Goal: Task Accomplishment & Management: Manage account settings

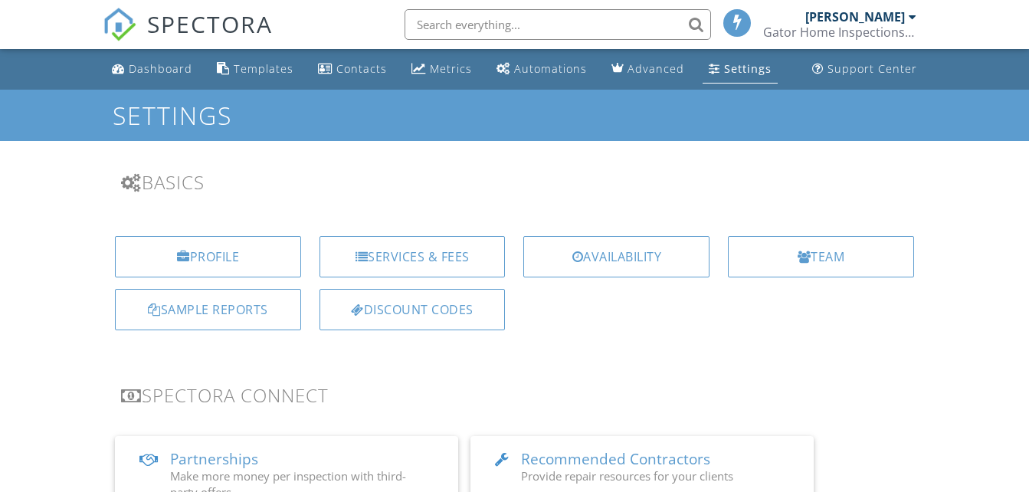
click at [454, 236] on div "Services & Fees" at bounding box center [413, 256] width 186 height 41
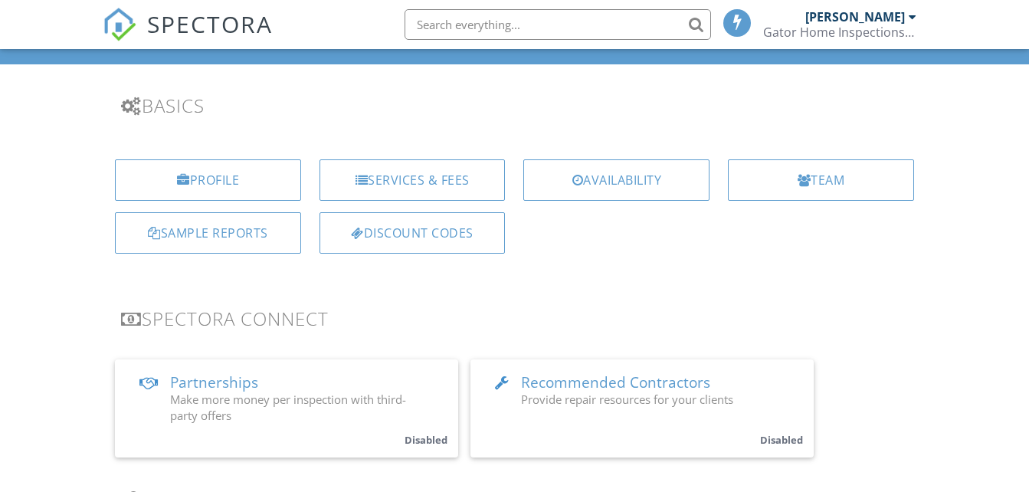
scroll to position [77, 0]
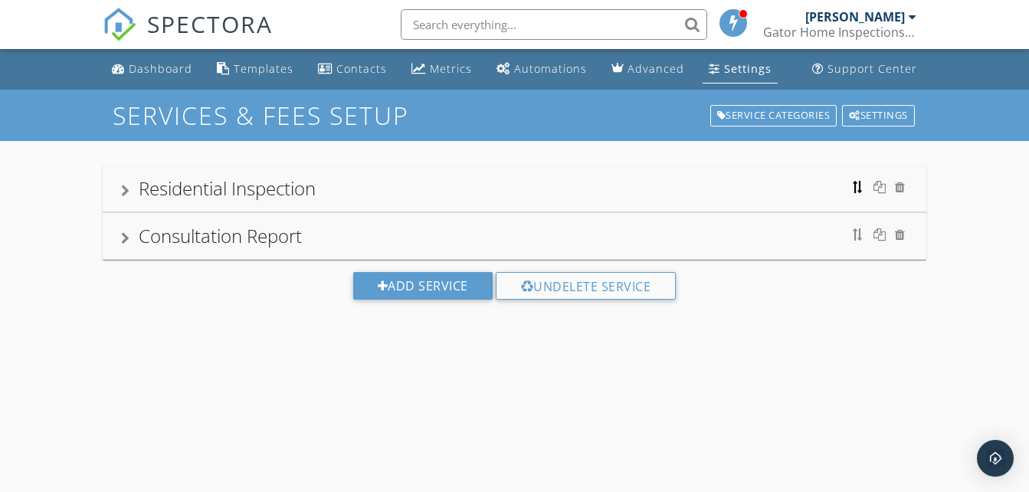
click at [857, 191] on div at bounding box center [858, 187] width 12 height 12
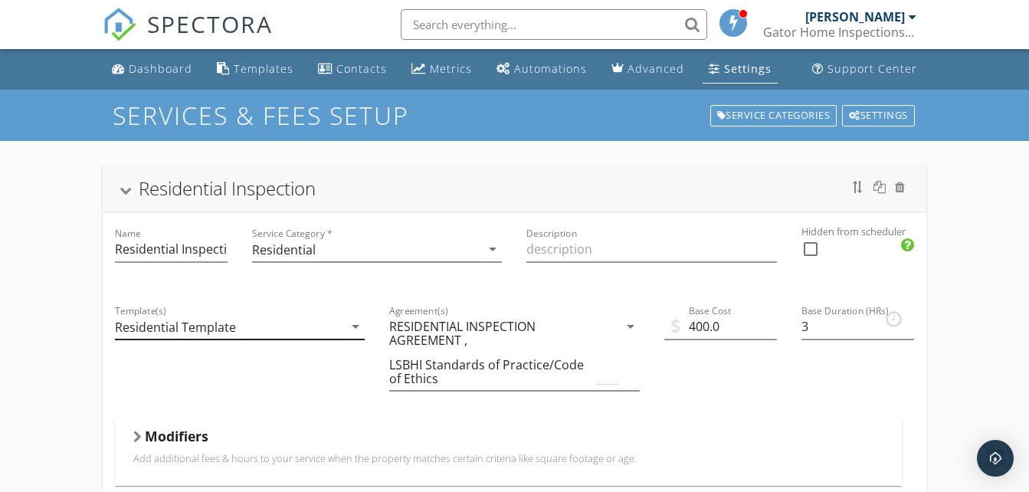
click at [359, 324] on icon "arrow_drop_down" at bounding box center [355, 326] width 18 height 18
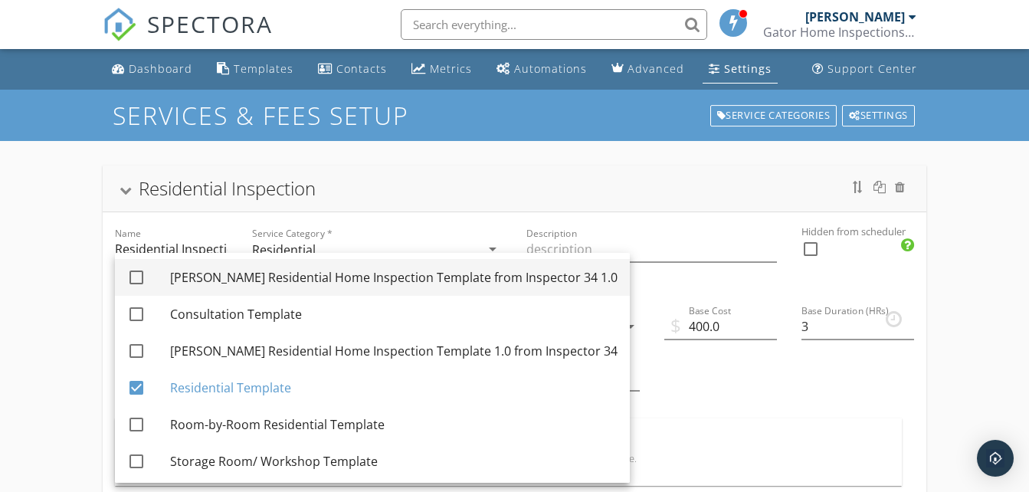
click at [137, 278] on div at bounding box center [136, 277] width 26 height 26
checkbox input "true"
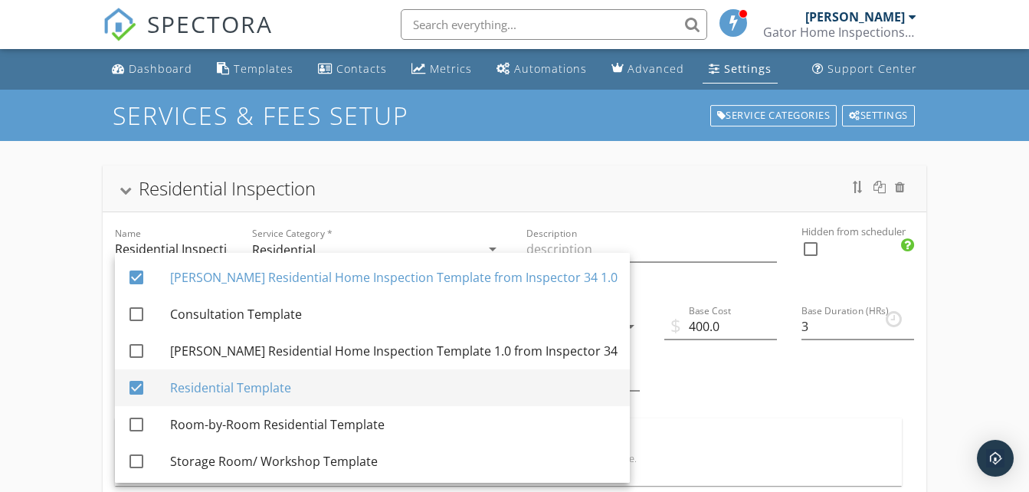
click at [139, 386] on div at bounding box center [136, 388] width 26 height 26
checkbox input "false"
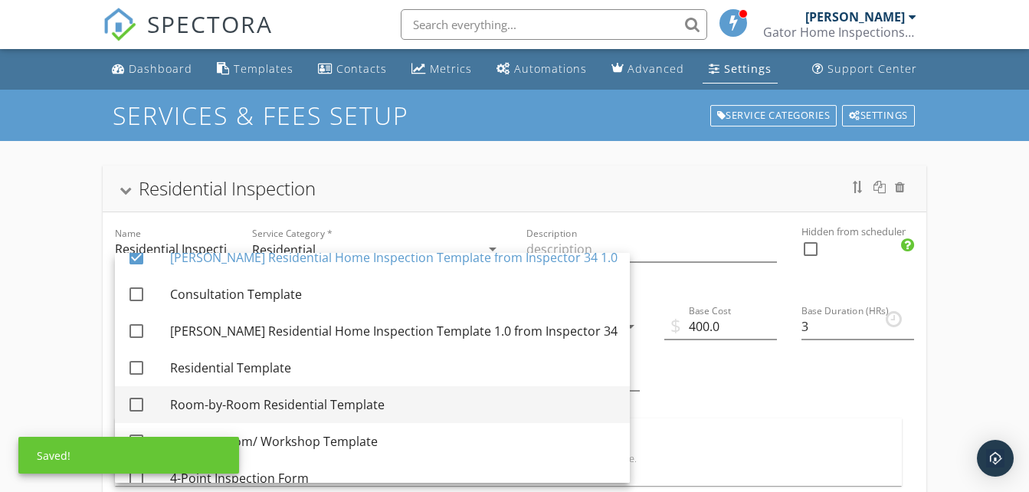
scroll to position [40, 0]
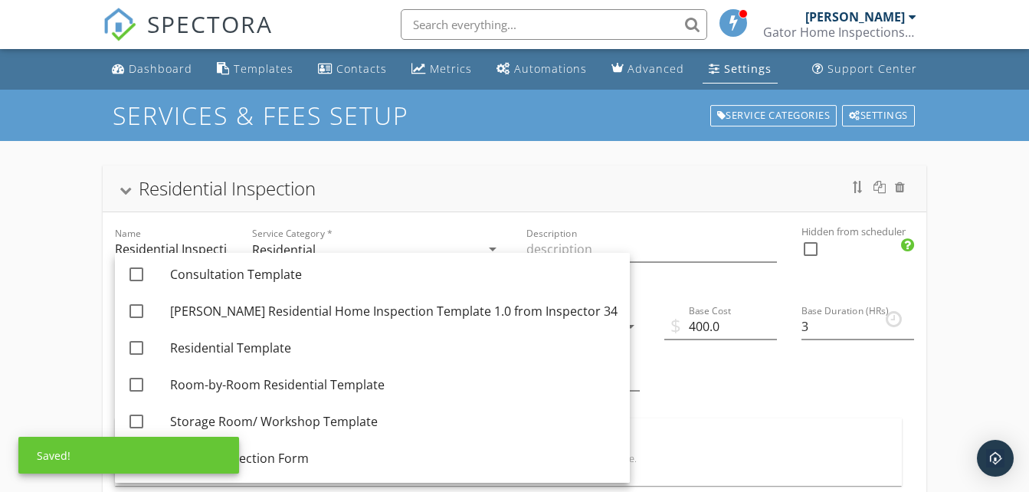
drag, startPoint x: 902, startPoint y: 379, endPoint x: 894, endPoint y: 377, distance: 8.0
click at [901, 380] on div "Base Duration (HRs) 3" at bounding box center [857, 354] width 137 height 129
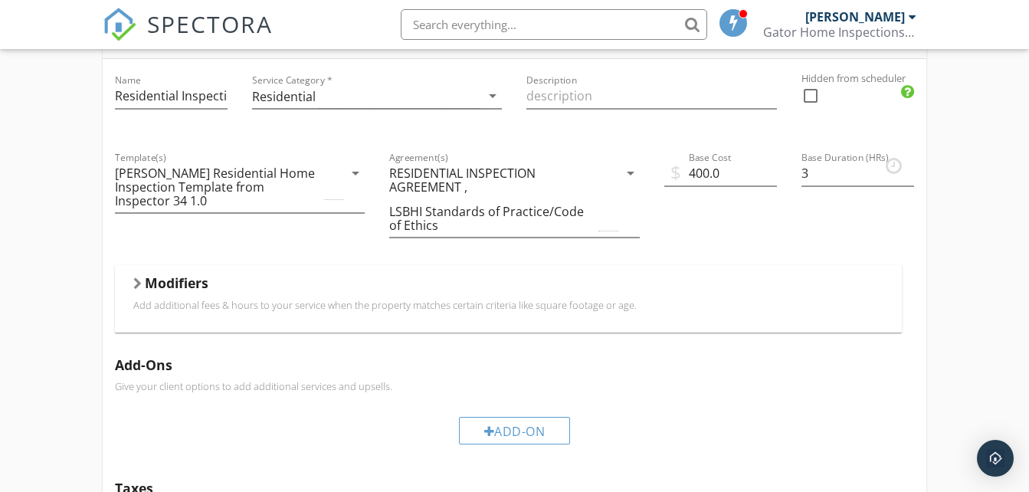
scroll to position [230, 0]
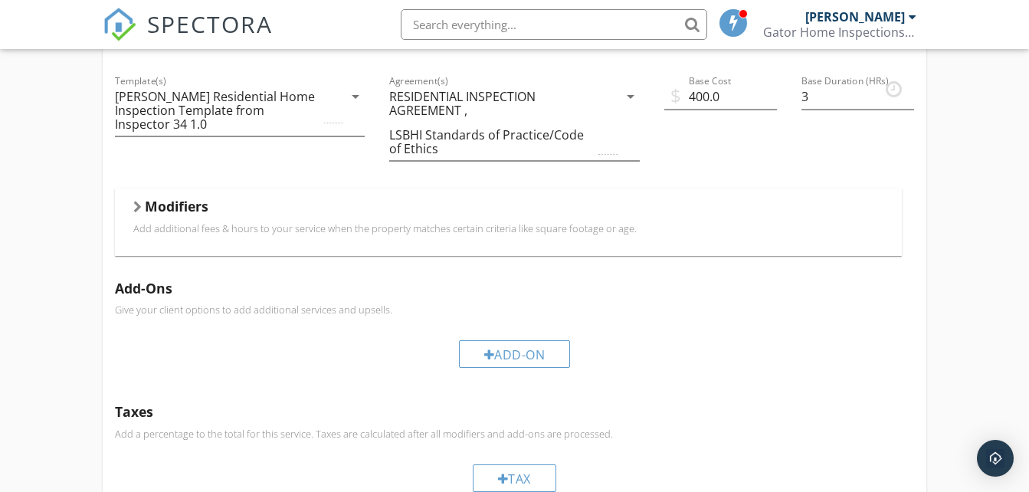
click at [139, 212] on div at bounding box center [137, 207] width 8 height 12
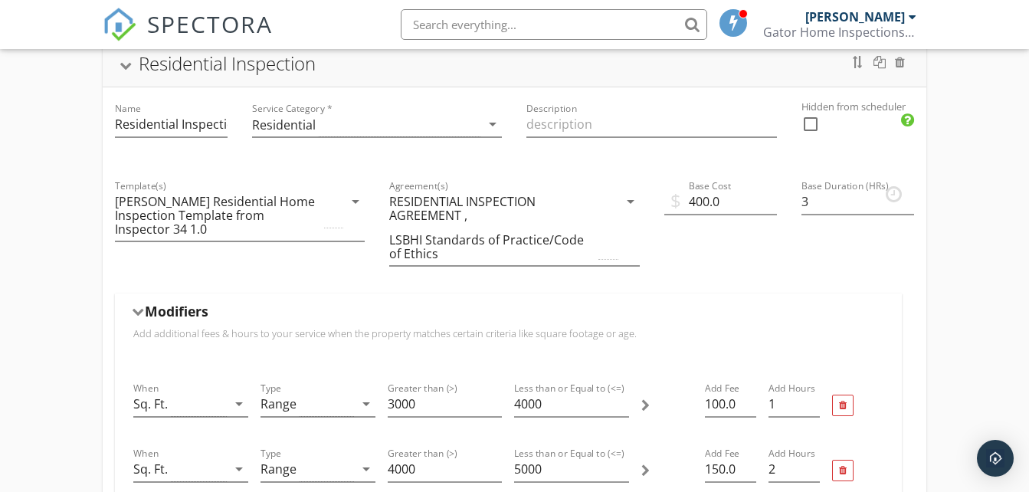
scroll to position [121, 0]
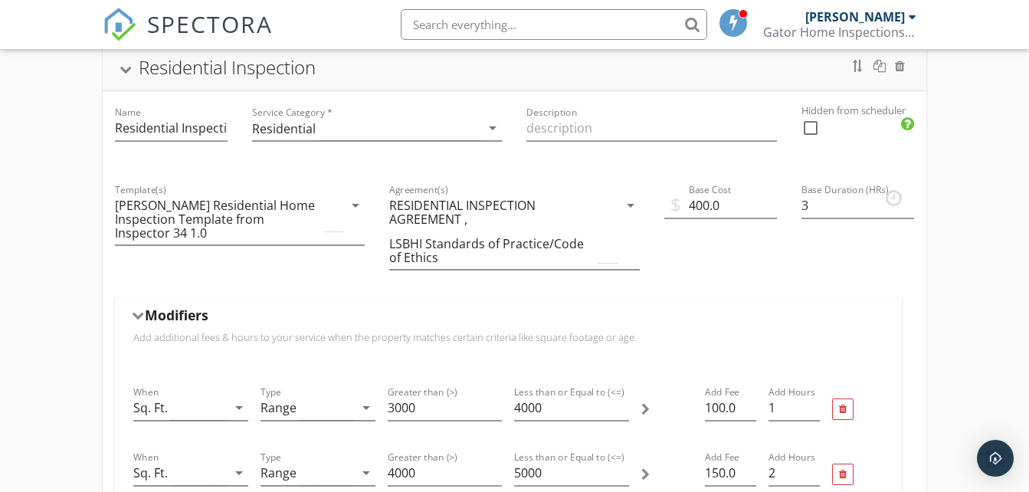
click at [136, 309] on div "Modifiers" at bounding box center [507, 318] width 749 height 24
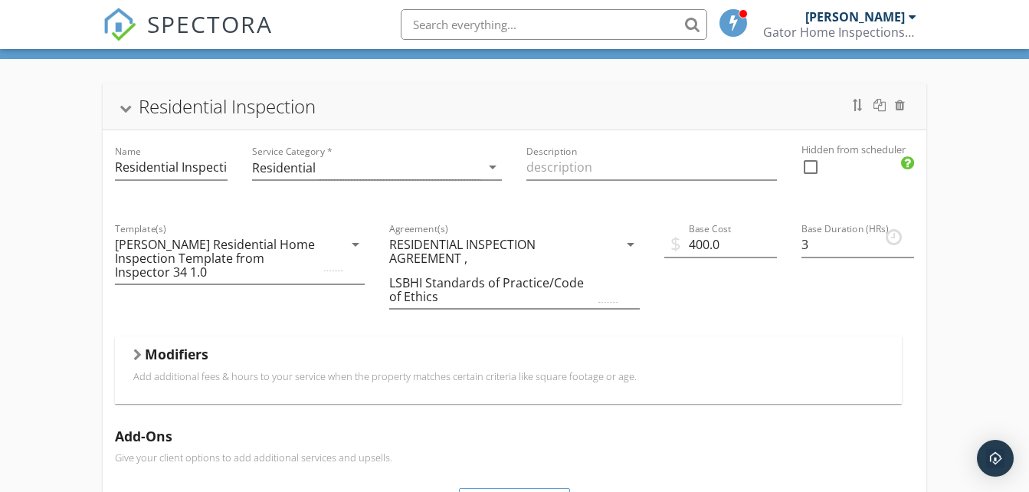
scroll to position [44, 0]
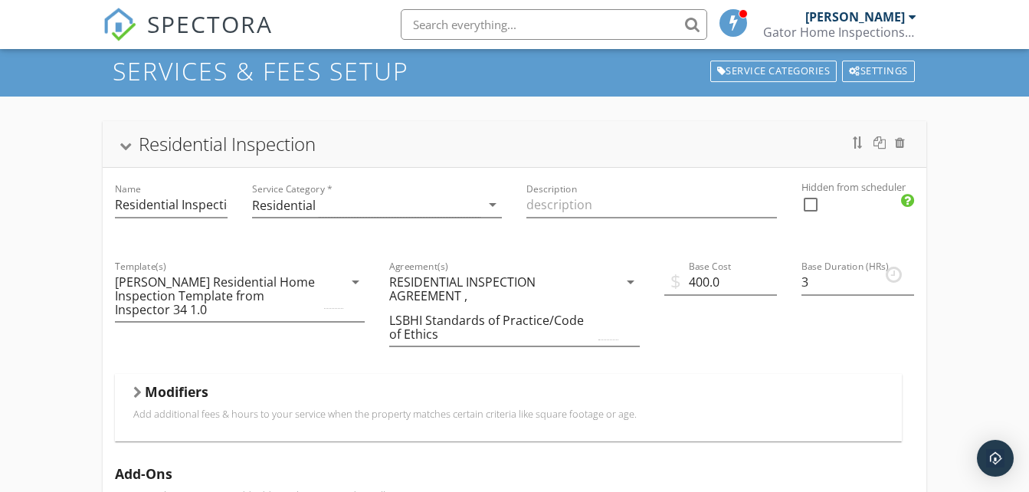
click at [123, 143] on div at bounding box center [126, 147] width 12 height 8
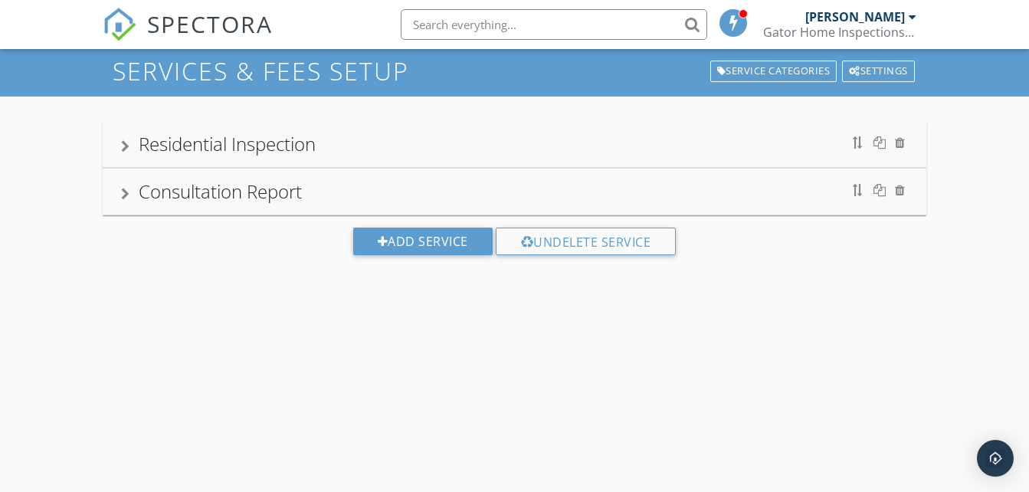
click at [118, 199] on div "Consultation Report" at bounding box center [514, 192] width 823 height 46
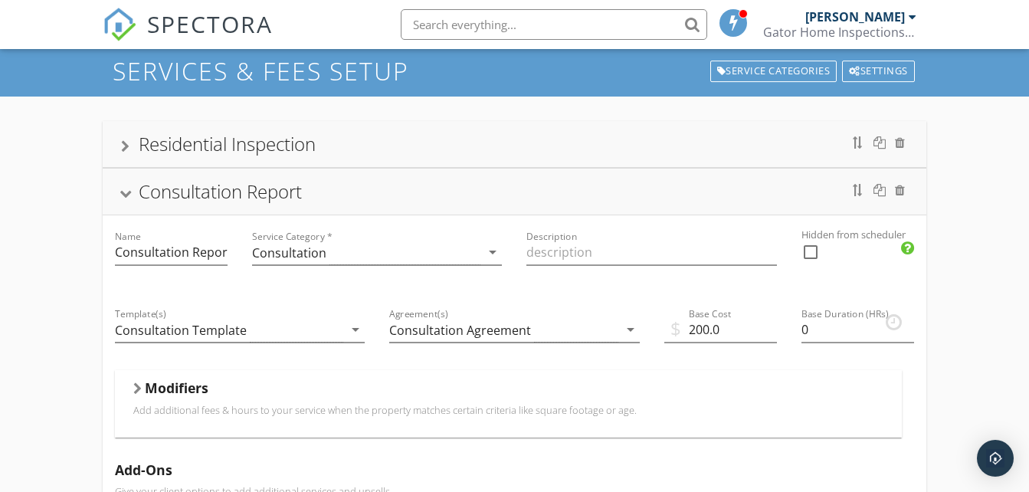
click at [125, 192] on div at bounding box center [126, 194] width 12 height 8
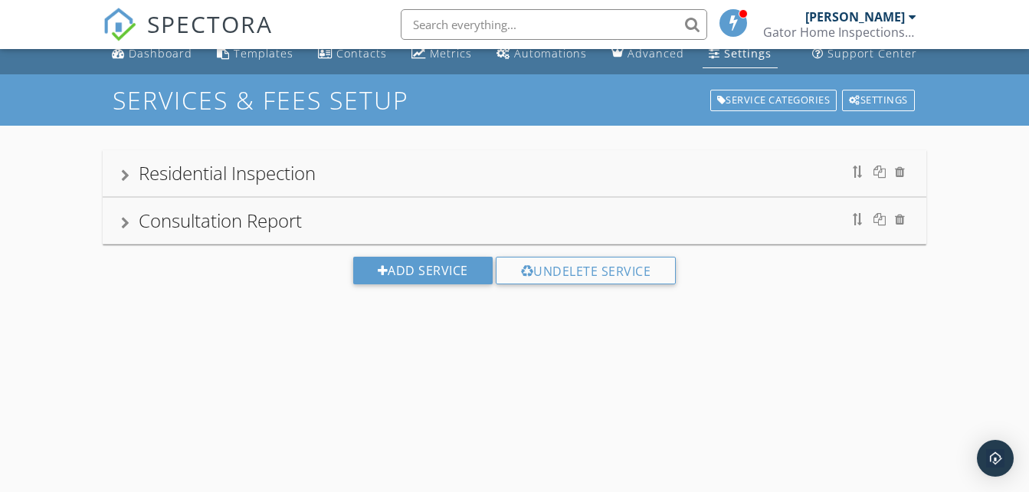
scroll to position [0, 0]
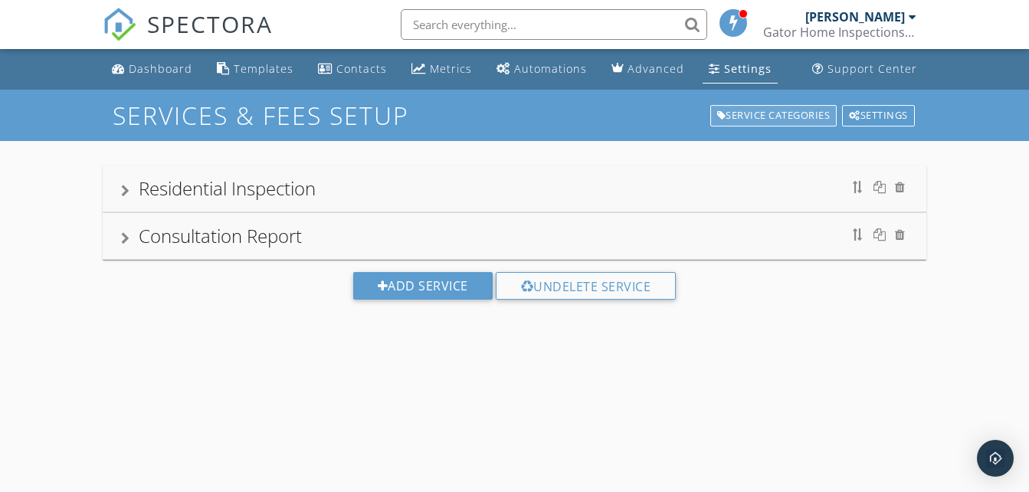
click at [768, 116] on div "Service Categories" at bounding box center [773, 115] width 127 height 21
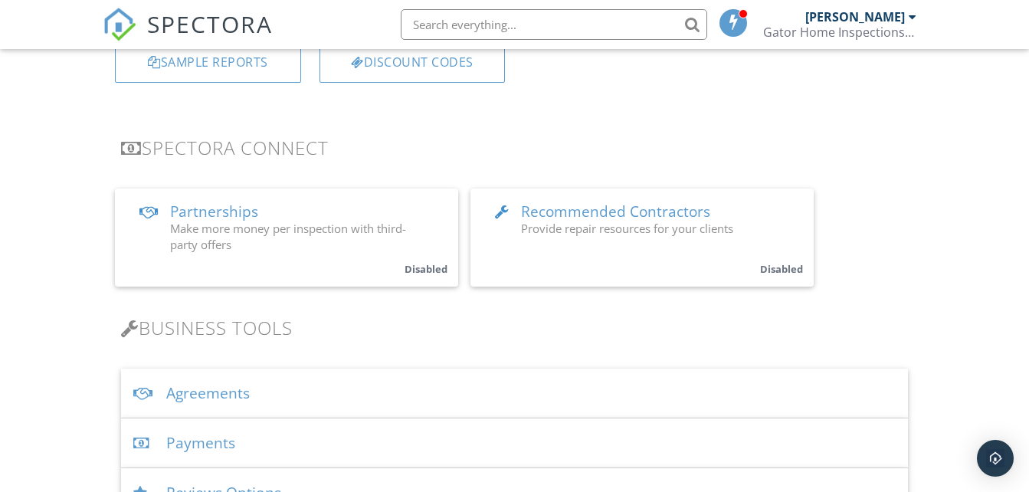
scroll to position [306, 0]
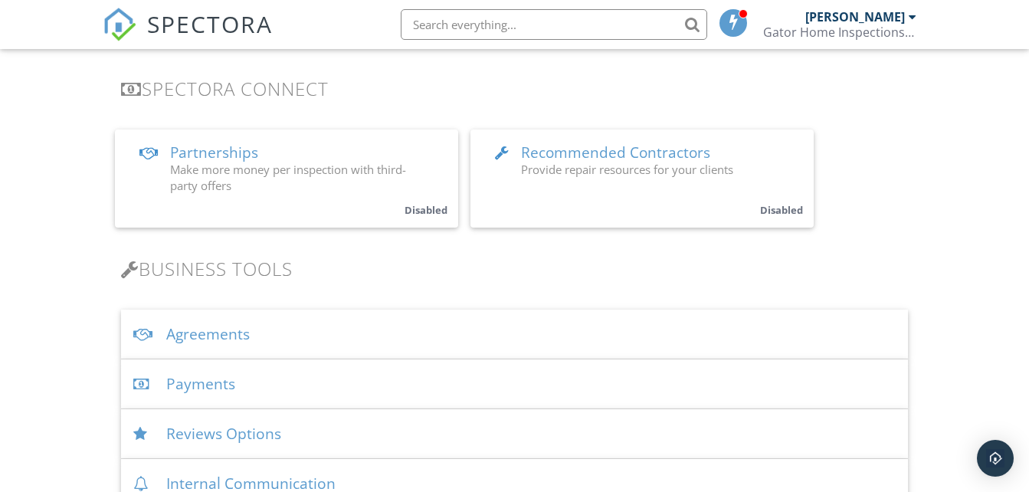
click at [635, 154] on span "Recommended Contractors" at bounding box center [615, 153] width 189 height 20
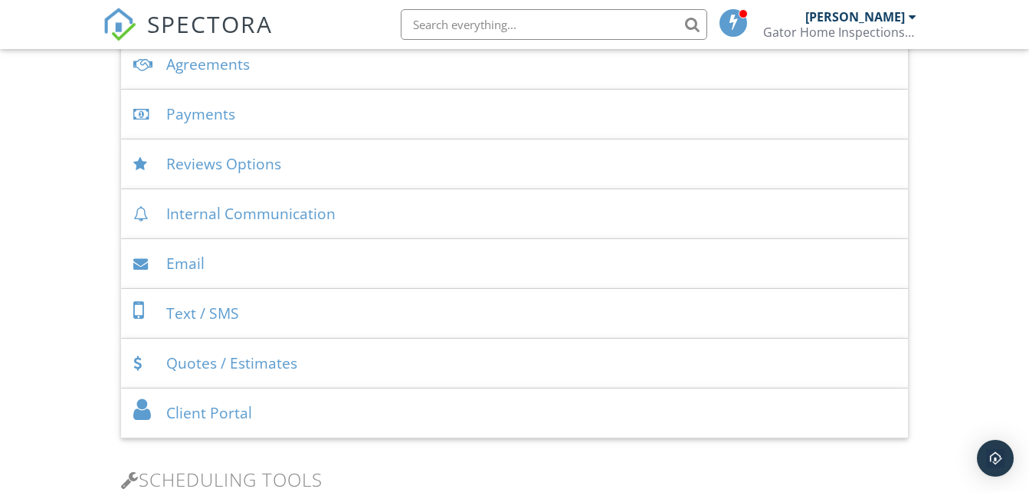
scroll to position [613, 0]
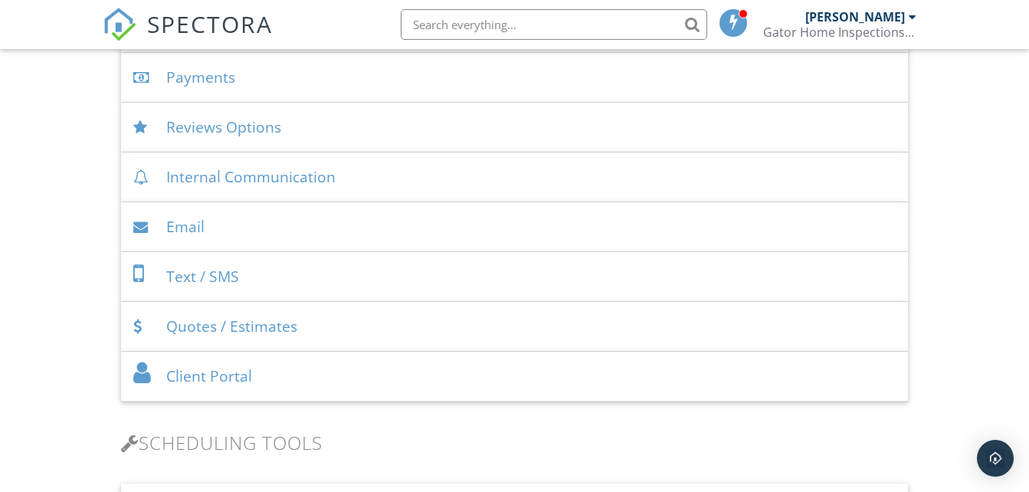
click at [264, 287] on div "Text / SMS" at bounding box center [514, 277] width 786 height 50
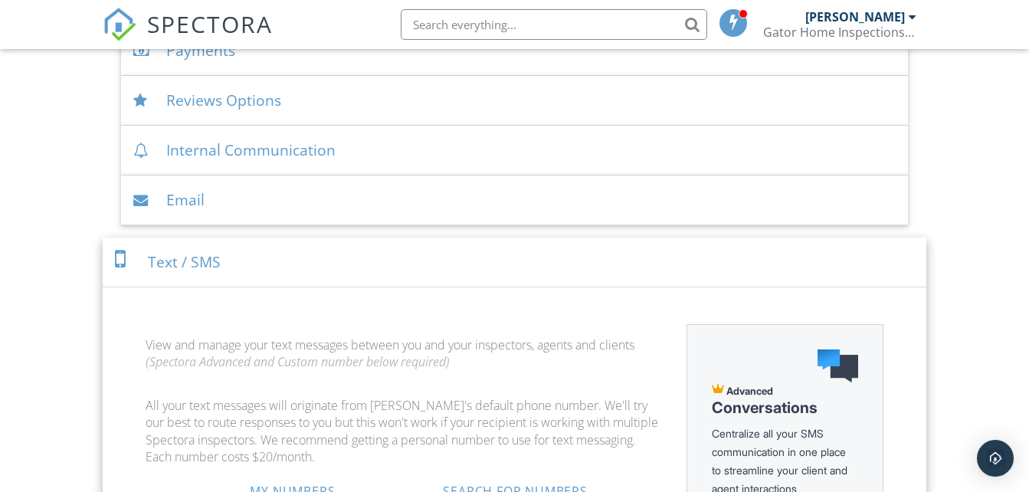
scroll to position [613, 0]
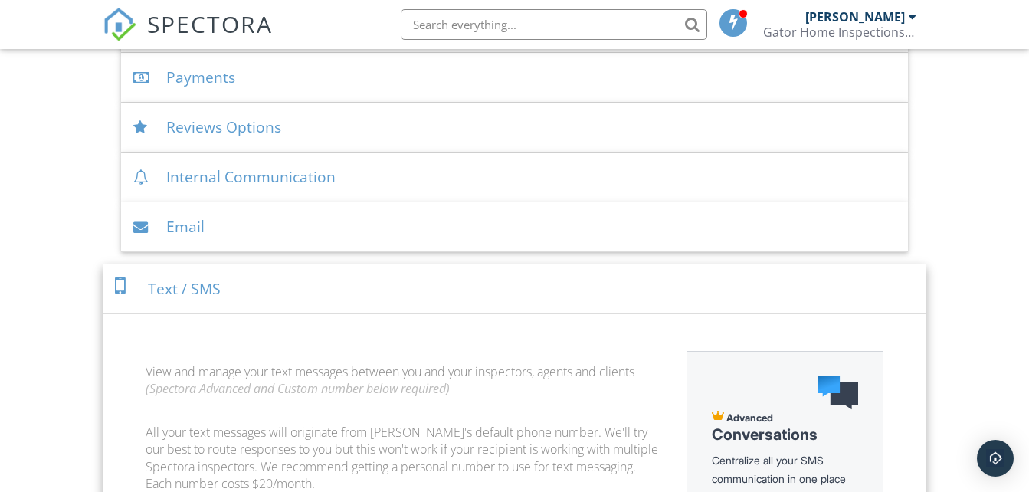
click at [285, 282] on div "Text / SMS" at bounding box center [514, 289] width 823 height 50
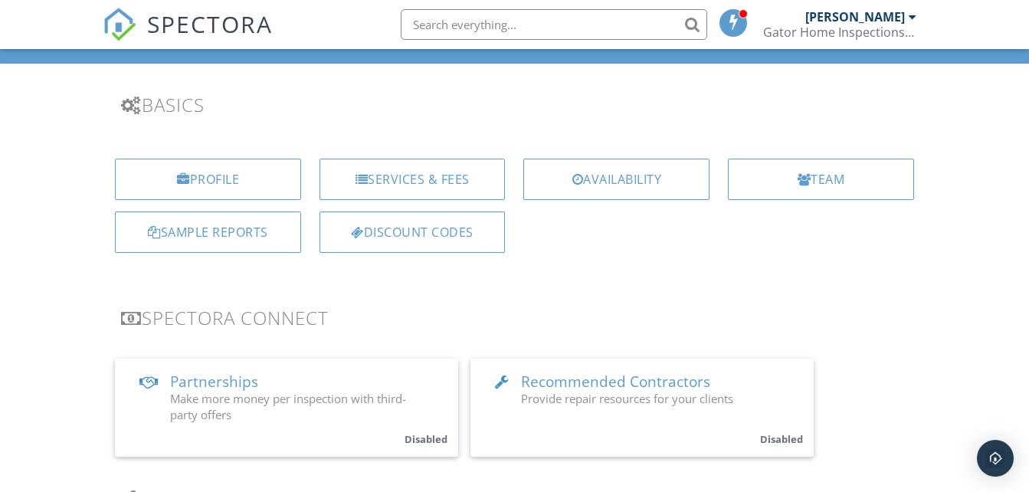
scroll to position [77, 0]
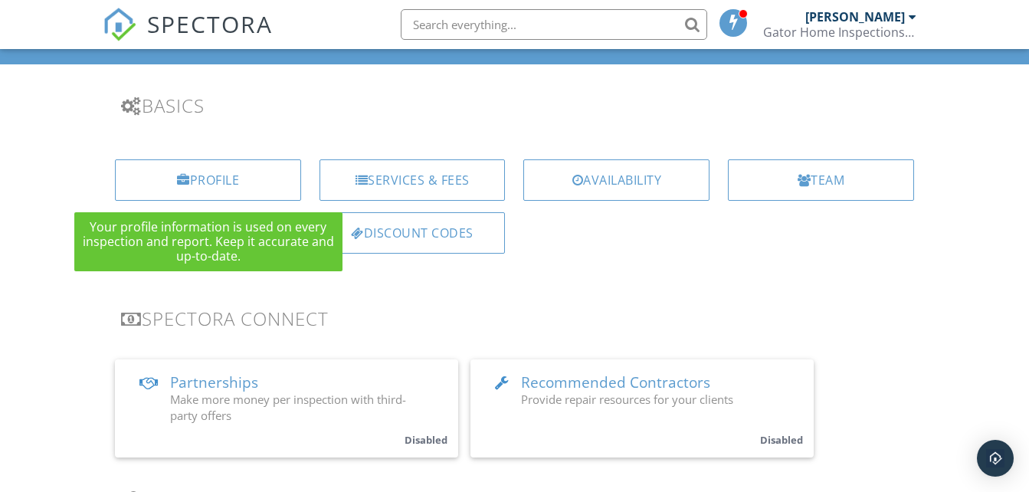
click at [278, 184] on div "Profile" at bounding box center [208, 179] width 186 height 41
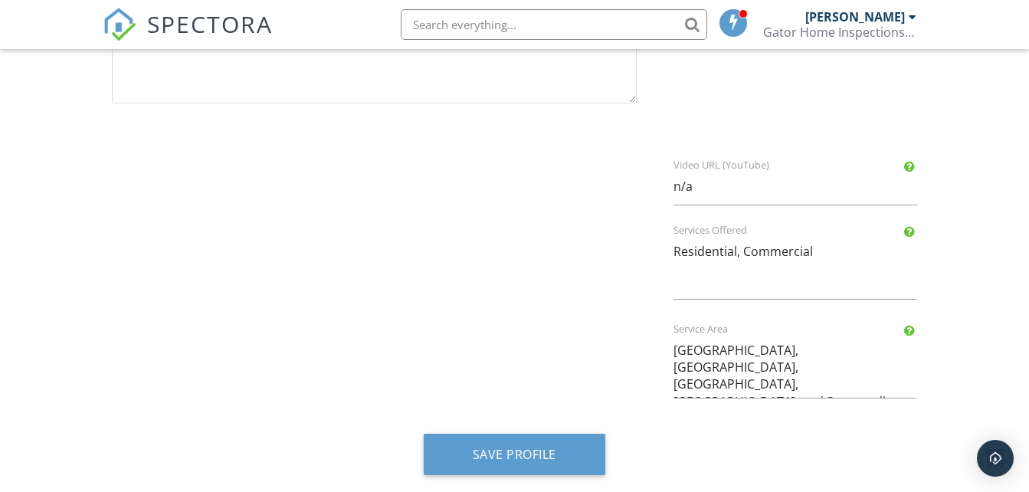
scroll to position [901, 0]
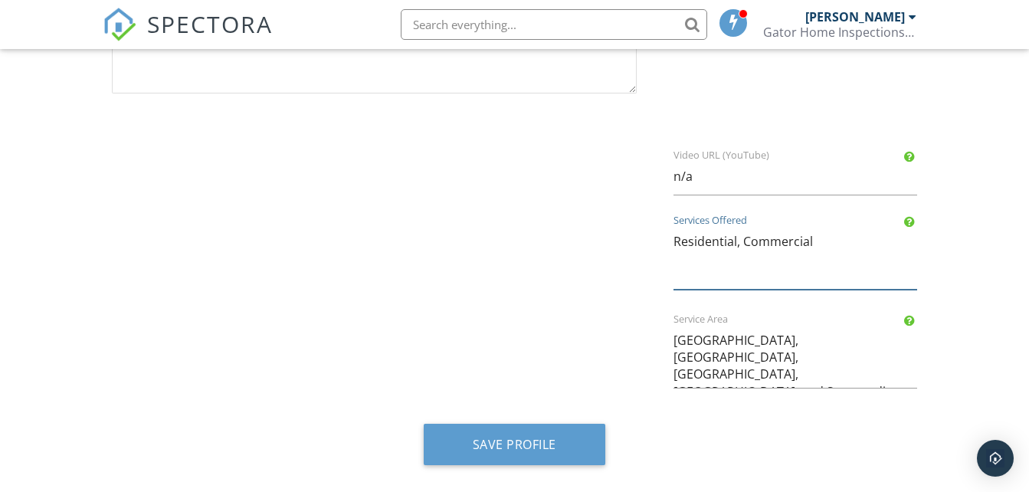
drag, startPoint x: 736, startPoint y: 241, endPoint x: 739, endPoint y: 254, distance: 13.2
click at [737, 244] on textarea "Residential, Commercial" at bounding box center [796, 256] width 244 height 67
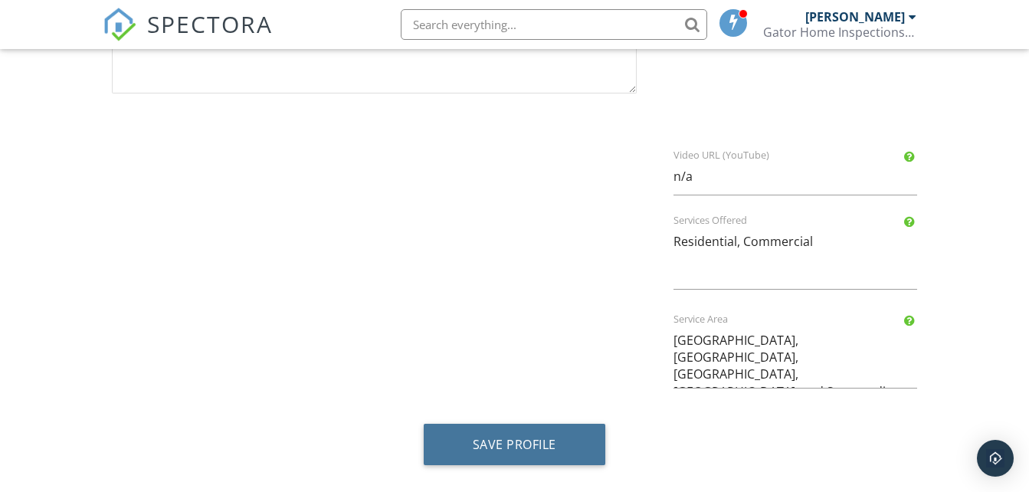
click at [510, 435] on button "Save Profile" at bounding box center [515, 444] width 182 height 41
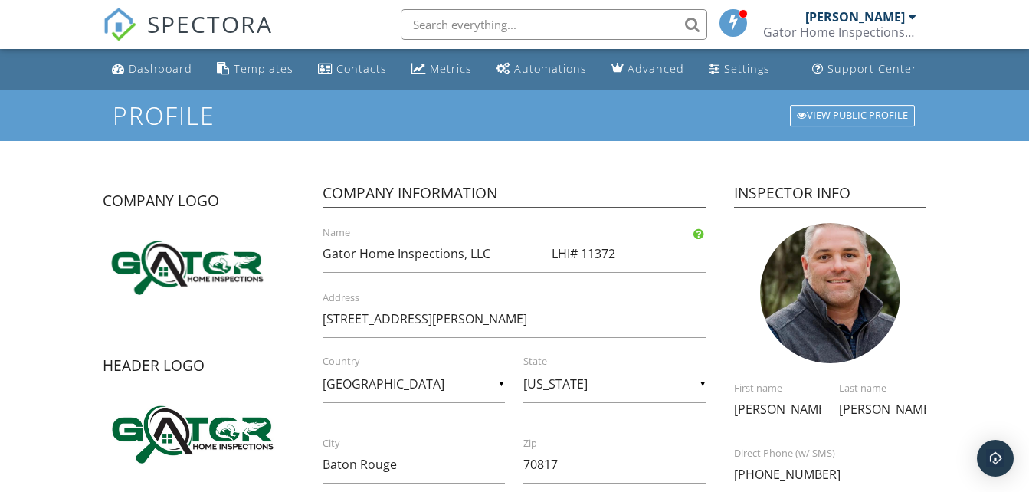
click at [538, 74] on div "Automations" at bounding box center [550, 68] width 73 height 15
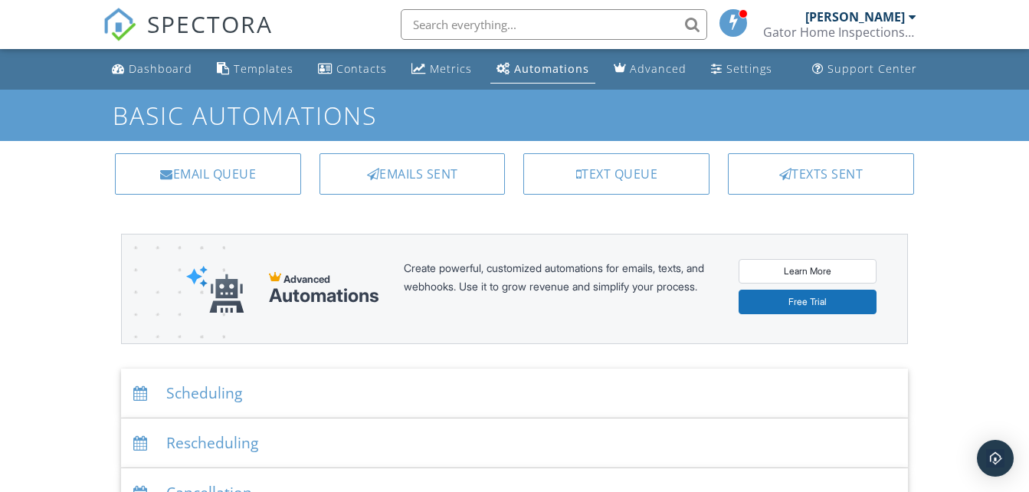
click at [657, 173] on div "Text Queue" at bounding box center [616, 173] width 186 height 41
click at [818, 176] on div "Texts Sent" at bounding box center [821, 173] width 186 height 41
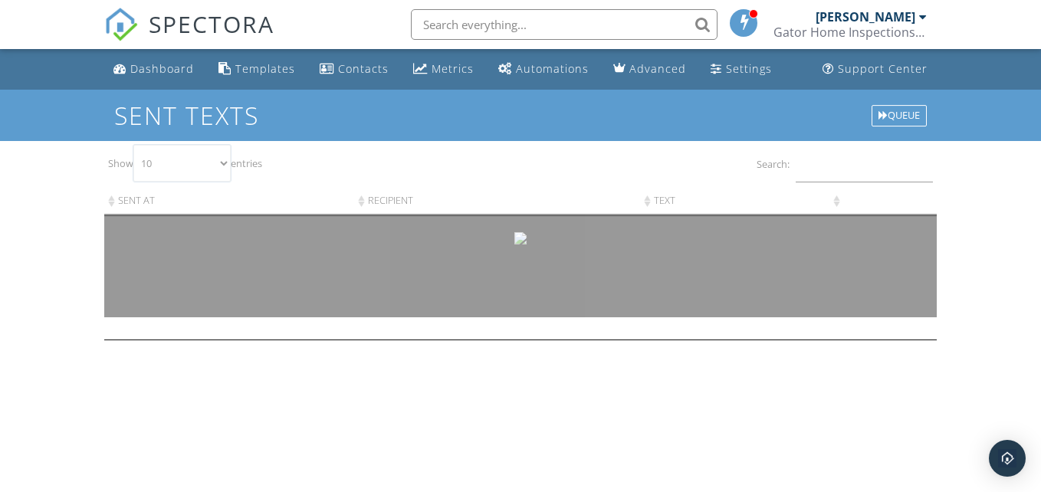
click at [223, 161] on select "10 25 50 100" at bounding box center [181, 163] width 97 height 37
select select "100"
click at [135, 145] on select "10 25 50 100" at bounding box center [181, 163] width 97 height 37
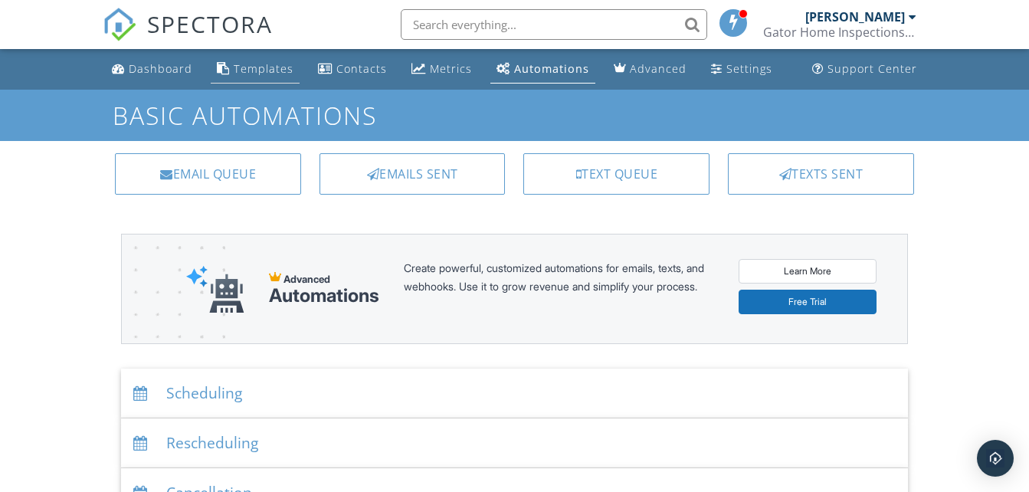
click at [253, 68] on div "Templates" at bounding box center [264, 68] width 60 height 15
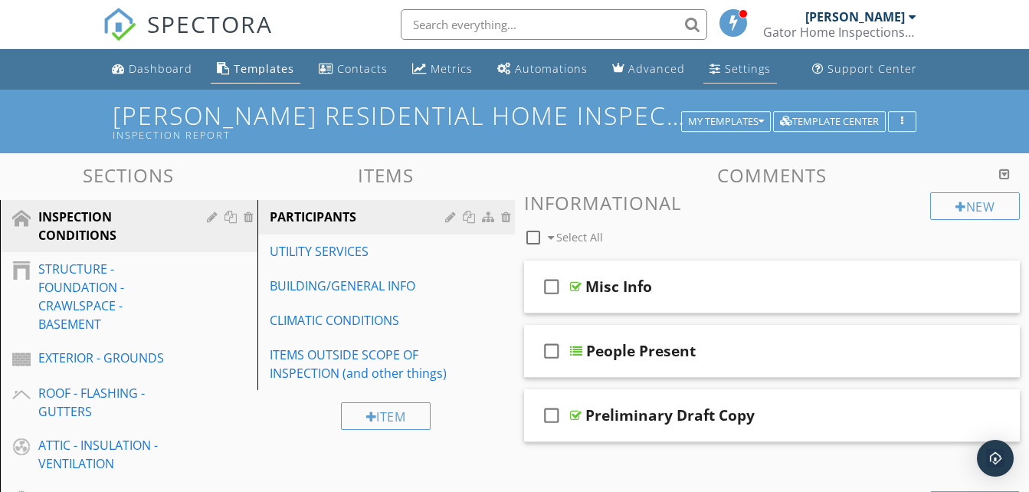
click at [725, 61] on div "Settings" at bounding box center [748, 68] width 46 height 15
click at [739, 64] on div "Settings" at bounding box center [748, 68] width 46 height 15
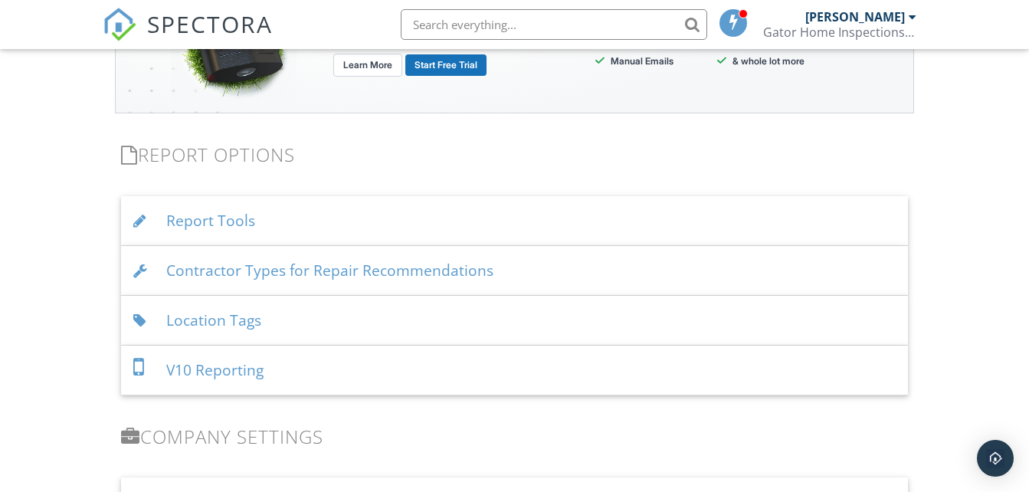
scroll to position [1456, 0]
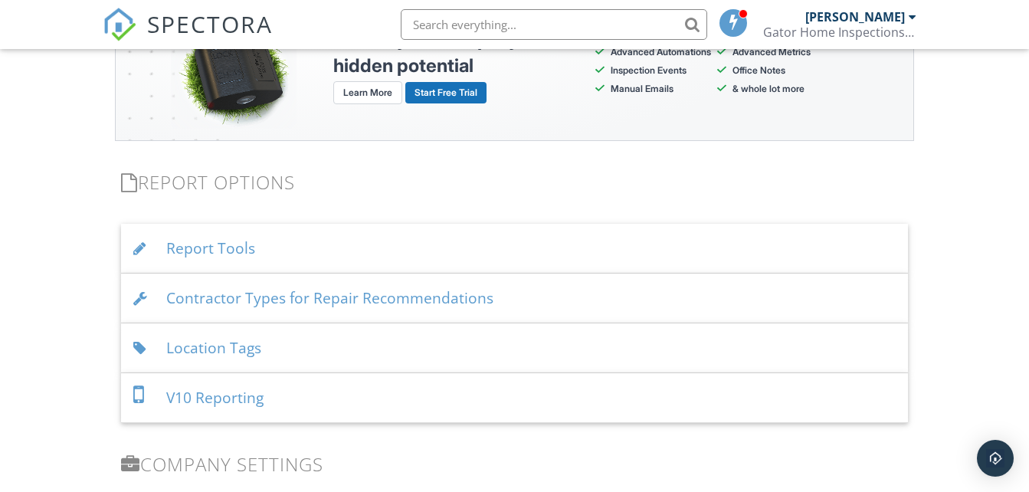
drag, startPoint x: 288, startPoint y: 346, endPoint x: 284, endPoint y: 339, distance: 8.3
click at [289, 346] on div "Location Tags" at bounding box center [514, 348] width 786 height 50
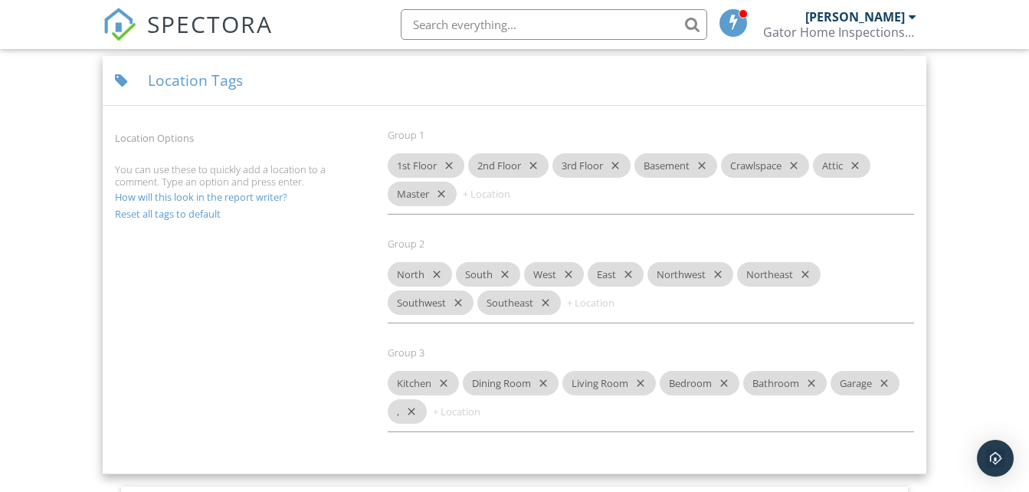
scroll to position [1762, 0]
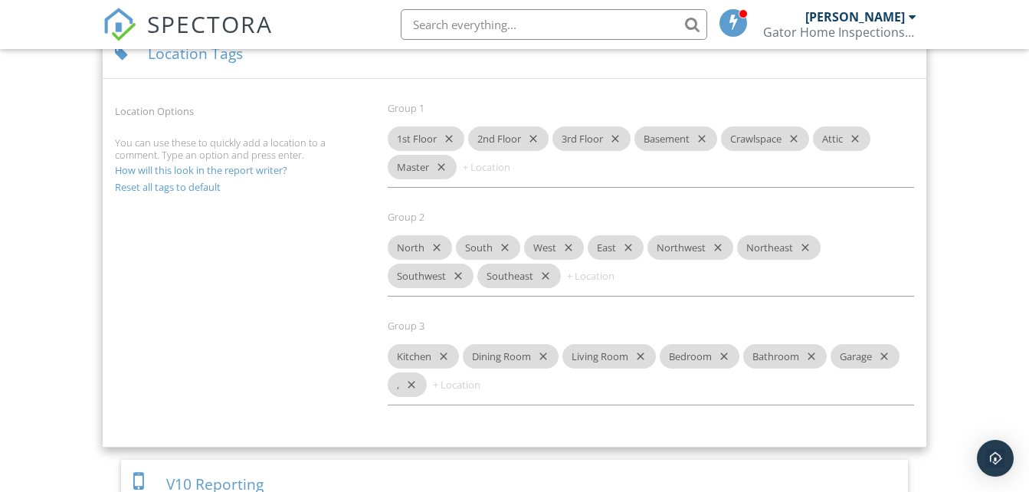
click at [415, 380] on icon "close" at bounding box center [408, 384] width 18 height 25
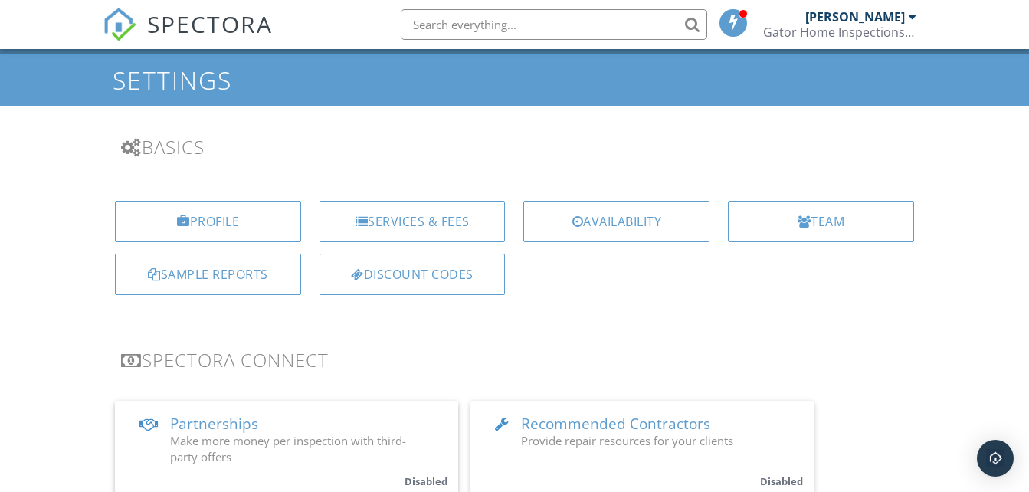
scroll to position [0, 0]
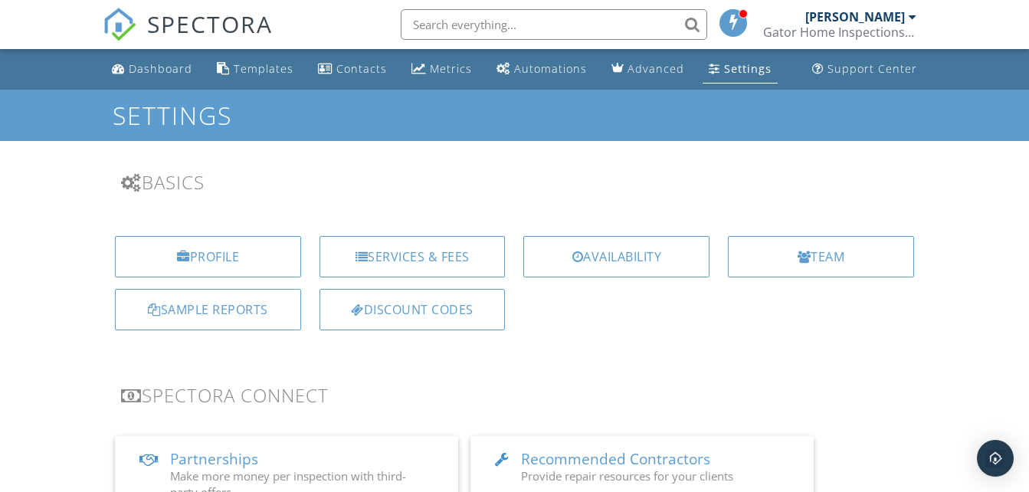
click at [262, 65] on div "Templates" at bounding box center [264, 68] width 60 height 15
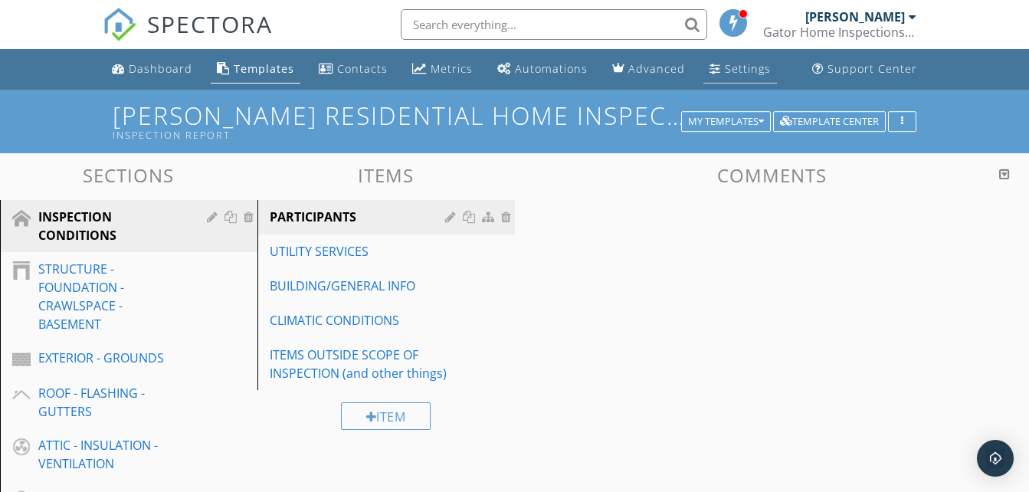
click at [725, 66] on div "Settings" at bounding box center [748, 68] width 46 height 15
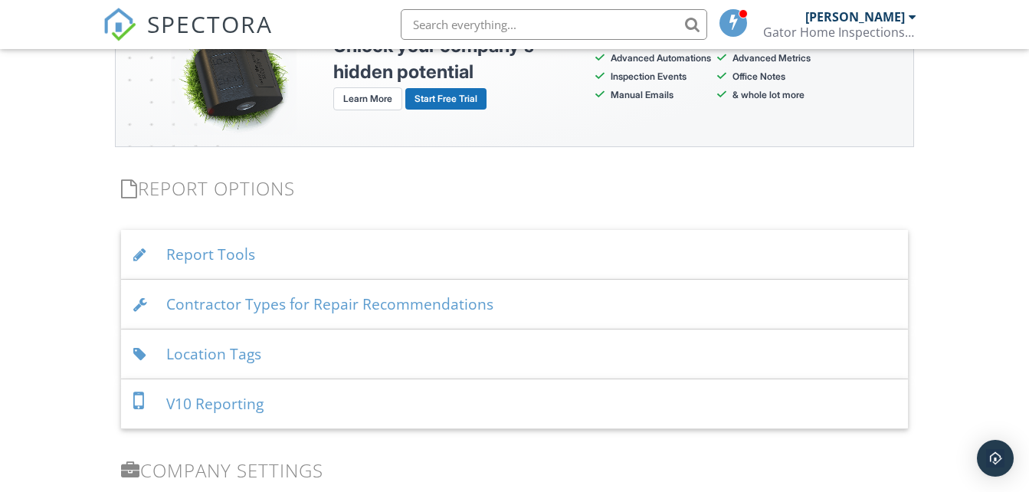
scroll to position [1456, 0]
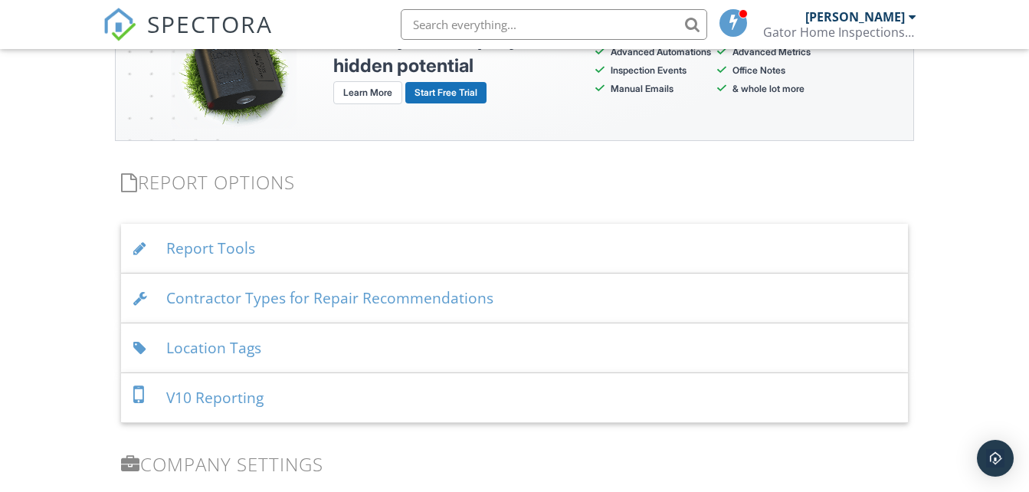
click at [266, 349] on div "Location Tags" at bounding box center [514, 348] width 786 height 50
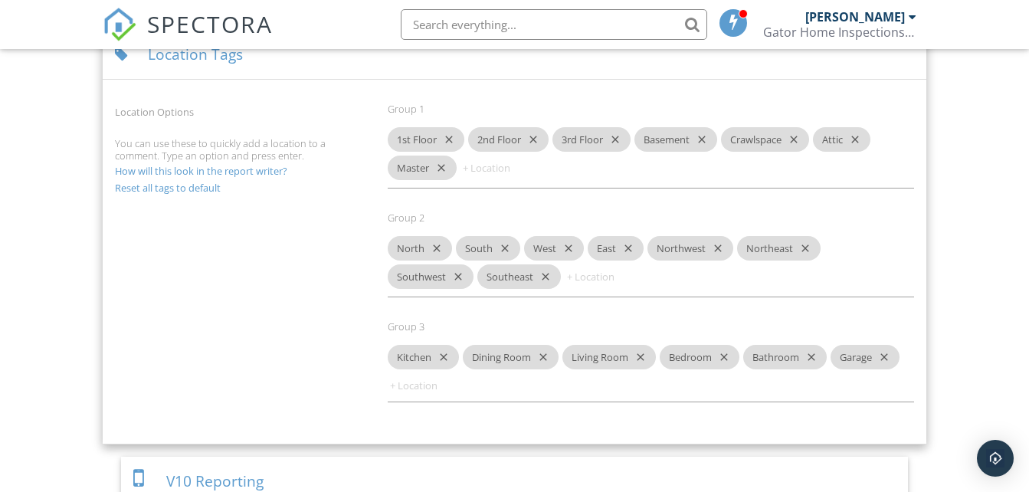
scroll to position [1762, 0]
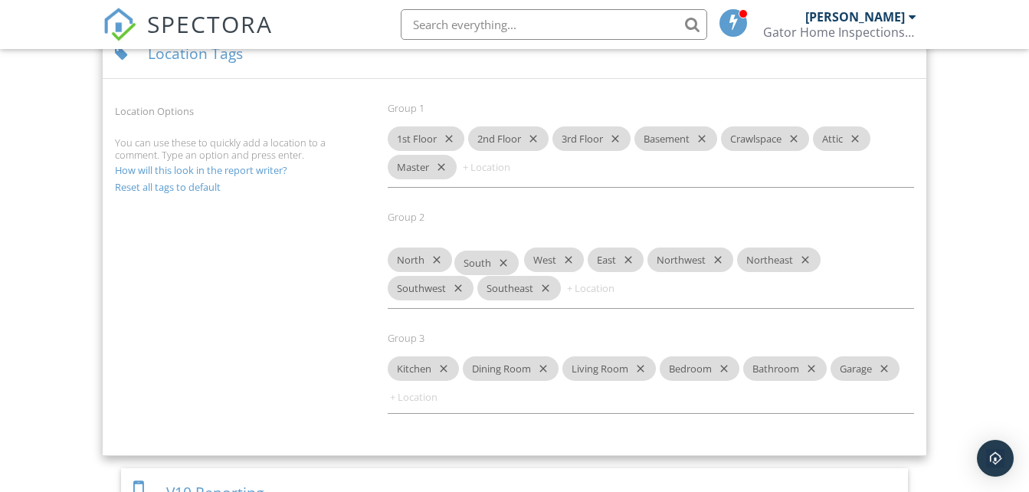
drag, startPoint x: 481, startPoint y: 251, endPoint x: 480, endPoint y: 267, distance: 15.3
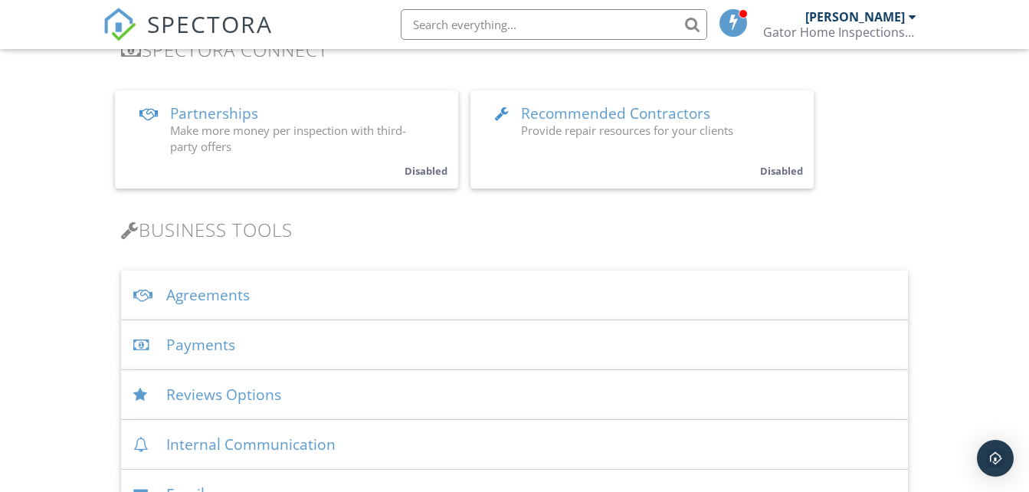
scroll to position [0, 0]
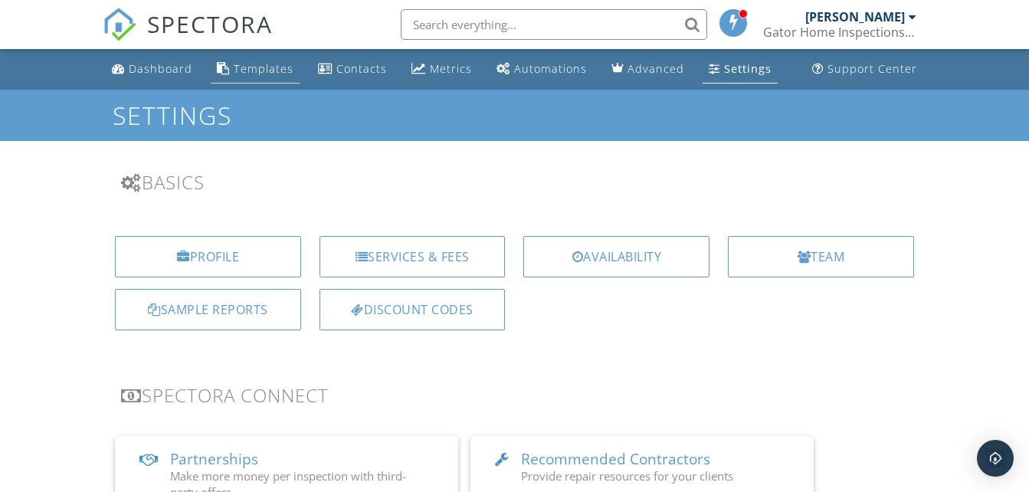
click at [246, 71] on div "Templates" at bounding box center [264, 68] width 60 height 15
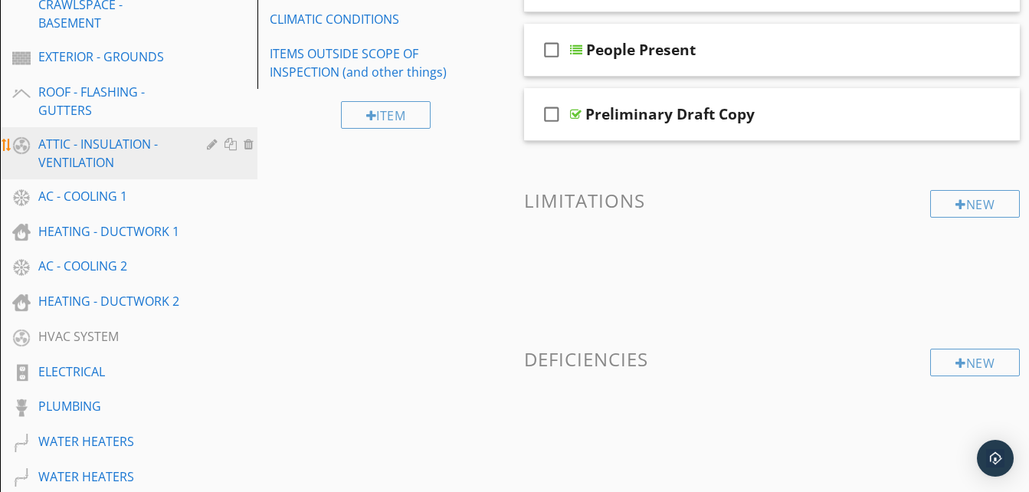
scroll to position [230, 0]
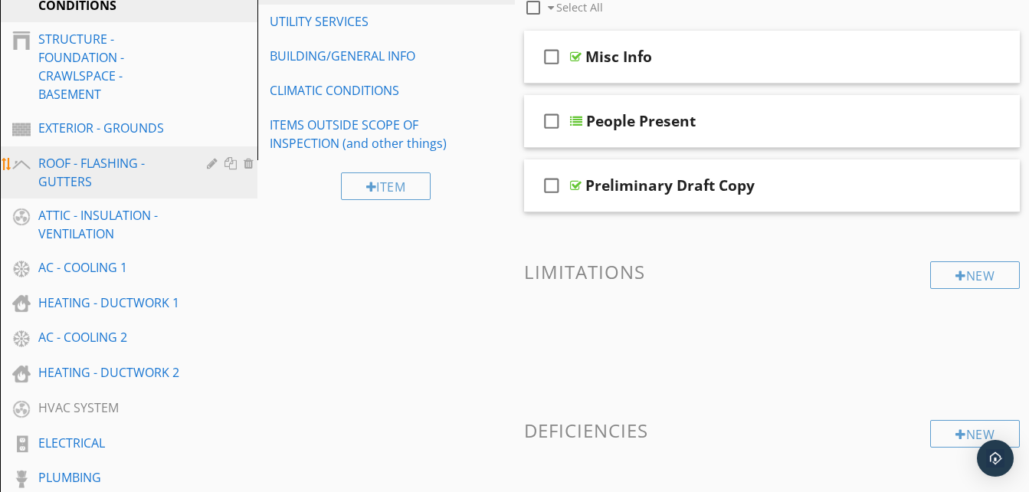
click at [121, 161] on div "ROOF - FLASHING - GUTTERS" at bounding box center [111, 172] width 146 height 37
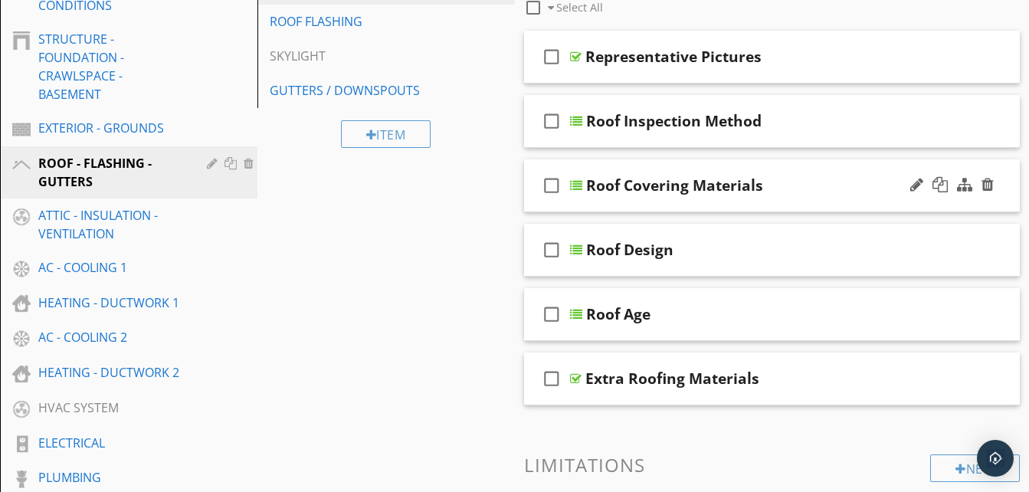
click at [779, 183] on div "Roof Covering Materials" at bounding box center [760, 185] width 349 height 18
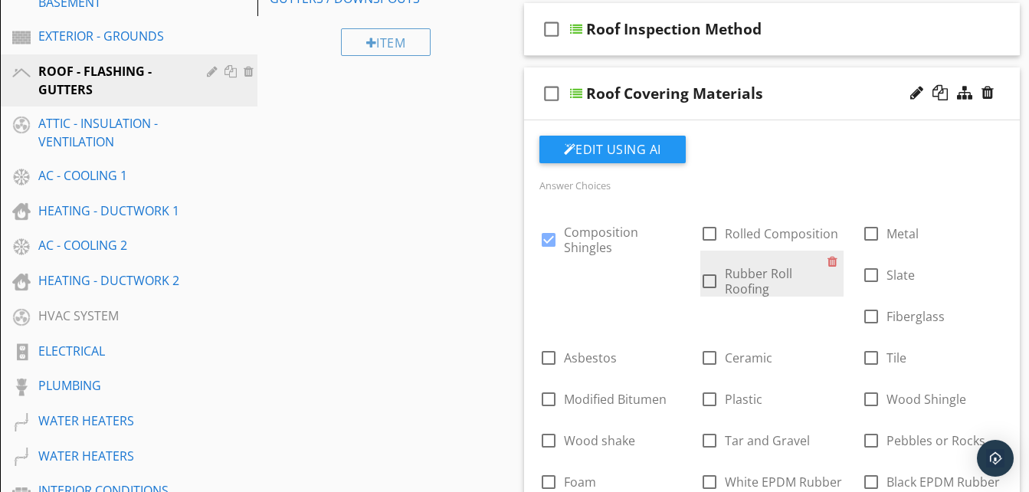
scroll to position [306, 0]
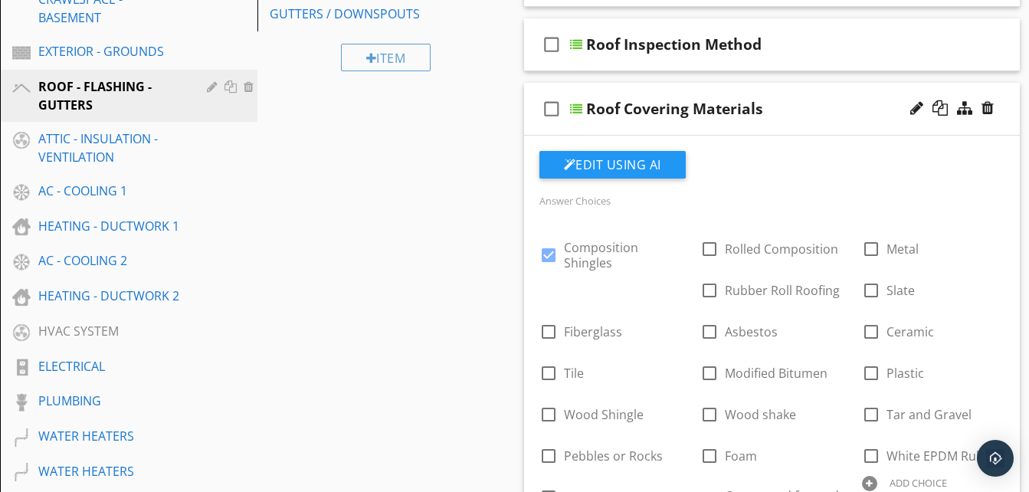
click at [785, 110] on div "Roof Covering Materials" at bounding box center [760, 109] width 349 height 18
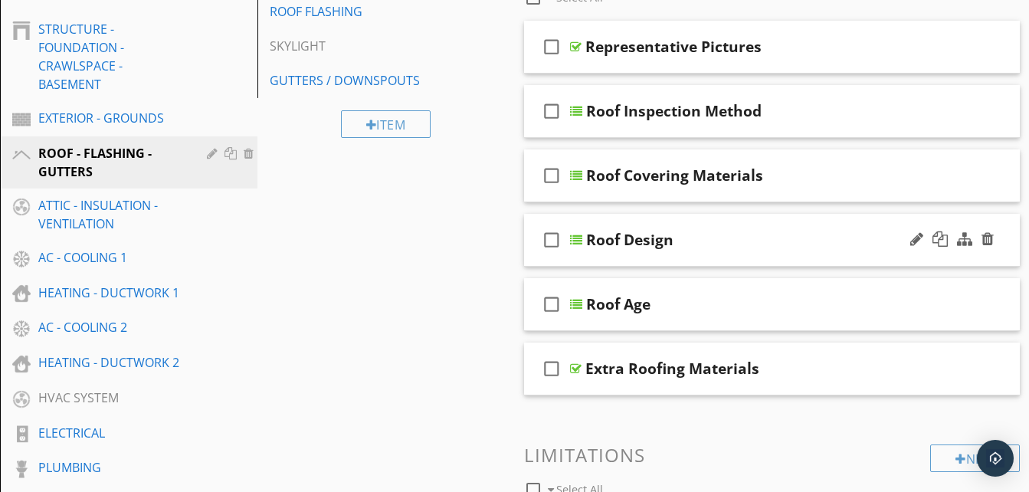
scroll to position [153, 0]
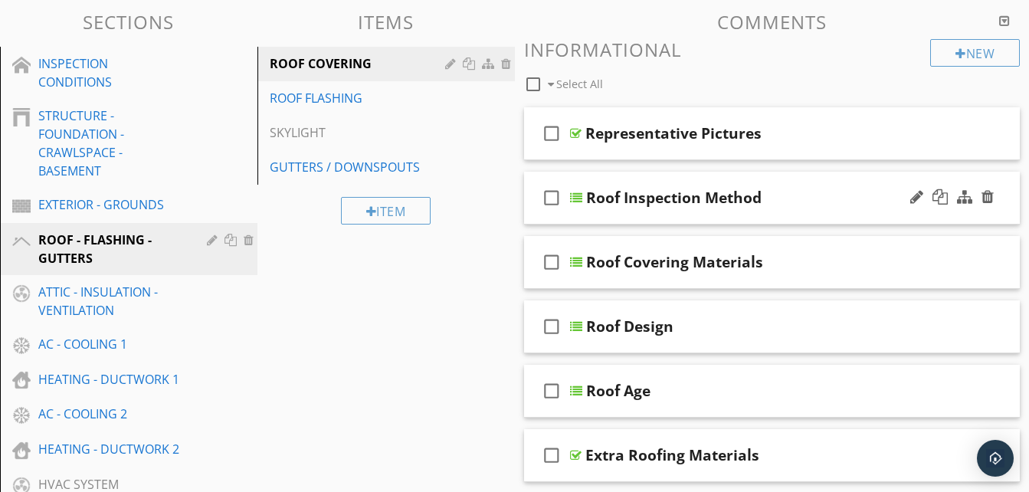
click at [802, 193] on div "Roof Inspection Method" at bounding box center [760, 197] width 349 height 18
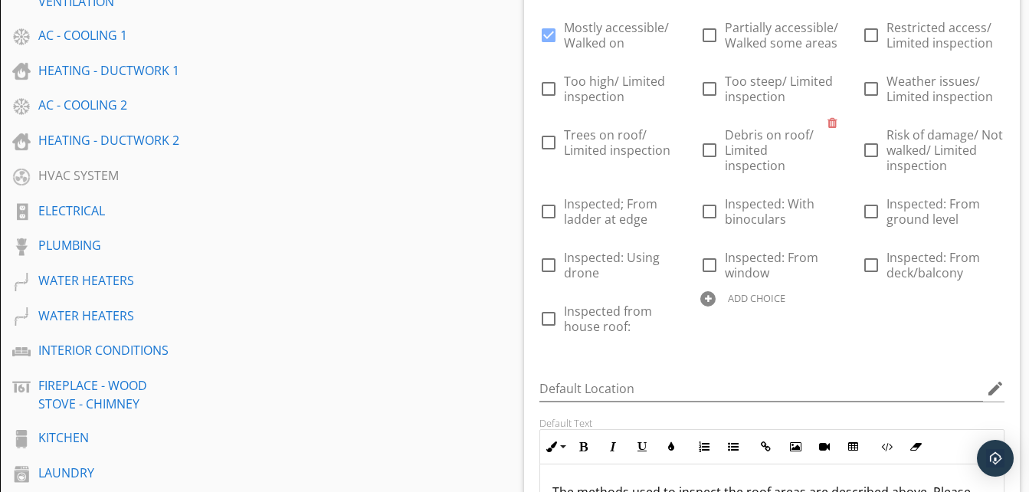
scroll to position [306, 0]
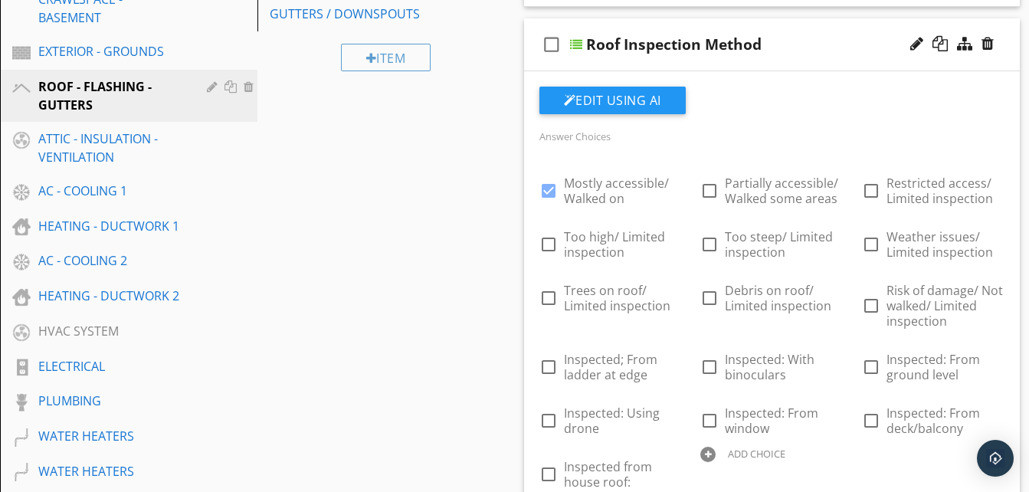
click at [766, 44] on div "Roof Inspection Method" at bounding box center [760, 44] width 349 height 18
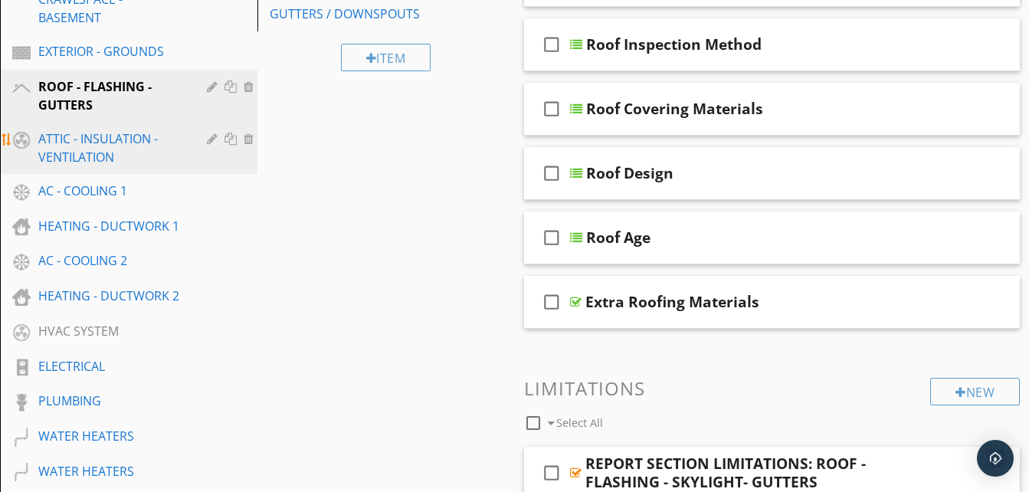
click at [129, 146] on div "ATTIC - INSULATION - VENTILATION" at bounding box center [111, 147] width 146 height 37
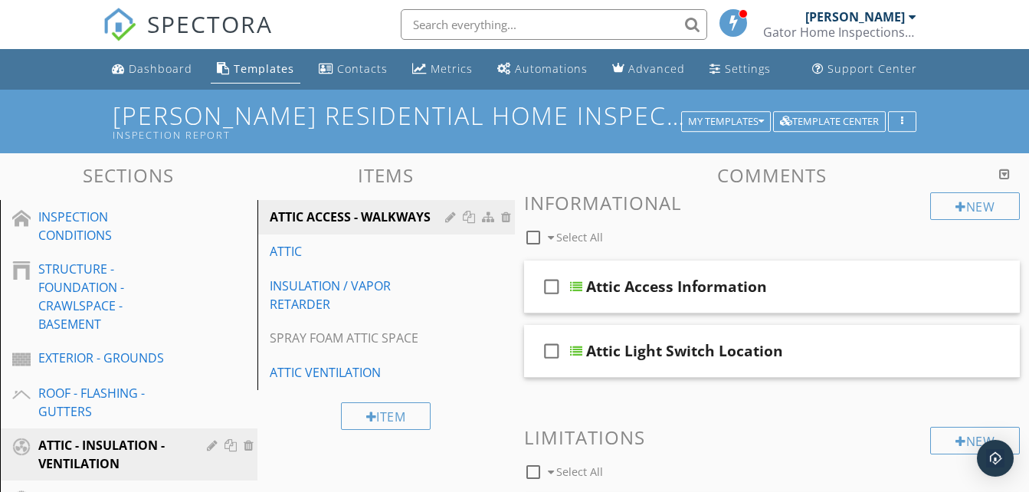
scroll to position [77, 0]
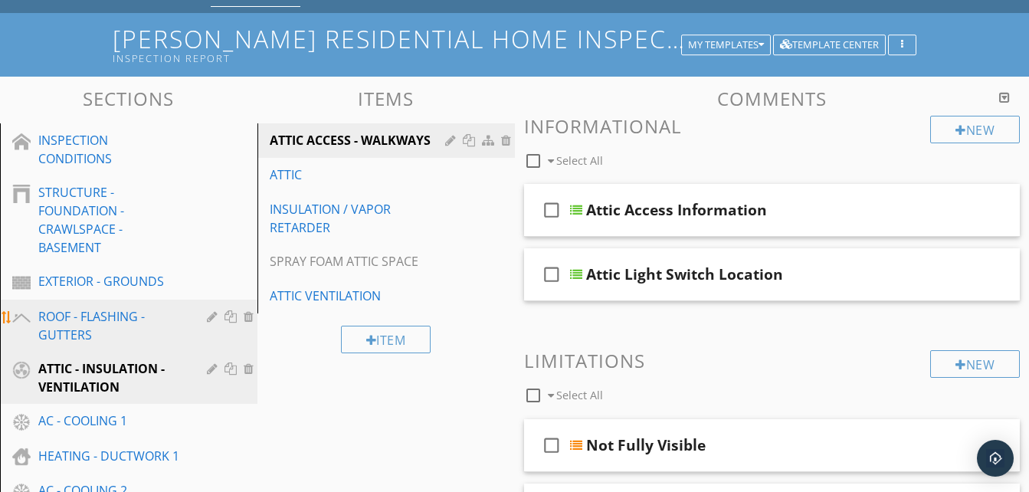
click at [89, 326] on div "ROOF - FLASHING - GUTTERS" at bounding box center [111, 325] width 146 height 37
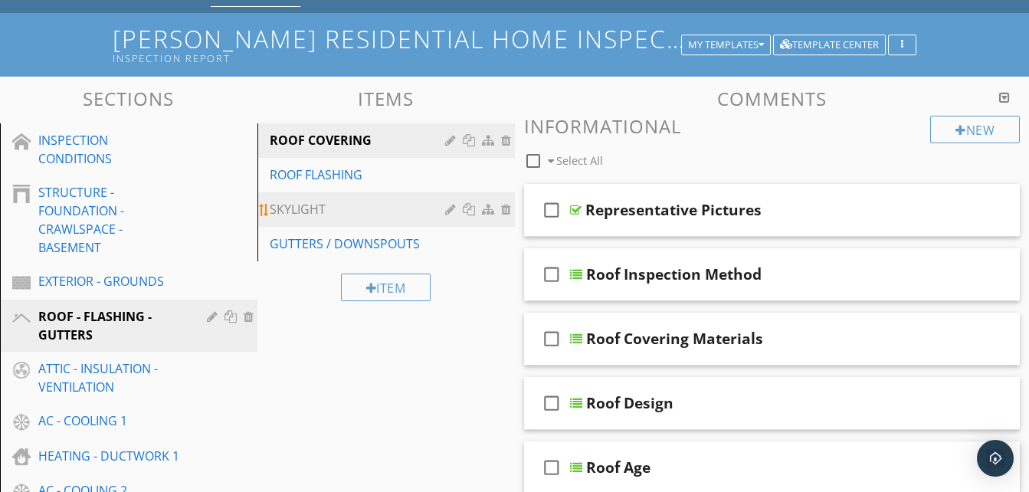
click at [342, 213] on div "SKYLIGHT" at bounding box center [360, 209] width 180 height 18
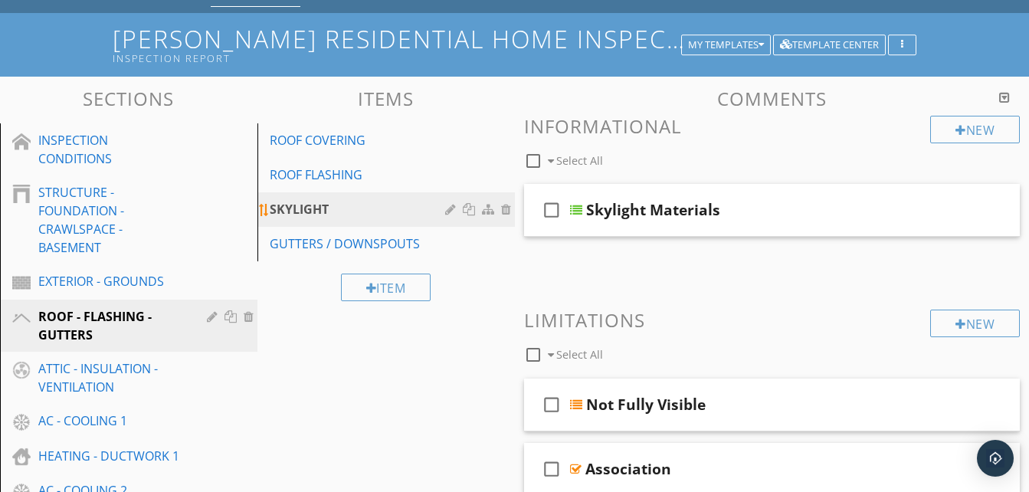
click at [345, 217] on div "SKYLIGHT" at bounding box center [360, 209] width 180 height 18
click at [345, 211] on div "SKYLIGHT" at bounding box center [360, 209] width 180 height 18
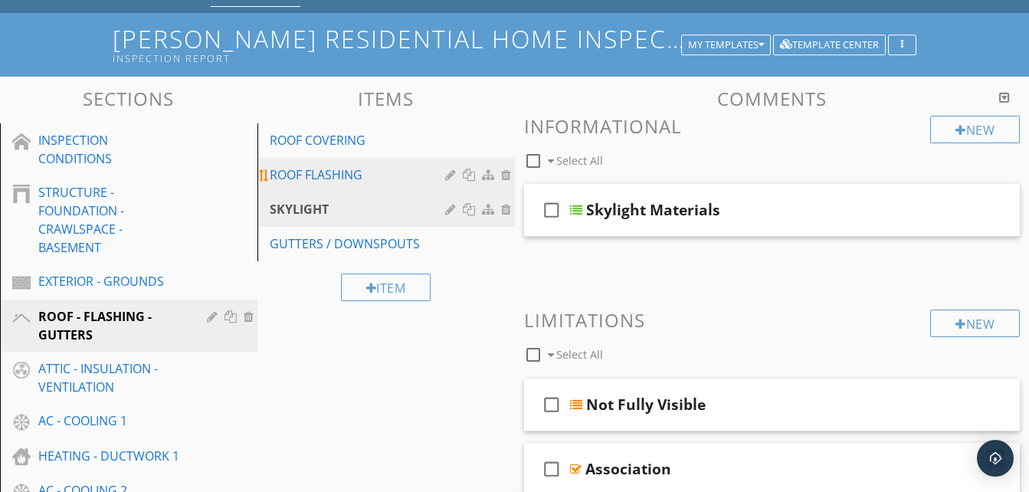
click at [339, 172] on div "ROOF FLASHING" at bounding box center [360, 175] width 180 height 18
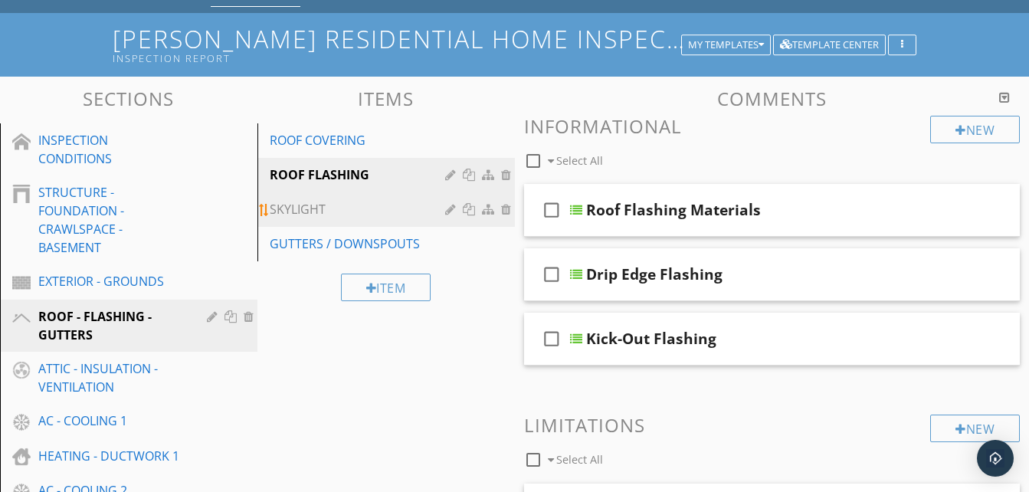
click at [336, 209] on div "SKYLIGHT" at bounding box center [360, 209] width 180 height 18
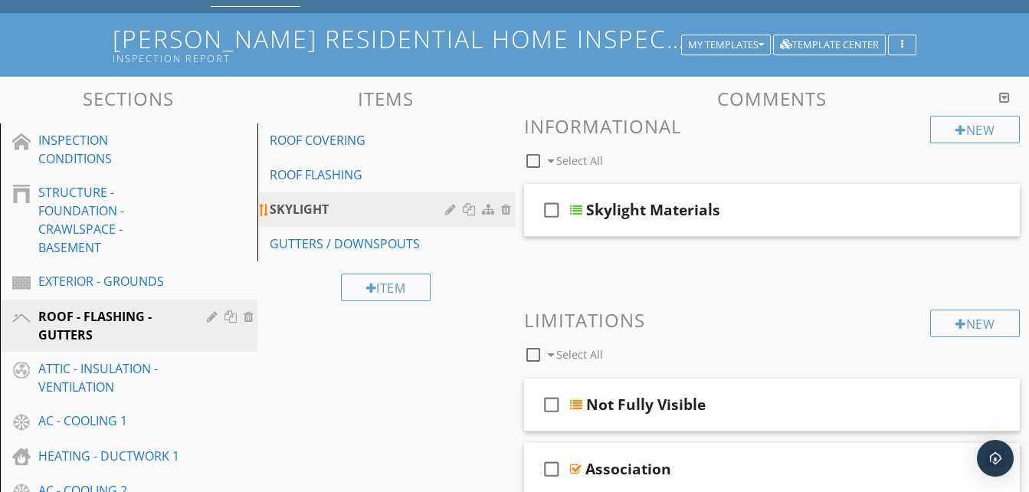
click at [448, 207] on div at bounding box center [452, 209] width 15 height 12
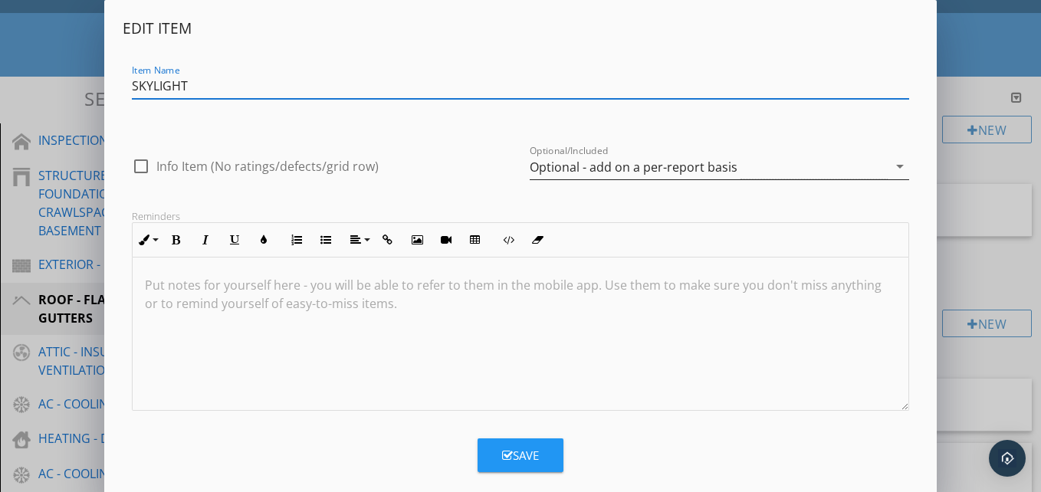
click at [900, 164] on icon "arrow_drop_down" at bounding box center [899, 166] width 18 height 18
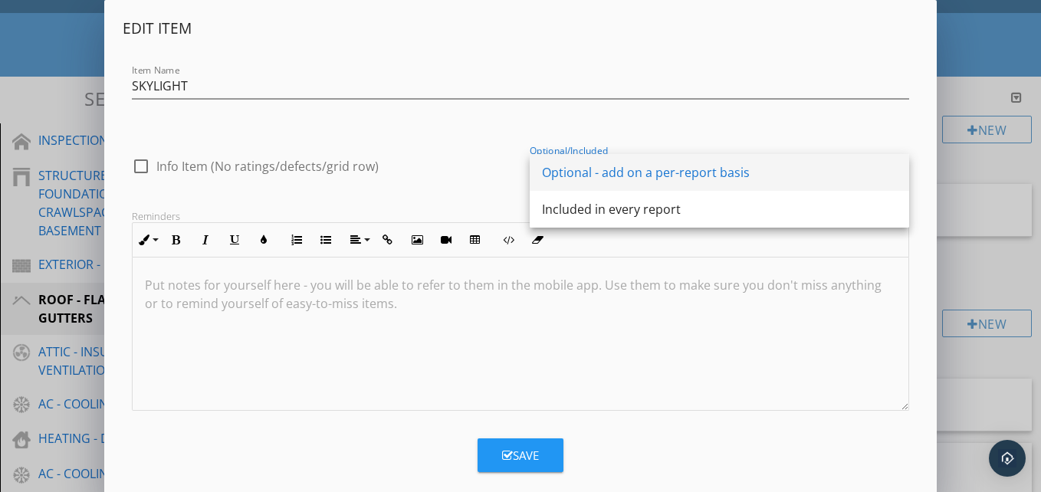
click at [894, 165] on div "Optional - add on a per-report basis" at bounding box center [719, 172] width 355 height 18
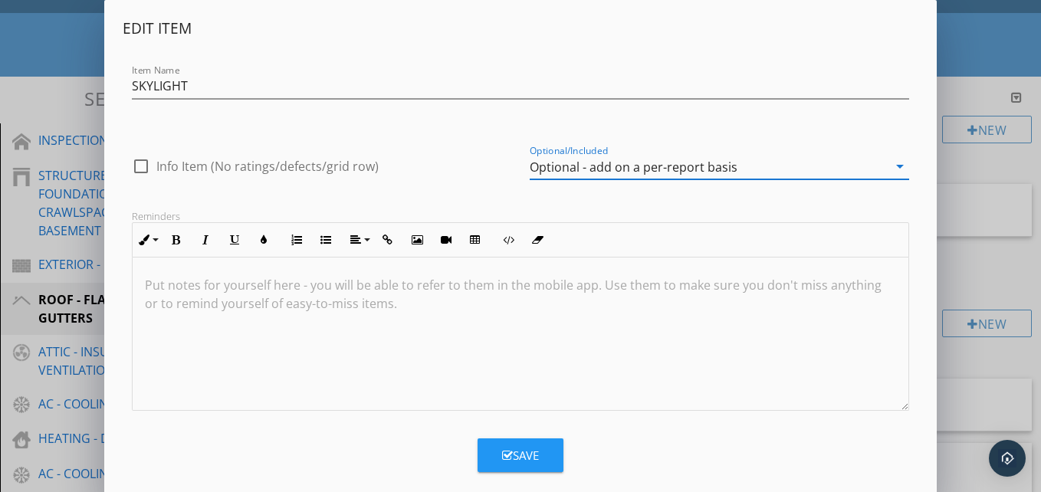
click at [964, 74] on div "Edit Item Item Name SKYLIGHT check_box_outline_blank Info Item (No ratings/defe…" at bounding box center [520, 257] width 1041 height 515
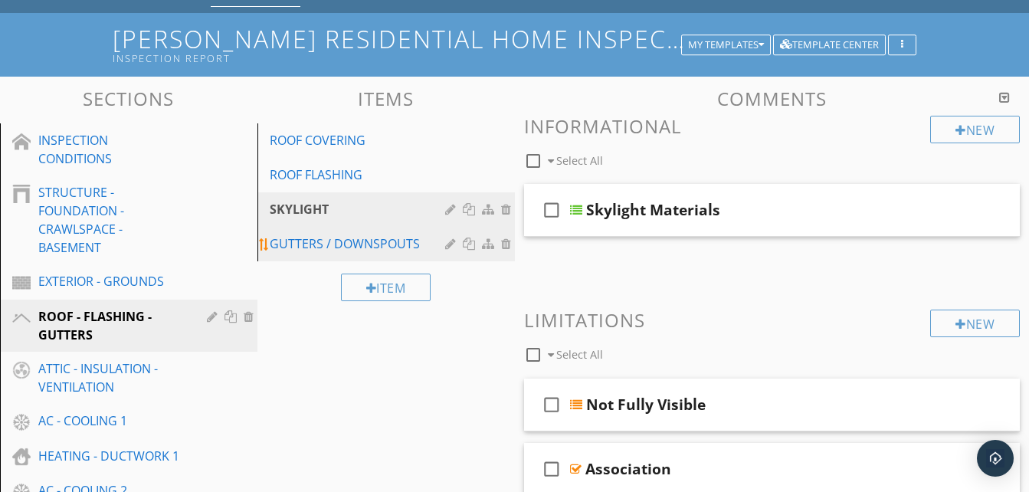
click at [296, 242] on div "GUTTERS / DOWNSPOUTS" at bounding box center [360, 243] width 180 height 18
click at [316, 204] on div "SKYLIGHT" at bounding box center [360, 209] width 180 height 18
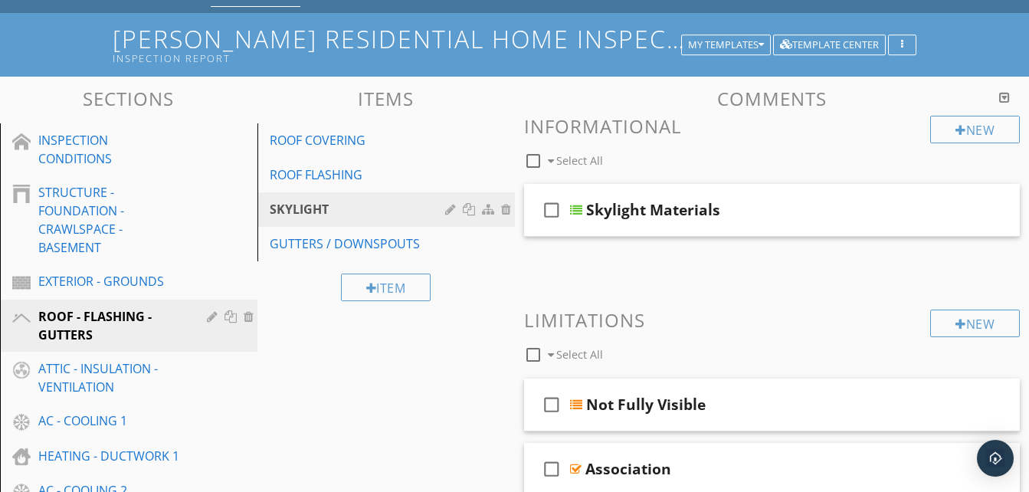
click at [313, 277] on div "Item" at bounding box center [385, 286] width 257 height 51
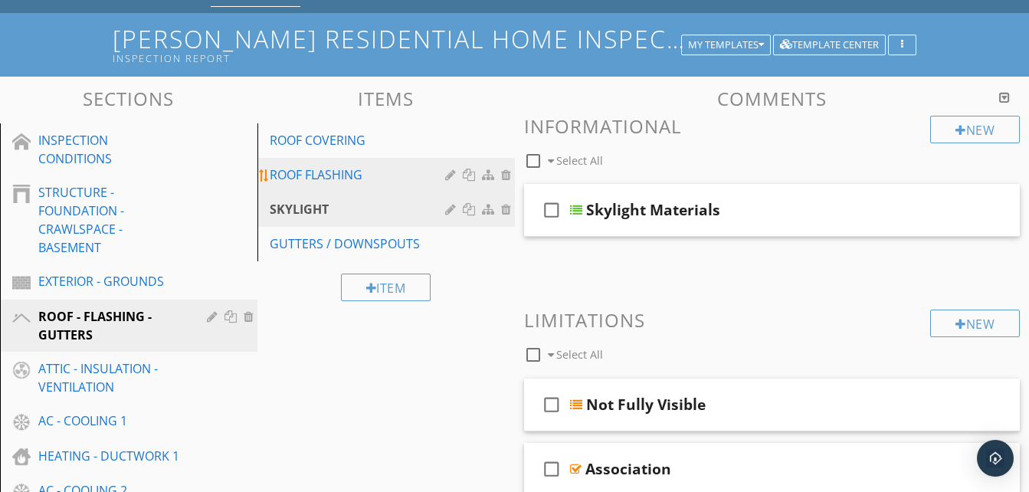
click at [329, 172] on div "ROOF FLASHING" at bounding box center [360, 175] width 180 height 18
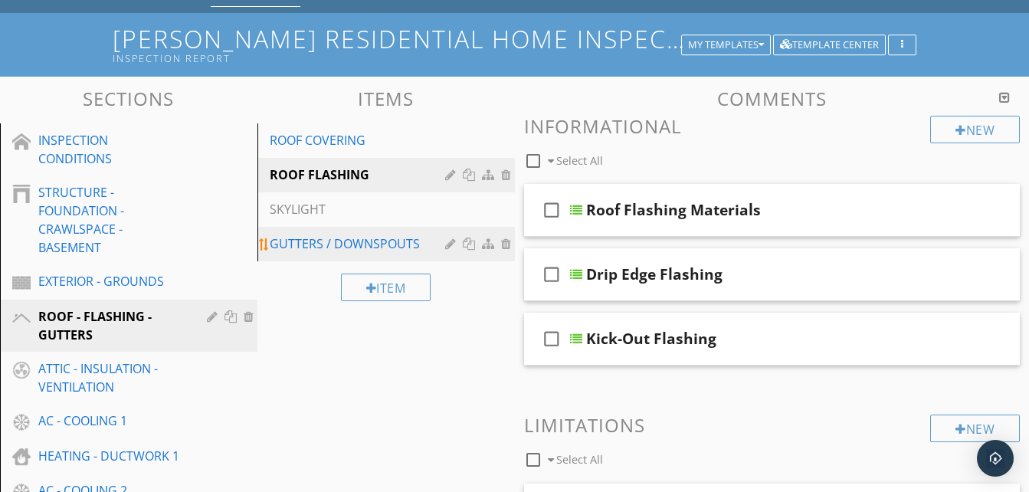
click at [300, 238] on div "GUTTERS / DOWNSPOUTS" at bounding box center [360, 243] width 180 height 18
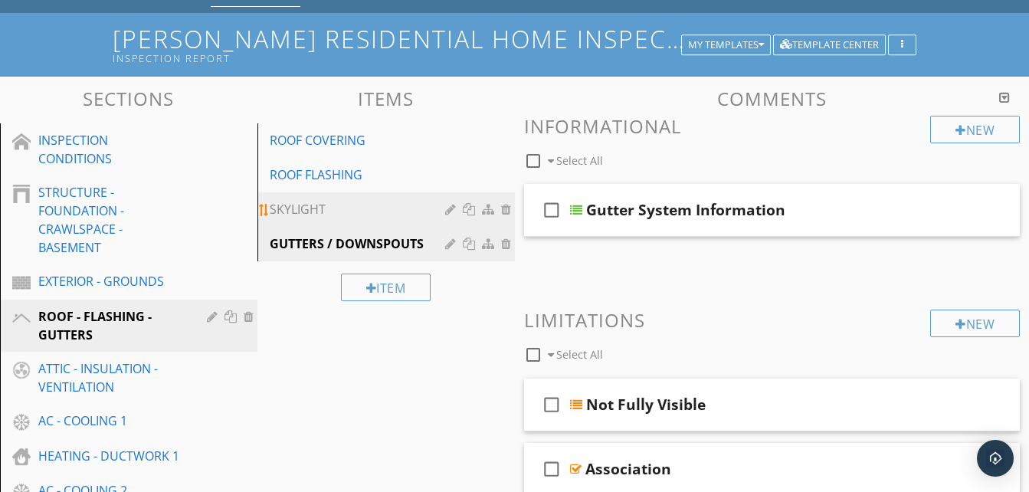
click at [303, 203] on div "SKYLIGHT" at bounding box center [360, 209] width 180 height 18
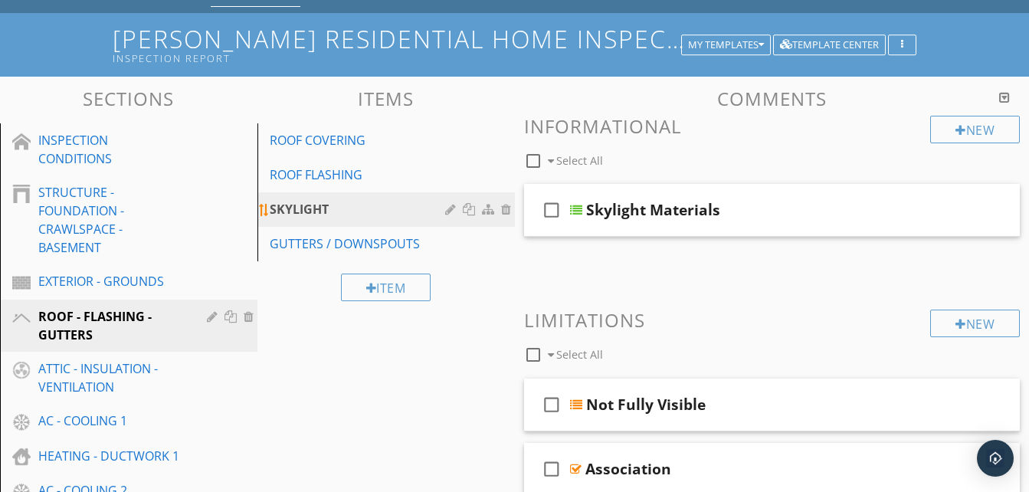
click at [448, 209] on div at bounding box center [452, 209] width 15 height 12
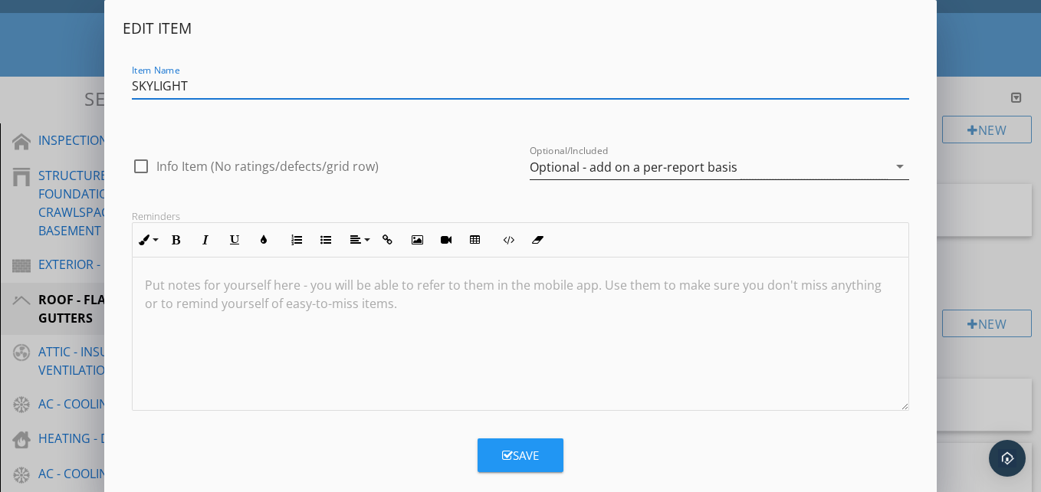
click at [887, 169] on div "arrow_drop_down" at bounding box center [897, 166] width 21 height 18
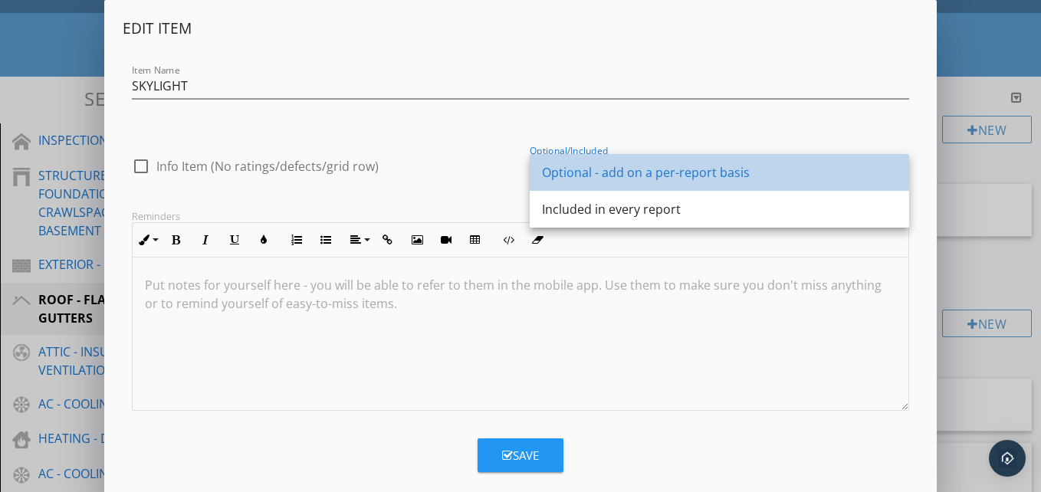
click at [812, 169] on div "Optional - add on a per-report basis" at bounding box center [719, 172] width 355 height 18
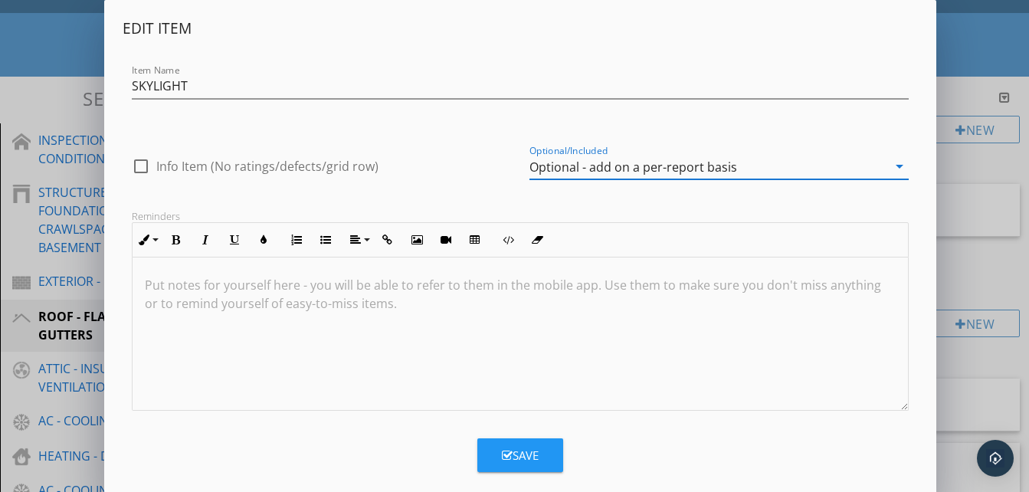
click at [986, 160] on div "Edit Item Item Name SKYLIGHT check_box_outline_blank Info Item (No ratings/defe…" at bounding box center [514, 257] width 1029 height 515
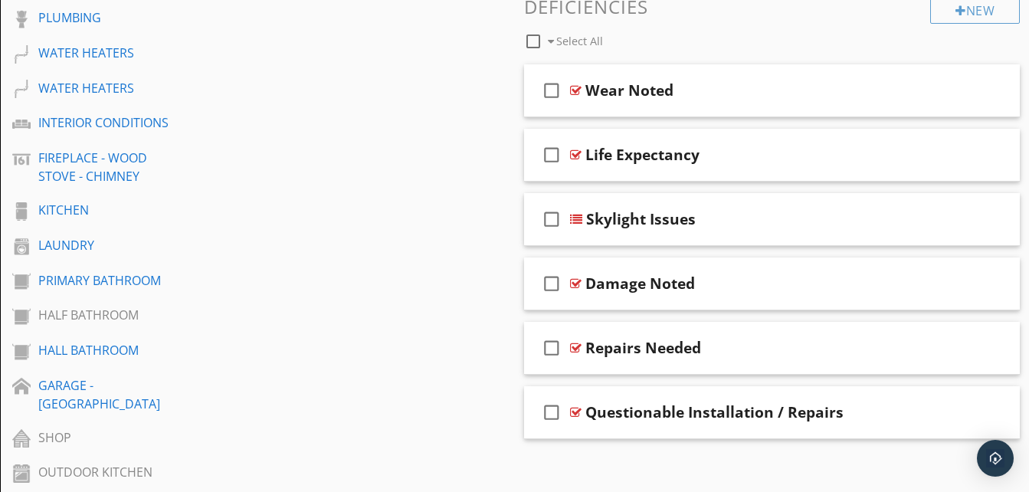
scroll to position [766, 0]
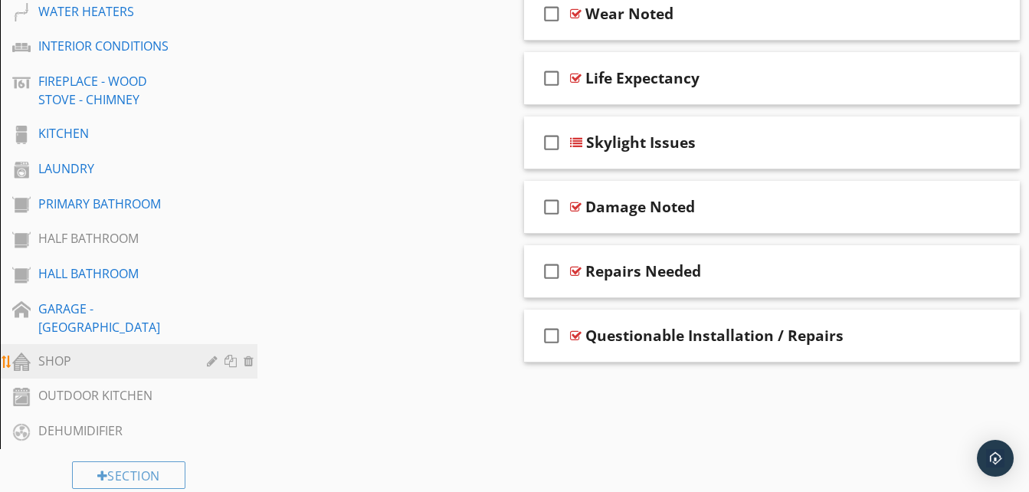
click at [102, 352] on div "SHOP" at bounding box center [111, 361] width 146 height 18
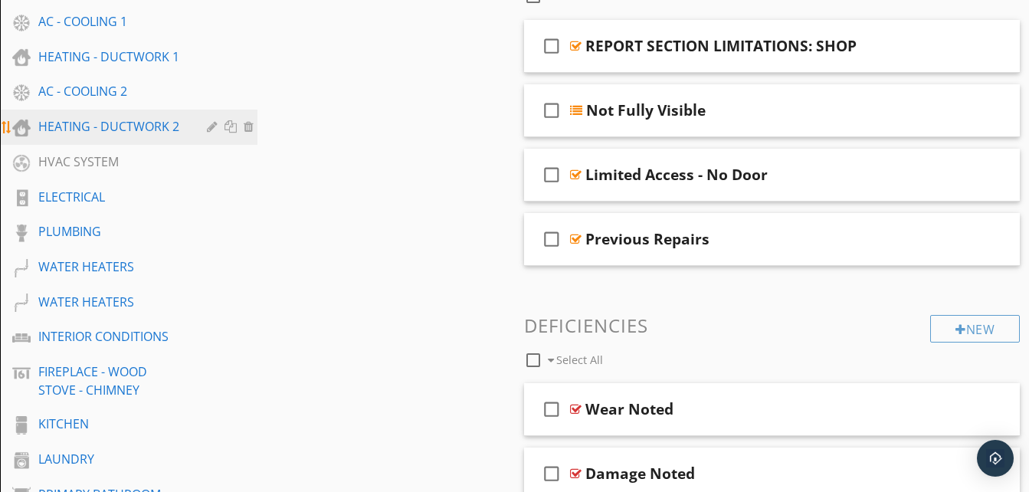
scroll to position [383, 0]
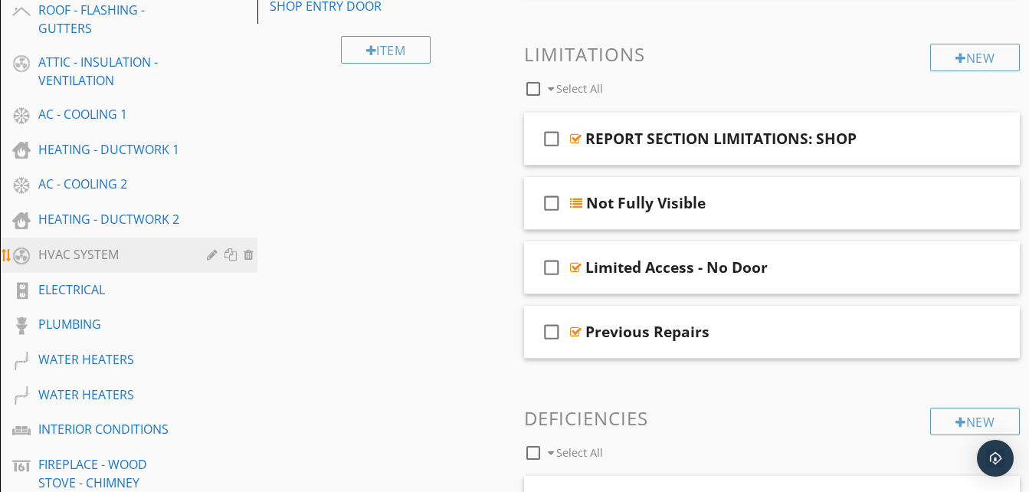
click at [127, 253] on div "HVAC SYSTEM" at bounding box center [111, 254] width 146 height 18
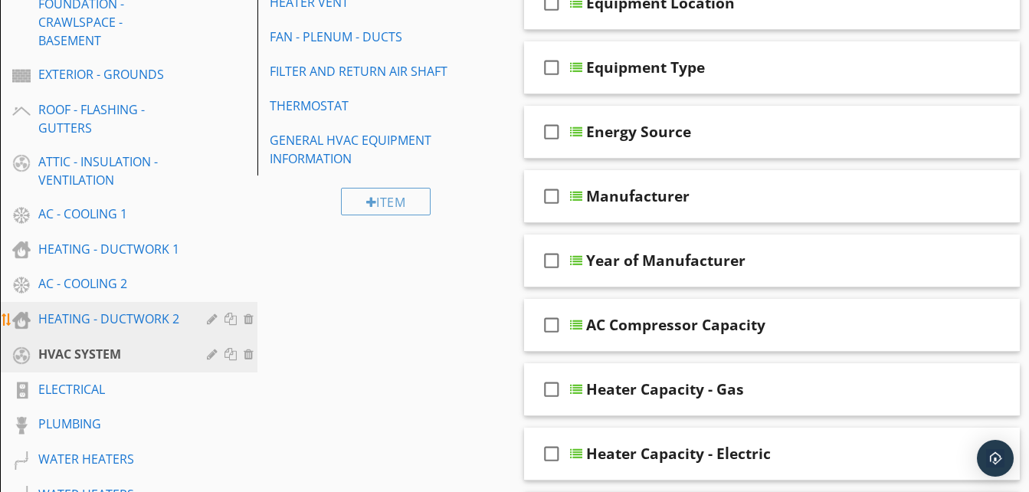
scroll to position [306, 0]
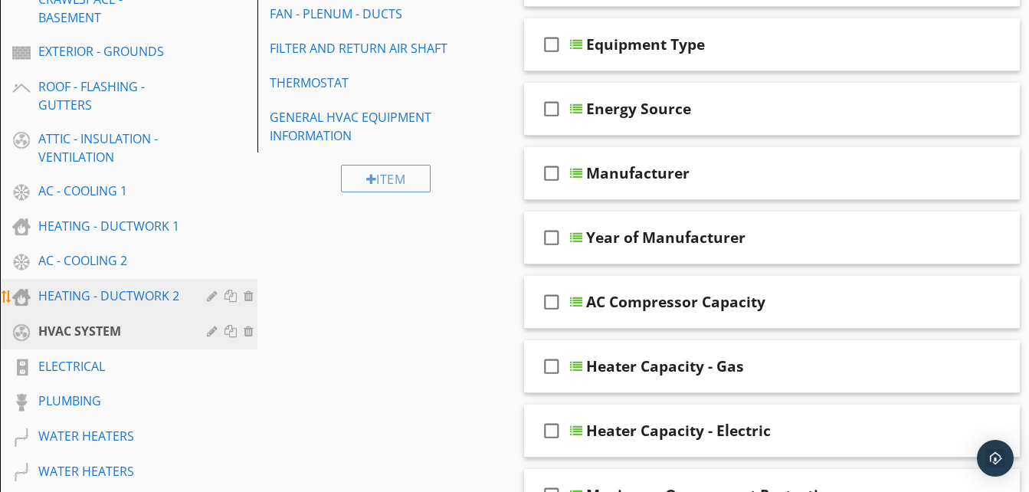
click at [150, 296] on div "HEATING - DUCTWORK 2" at bounding box center [111, 296] width 146 height 18
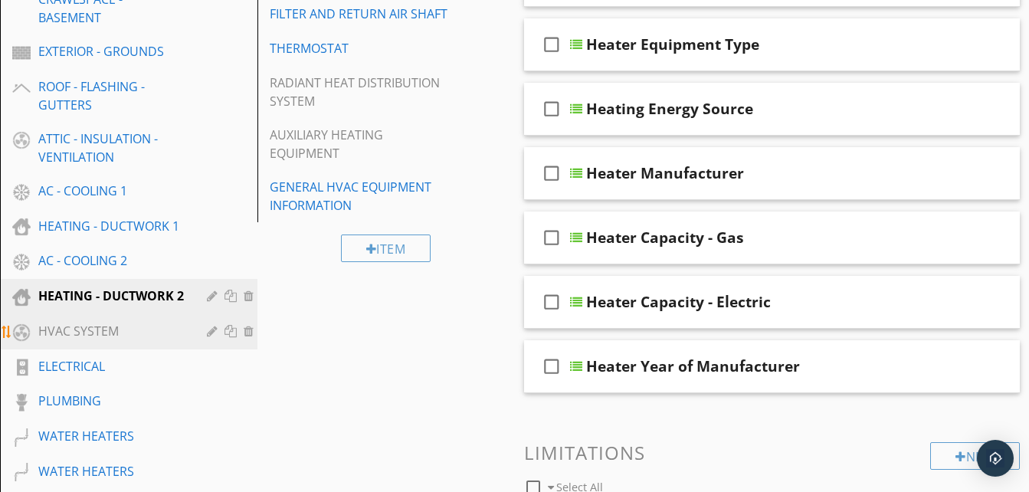
click at [116, 340] on div "HVAC SYSTEM" at bounding box center [111, 331] width 146 height 18
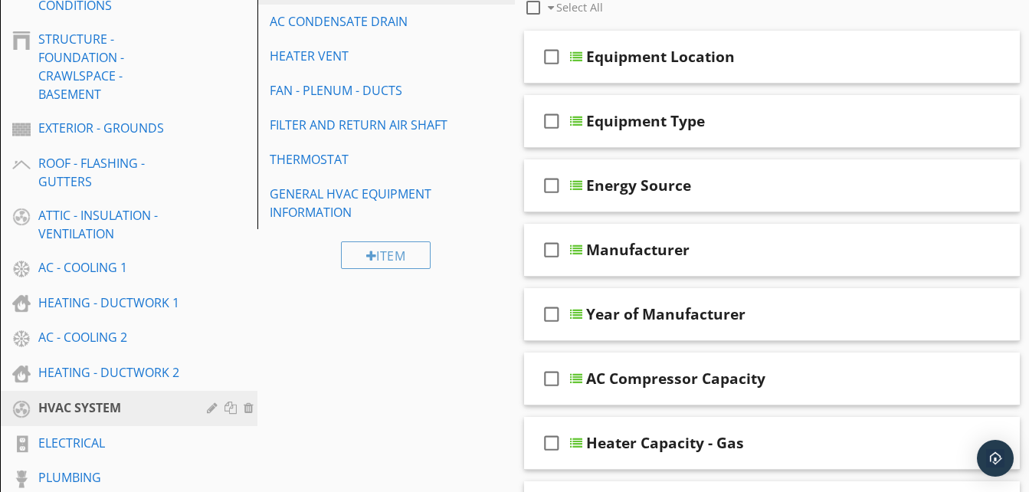
scroll to position [153, 0]
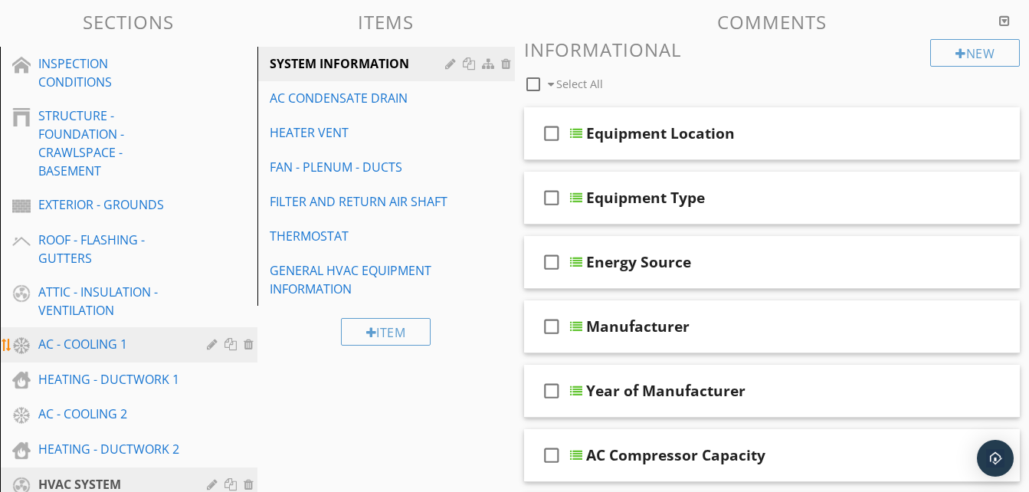
click at [137, 341] on div "AC - COOLING 1" at bounding box center [111, 344] width 146 height 18
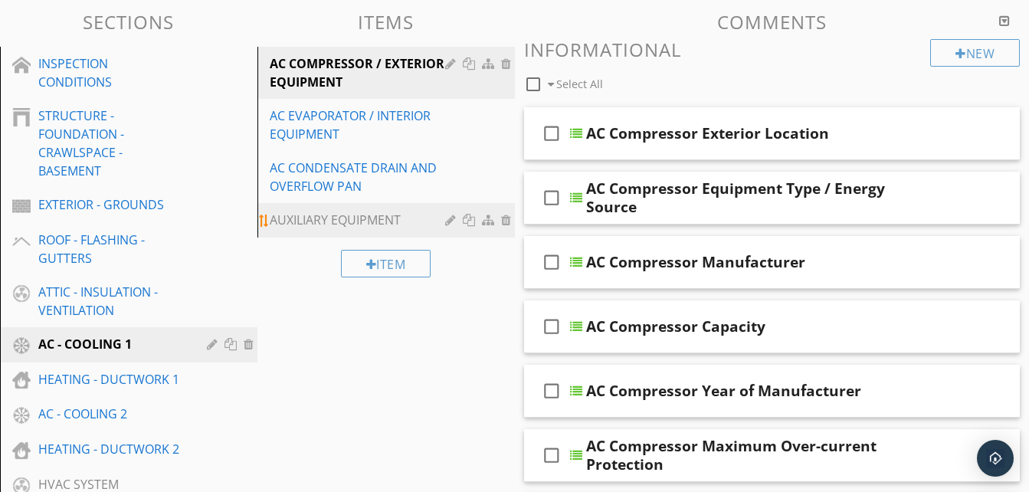
click at [369, 217] on div "AUXILIARY EQUIPMENT" at bounding box center [360, 220] width 180 height 18
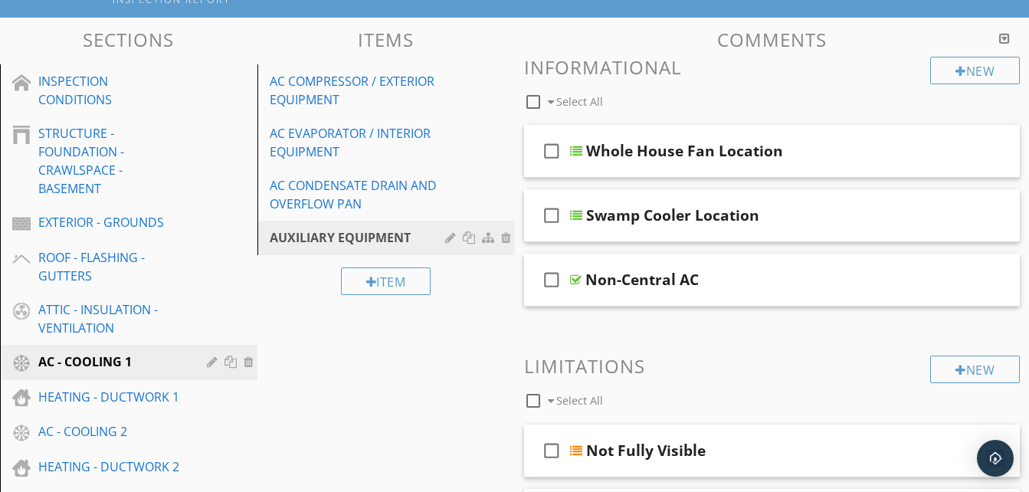
scroll to position [123, 0]
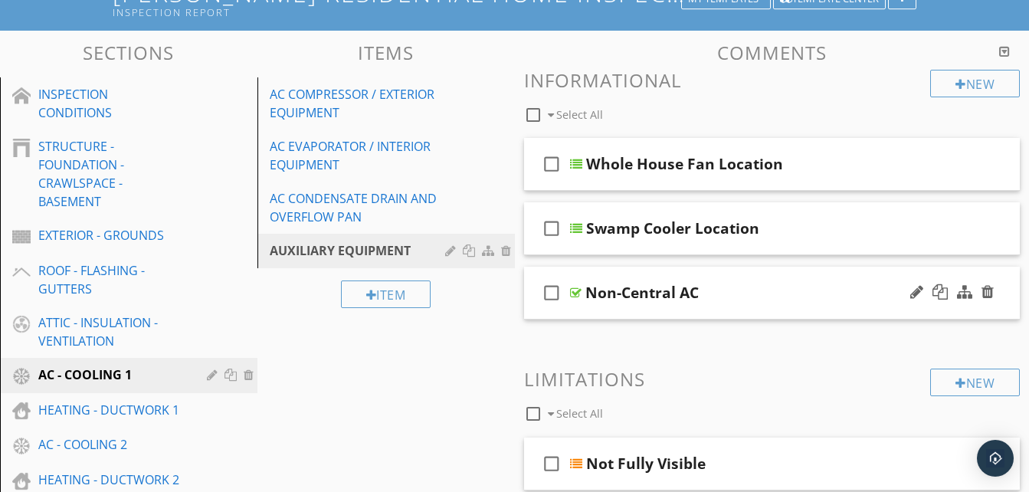
click at [716, 297] on div "Non-Central AC" at bounding box center [759, 293] width 349 height 18
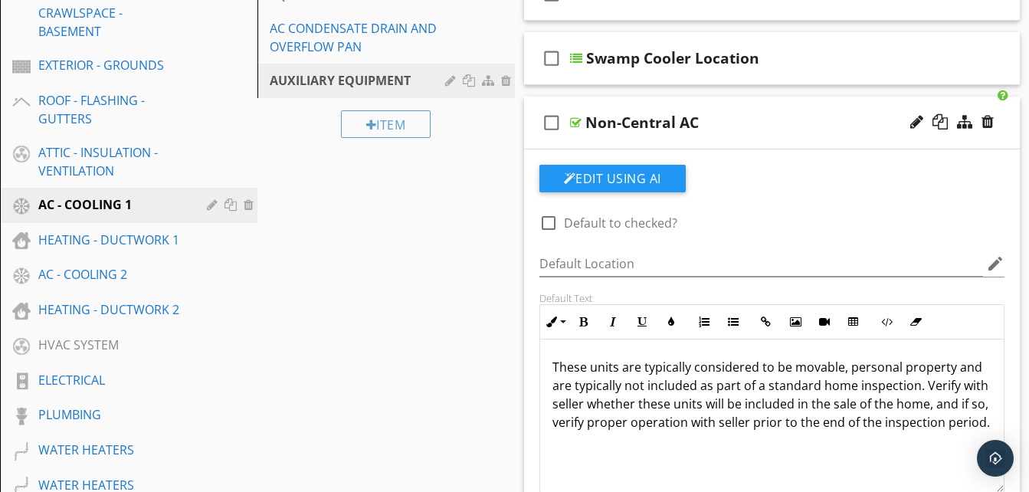
scroll to position [276, 0]
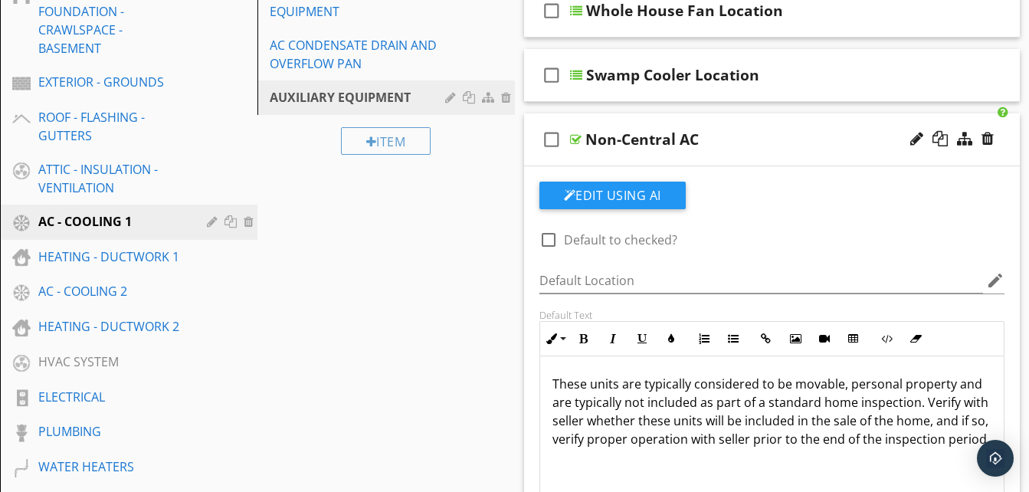
click at [723, 136] on div "Non-Central AC" at bounding box center [759, 139] width 349 height 18
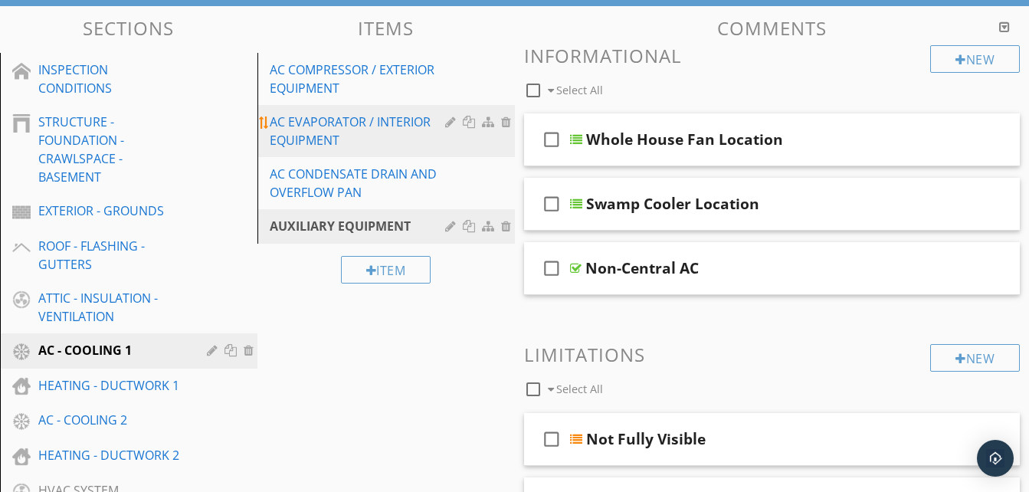
scroll to position [123, 0]
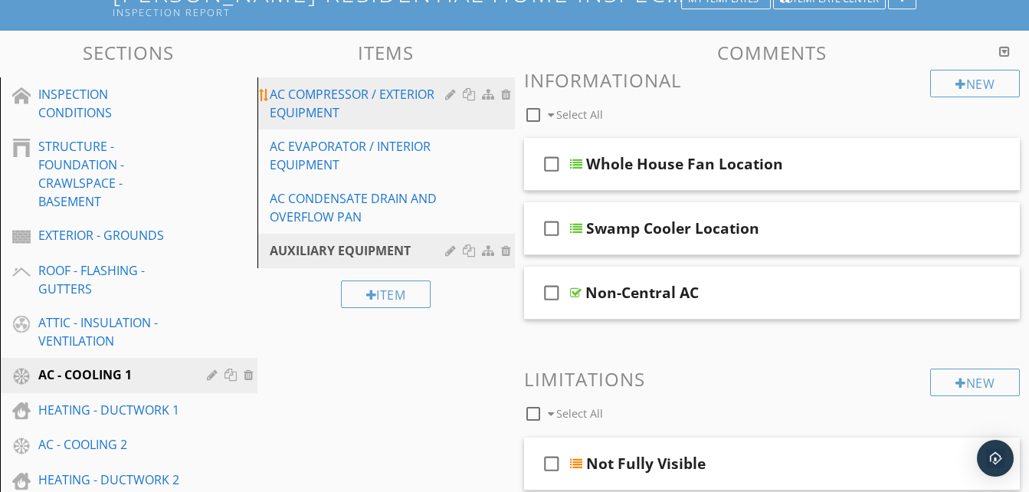
click at [372, 107] on div "AC COMPRESSOR / EXTERIOR EQUIPMENT" at bounding box center [360, 103] width 180 height 37
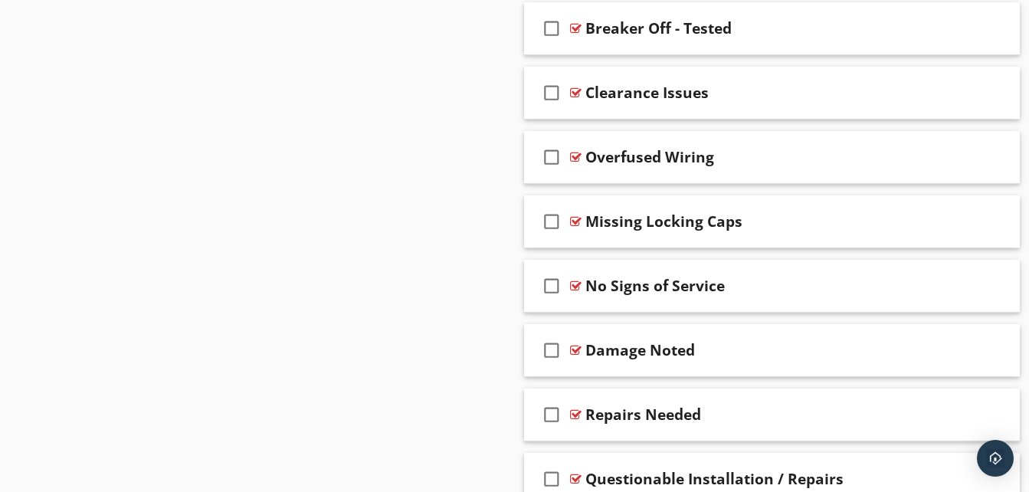
scroll to position [2544, 0]
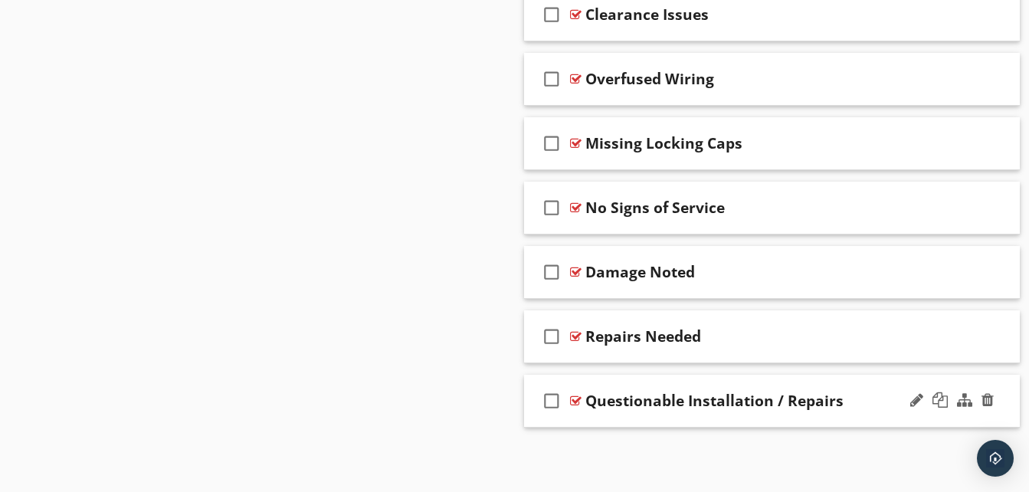
click at [744, 400] on div "Questionable Installation / Repairs" at bounding box center [714, 401] width 258 height 18
click at [831, 388] on div "check_box_outline_blank Questionable Installation / Repairs" at bounding box center [772, 401] width 497 height 53
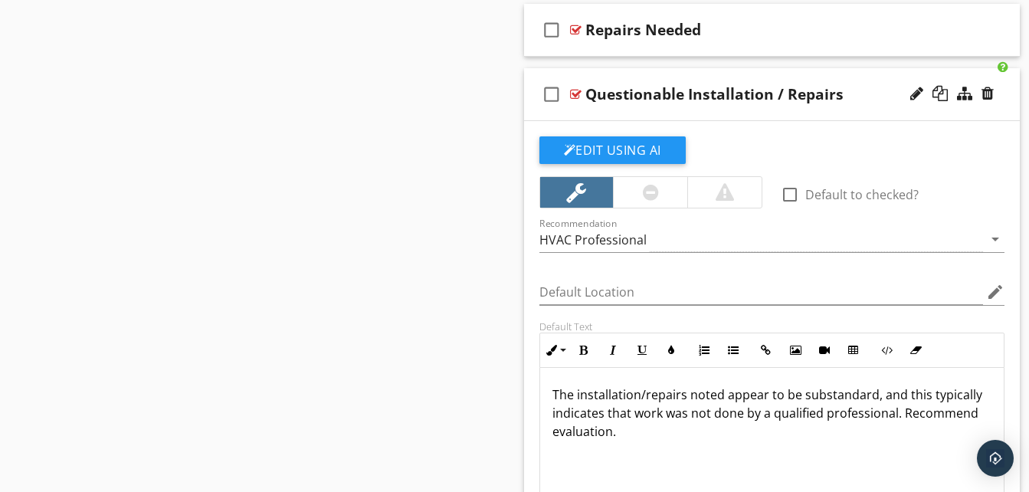
scroll to position [0, 0]
click at [876, 87] on div "Questionable Installation / Repairs" at bounding box center [759, 94] width 349 height 18
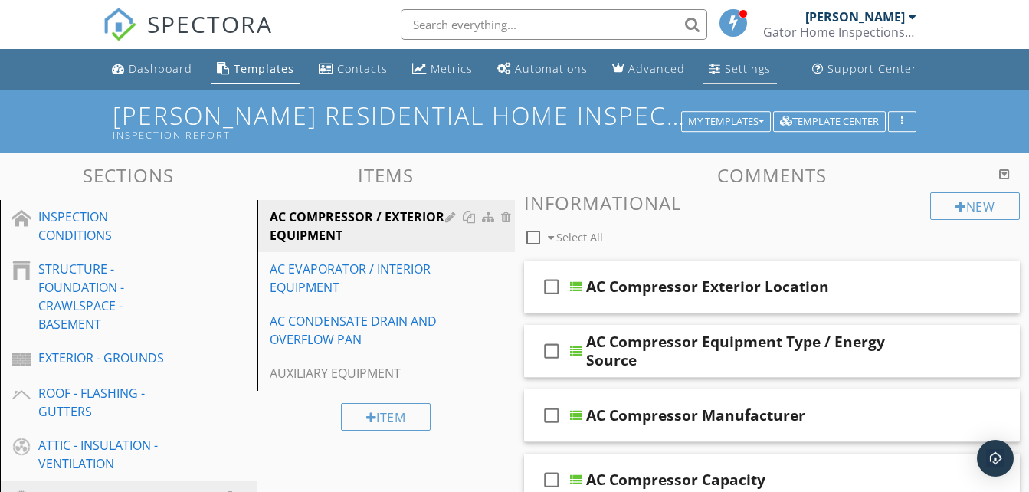
click at [734, 68] on div "Settings" at bounding box center [748, 68] width 46 height 15
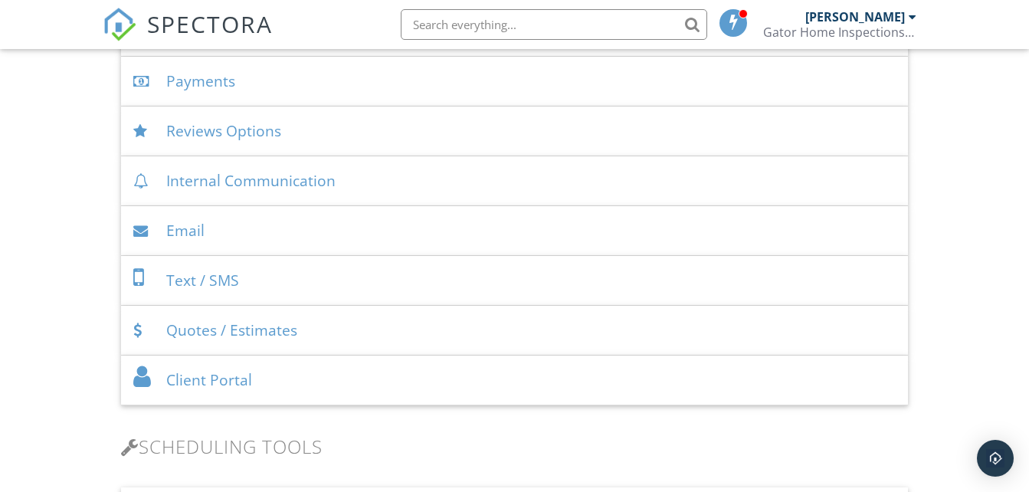
scroll to position [613, 0]
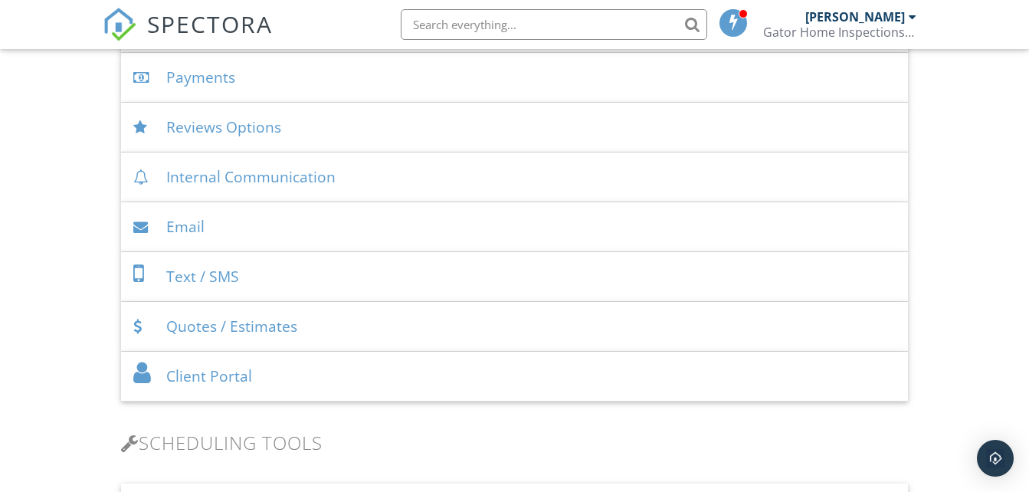
click at [380, 172] on div "Internal Communication" at bounding box center [514, 177] width 786 height 50
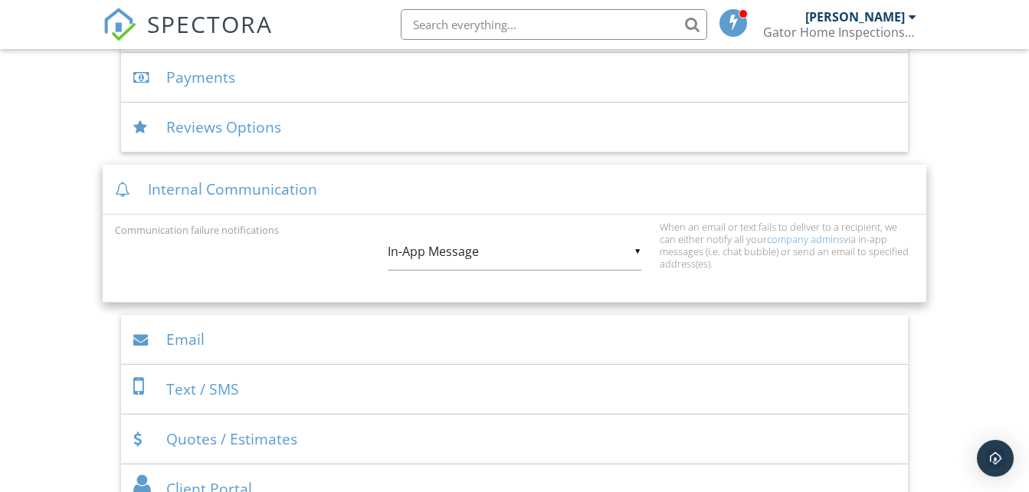
click at [564, 256] on div "▼ In-App Message In-App Message Email In-App Message Email" at bounding box center [515, 252] width 254 height 38
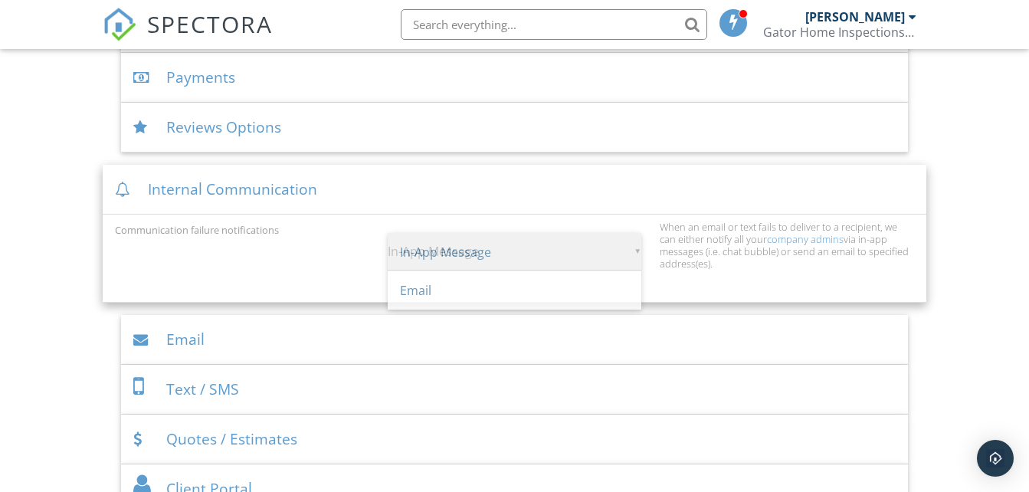
click at [557, 256] on span "In-App Message" at bounding box center [515, 252] width 254 height 38
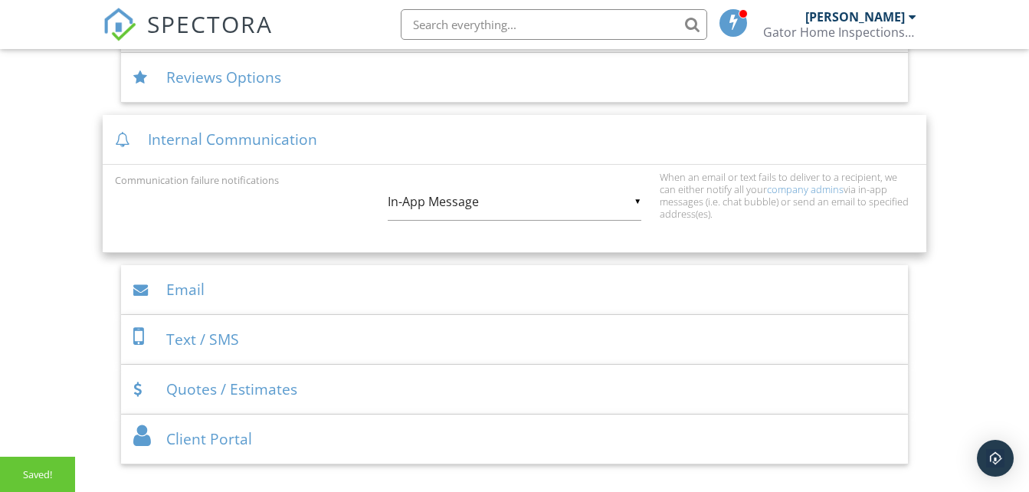
scroll to position [690, 0]
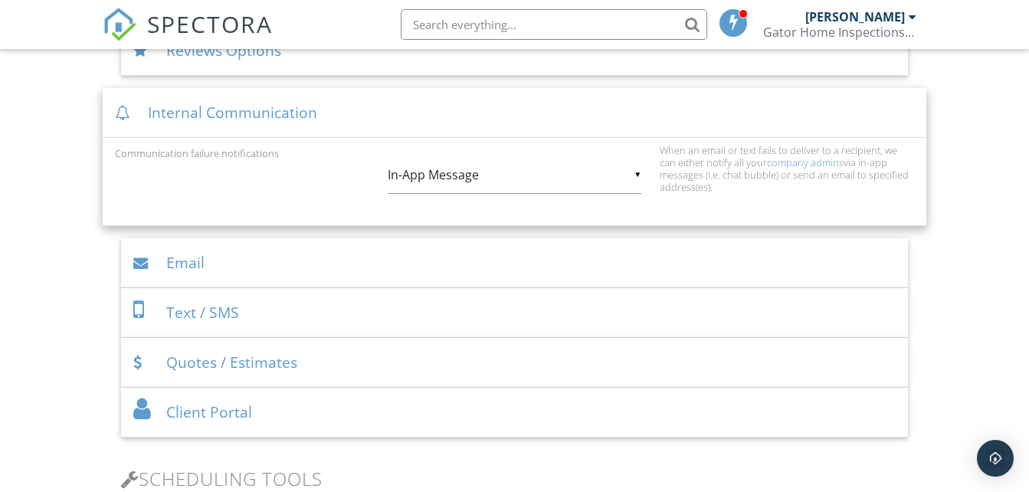
click at [438, 104] on div "Internal Communication" at bounding box center [514, 113] width 823 height 50
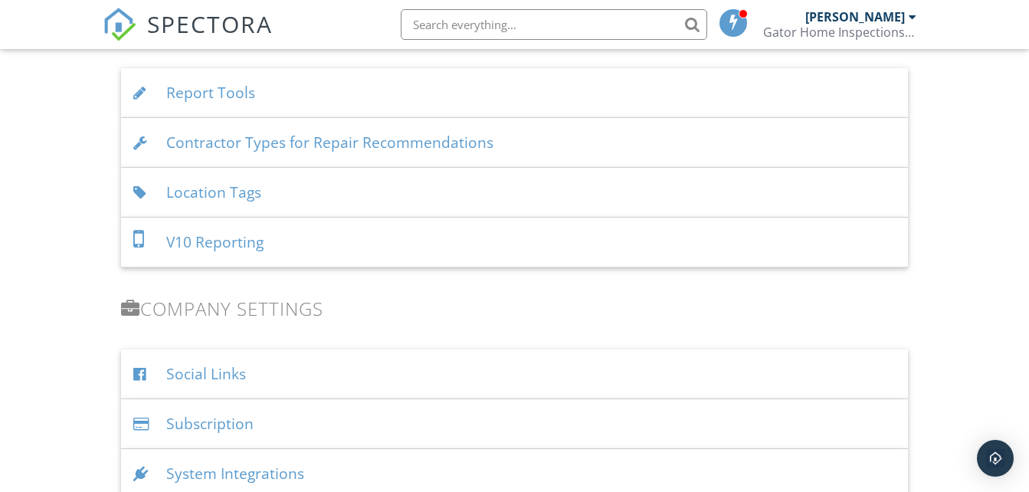
scroll to position [1575, 0]
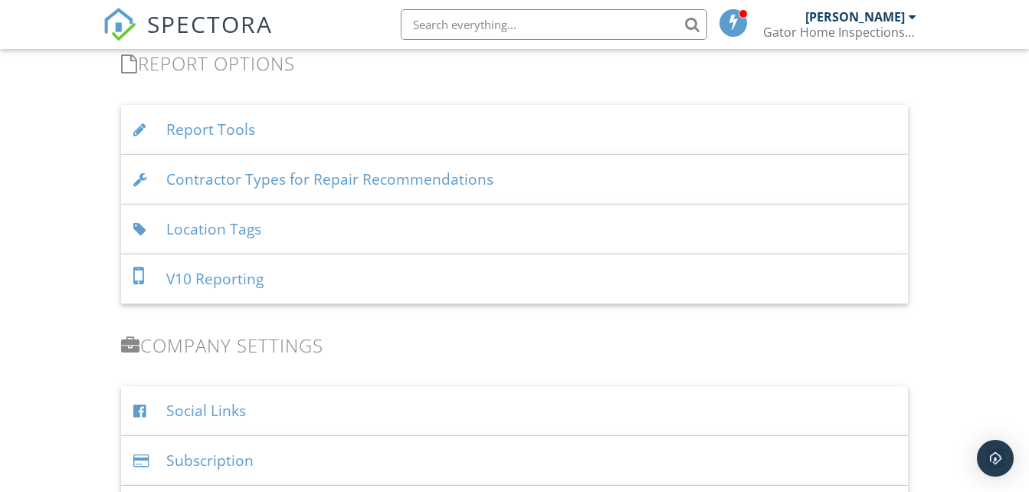
click at [393, 281] on div "V10 Reporting" at bounding box center [514, 279] width 786 height 50
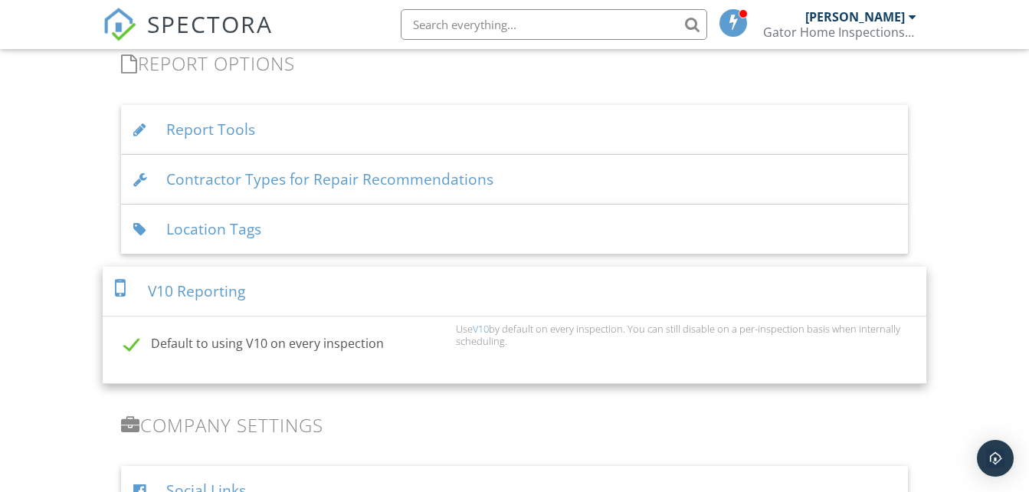
click at [393, 281] on div "V10 Reporting" at bounding box center [514, 292] width 823 height 50
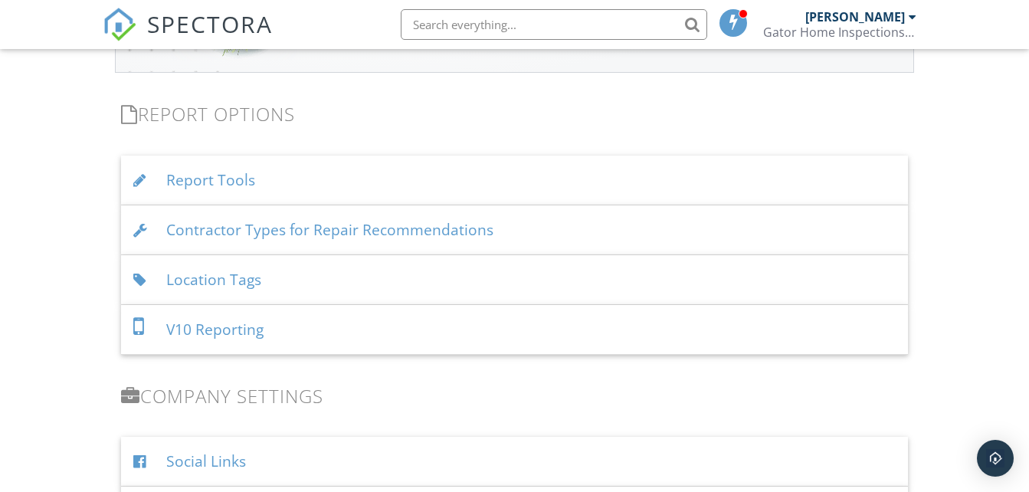
scroll to position [1498, 0]
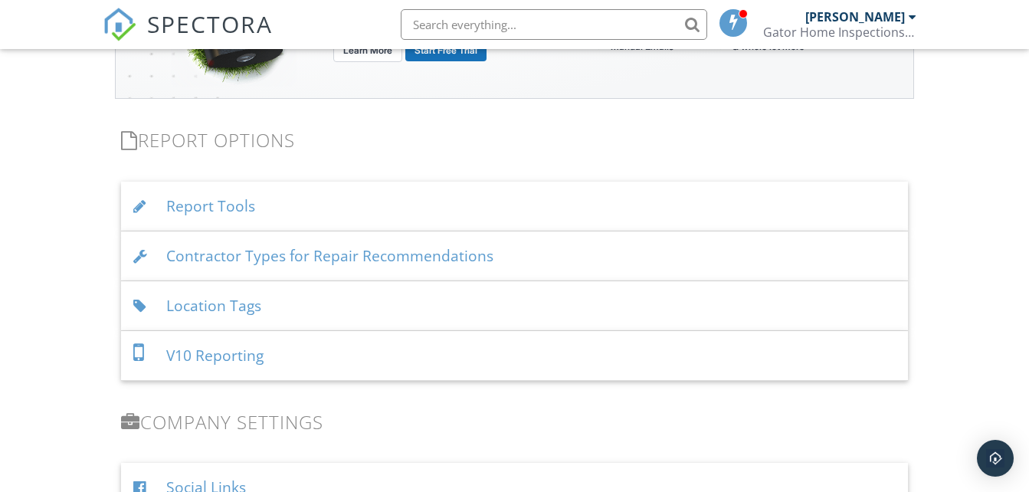
click at [344, 204] on div "Report Tools" at bounding box center [514, 207] width 786 height 50
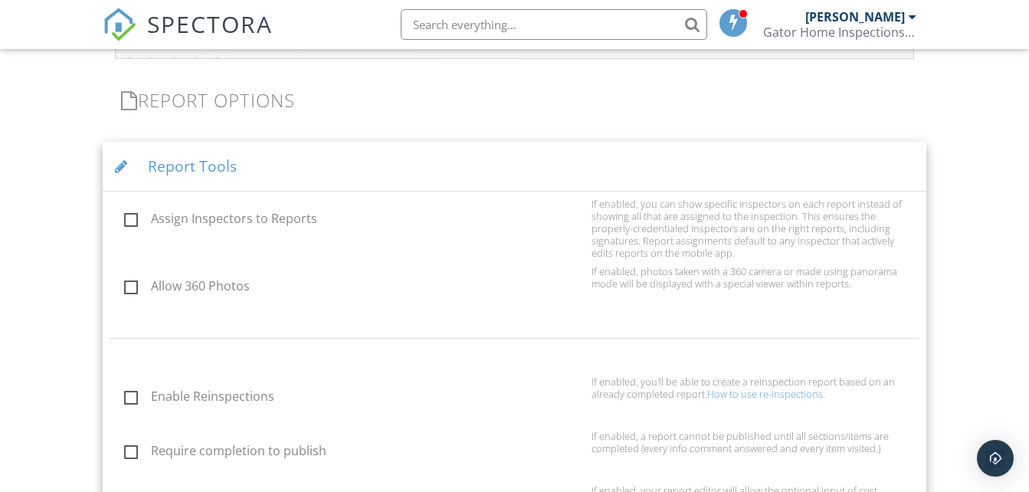
scroll to position [1498, 0]
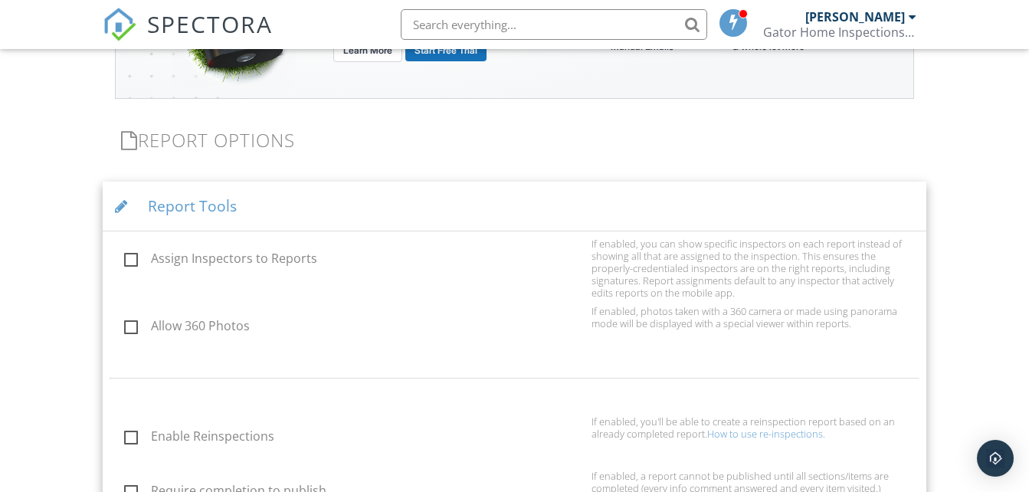
click at [344, 211] on div "Report Tools" at bounding box center [514, 207] width 823 height 50
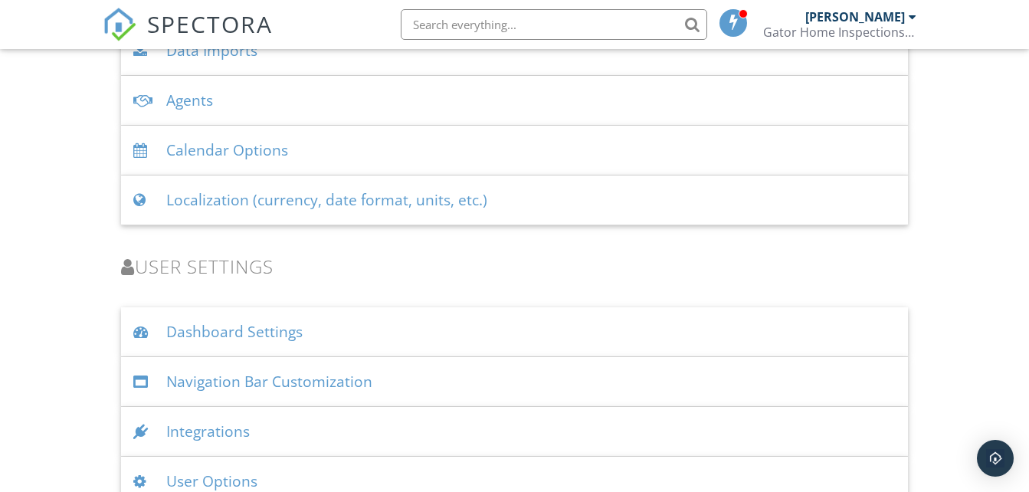
scroll to position [2111, 0]
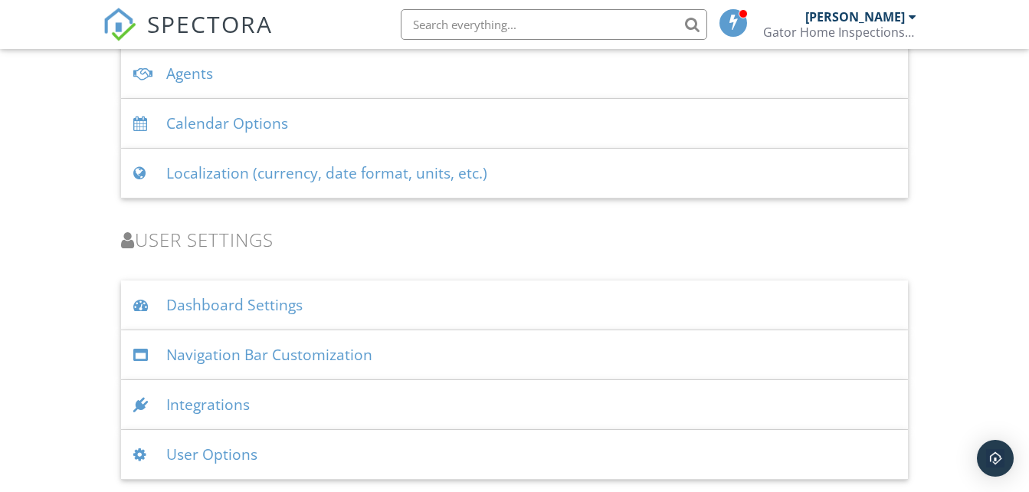
click at [303, 443] on div "User Options" at bounding box center [514, 455] width 786 height 50
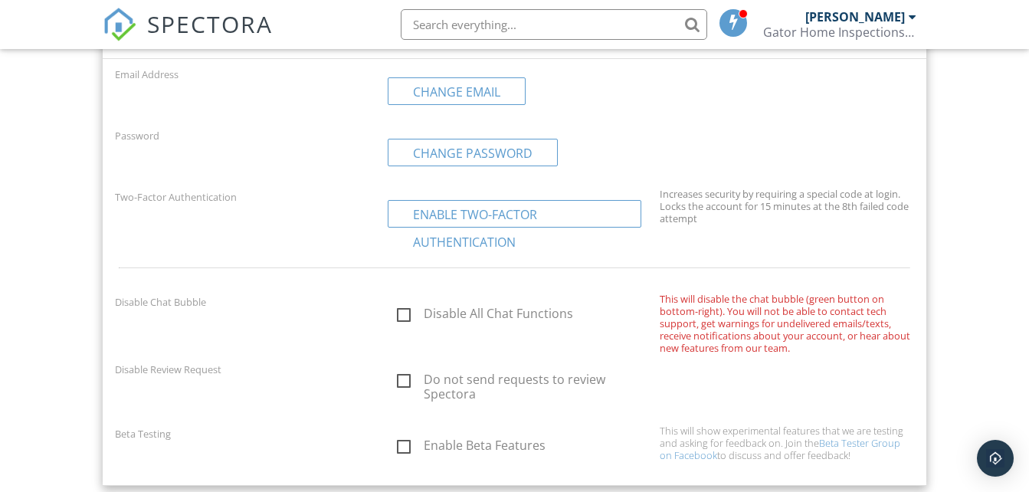
scroll to position [2550, 0]
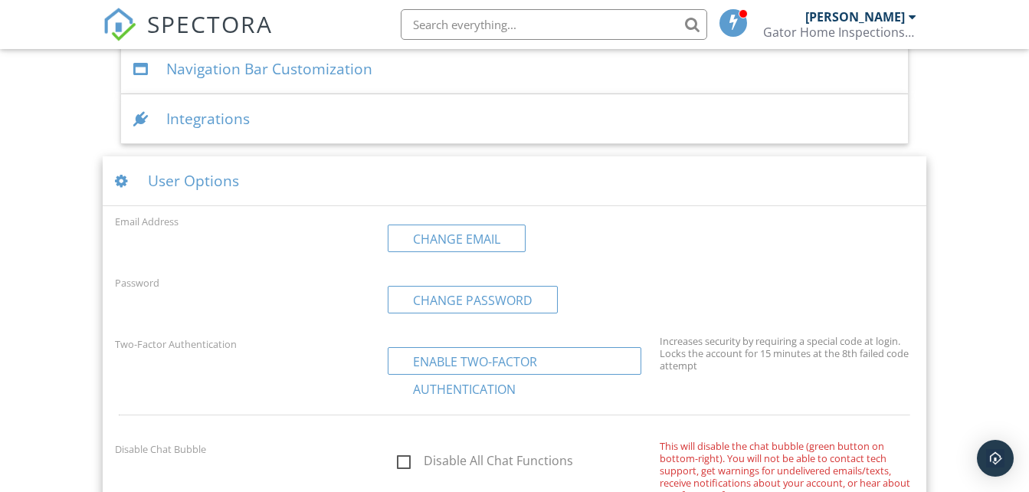
click at [291, 182] on div "User Options" at bounding box center [514, 181] width 823 height 50
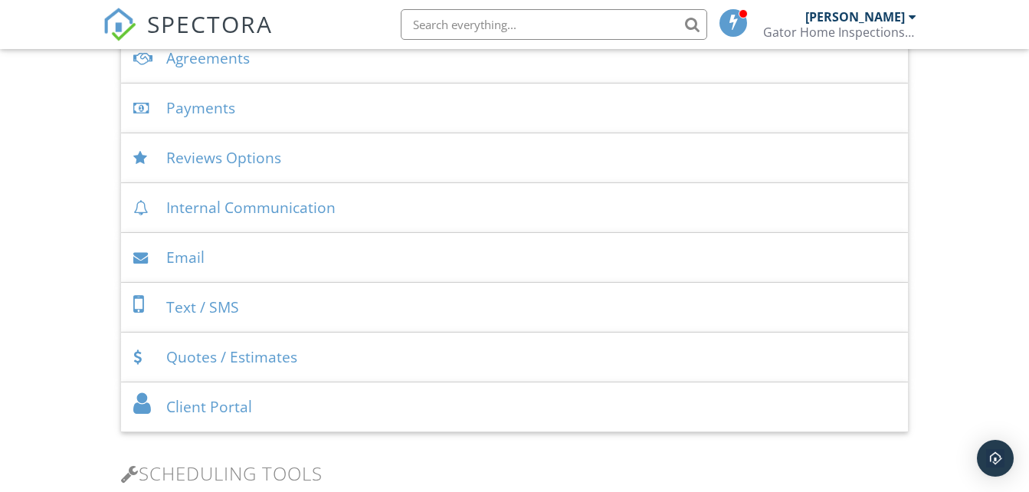
scroll to position [578, 0]
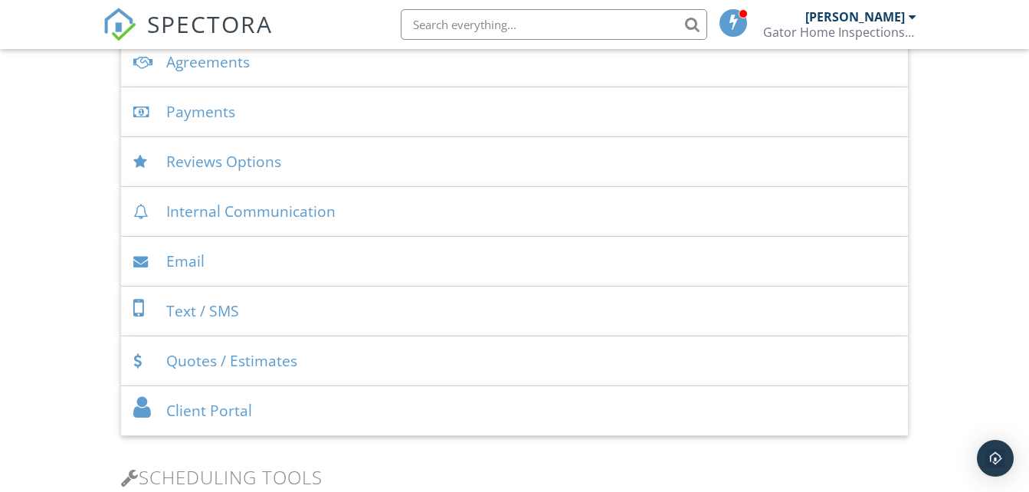
click at [323, 254] on div "Email" at bounding box center [514, 262] width 786 height 50
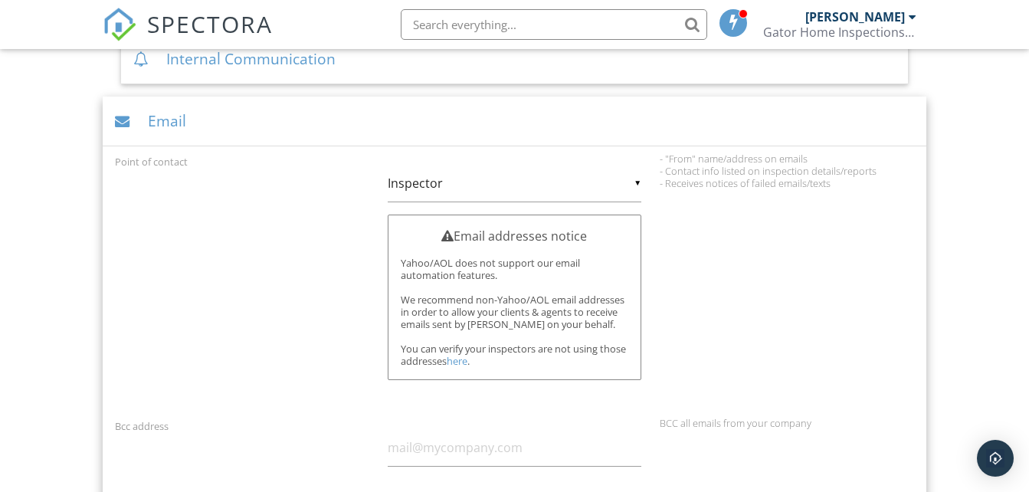
scroll to position [732, 0]
click at [634, 182] on div "▼ Inspector Inspector Company Inspector Company" at bounding box center [515, 183] width 254 height 38
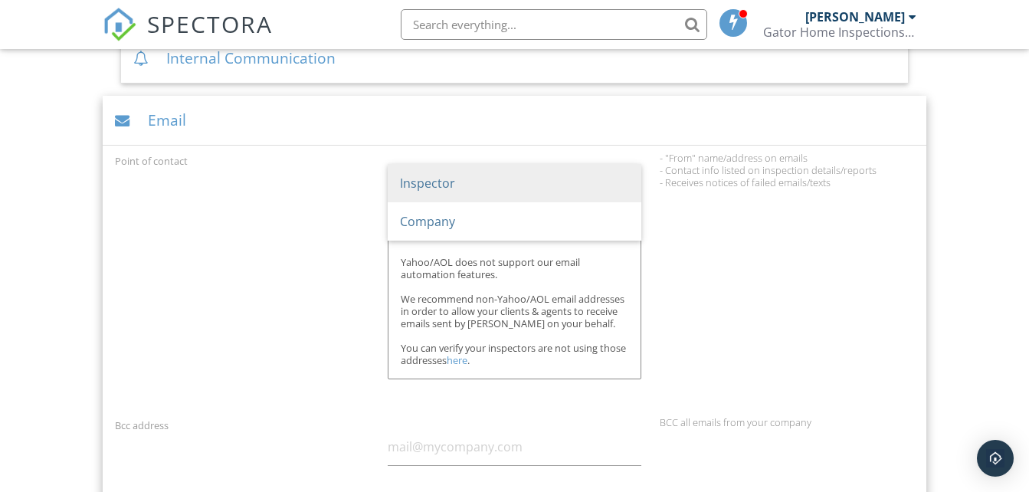
click at [625, 182] on span "Inspector" at bounding box center [515, 183] width 254 height 38
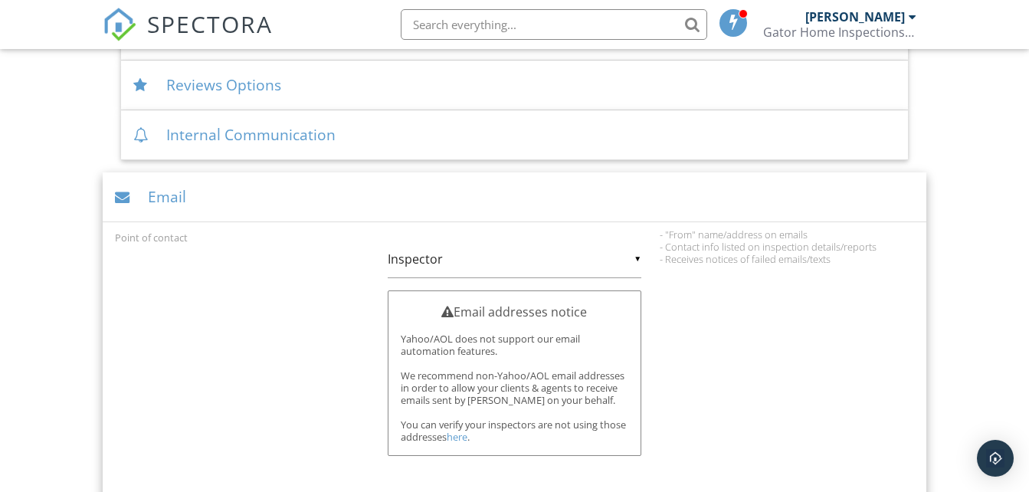
scroll to position [578, 0]
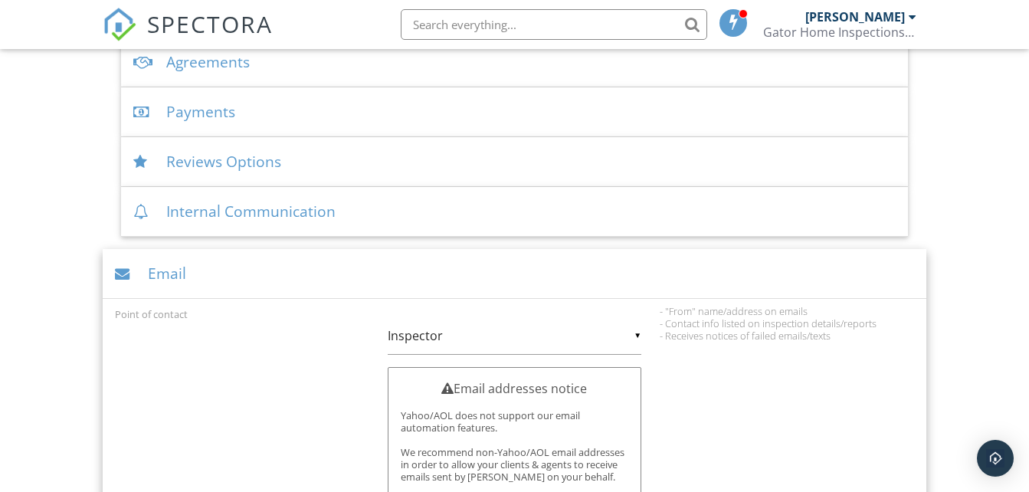
click at [328, 258] on div "Email" at bounding box center [514, 274] width 823 height 50
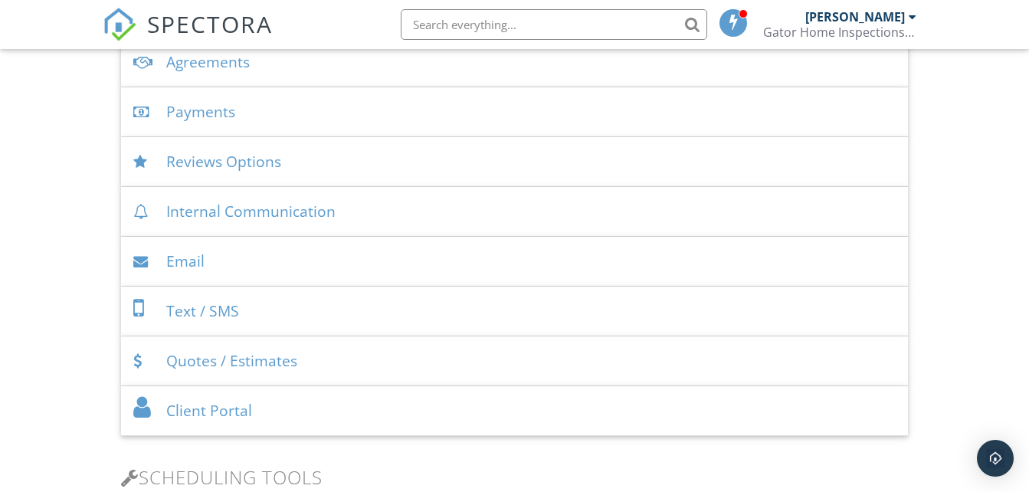
click at [335, 162] on div "Reviews Options" at bounding box center [514, 162] width 786 height 50
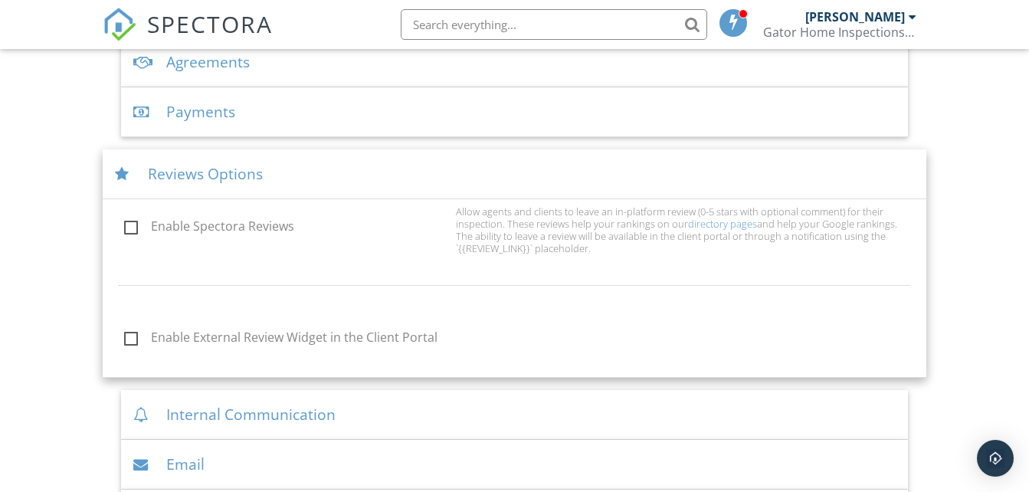
click at [138, 232] on label "Enable Spectora Reviews" at bounding box center [285, 228] width 322 height 19
click at [125, 232] on input "Enable Spectora Reviews" at bounding box center [120, 229] width 10 height 10
checkbox input "true"
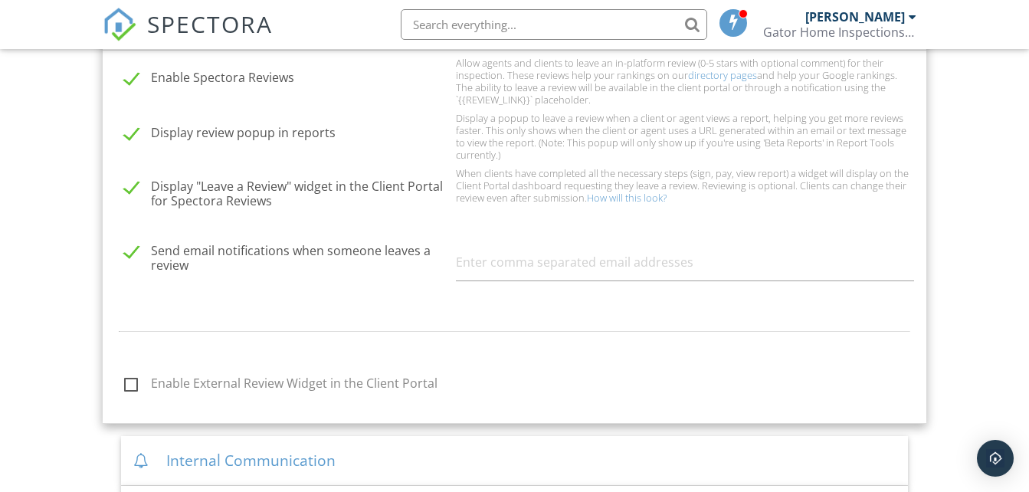
scroll to position [732, 0]
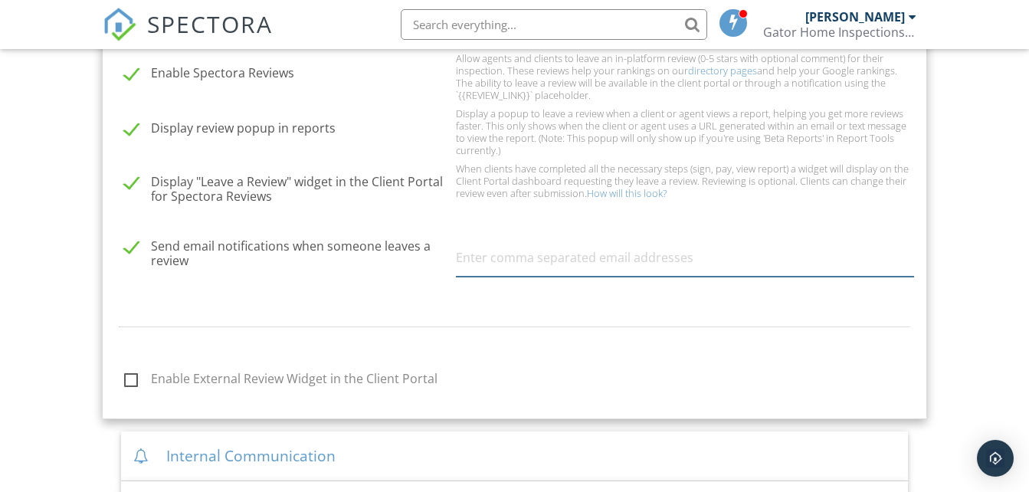
drag, startPoint x: 552, startPoint y: 261, endPoint x: 542, endPoint y: 269, distance: 13.6
click at [552, 261] on input "text" at bounding box center [685, 258] width 458 height 38
type input "jedwards@gatorhomeinspectionsllc.com"
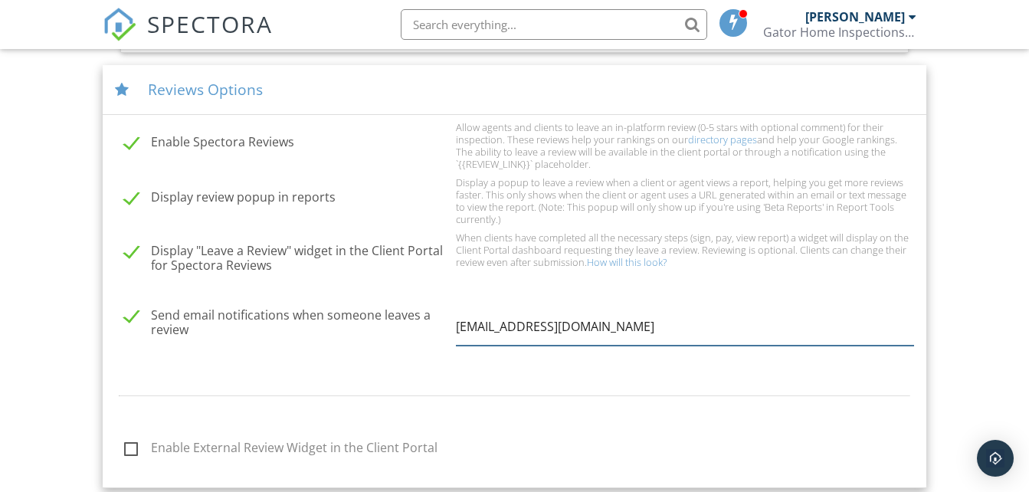
scroll to position [578, 0]
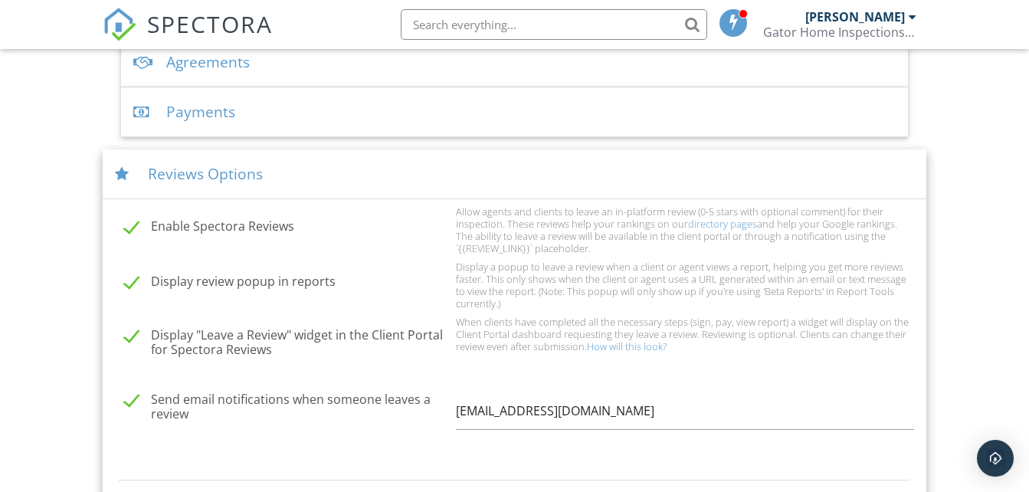
click at [328, 176] on div "Reviews Options" at bounding box center [514, 174] width 823 height 50
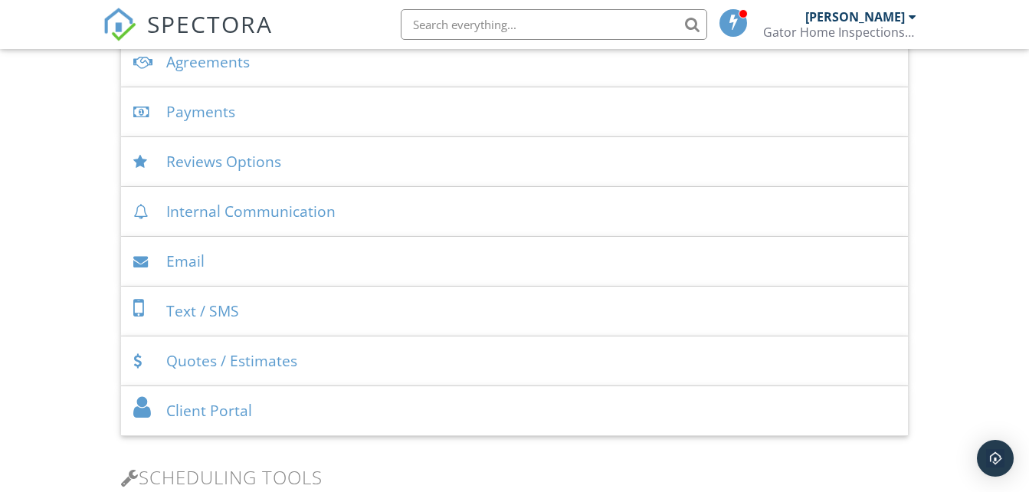
click at [316, 114] on div "Payments" at bounding box center [514, 112] width 786 height 50
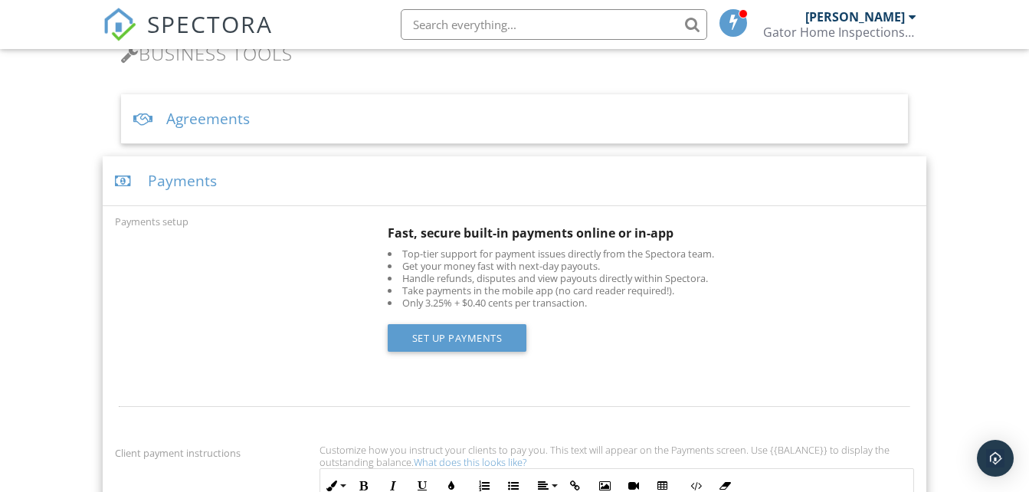
scroll to position [502, 0]
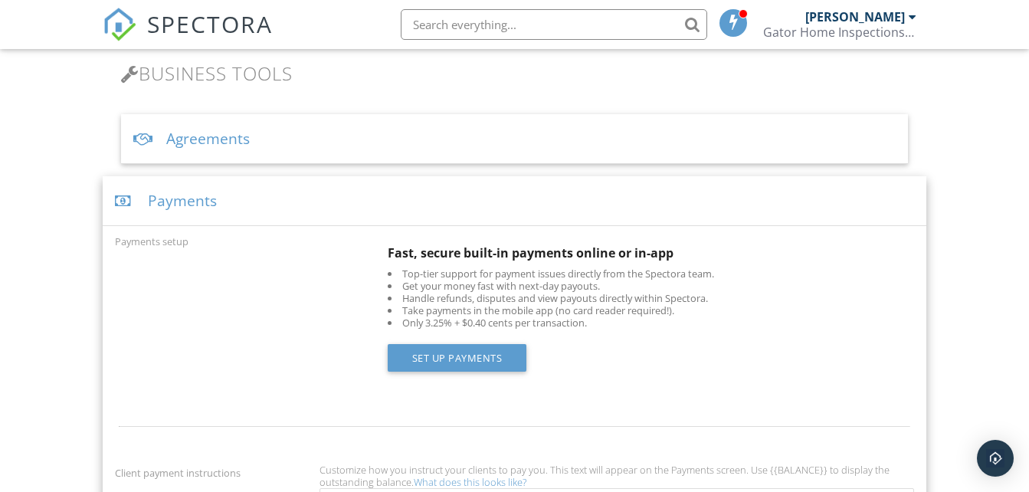
click at [310, 207] on div "Payments" at bounding box center [514, 201] width 823 height 50
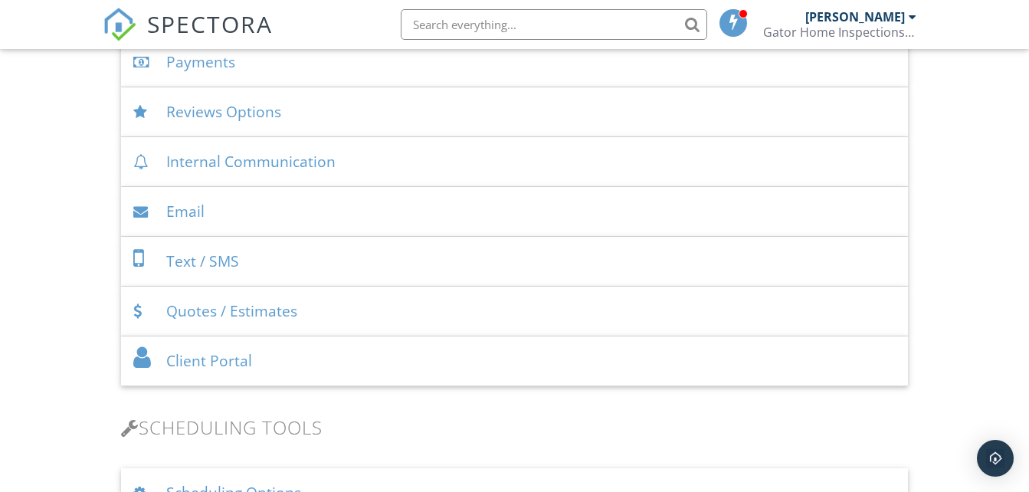
scroll to position [655, 0]
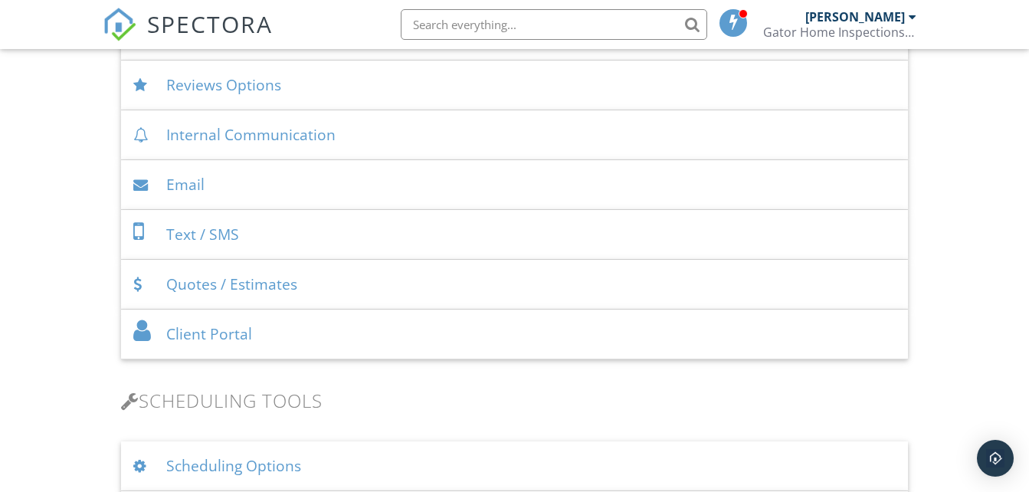
click at [358, 328] on div "Client Portal" at bounding box center [514, 335] width 786 height 50
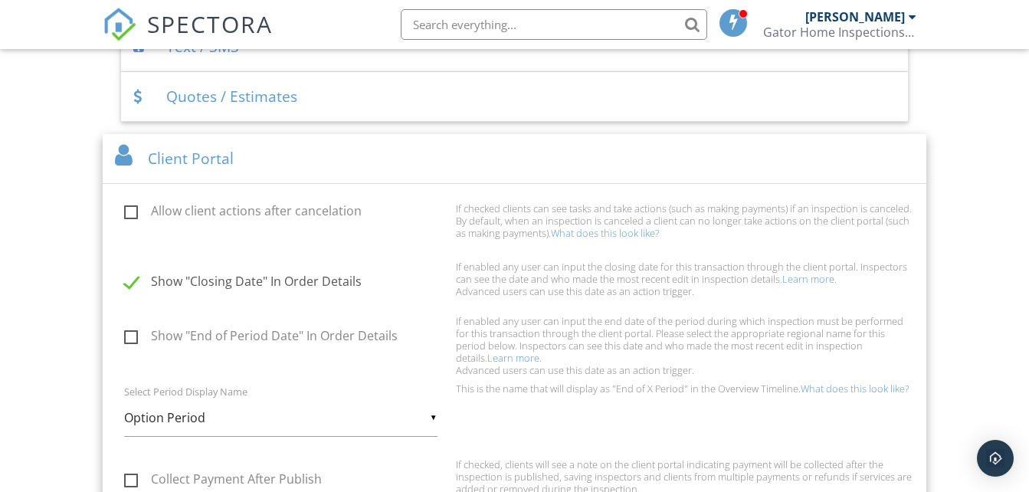
scroll to position [808, 0]
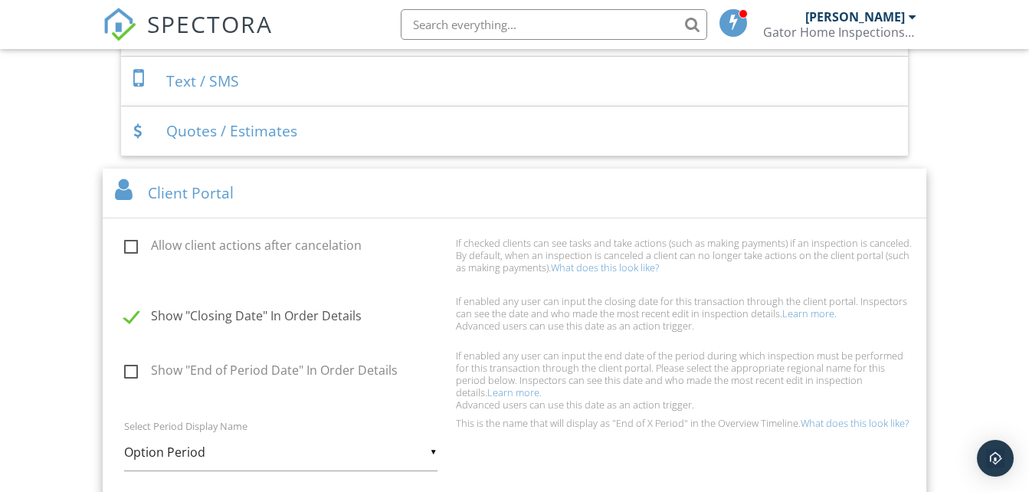
click at [356, 192] on div "Client Portal" at bounding box center [514, 194] width 823 height 50
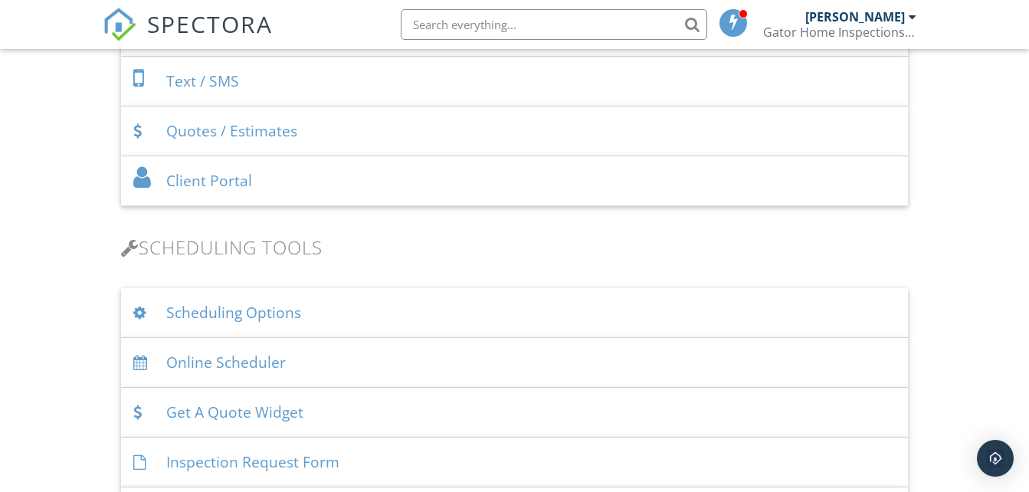
scroll to position [885, 0]
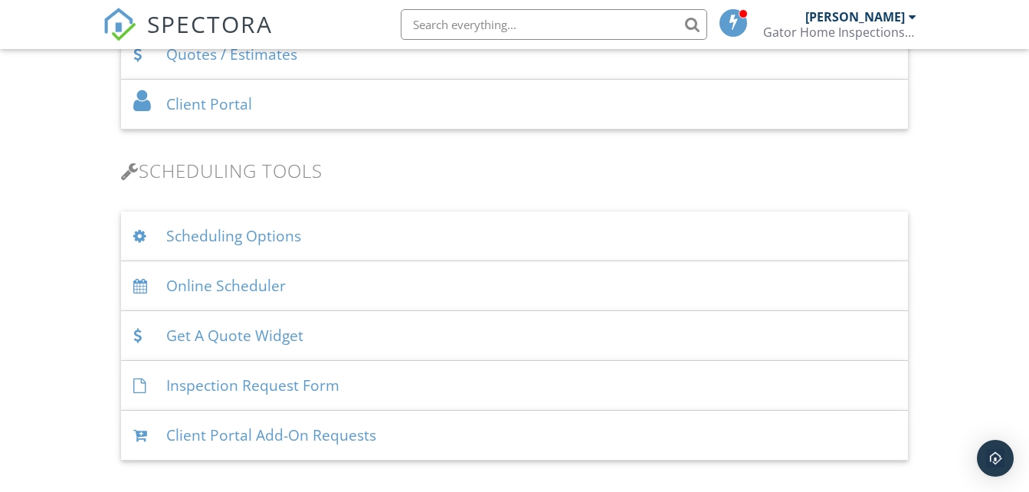
click at [366, 235] on div "Scheduling Options" at bounding box center [514, 236] width 786 height 50
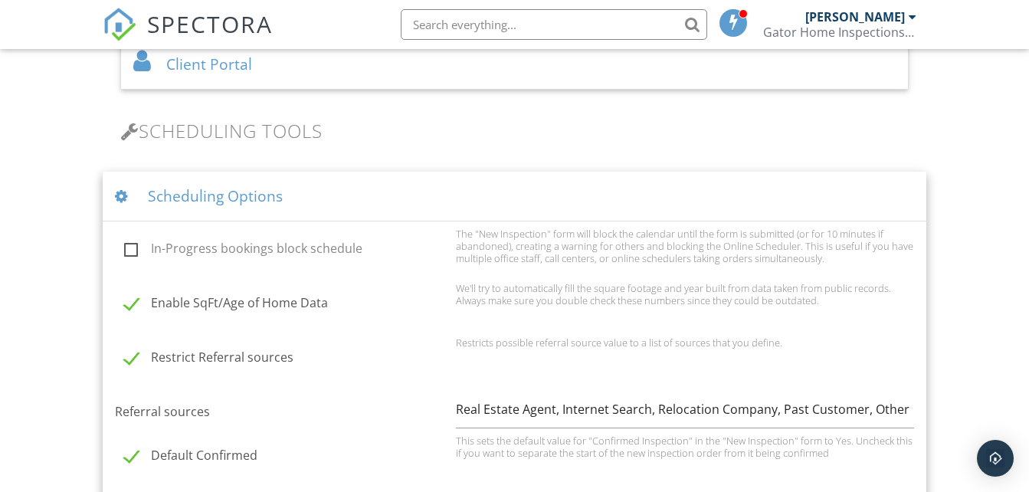
scroll to position [885, 0]
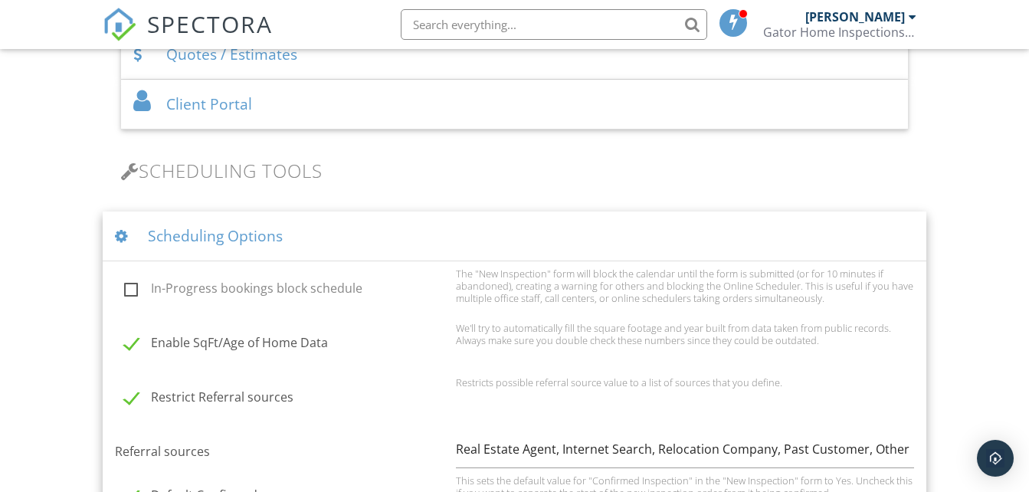
click at [378, 236] on div "Scheduling Options" at bounding box center [514, 236] width 823 height 50
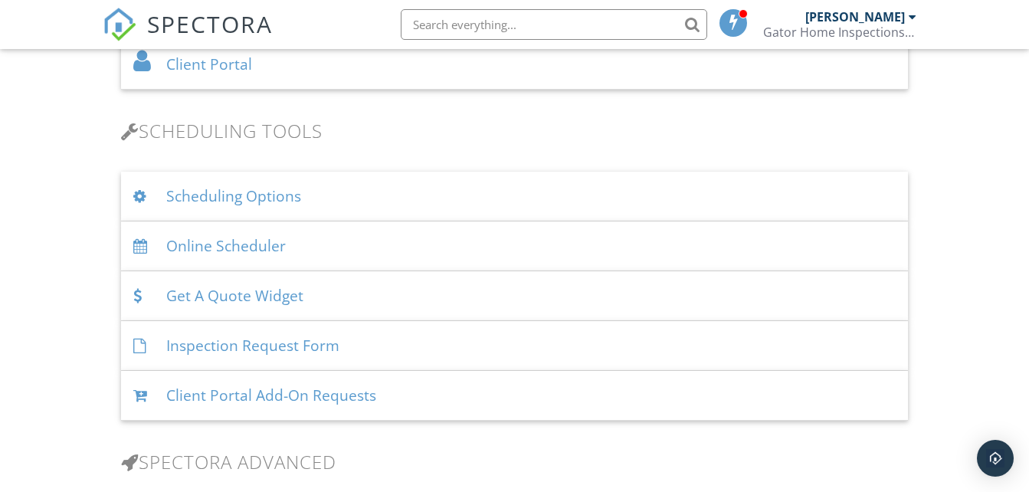
scroll to position [962, 0]
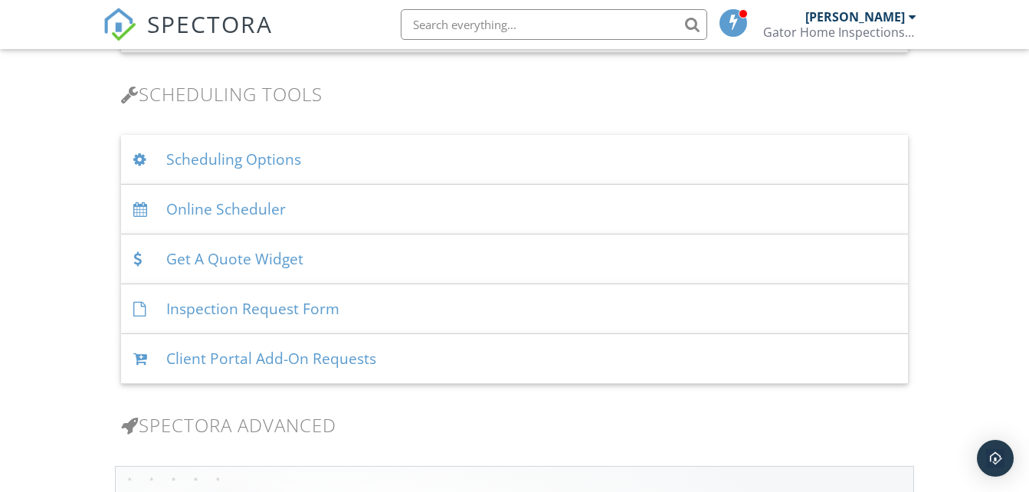
click at [380, 211] on div "Online Scheduler" at bounding box center [514, 210] width 786 height 50
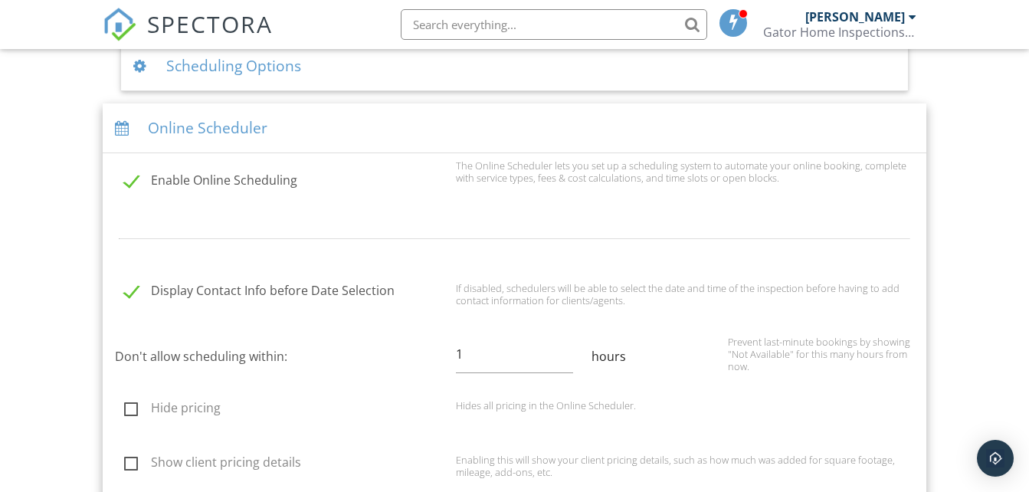
scroll to position [1038, 0]
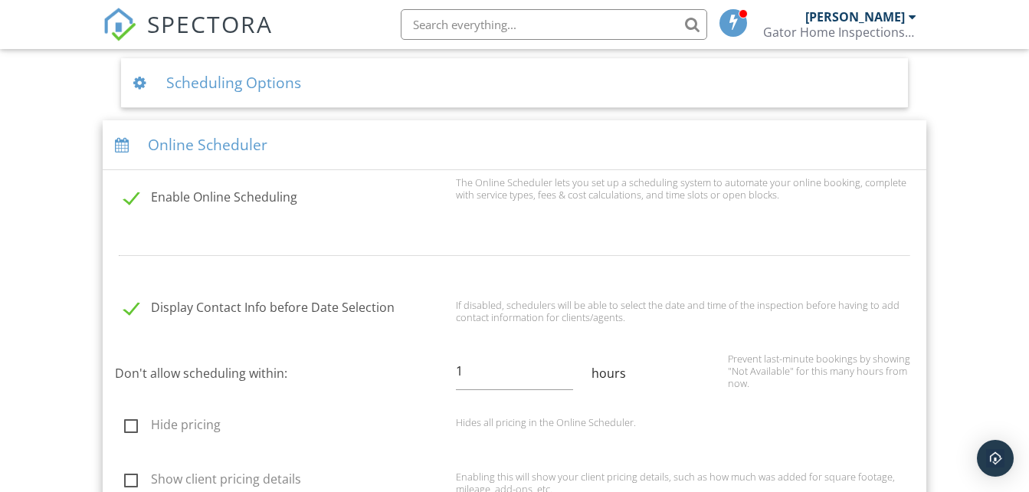
click at [371, 146] on div "Online Scheduler" at bounding box center [514, 145] width 823 height 50
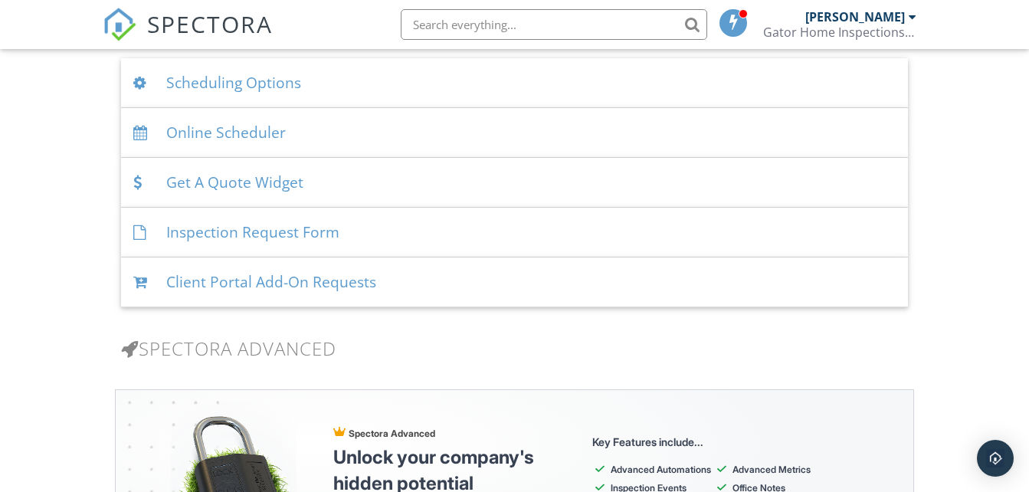
click at [398, 236] on div "Inspection Request Form" at bounding box center [514, 233] width 786 height 50
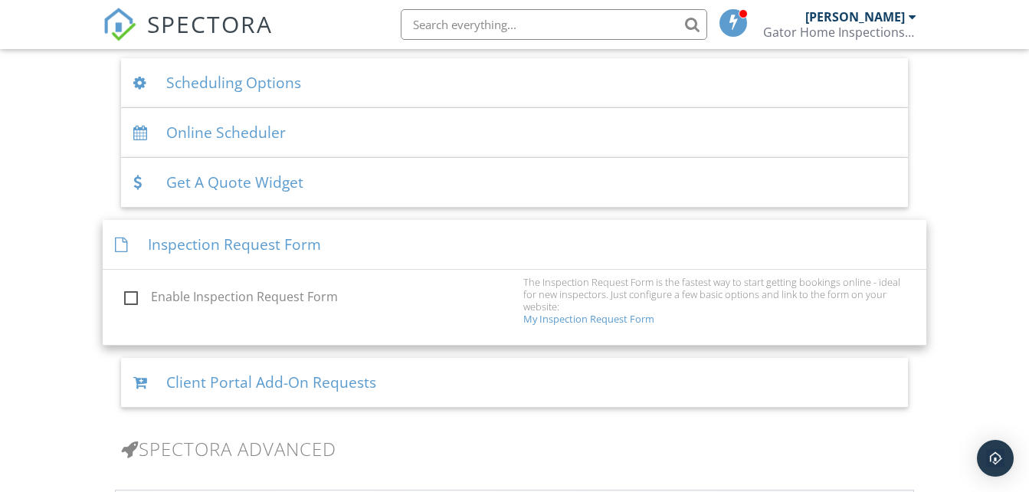
click at [393, 254] on div "Inspection Request Form" at bounding box center [514, 245] width 823 height 50
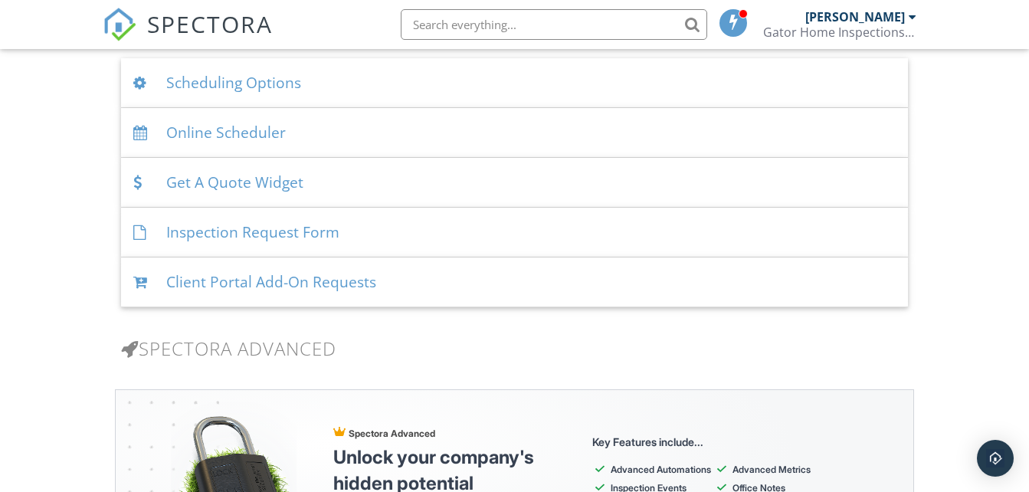
click at [408, 276] on div "Client Portal Add-On Requests" at bounding box center [514, 282] width 786 height 50
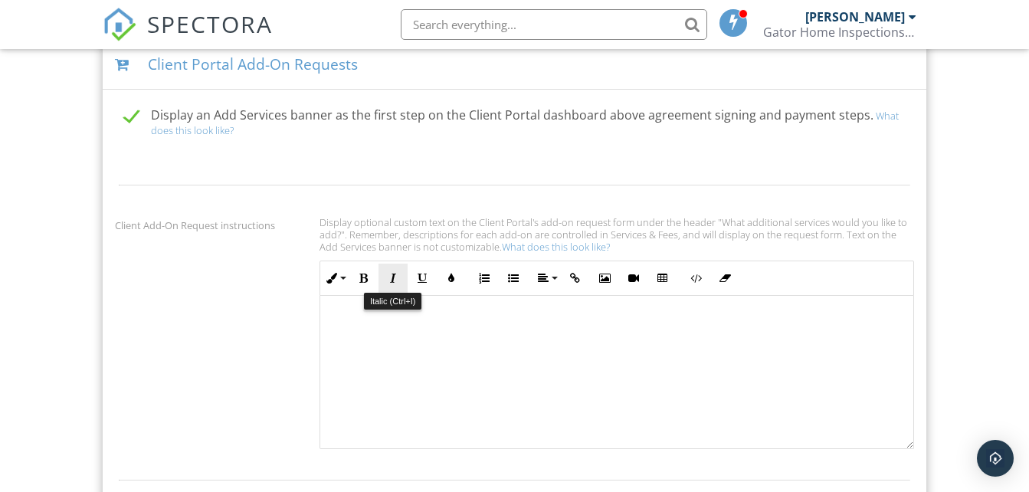
scroll to position [1191, 0]
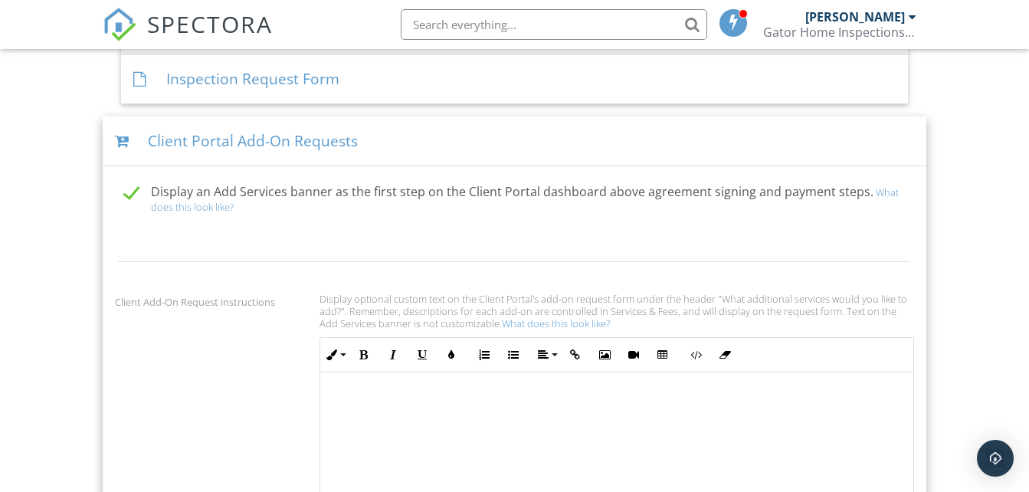
click at [398, 136] on div "Client Portal Add-On Requests" at bounding box center [514, 141] width 823 height 50
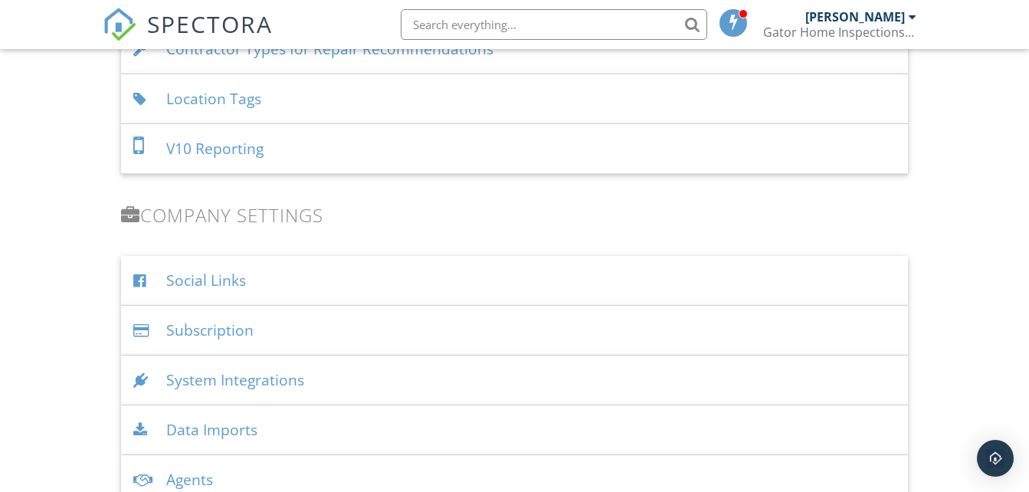
scroll to position [1804, 0]
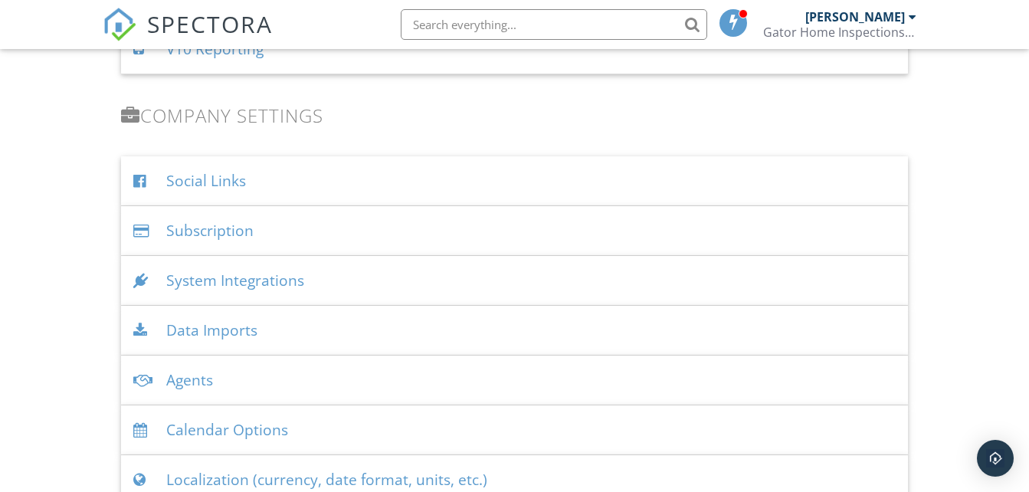
click at [389, 275] on div "System Integrations" at bounding box center [514, 281] width 786 height 50
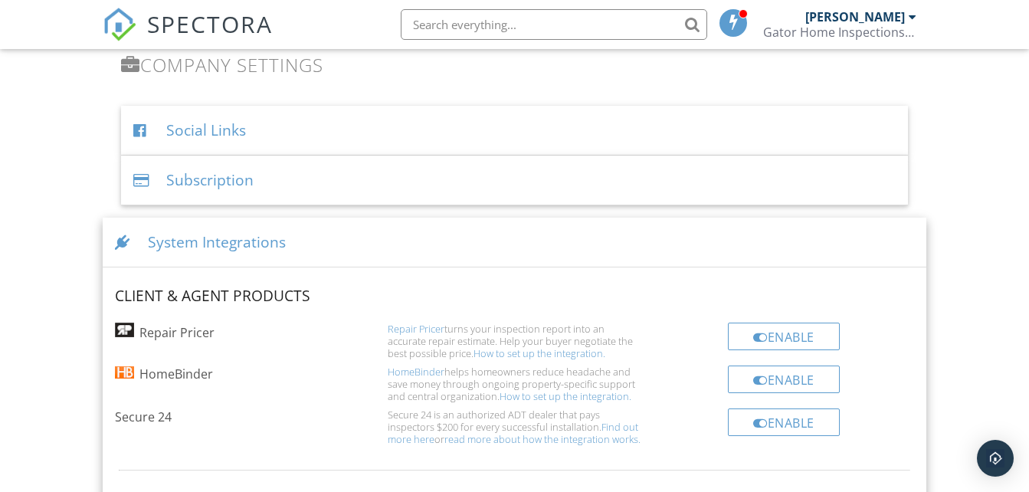
scroll to position [1881, 0]
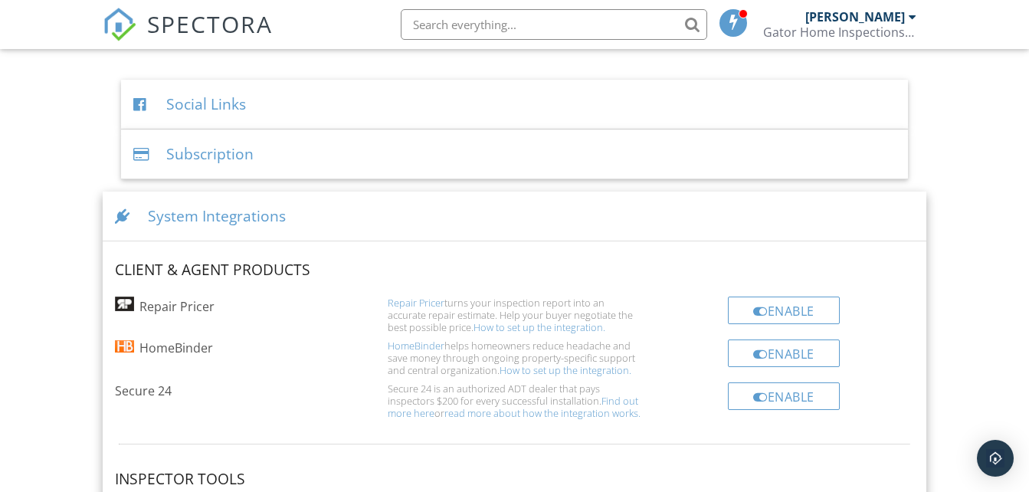
click at [378, 225] on div "System Integrations" at bounding box center [514, 217] width 823 height 50
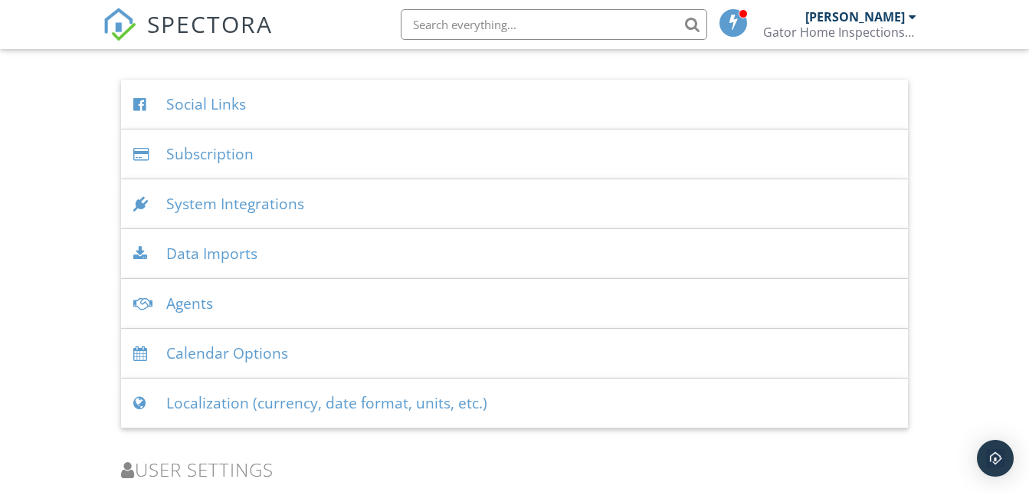
click at [354, 251] on div "Data Imports" at bounding box center [514, 254] width 786 height 50
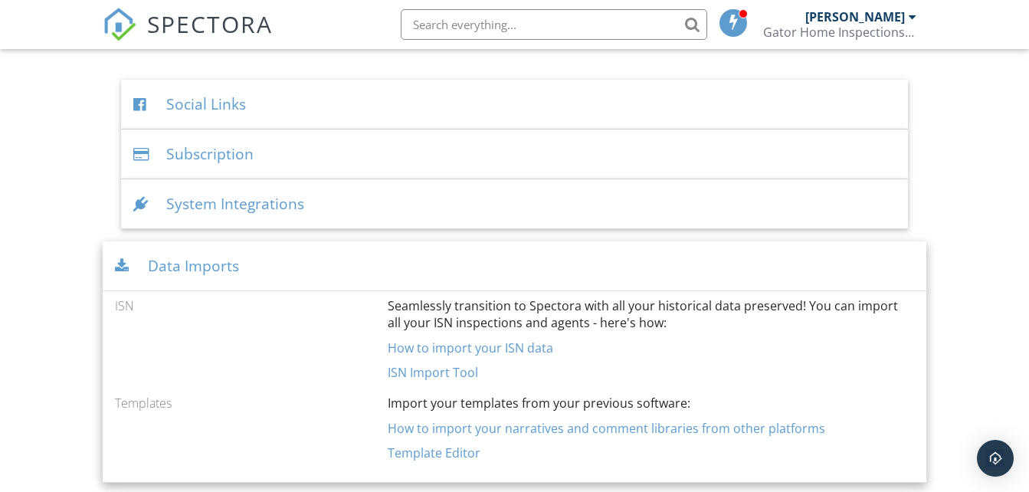
click at [349, 265] on div "Data Imports" at bounding box center [514, 266] width 823 height 50
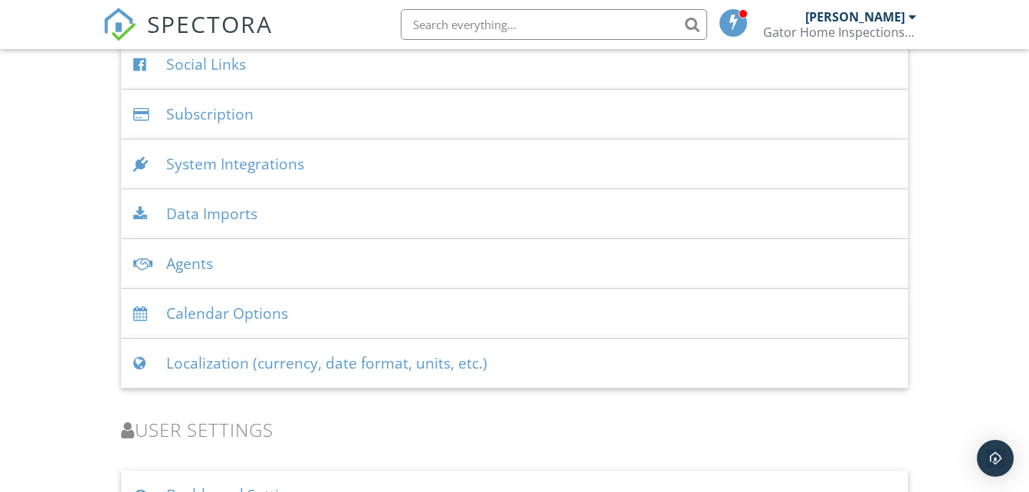
scroll to position [1958, 0]
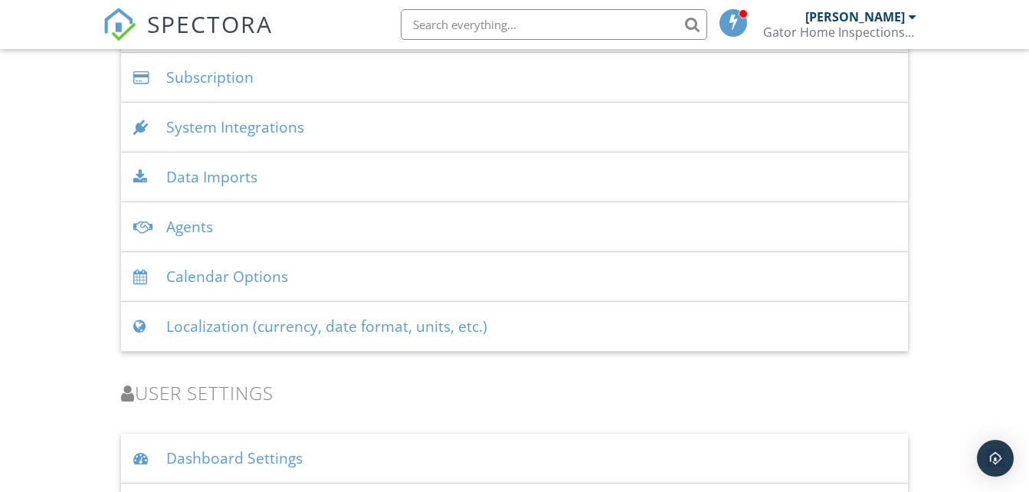
click at [516, 323] on div "Localization (currency, date format, units, etc.)" at bounding box center [514, 327] width 786 height 50
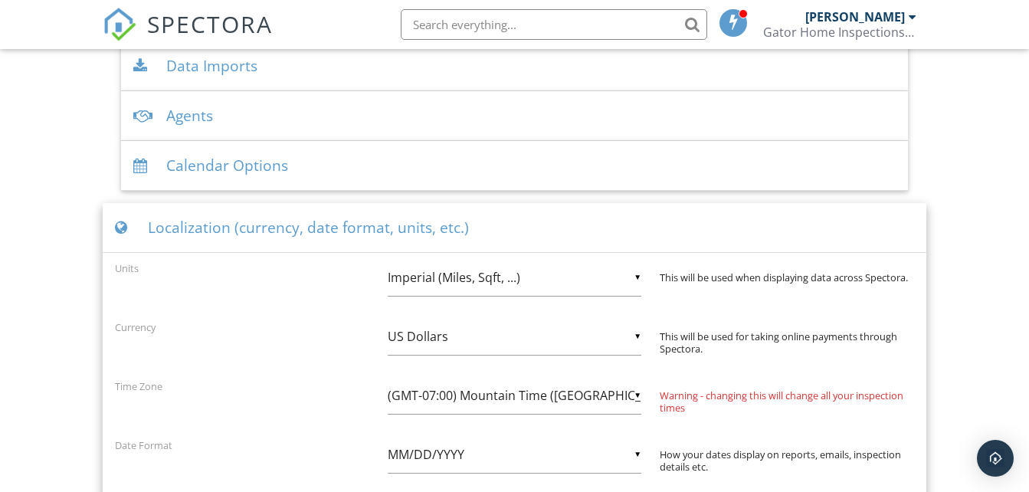
scroll to position [2111, 0]
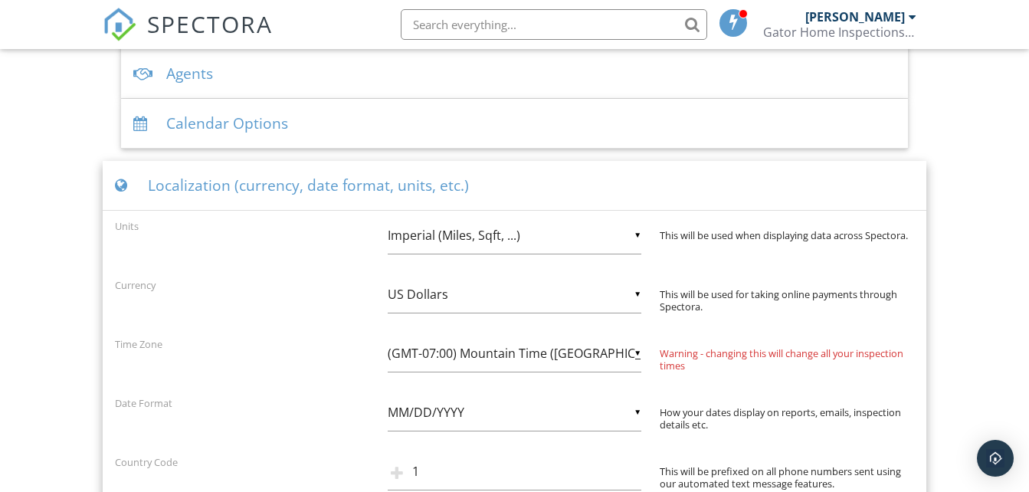
click at [520, 188] on div "Localization (currency, date format, units, etc.)" at bounding box center [514, 186] width 823 height 50
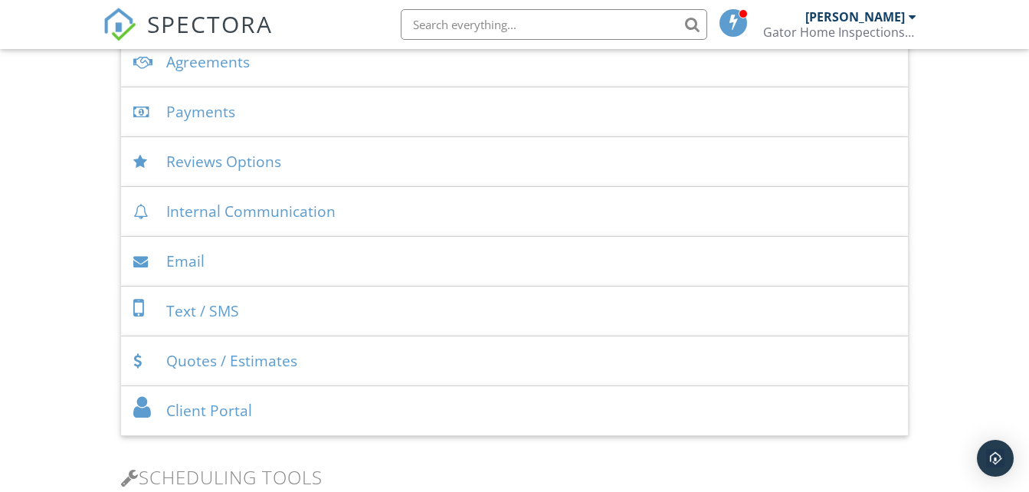
scroll to position [502, 0]
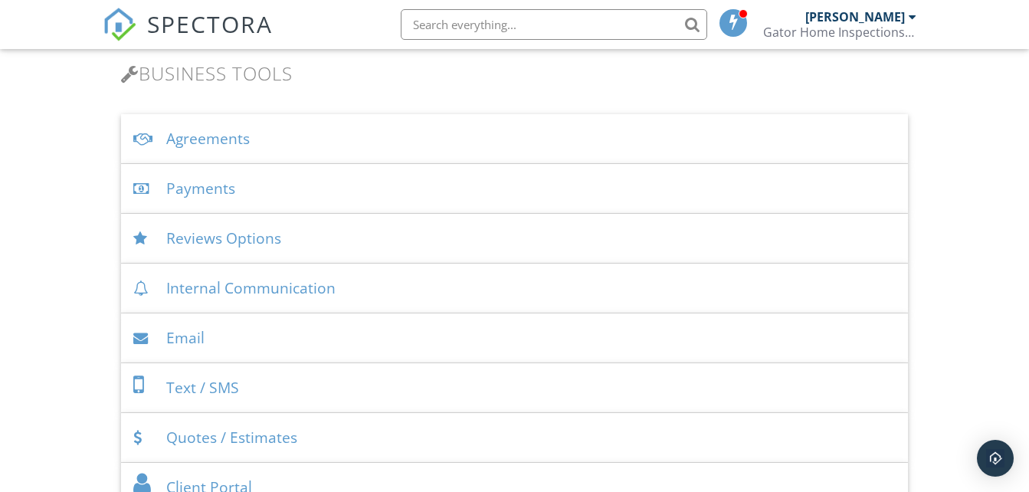
click at [362, 247] on div "Reviews Options" at bounding box center [514, 239] width 786 height 50
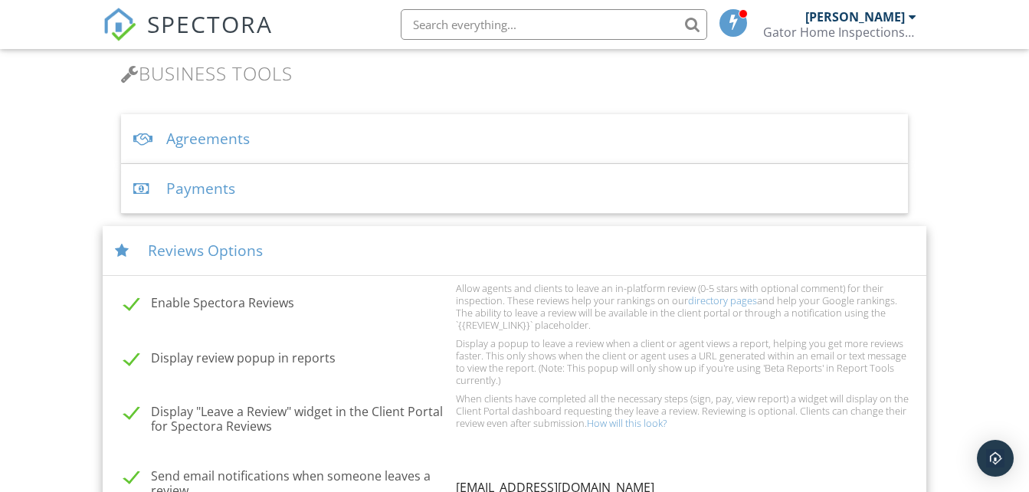
click at [357, 254] on div "Reviews Options" at bounding box center [514, 251] width 823 height 50
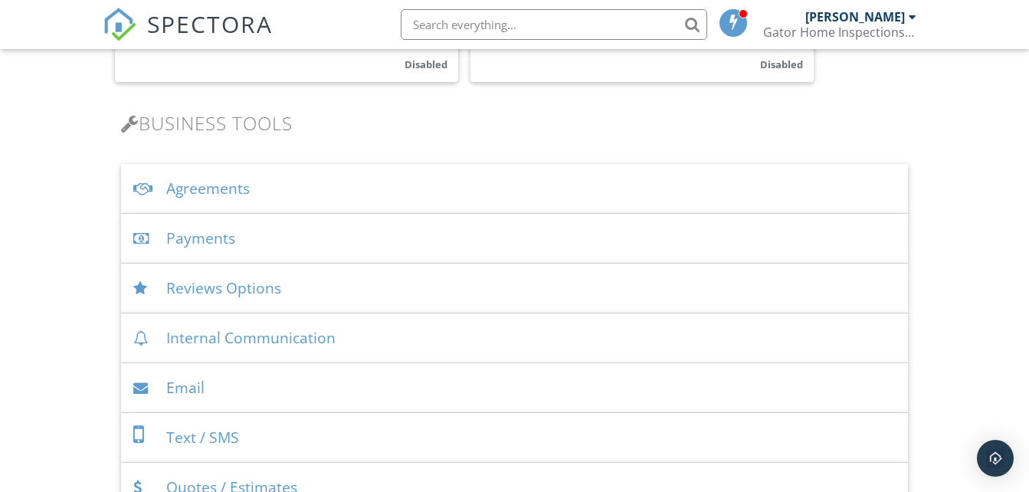
scroll to position [425, 0]
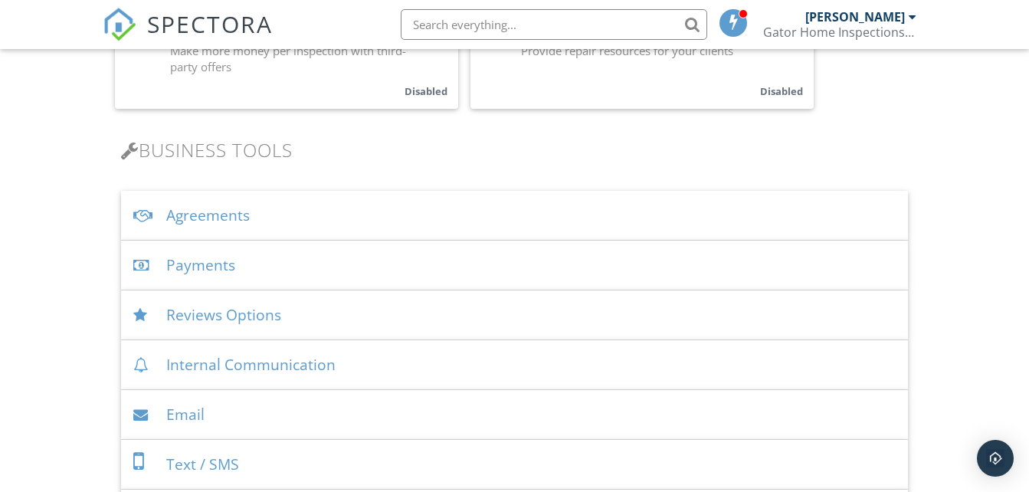
click at [351, 211] on div "Agreements" at bounding box center [514, 216] width 786 height 50
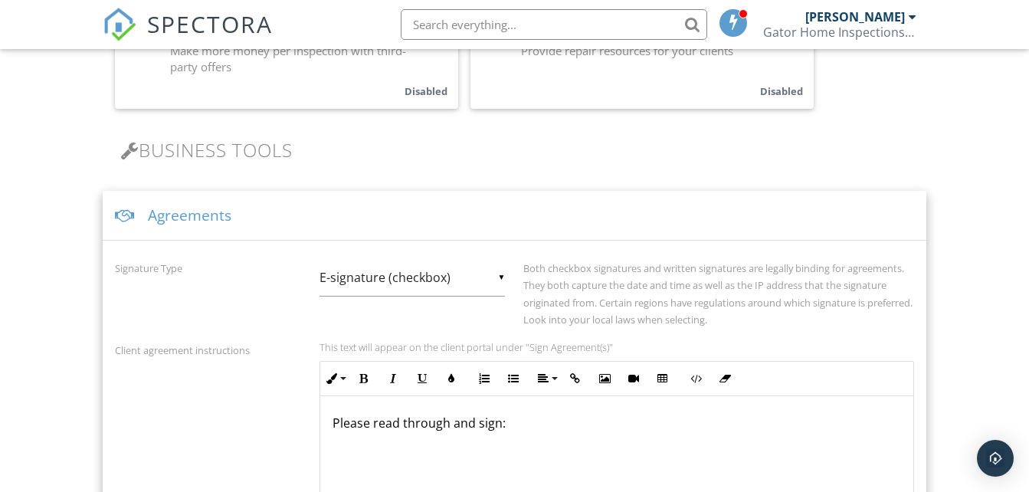
click at [352, 221] on div "Agreements" at bounding box center [514, 216] width 823 height 50
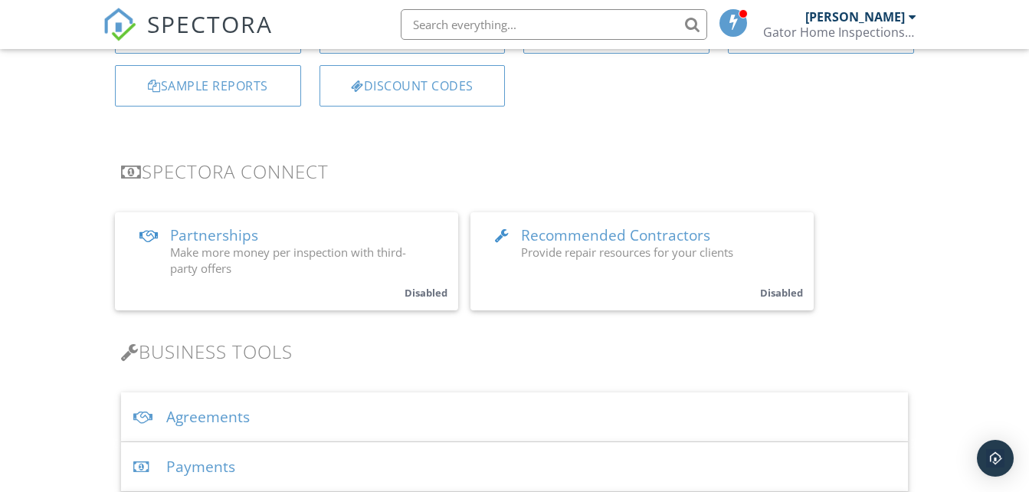
scroll to position [349, 0]
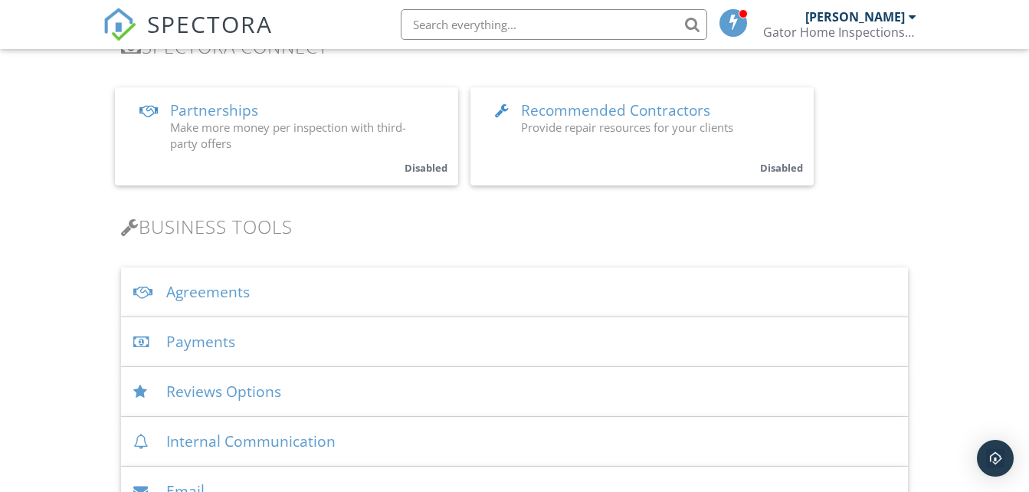
click at [354, 294] on div "Agreements" at bounding box center [514, 292] width 786 height 50
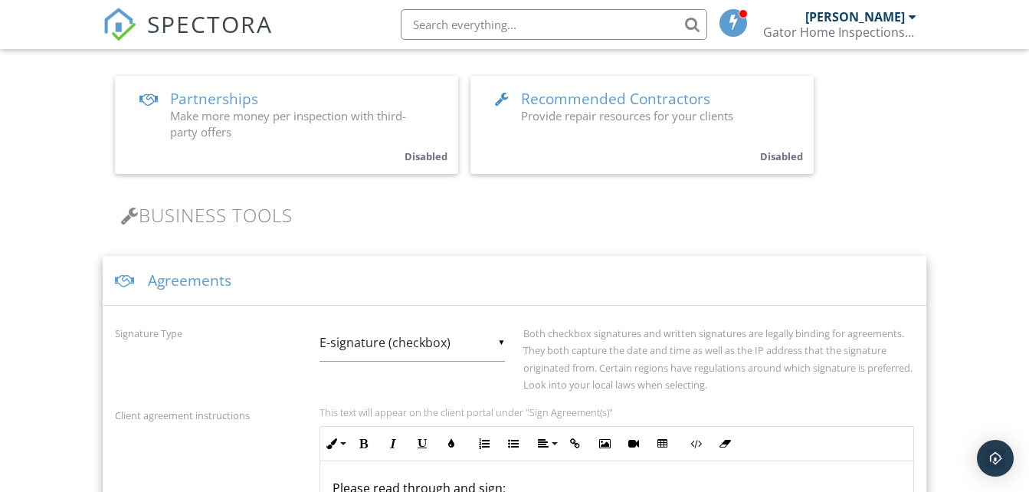
scroll to position [272, 0]
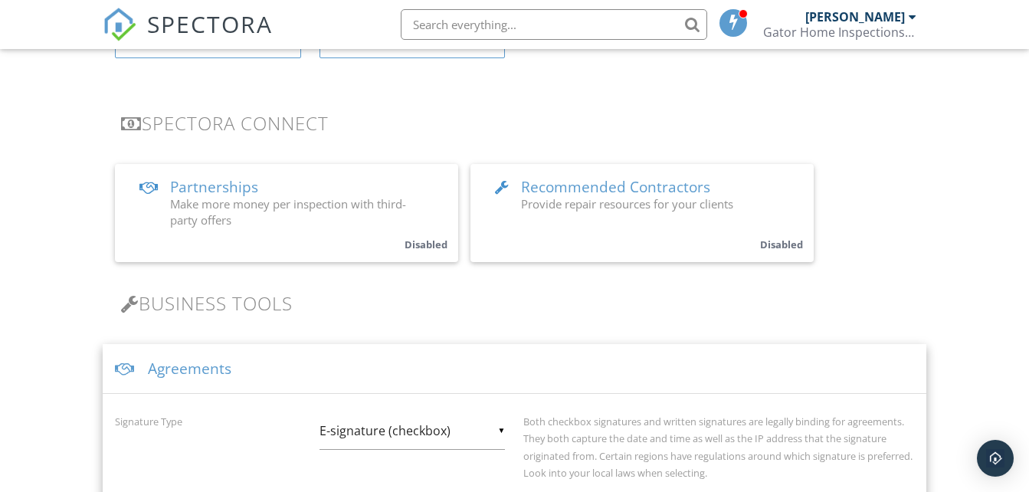
click at [315, 367] on div "Agreements" at bounding box center [514, 369] width 823 height 50
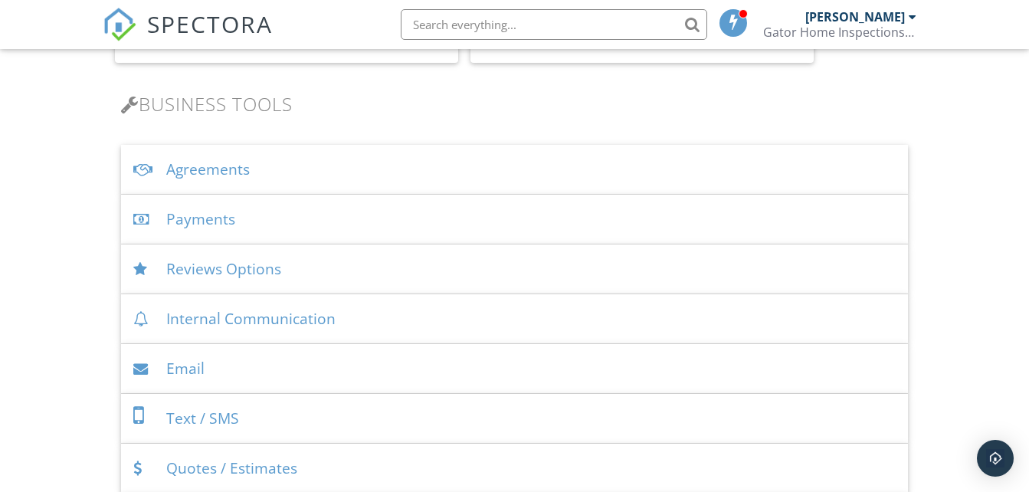
scroll to position [536, 0]
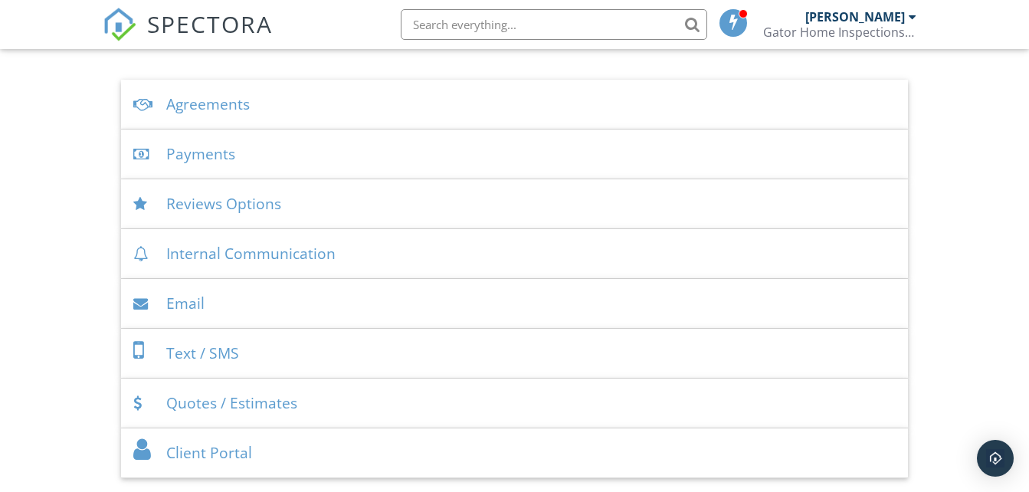
click at [312, 348] on div "Text / SMS" at bounding box center [514, 354] width 786 height 50
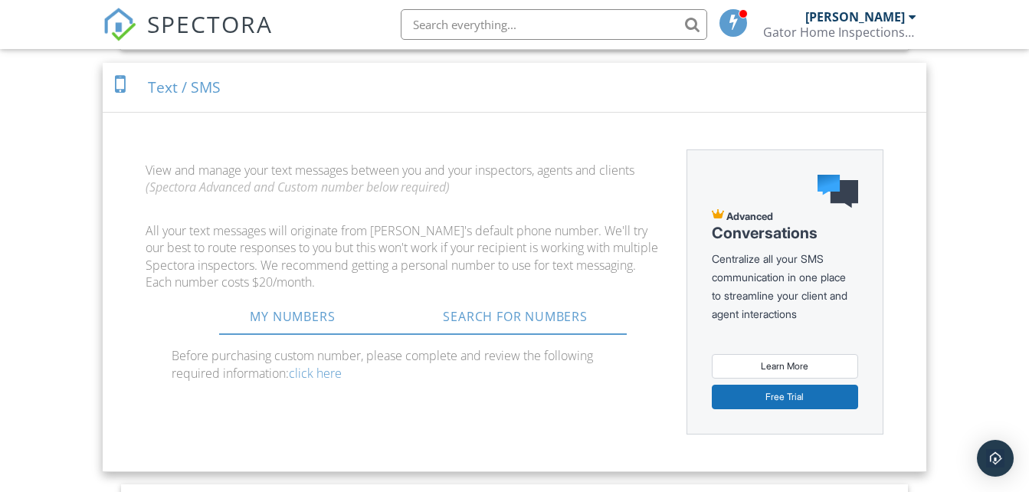
scroll to position [766, 0]
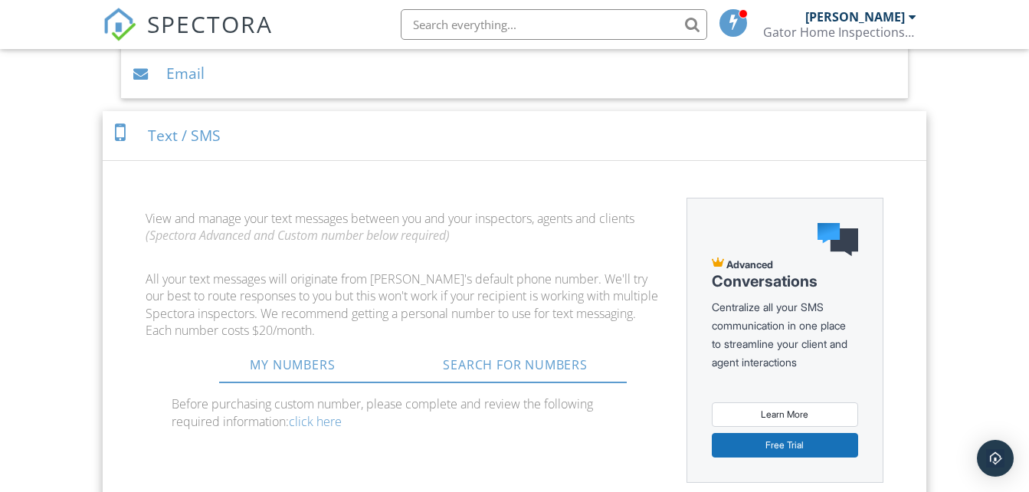
click at [297, 146] on div "Text / SMS" at bounding box center [514, 136] width 823 height 50
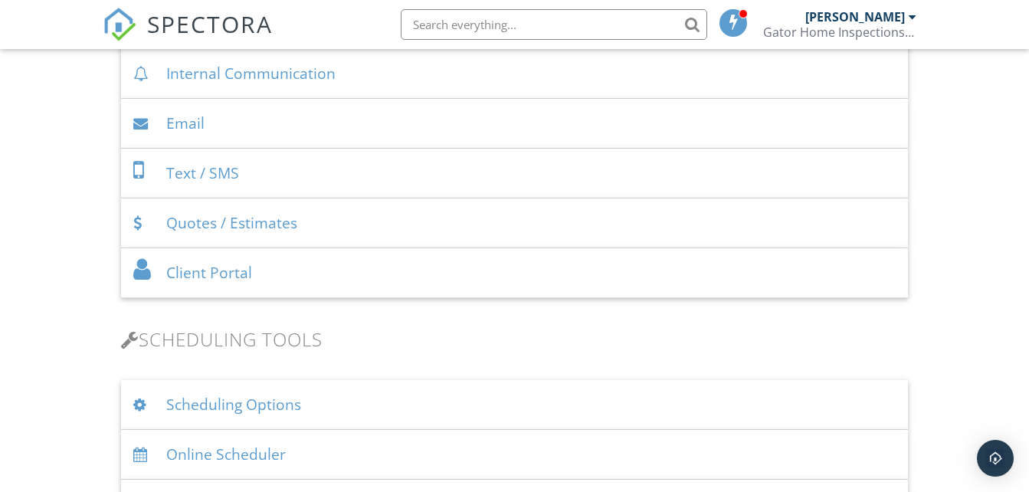
scroll to position [690, 0]
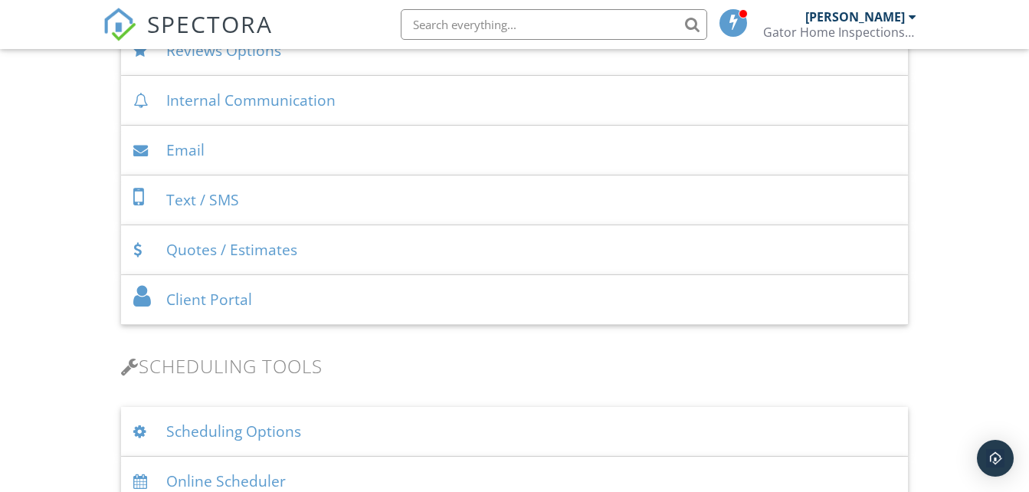
click at [291, 145] on div "Email" at bounding box center [514, 151] width 786 height 50
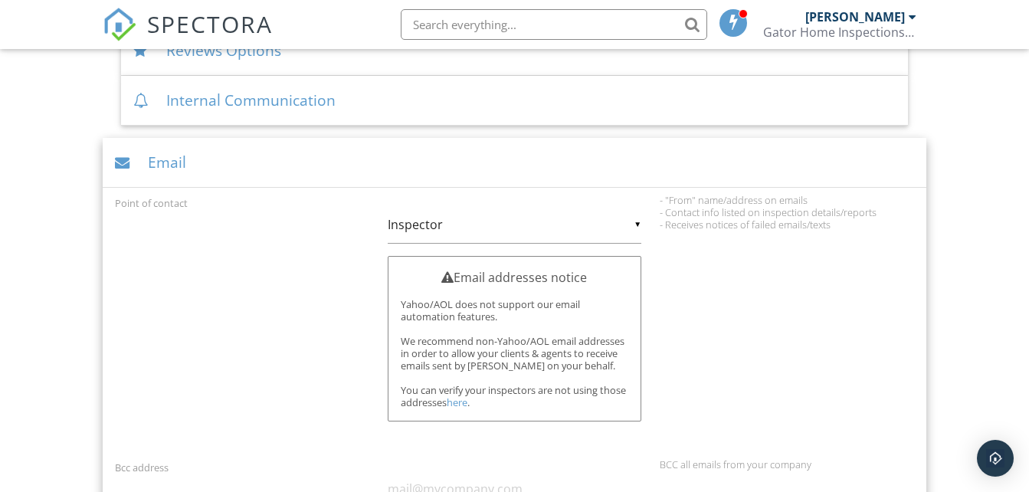
click at [540, 231] on div "▼ Inspector Inspector Company Inspector Company" at bounding box center [515, 225] width 254 height 38
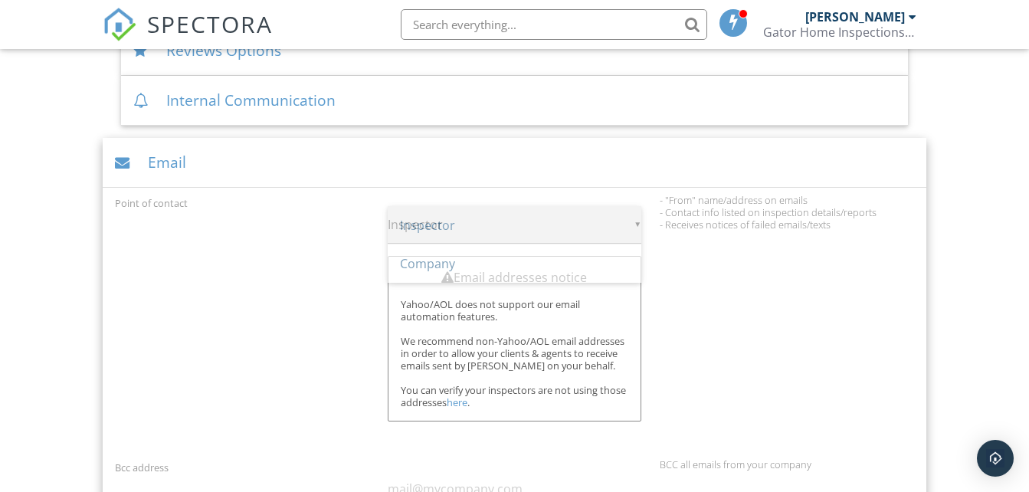
click at [532, 230] on span "Inspector" at bounding box center [515, 225] width 254 height 38
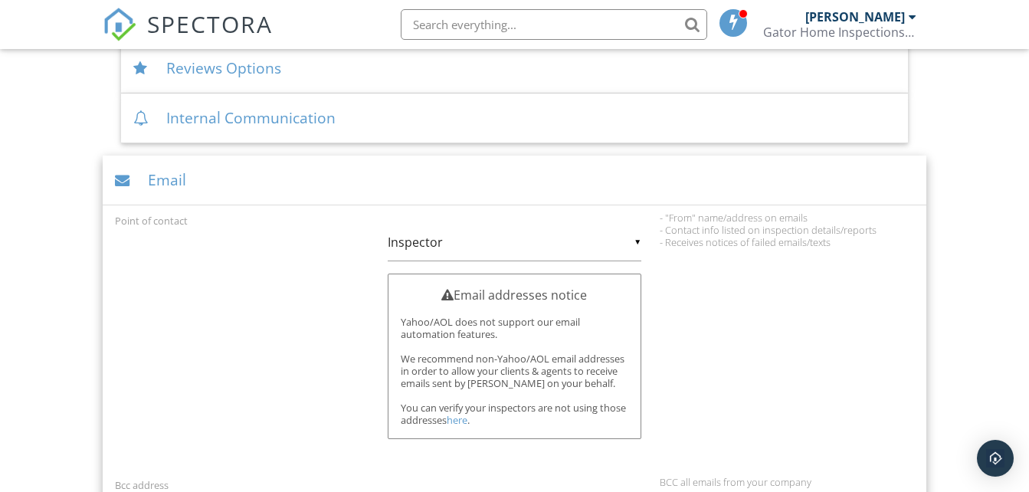
scroll to position [460, 0]
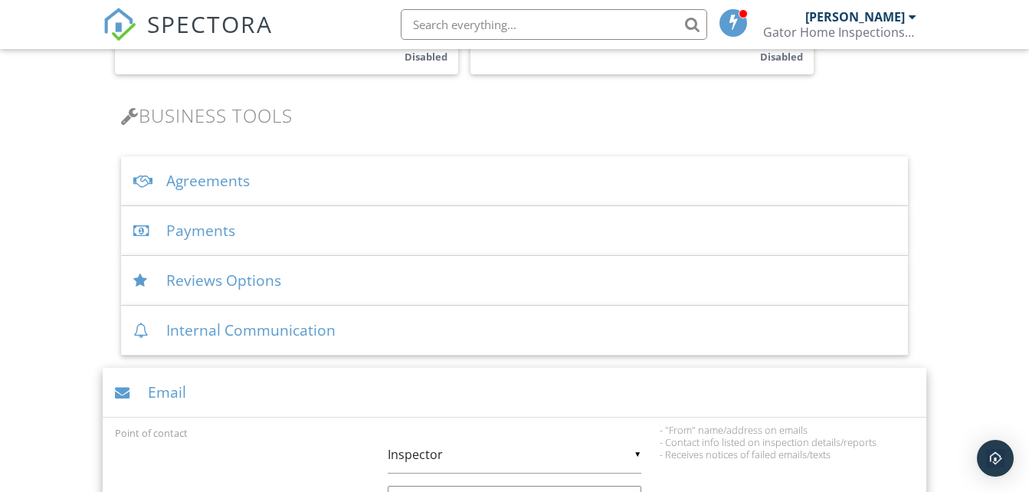
click at [386, 391] on div "Email" at bounding box center [514, 393] width 823 height 50
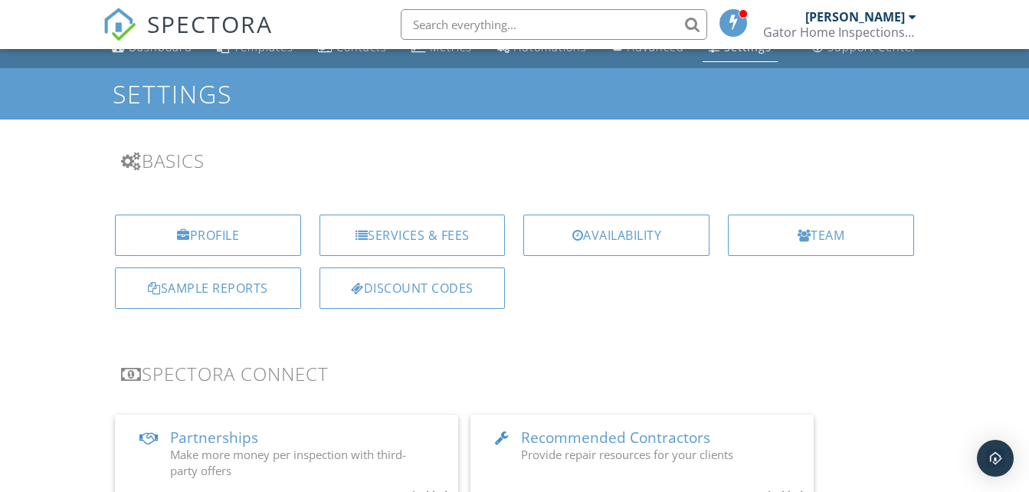
scroll to position [0, 0]
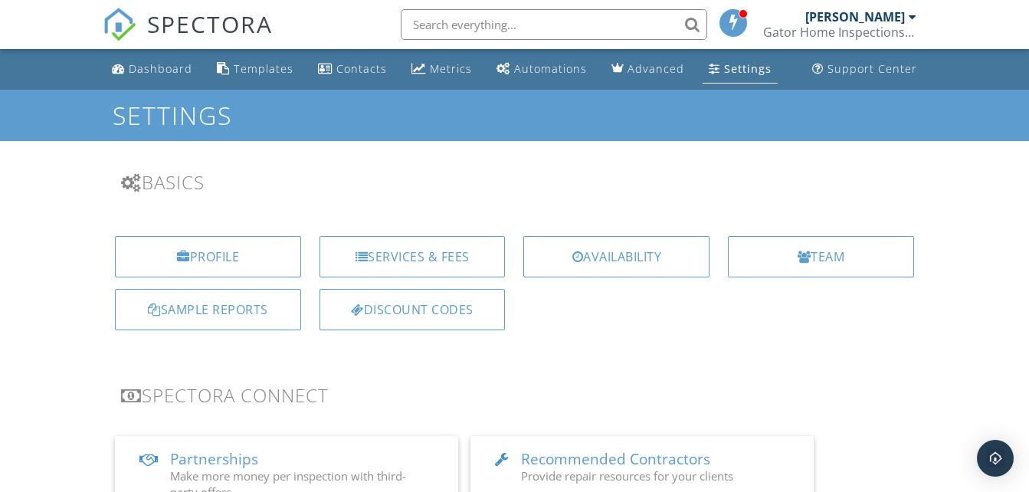
click at [279, 68] on div "Templates" at bounding box center [264, 68] width 60 height 15
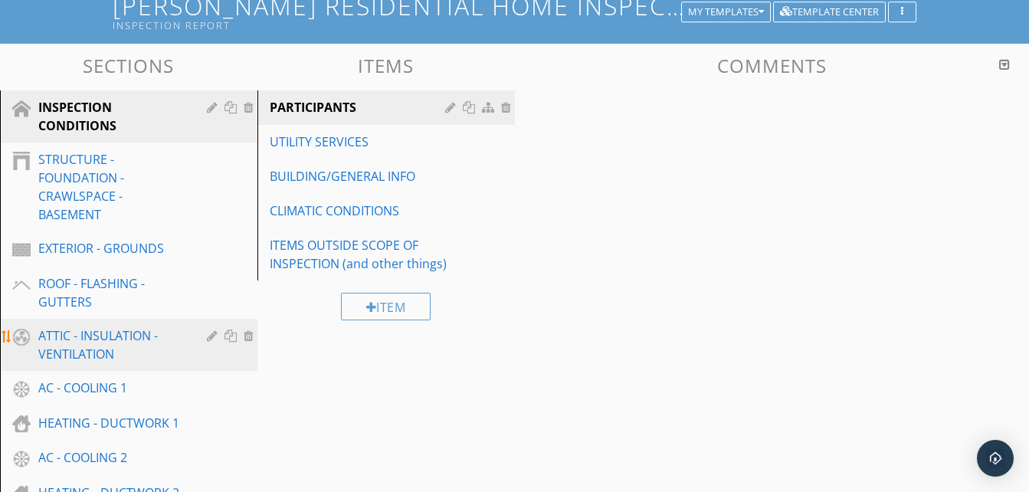
scroll to position [153, 0]
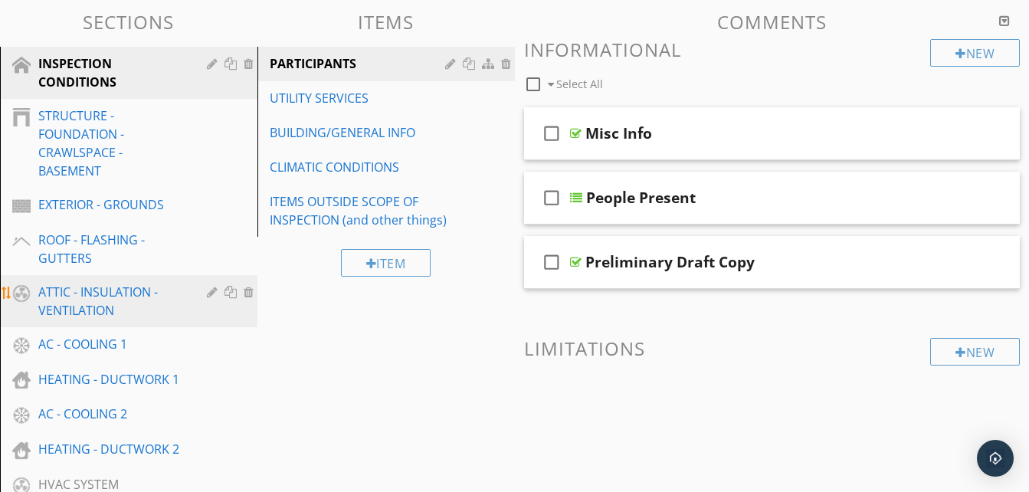
click at [161, 310] on div "ATTIC - INSULATION - VENTILATION" at bounding box center [111, 301] width 146 height 37
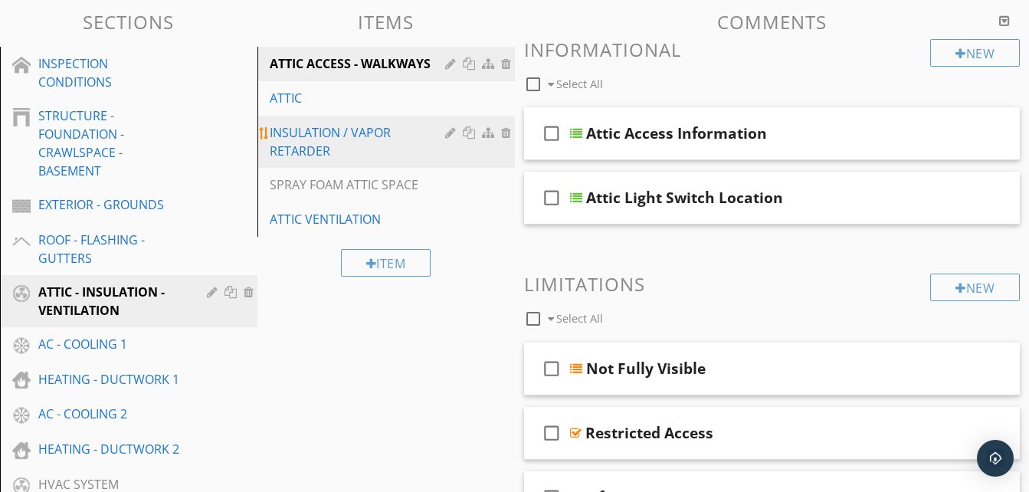
click at [380, 156] on div "INSULATION / VAPOR RETARDER" at bounding box center [360, 141] width 180 height 37
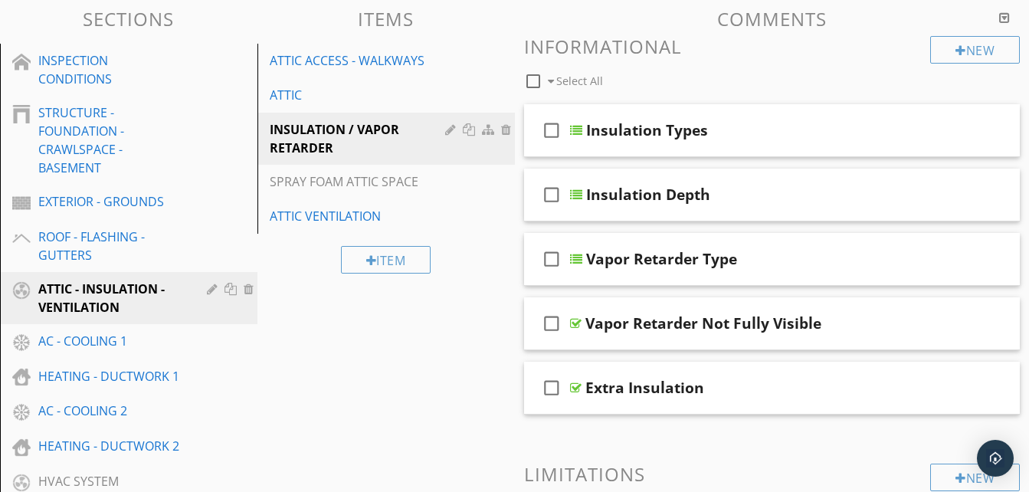
scroll to position [113, 0]
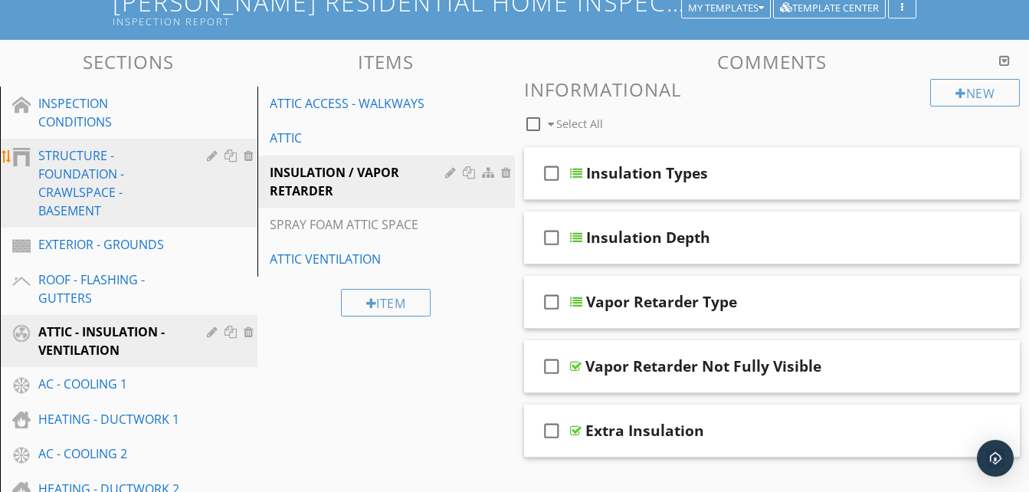
click at [144, 172] on div "STRUCTURE - FOUNDATION - CRAWLSPACE - BASEMENT" at bounding box center [111, 183] width 146 height 74
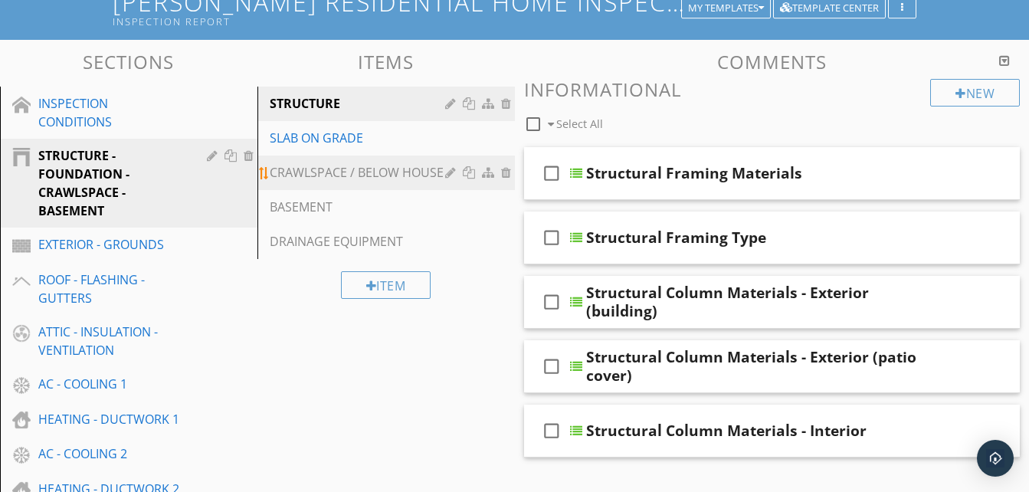
click at [386, 170] on div "CRAWLSPACE / BELOW HOUSE" at bounding box center [360, 172] width 180 height 18
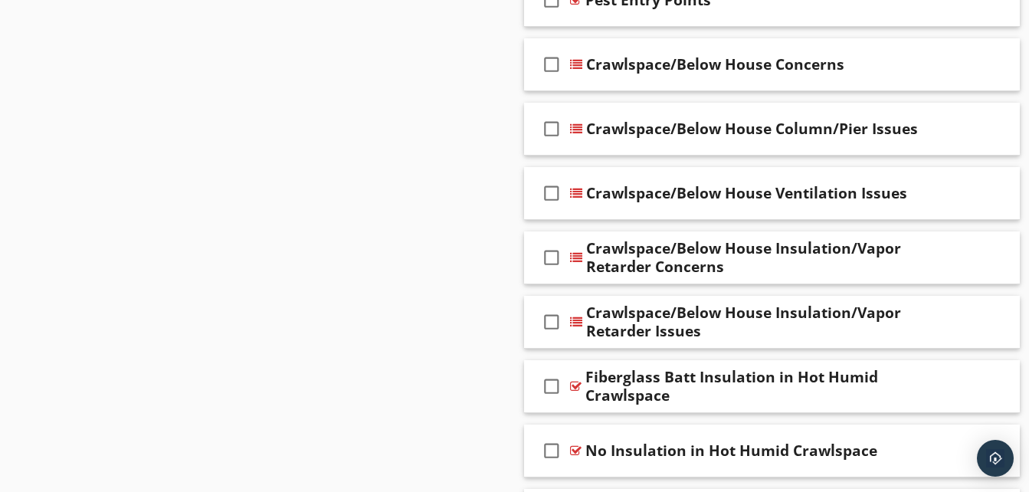
scroll to position [1799, 0]
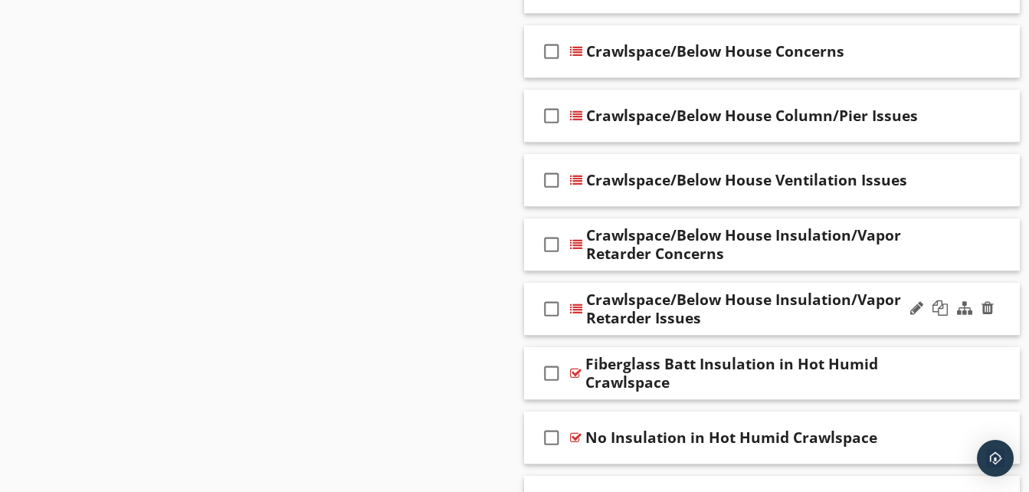
click at [759, 301] on div "Crawlspace/Below House Insulation/Vapor Retarder Issues" at bounding box center [760, 308] width 349 height 37
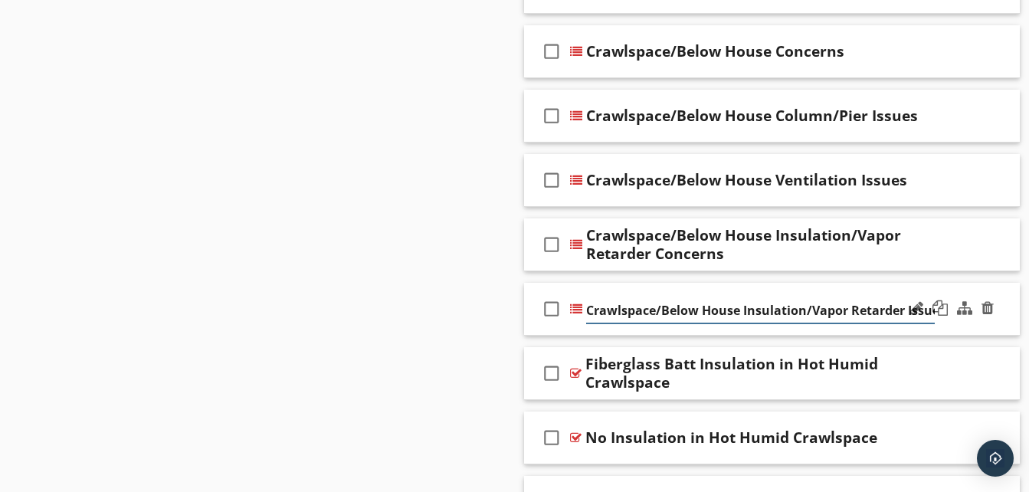
scroll to position [0, 9]
click at [442, 289] on div "Sections INSPECTION CONDITIONS STRUCTURE - FOUNDATION - CRAWLSPACE - BASEMENT E…" at bounding box center [514, 77] width 1029 height 3446
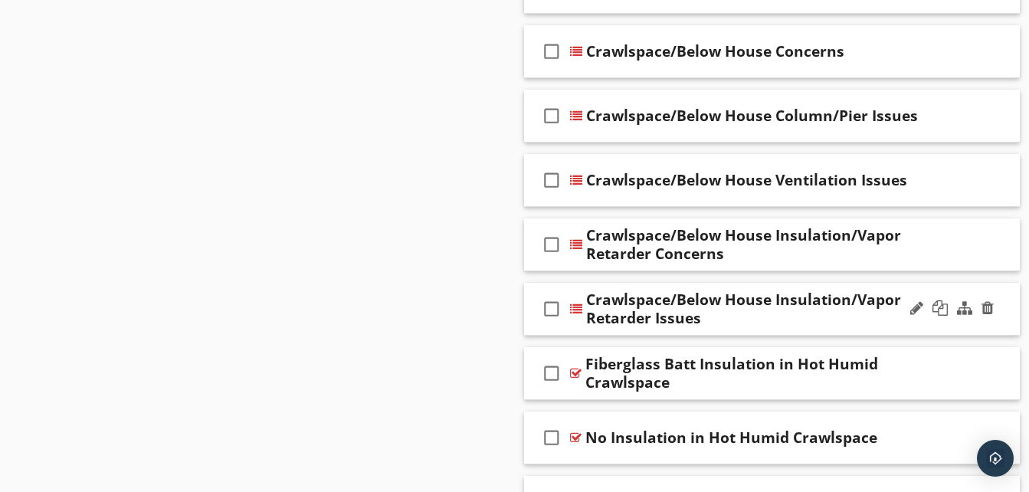
click at [869, 320] on div "Crawlspace/Below House Insulation/Vapor Retarder Issues" at bounding box center [760, 308] width 349 height 37
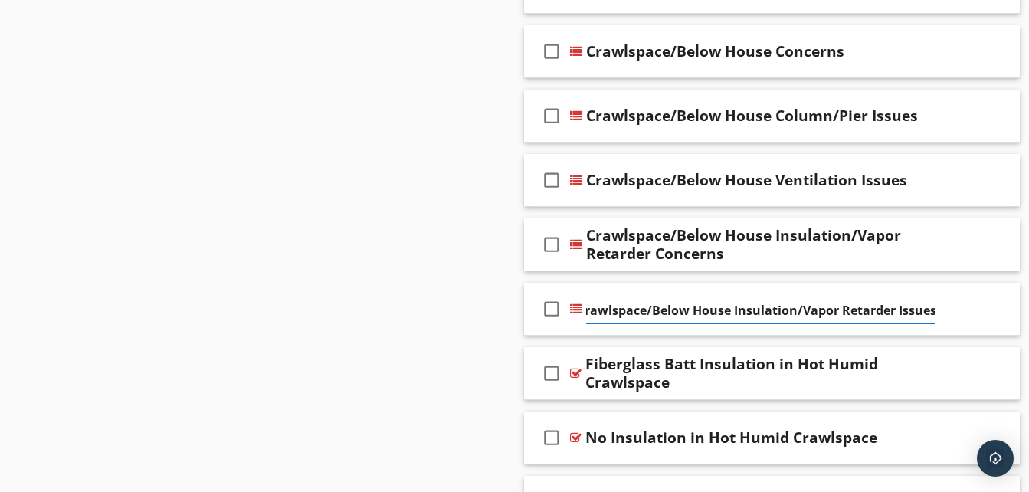
click at [445, 316] on div "Sections INSPECTION CONDITIONS STRUCTURE - FOUNDATION - CRAWLSPACE - BASEMENT E…" at bounding box center [514, 77] width 1029 height 3446
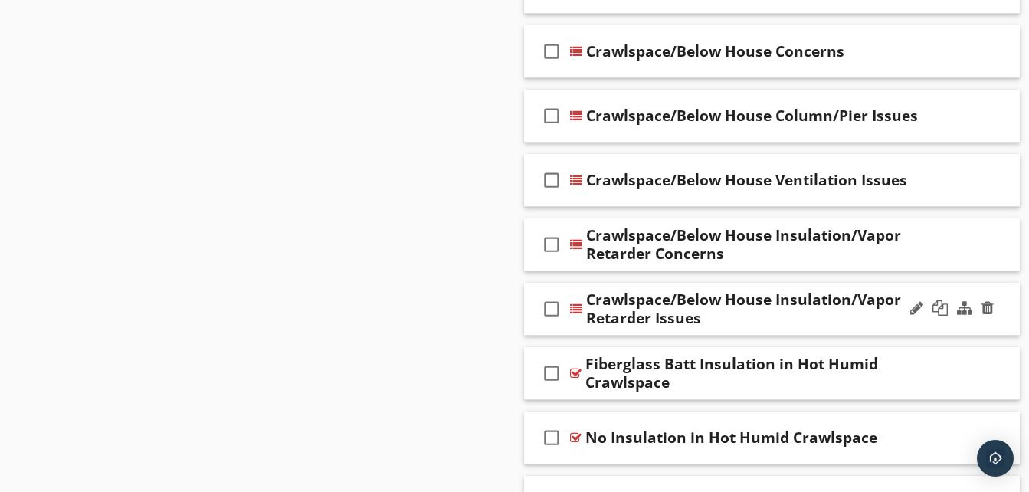
click at [990, 329] on div "check_box_outline_blank Crawlspace/Below House Insulation/Vapor Retarder Issues" at bounding box center [772, 309] width 497 height 53
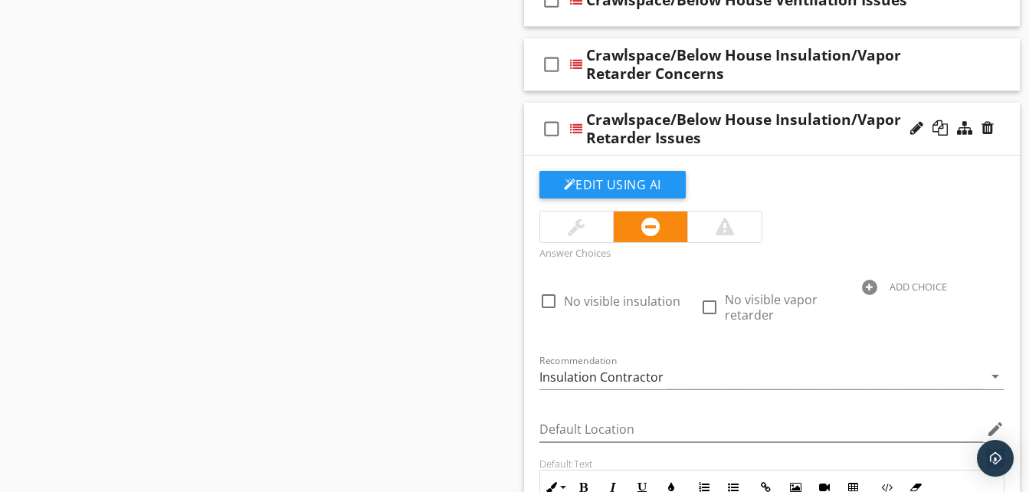
scroll to position [1952, 0]
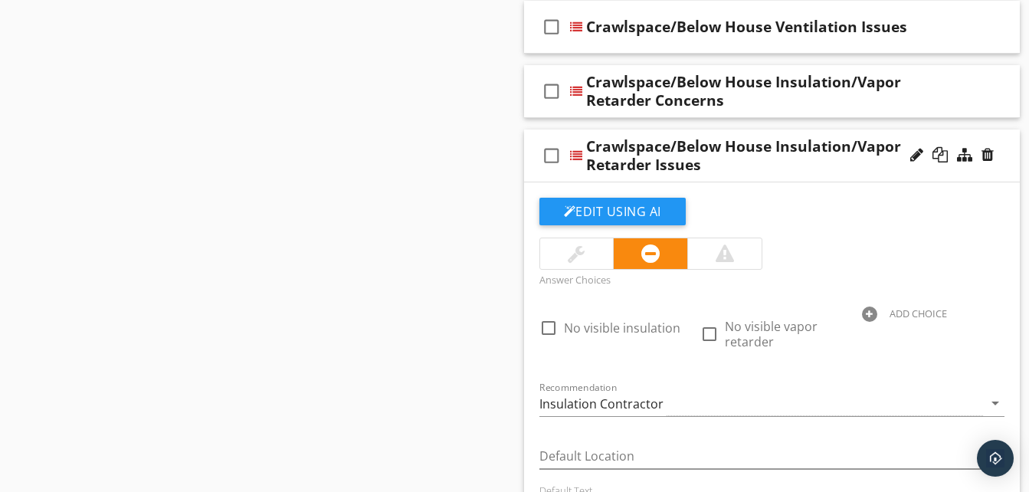
click at [781, 168] on div "Crawlspace/Below House Insulation/Vapor Retarder Issues" at bounding box center [760, 155] width 349 height 37
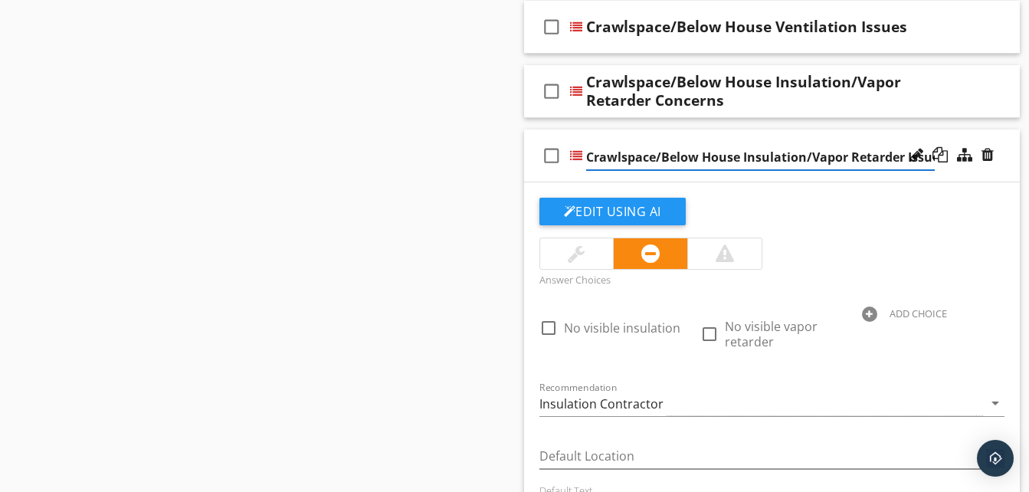
scroll to position [0, 9]
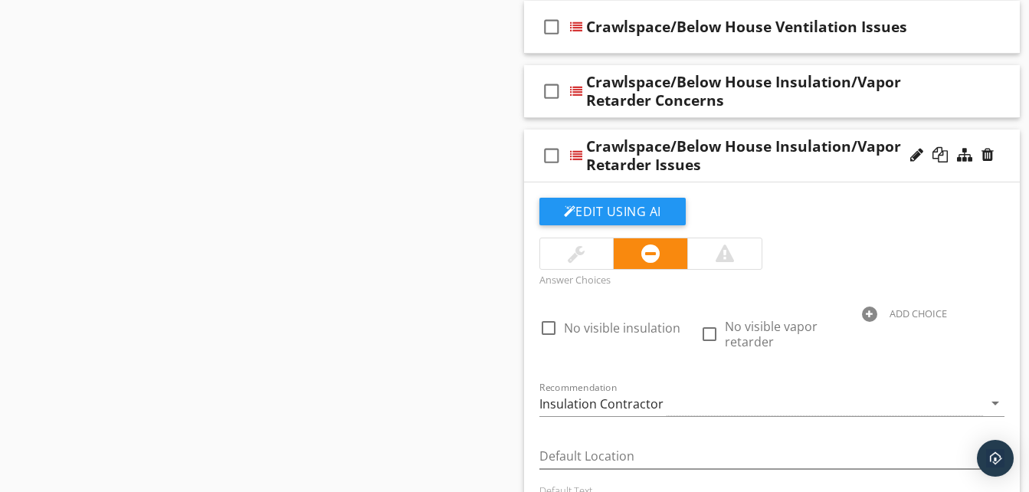
click at [507, 166] on div "Sections INSPECTION CONDITIONS STRUCTURE - FOUNDATION - CRAWLSPACE - BASEMENT E…" at bounding box center [514, 233] width 1029 height 4065
click at [1001, 137] on div "check_box_outline_blank Crawlspace/Below House Insulation/Vapor Retarder Issues" at bounding box center [772, 155] width 497 height 53
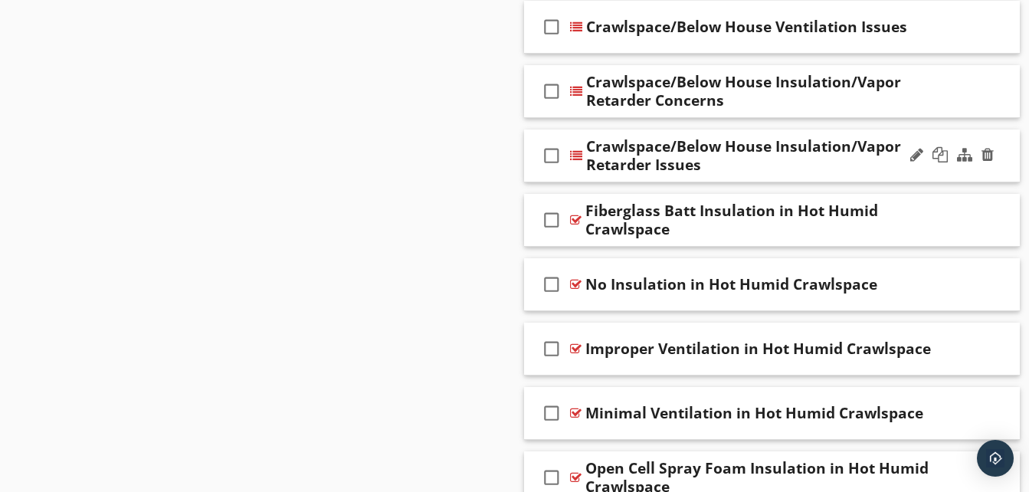
click at [1008, 175] on div "check_box_outline_blank Crawlspace/Below House Insulation/Vapor Retarder Issues" at bounding box center [772, 155] width 497 height 53
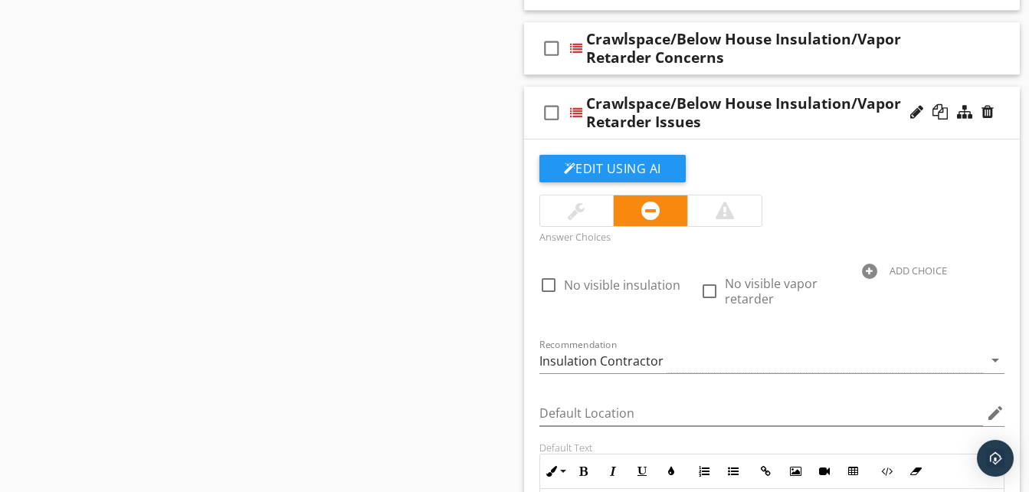
scroll to position [2029, 0]
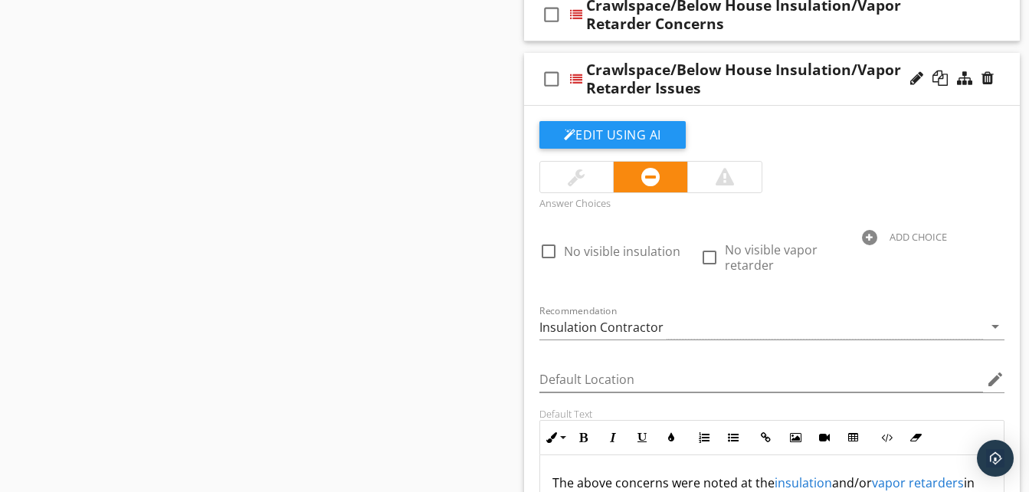
click at [1011, 60] on div "check_box_outline_blank Crawlspace/Below House Insulation/Vapor Retarder Issues" at bounding box center [772, 79] width 497 height 53
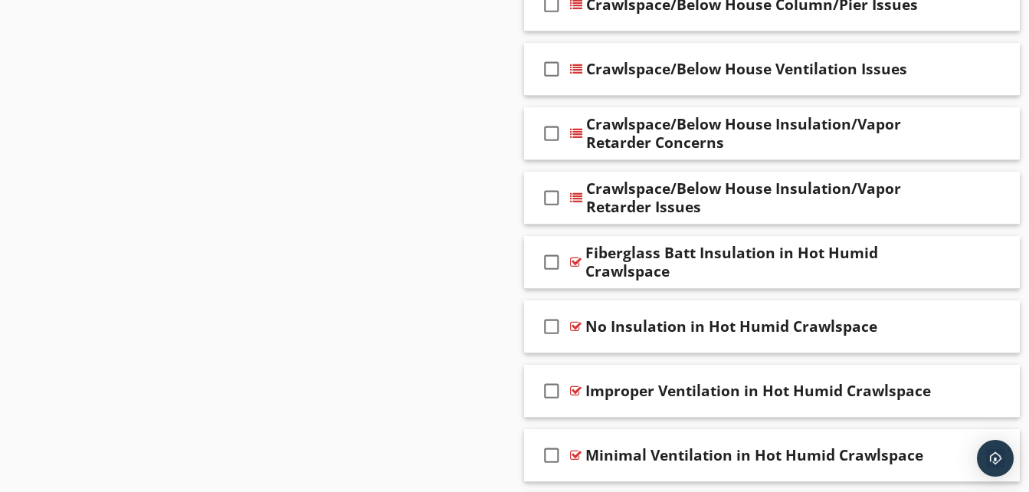
scroll to position [1897, 0]
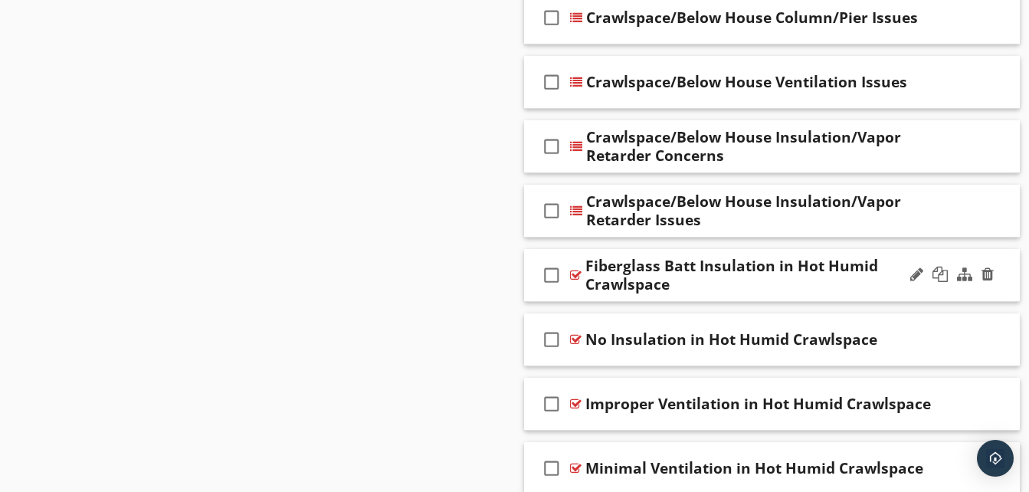
click at [1002, 261] on div "check_box_outline_blank Fiberglass Batt Insulation in Hot Humid Crawlspace" at bounding box center [772, 275] width 497 height 53
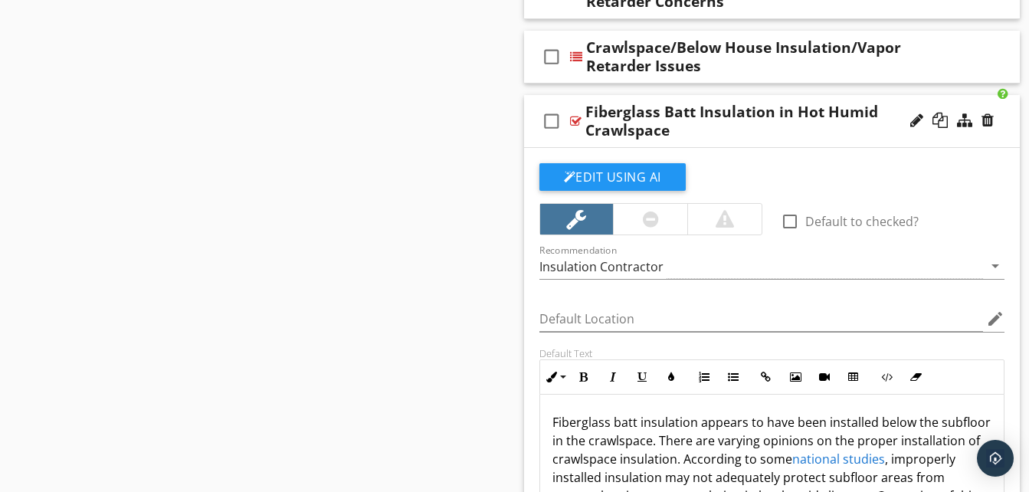
scroll to position [2050, 0]
click at [1008, 112] on div "check_box_outline_blank Fiberglass Batt Insulation in Hot Humid Crawlspace" at bounding box center [772, 122] width 497 height 53
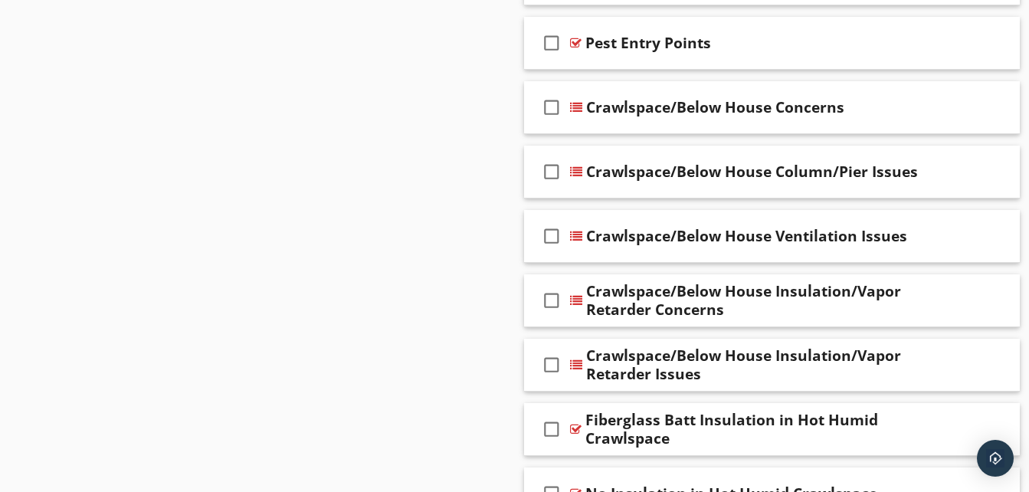
scroll to position [1916, 0]
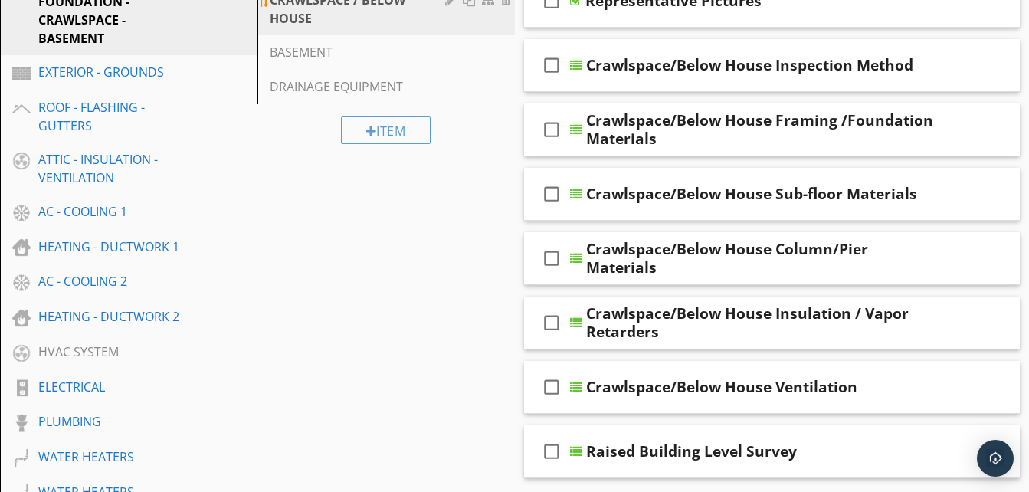
scroll to position [77, 0]
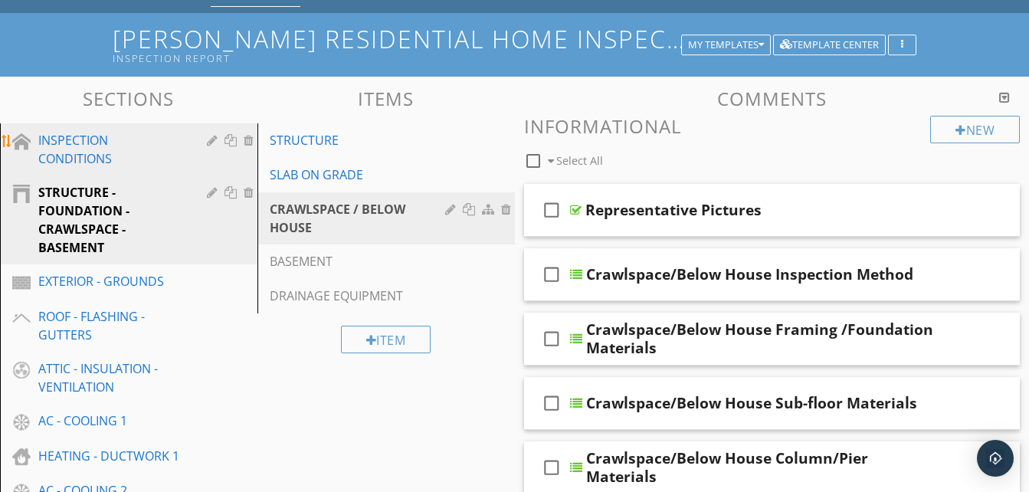
click at [137, 145] on div "INSPECTION CONDITIONS" at bounding box center [111, 149] width 146 height 37
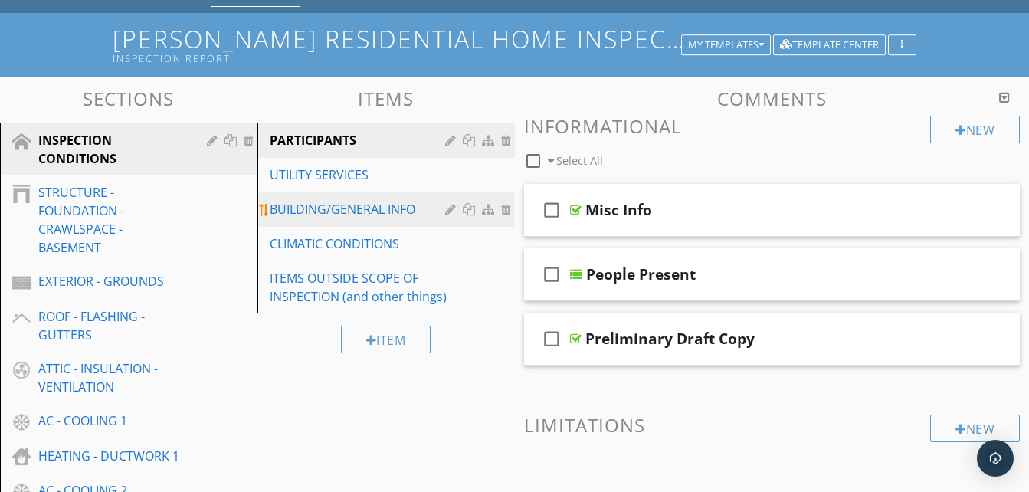
click at [415, 218] on div "BUILDING/GENERAL INFO" at bounding box center [360, 209] width 180 height 18
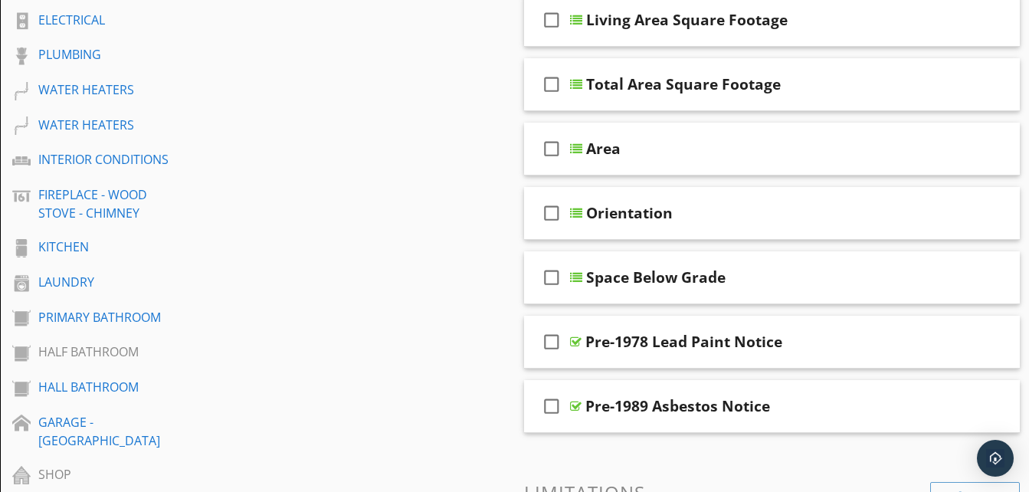
scroll to position [690, 0]
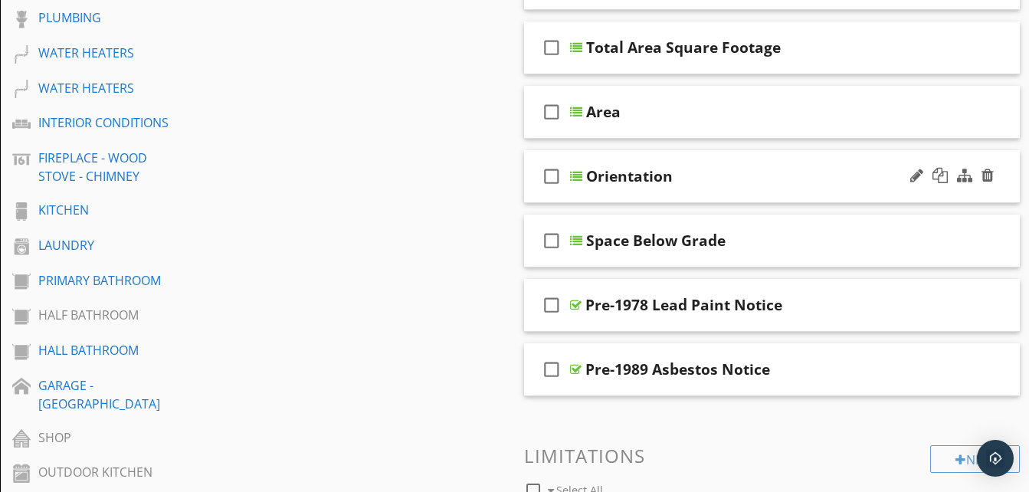
click at [805, 181] on div "Orientation" at bounding box center [760, 176] width 349 height 18
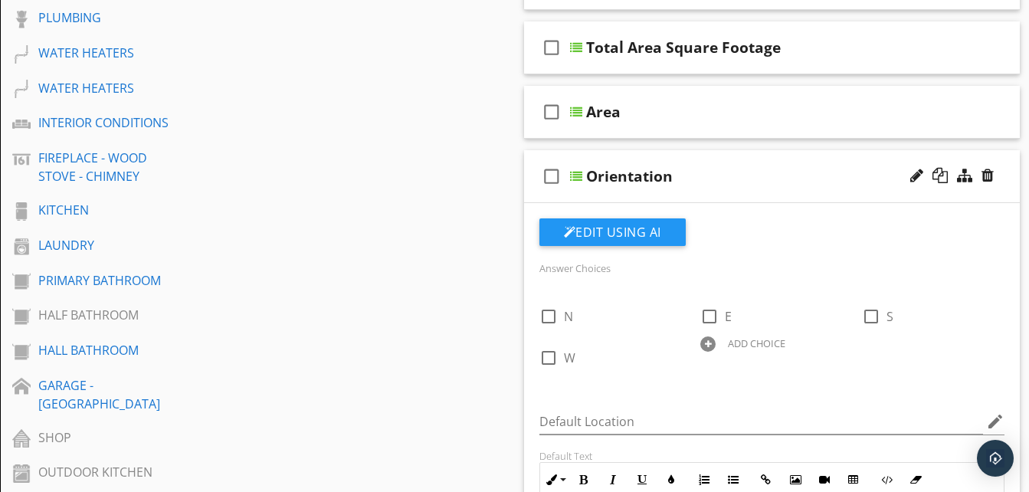
click at [775, 181] on div "Orientation" at bounding box center [760, 176] width 349 height 18
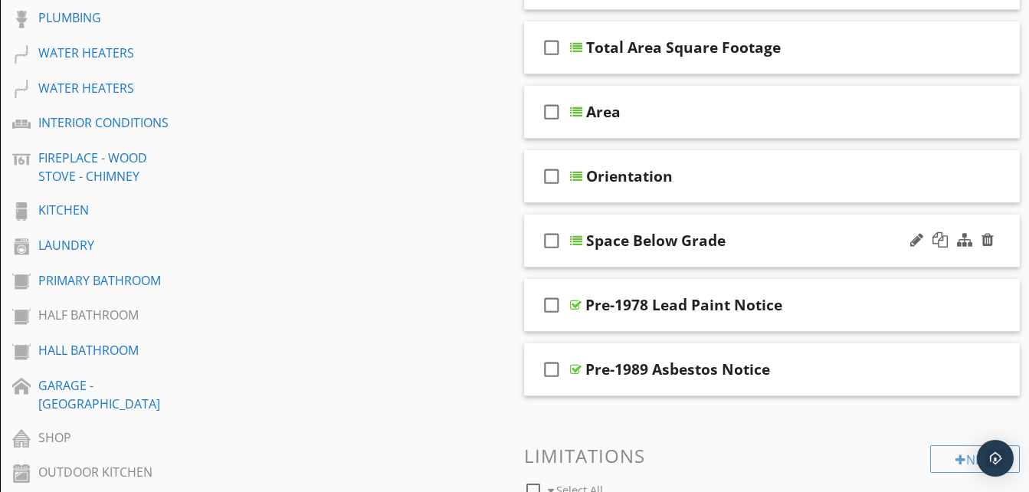
click at [791, 240] on div "Space Below Grade" at bounding box center [760, 240] width 349 height 18
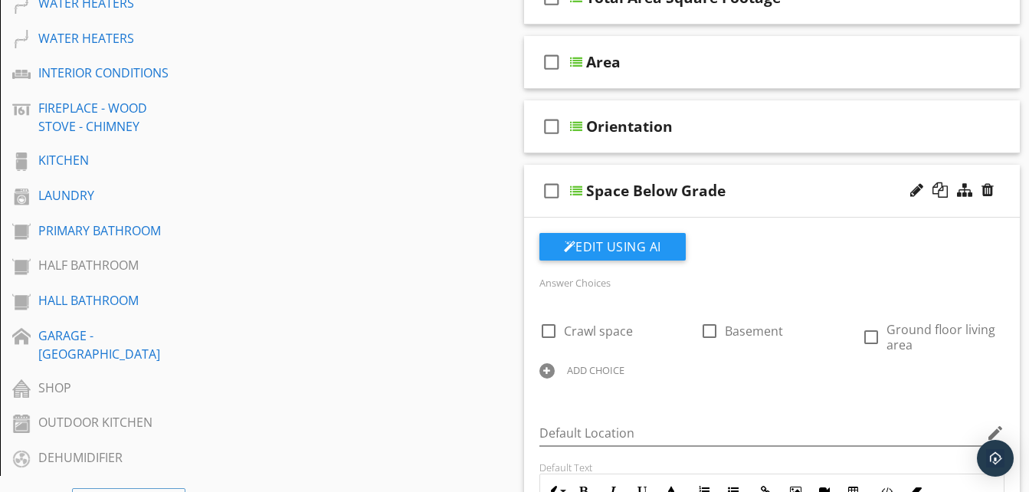
scroll to position [766, 0]
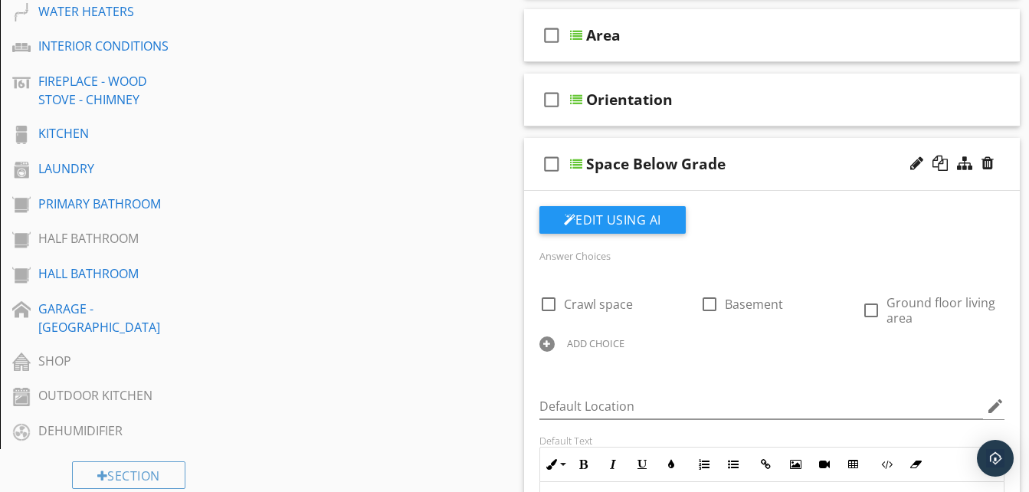
click at [815, 172] on div "Space Below Grade" at bounding box center [760, 164] width 349 height 18
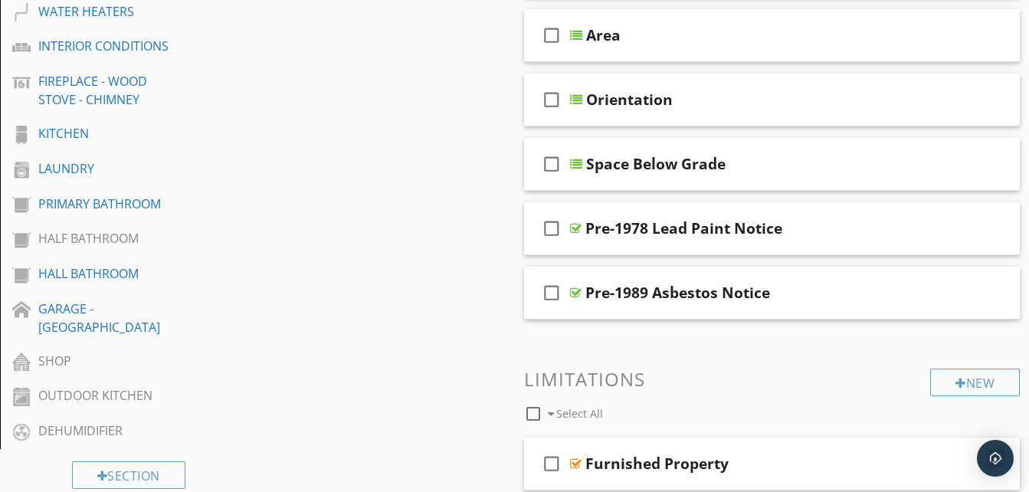
scroll to position [536, 0]
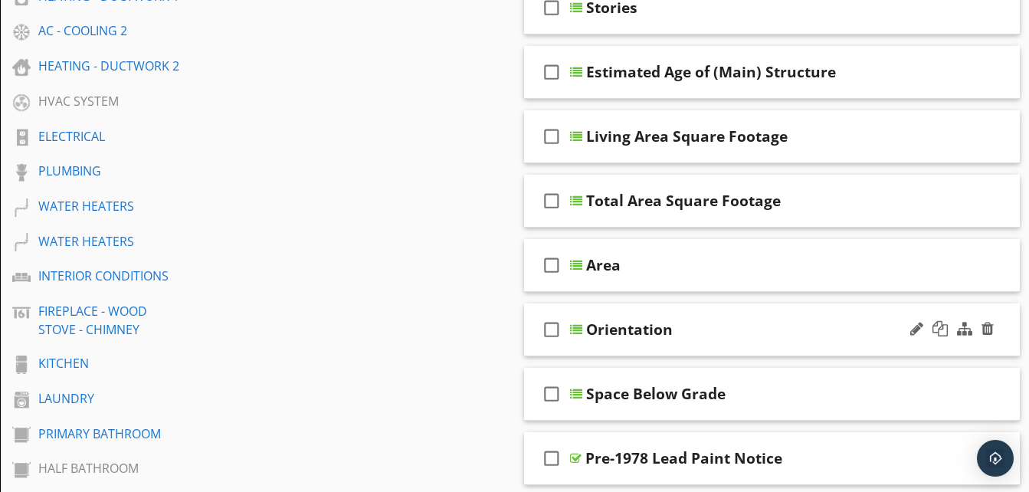
click at [760, 320] on div "check_box_outline_blank Orientation" at bounding box center [772, 329] width 497 height 53
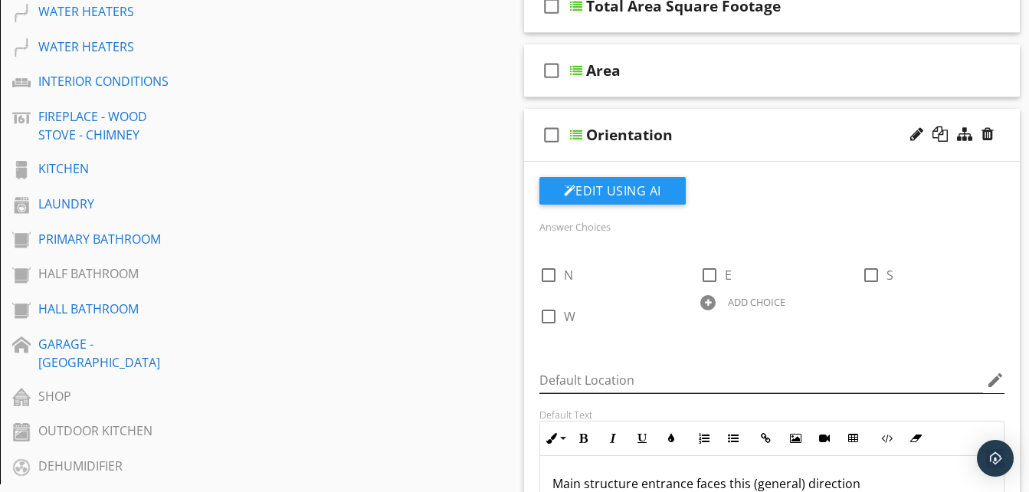
scroll to position [766, 0]
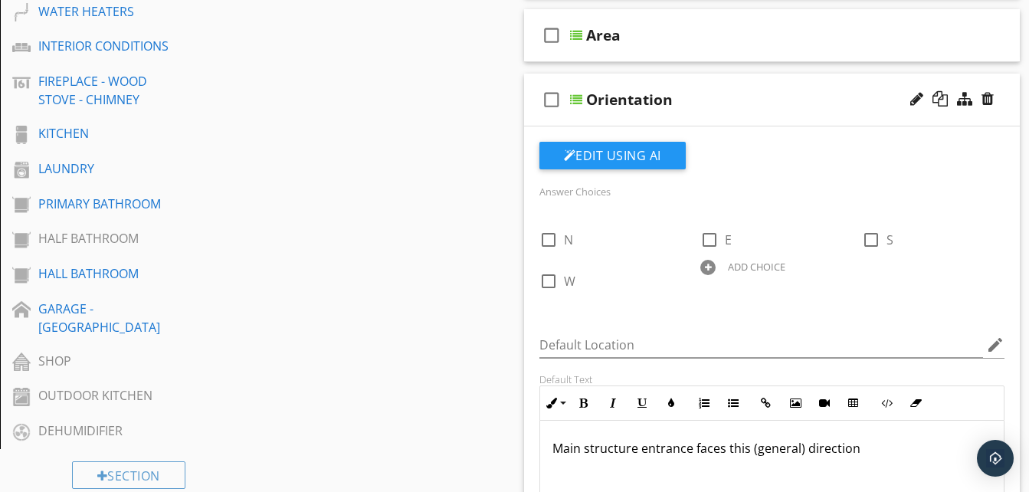
click at [759, 100] on div "Orientation" at bounding box center [760, 99] width 349 height 18
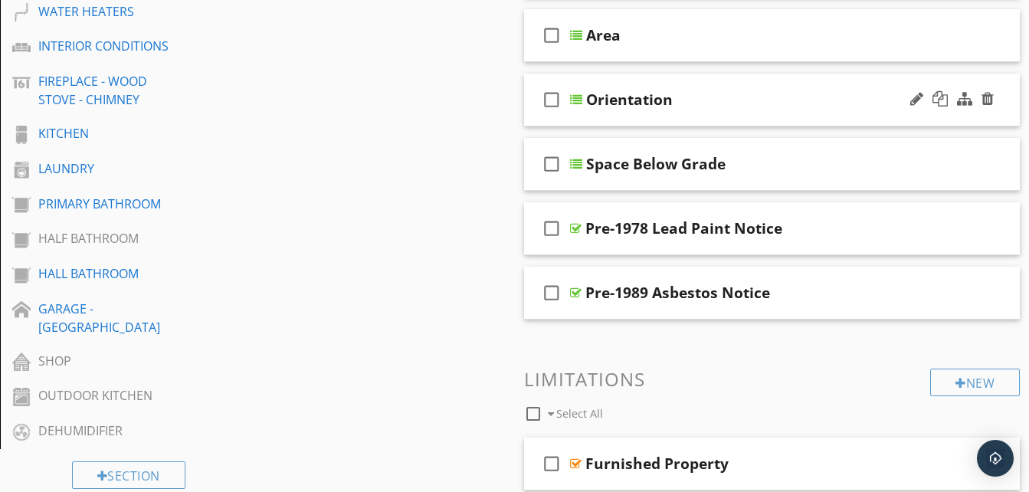
click at [746, 110] on div "check_box_outline_blank Orientation" at bounding box center [772, 100] width 497 height 53
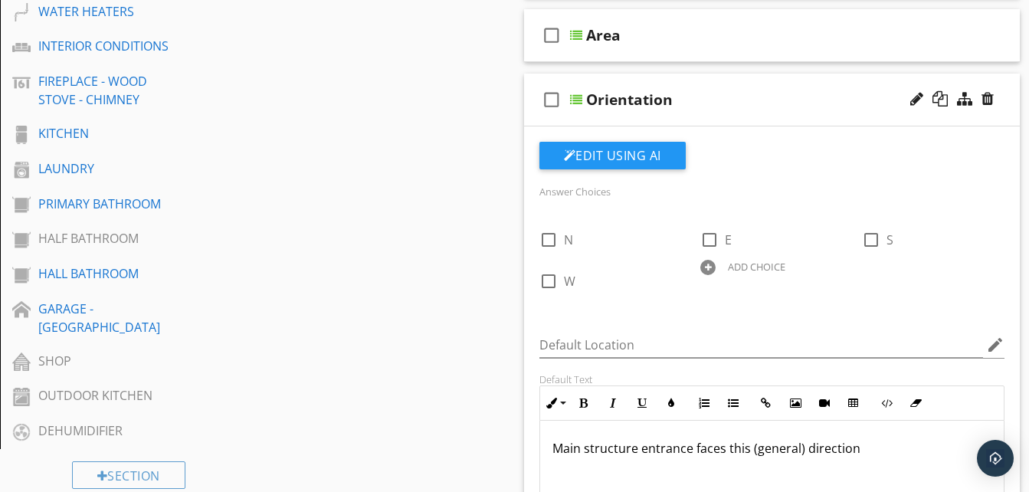
click at [736, 100] on div "Orientation" at bounding box center [760, 99] width 349 height 18
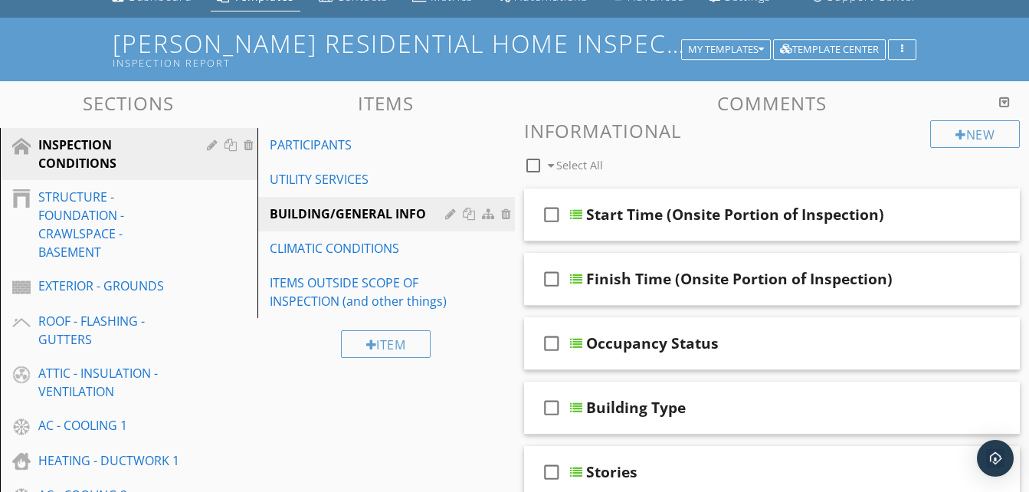
scroll to position [0, 0]
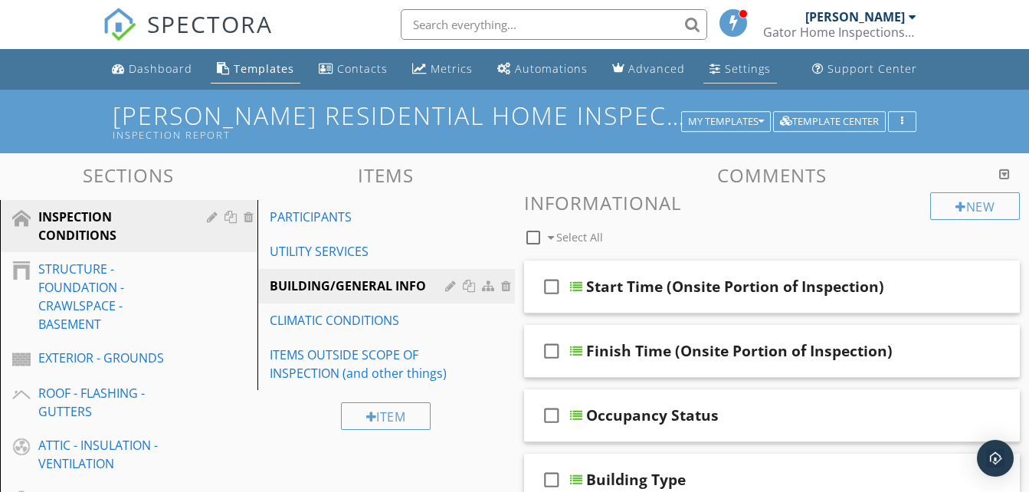
click at [727, 65] on div "Settings" at bounding box center [748, 68] width 46 height 15
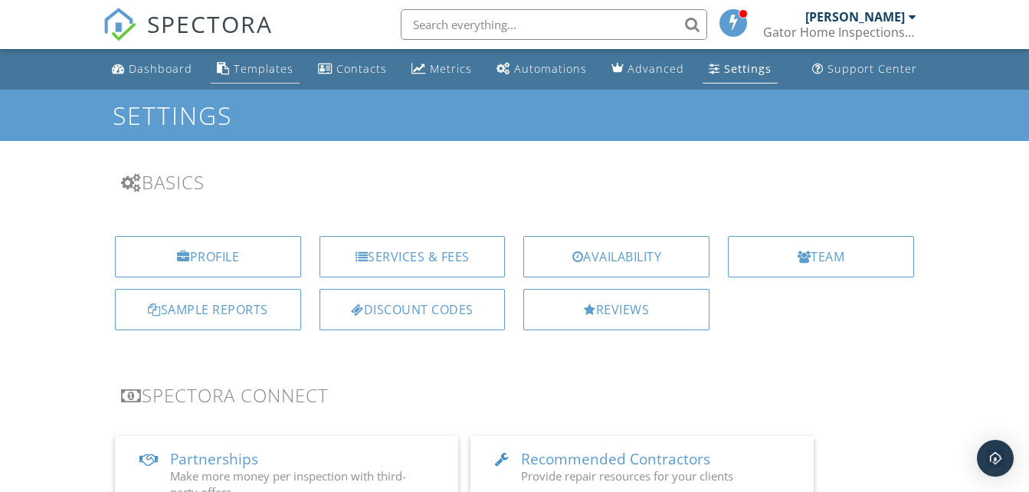
click at [264, 69] on div "Templates" at bounding box center [264, 68] width 60 height 15
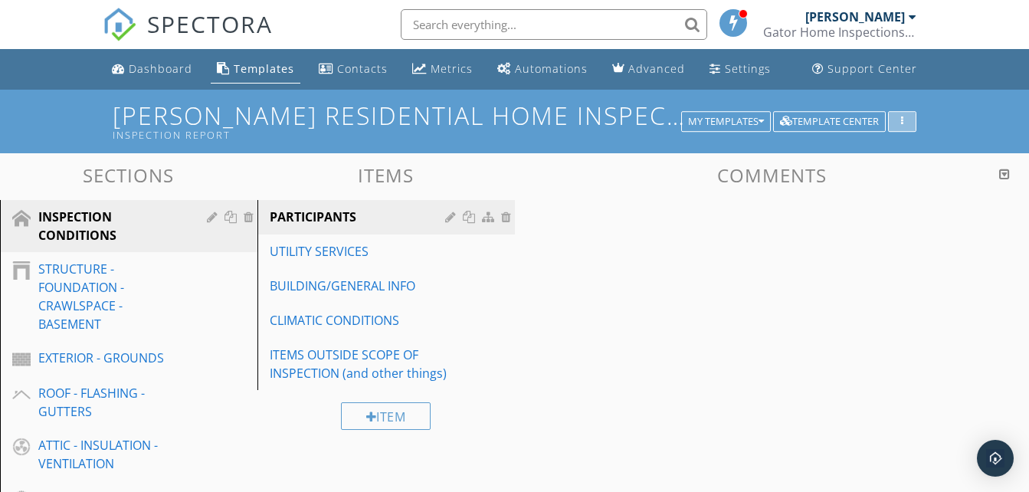
click at [903, 123] on icon "button" at bounding box center [902, 121] width 2 height 11
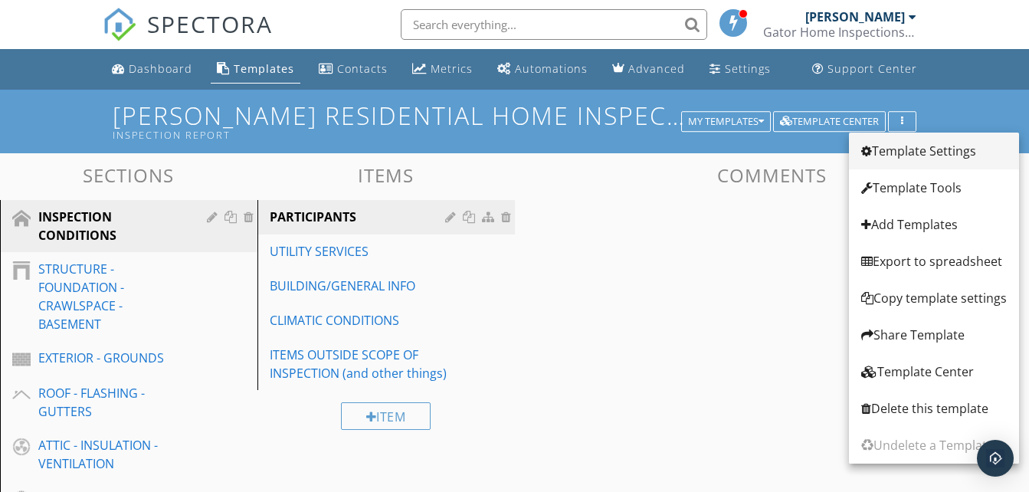
click at [909, 150] on div "Template Settings" at bounding box center [934, 151] width 146 height 18
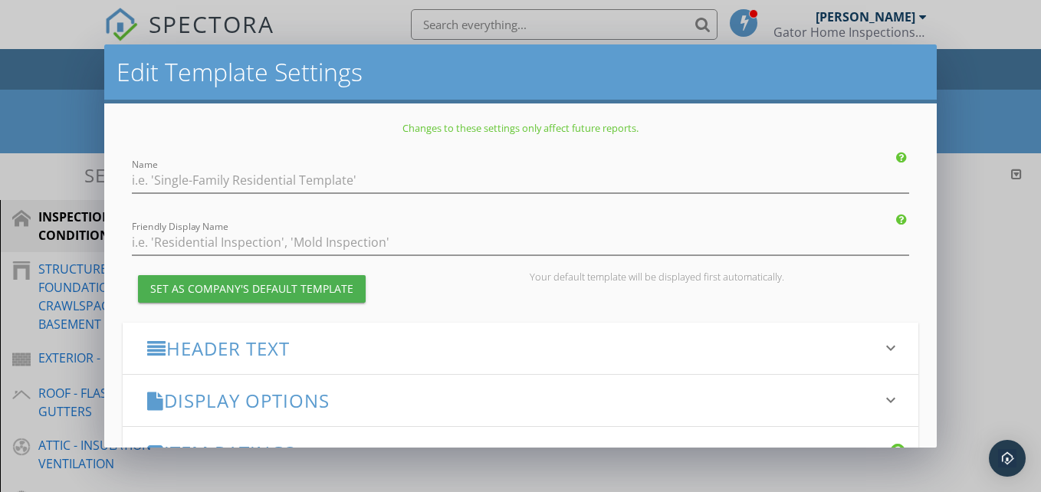
type input "[PERSON_NAME] Residential Home Inspection Template from Inspector 34 1.0"
type input "Inspection Report"
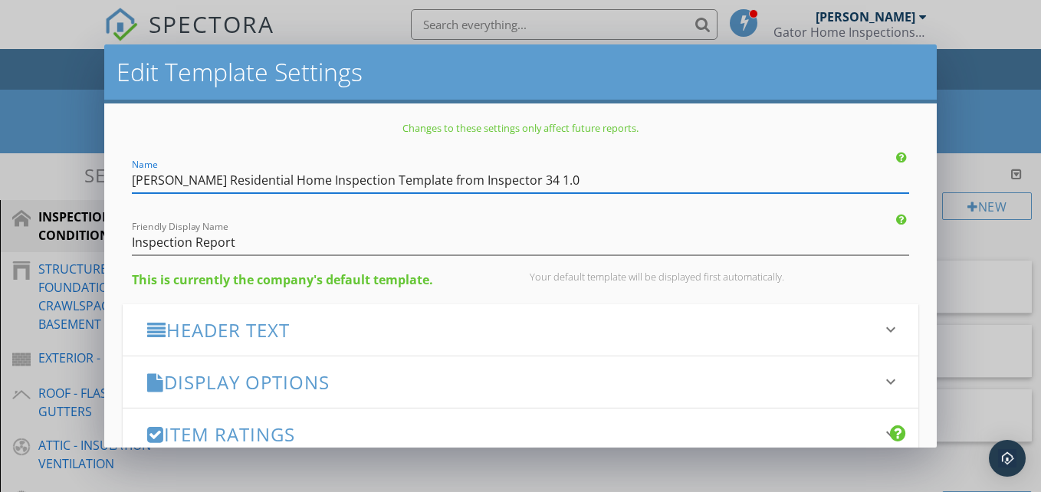
click at [547, 337] on h3 "Header Text" at bounding box center [511, 330] width 728 height 21
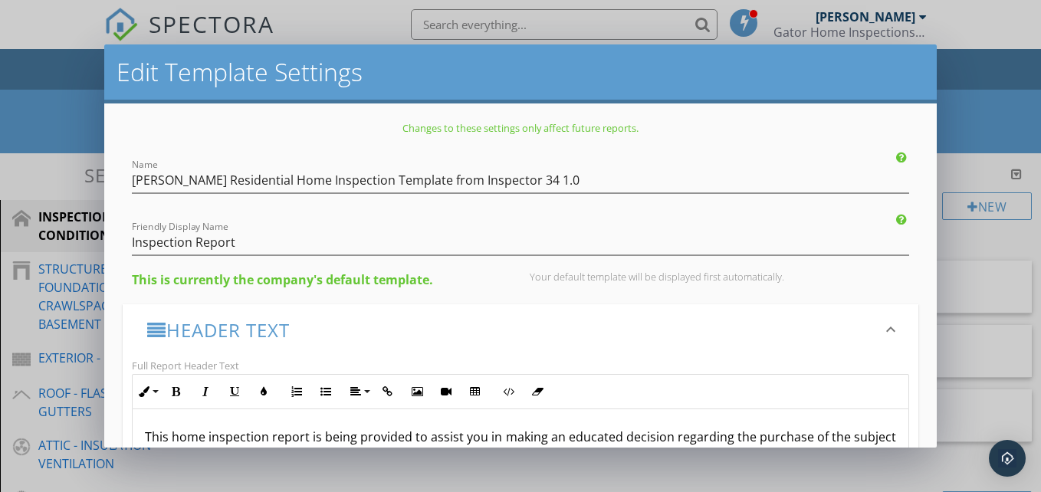
click at [755, 77] on h2 "Edit Template Settings" at bounding box center [520, 72] width 808 height 31
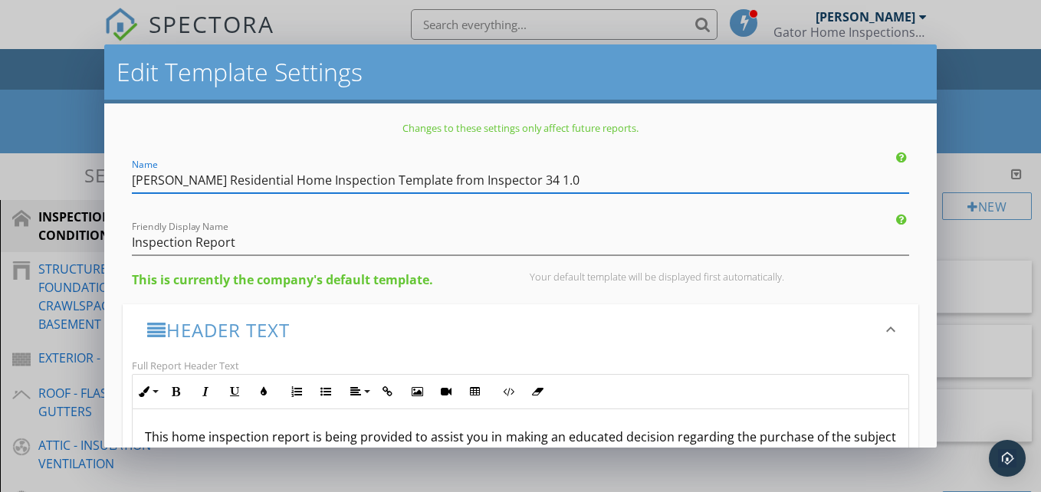
click at [578, 177] on input "Joe Cook's Residential Home Inspection Template from Inspector 34 1.0" at bounding box center [520, 180] width 777 height 25
click at [996, 118] on div "Edit Template Settings Changes to these settings only affect future reports. Na…" at bounding box center [520, 246] width 1041 height 492
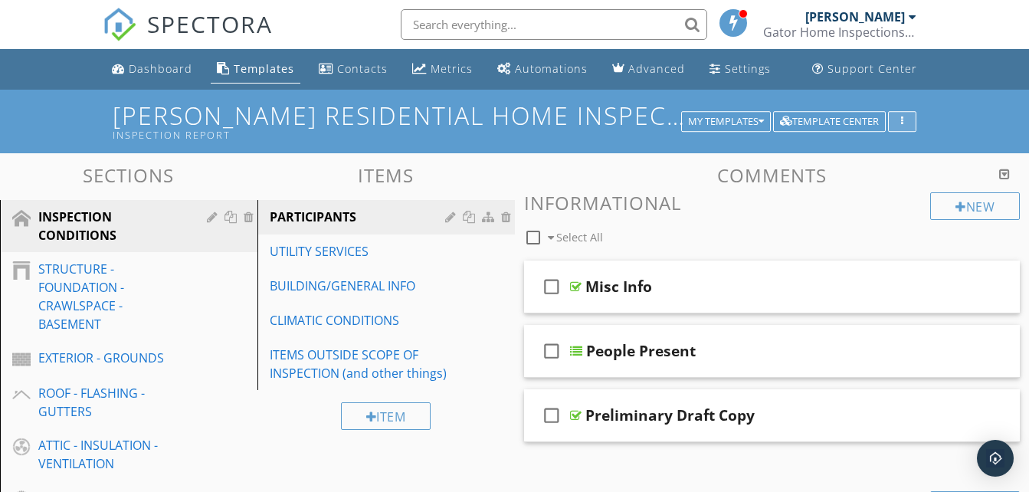
click at [907, 119] on div "button" at bounding box center [902, 121] width 15 height 11
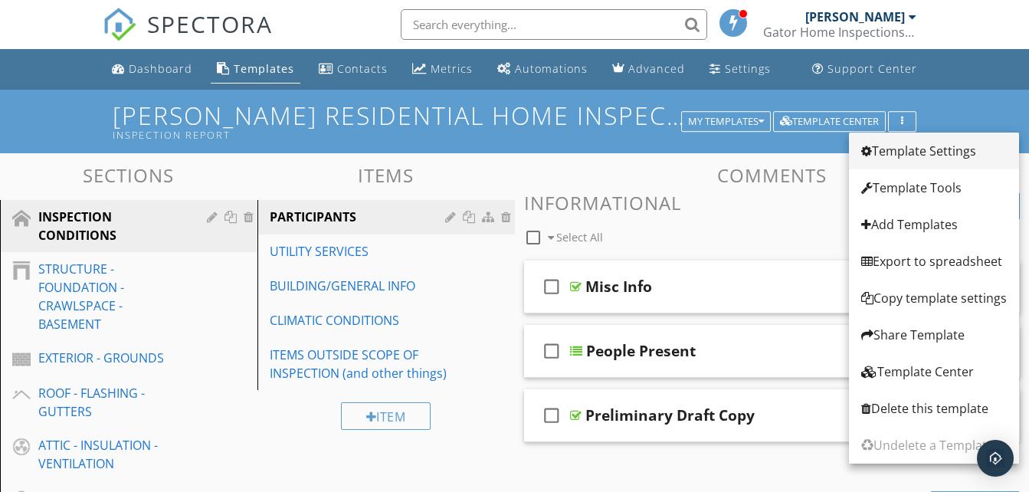
click at [906, 150] on div "Template Settings" at bounding box center [934, 151] width 146 height 18
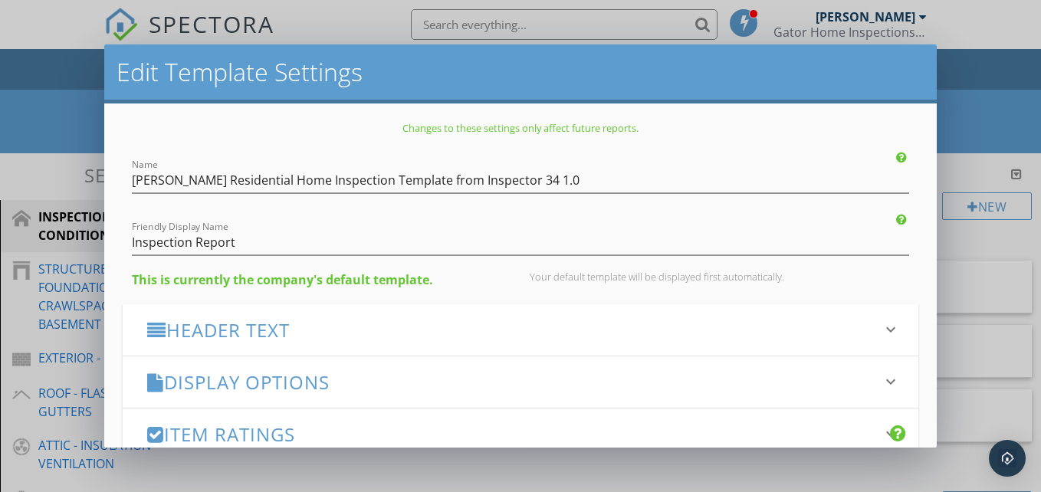
click at [582, 329] on h3 "Header Text" at bounding box center [511, 330] width 728 height 21
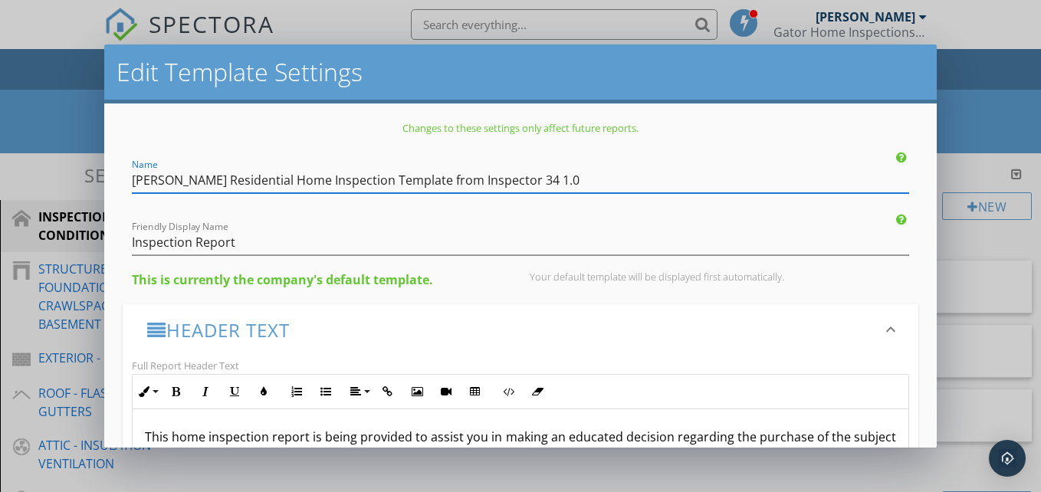
click at [193, 182] on input "Joe Cook's Residential Home Inspection Template from Inspector 34 1.0" at bounding box center [520, 180] width 777 height 25
click at [606, 183] on input "Joe Cook's Residential Home Inspection Template from Inspector 34 1.0" at bounding box center [520, 180] width 777 height 25
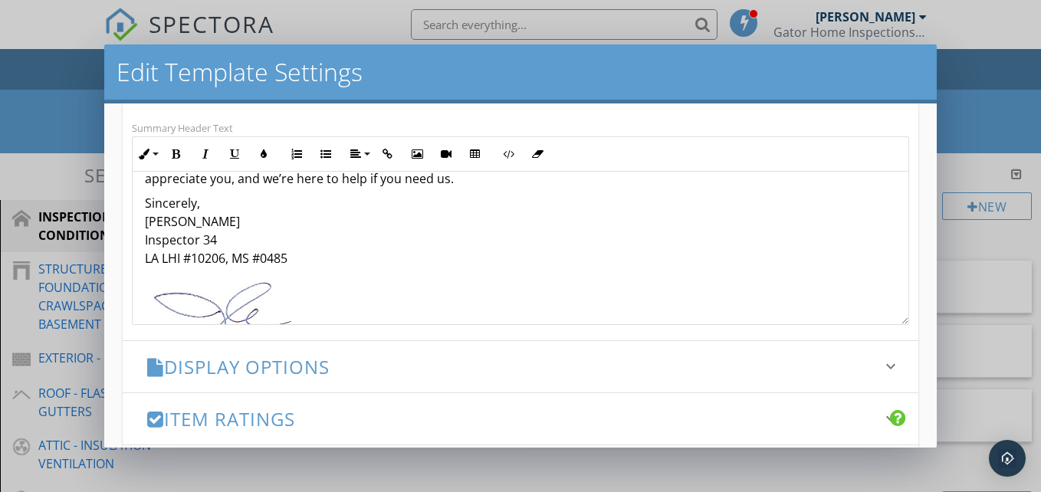
scroll to position [513, 0]
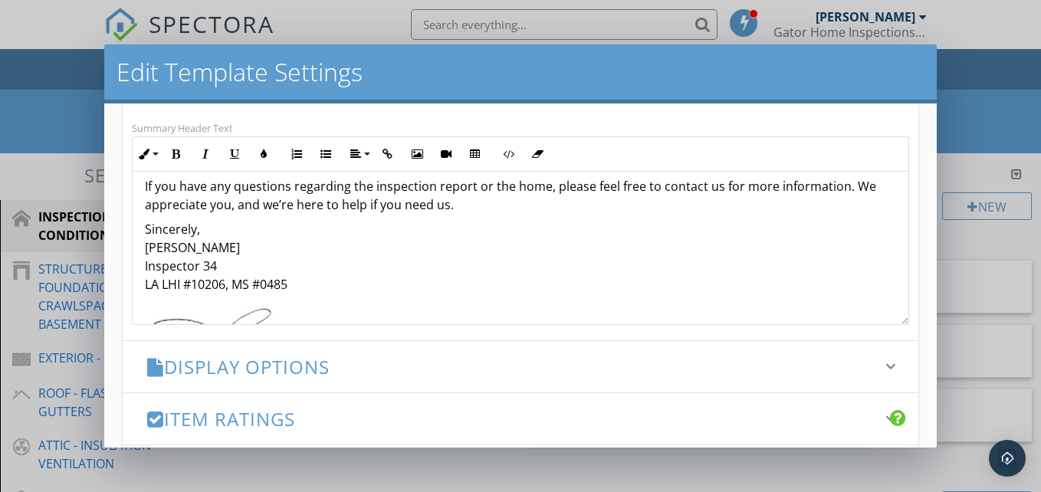
click at [234, 251] on p "Sincerely, Joseph Cook Jr Inspector 34 LA LHI #10206, MS #0485" at bounding box center [520, 257] width 751 height 74
drag, startPoint x: 228, startPoint y: 244, endPoint x: 146, endPoint y: 241, distance: 82.1
click at [146, 241] on p "Sincerely, Joseph Cook Jr Inspector 34 LA LHI #10206, MS #0485" at bounding box center [520, 257] width 751 height 74
click at [206, 284] on p "Sincerely, Justin Edwards Inspector 34 LA LHI #10206, MS #0485" at bounding box center [520, 257] width 751 height 74
drag, startPoint x: 220, startPoint y: 265, endPoint x: 135, endPoint y: 264, distance: 85.1
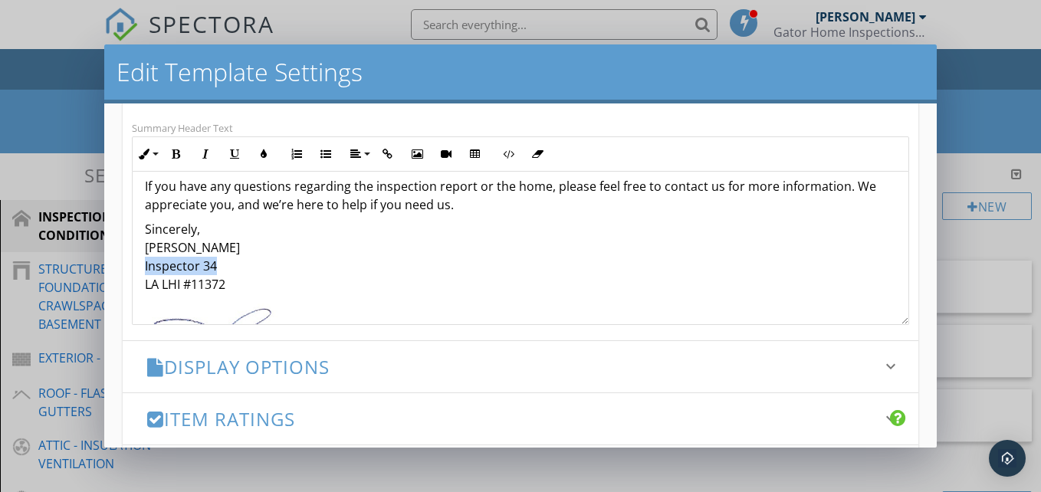
click at [135, 264] on div "HOME INSPECTION REPORT SUMMARY This summary has been provided for the convenien…" at bounding box center [520, 67] width 775 height 819
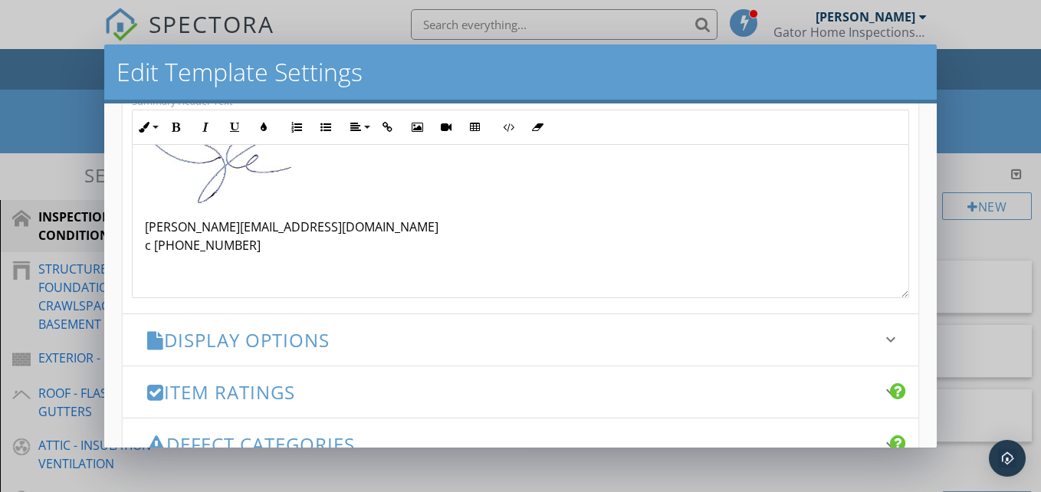
scroll to position [460, 0]
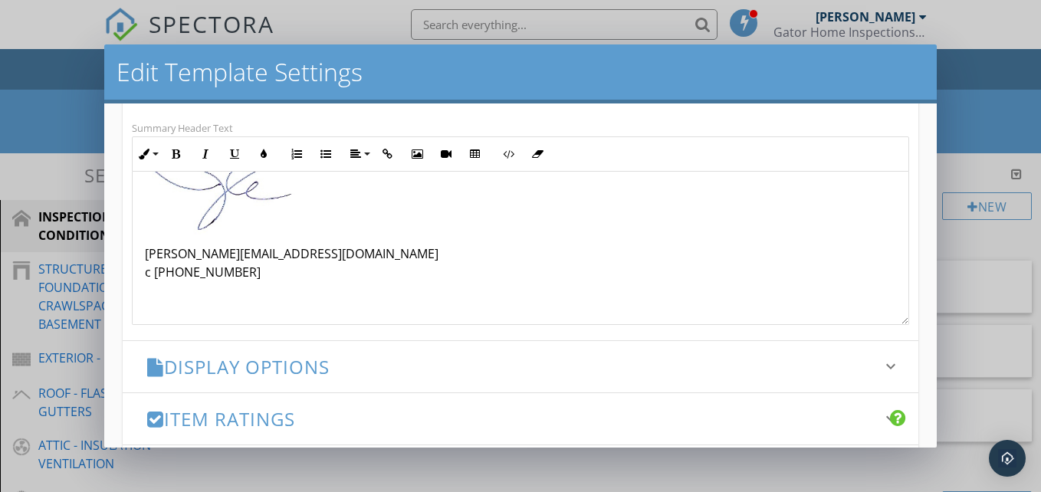
click at [235, 257] on p "Joe@Inspector34.com c 504-388-3869" at bounding box center [520, 262] width 751 height 37
drag, startPoint x: 241, startPoint y: 257, endPoint x: 145, endPoint y: 254, distance: 95.8
click at [145, 254] on p "Joe@Inspector34.com c 504-388-3869" at bounding box center [520, 262] width 751 height 37
click at [172, 269] on p "jedwards@gatorhomeinspectionsllc.com c 504-388-3869" at bounding box center [520, 262] width 751 height 37
click at [346, 302] on p at bounding box center [520, 296] width 751 height 18
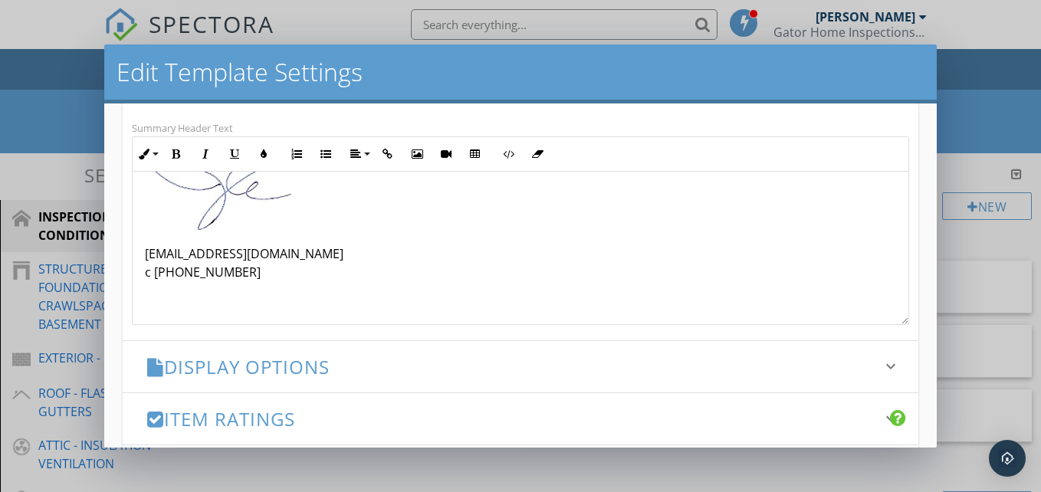
scroll to position [590, 0]
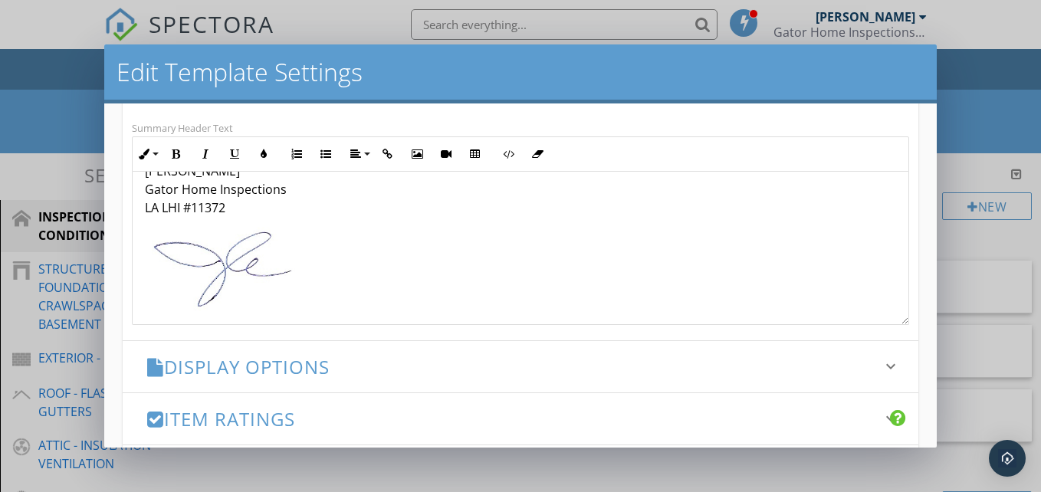
click at [257, 269] on img at bounding box center [221, 269] width 153 height 85
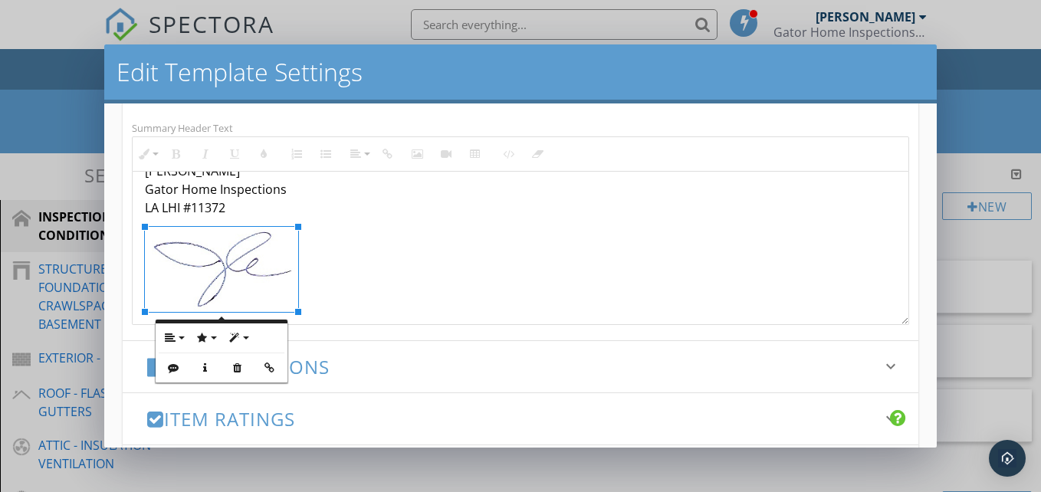
click at [490, 359] on h3 "Display Options" at bounding box center [511, 366] width 728 height 21
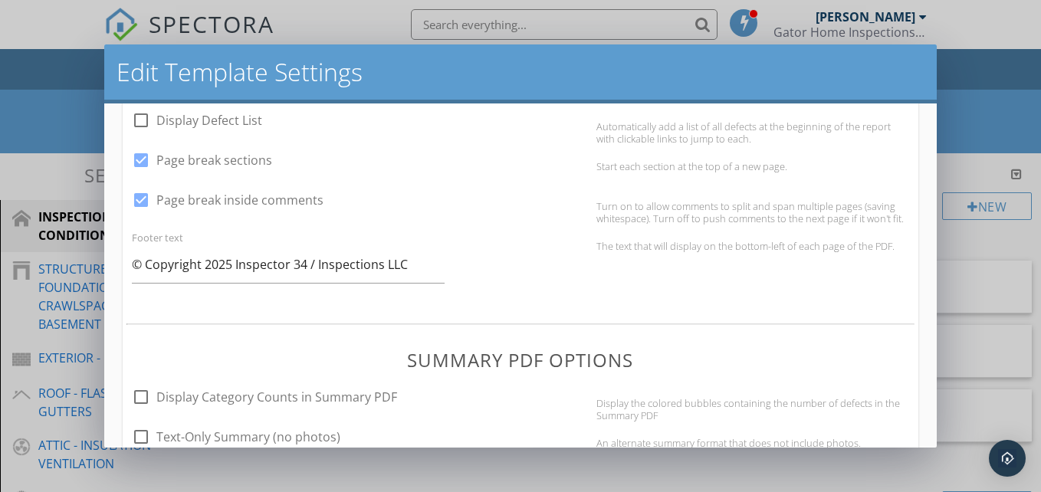
scroll to position [690, 0]
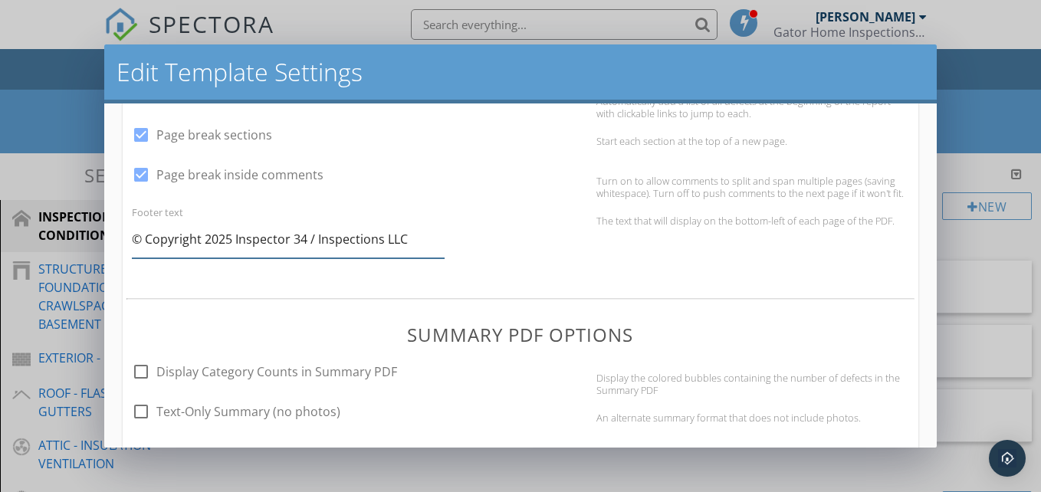
drag, startPoint x: 306, startPoint y: 238, endPoint x: 236, endPoint y: 251, distance: 70.9
click at [236, 251] on input "© Copyright 2025 Inspector 34 / Inspections LLC" at bounding box center [288, 240] width 313 height 38
click at [323, 249] on input "© Copyright 2025 Inspections LLC" at bounding box center [288, 240] width 313 height 38
type input "© Copyright 2025 Inspections LLC/Gator Home Inspections"
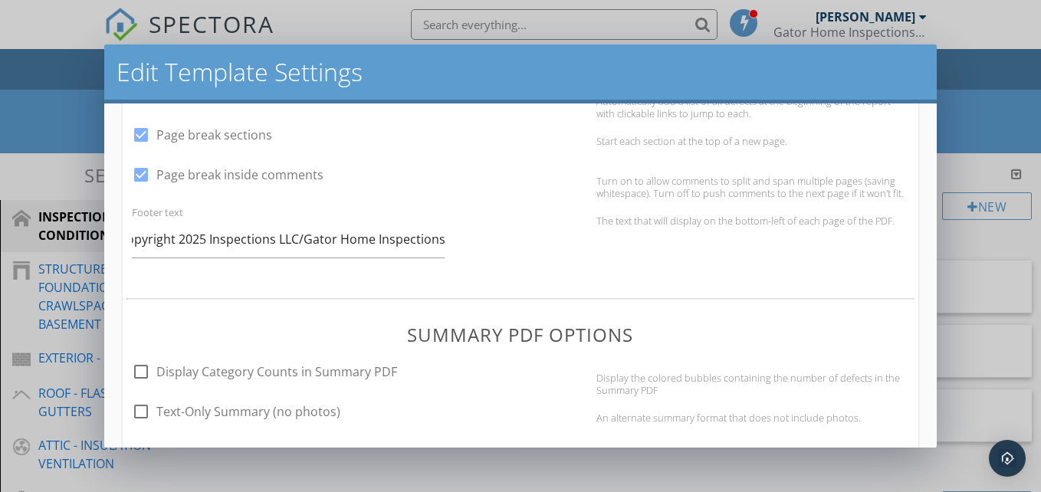
click at [361, 274] on div "PDF Options check_box Display Table of Contents Automatically add a table of co…" at bounding box center [520, 128] width 795 height 292
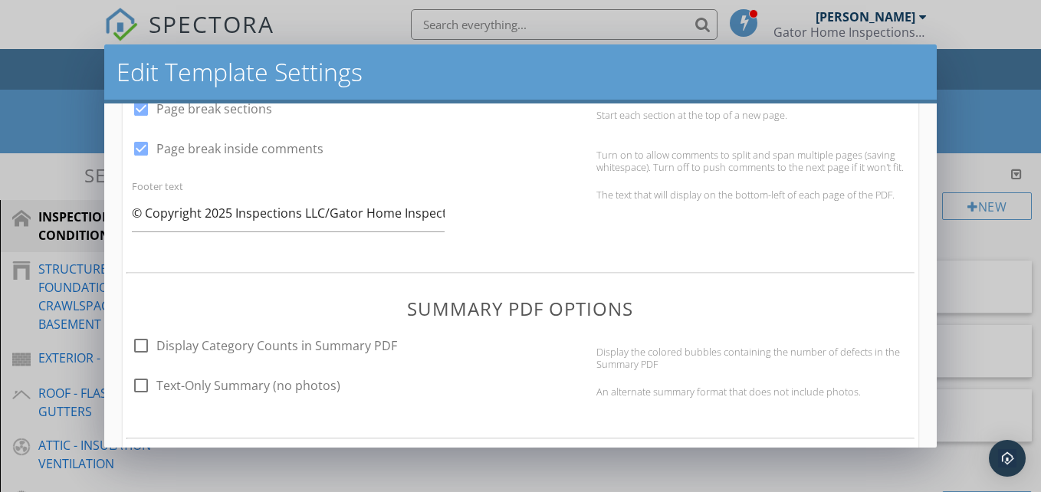
scroll to position [690, 0]
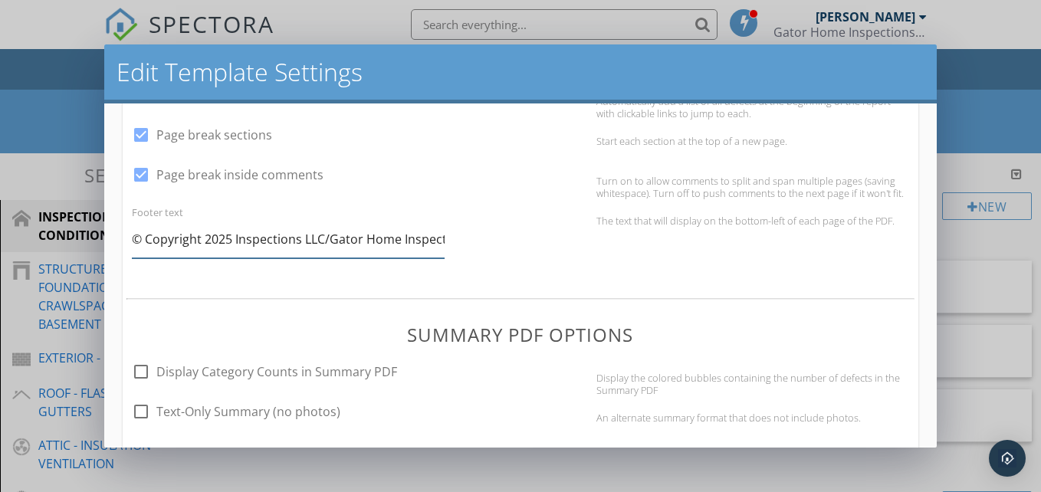
click at [429, 247] on input "© Copyright 2025 Inspections LLC/Gator Home Inspections" at bounding box center [288, 240] width 313 height 38
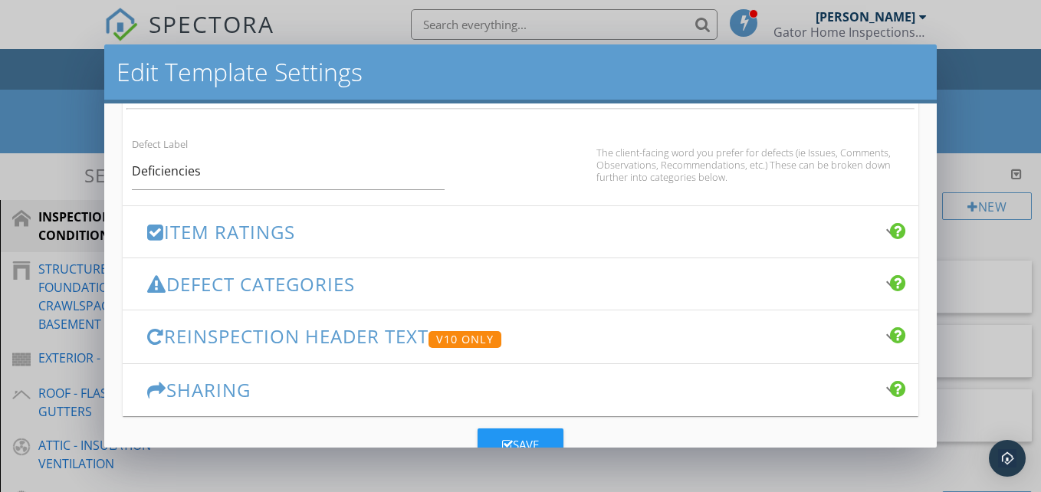
scroll to position [1073, 0]
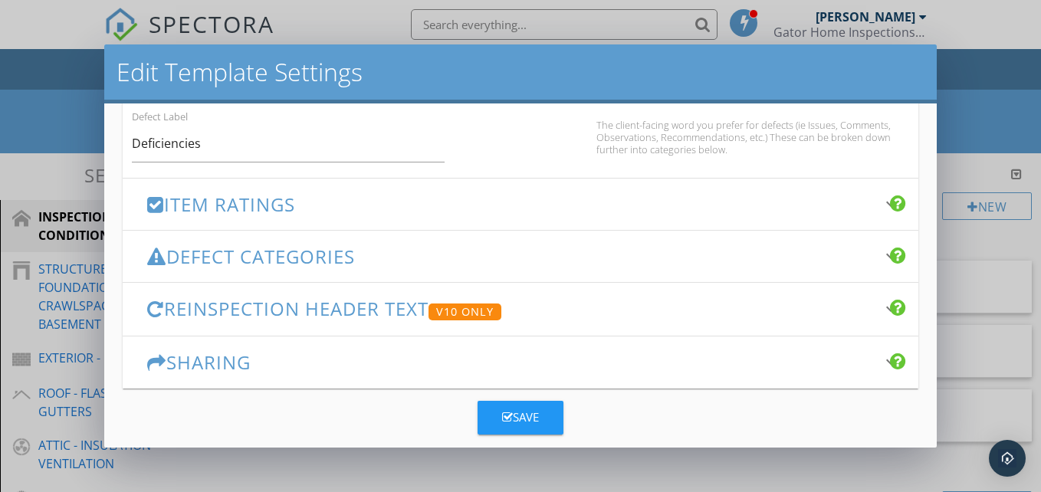
click at [405, 208] on h3 "Item Ratings" at bounding box center [511, 204] width 728 height 21
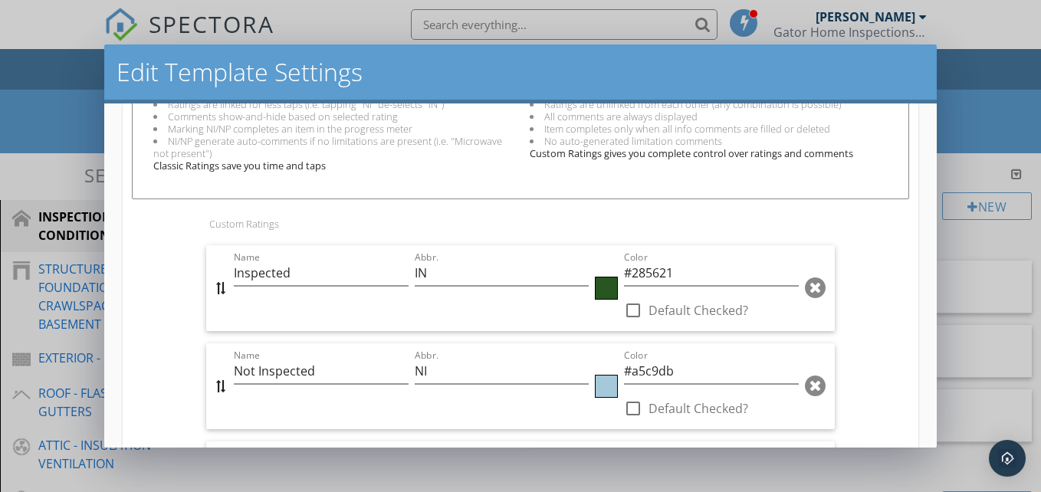
scroll to position [579, 0]
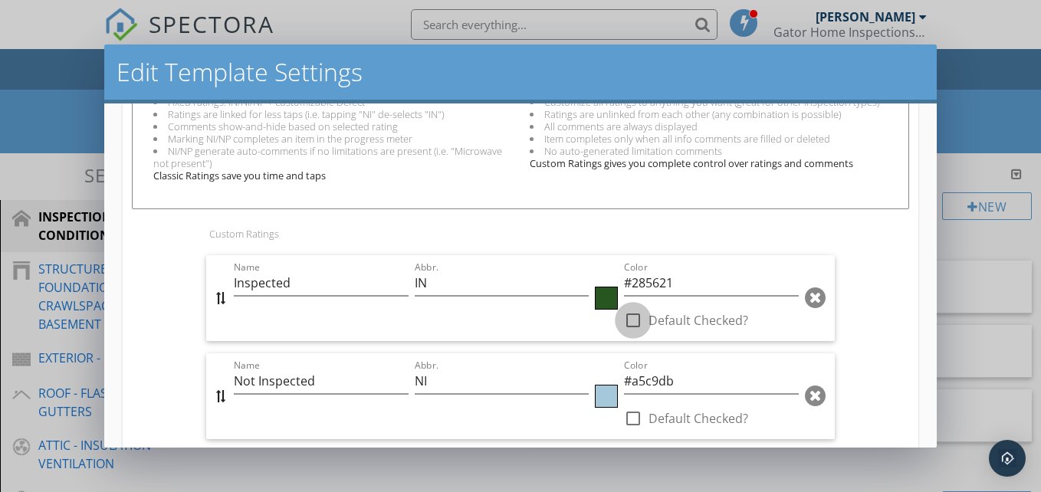
click at [630, 322] on div at bounding box center [633, 320] width 26 height 26
checkbox input "true"
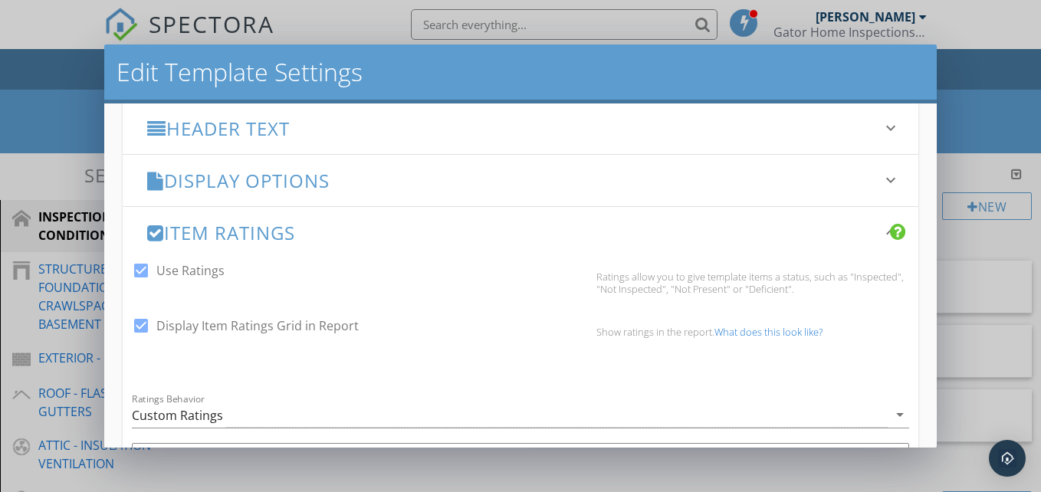
scroll to position [196, 0]
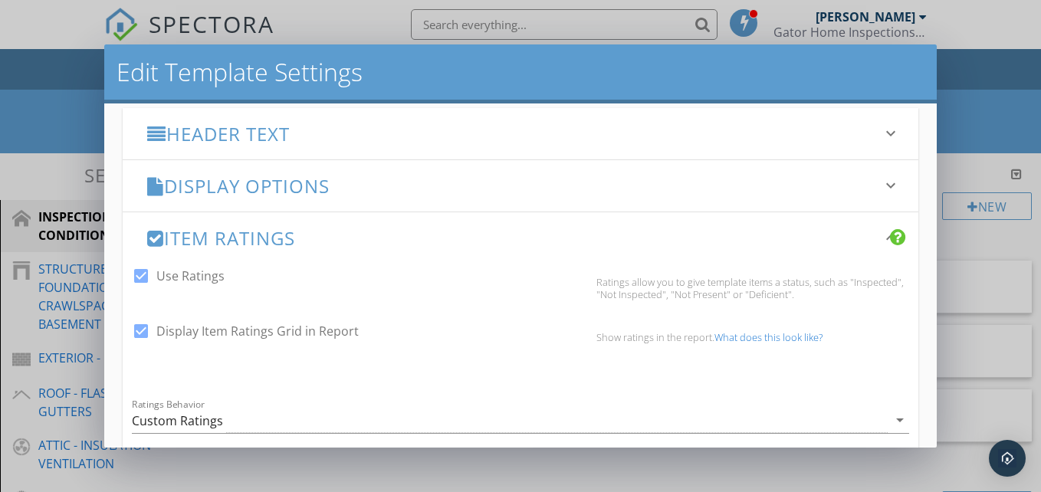
click at [348, 141] on h3 "Header Text" at bounding box center [511, 133] width 728 height 21
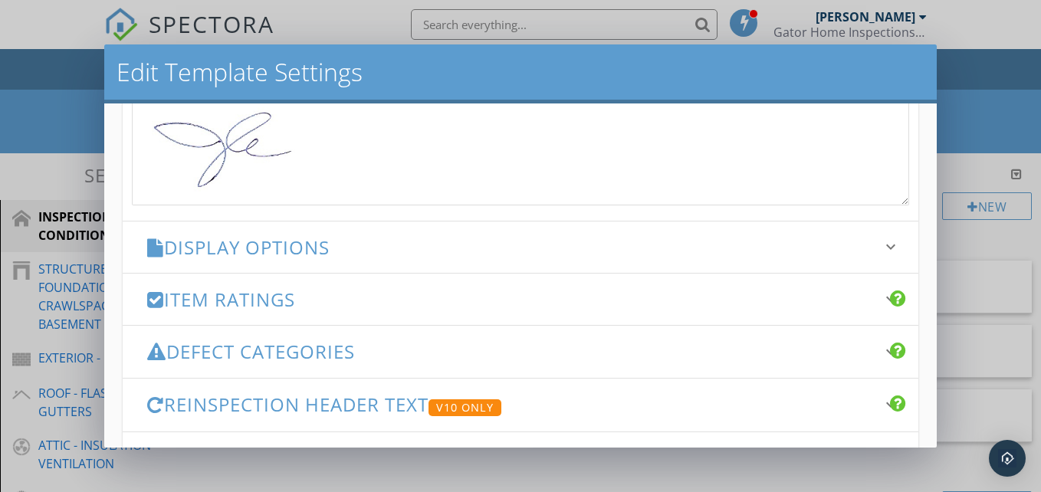
scroll to position [503, 0]
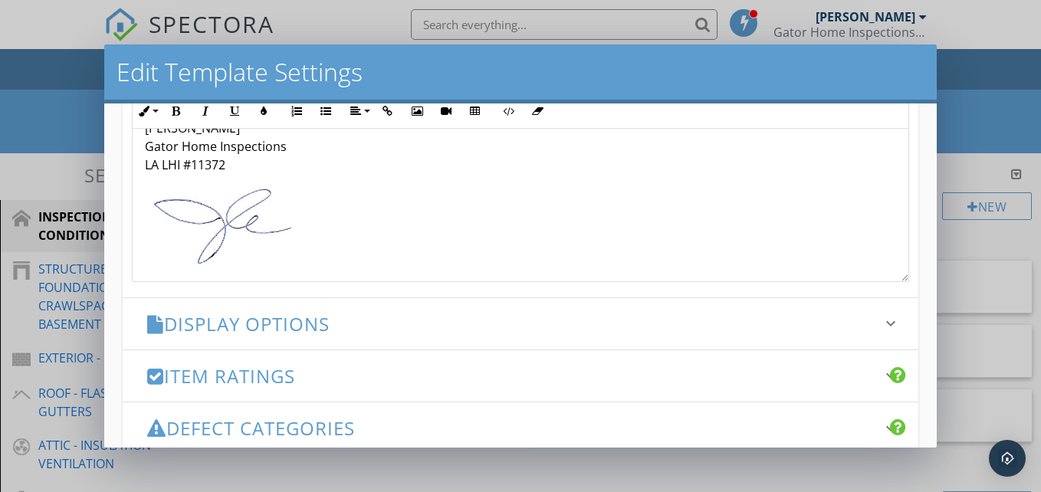
click at [234, 213] on img at bounding box center [221, 226] width 153 height 85
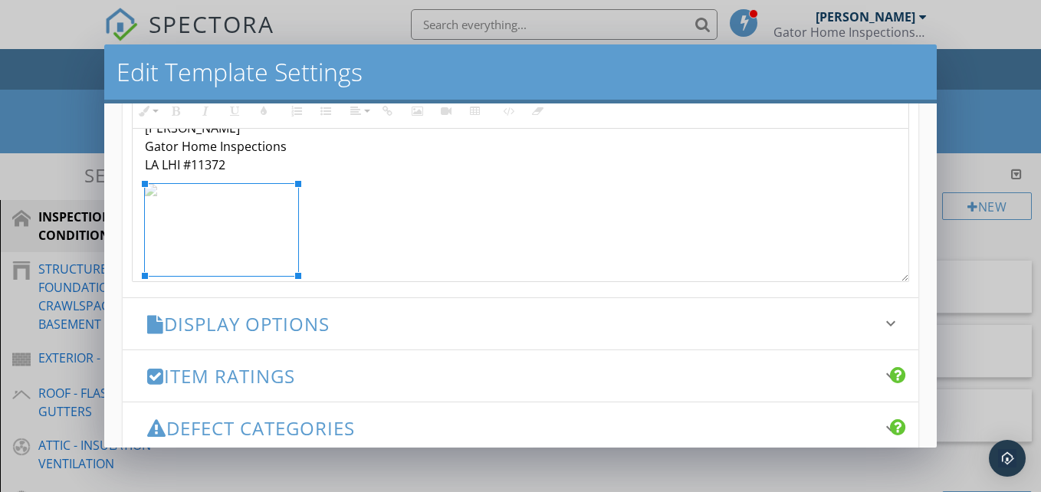
click at [356, 231] on p at bounding box center [520, 238] width 751 height 18
click at [379, 291] on li "Header Text keyboard_arrow_down Full Report Header Text Inline Style XLarge Lar…" at bounding box center [520, 50] width 795 height 496
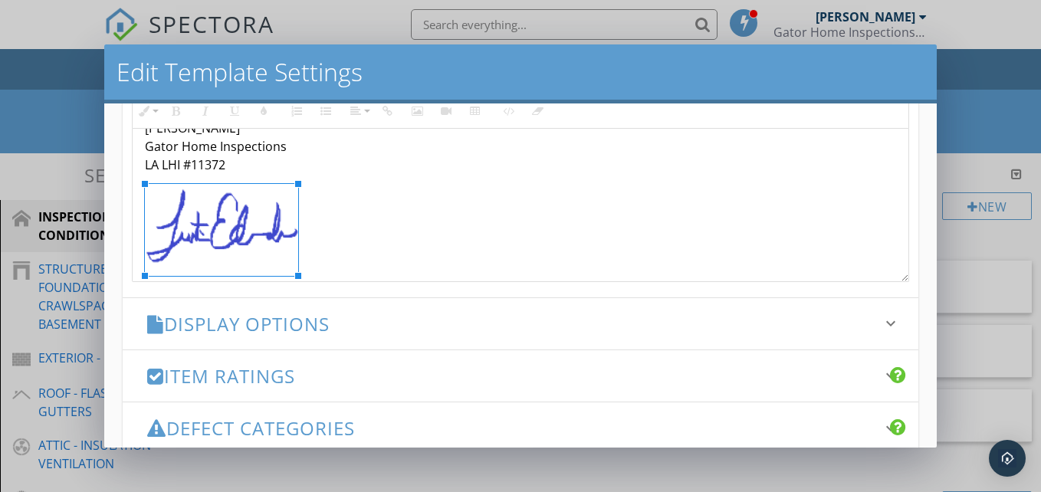
click at [375, 316] on h3 "Display Options" at bounding box center [511, 323] width 728 height 21
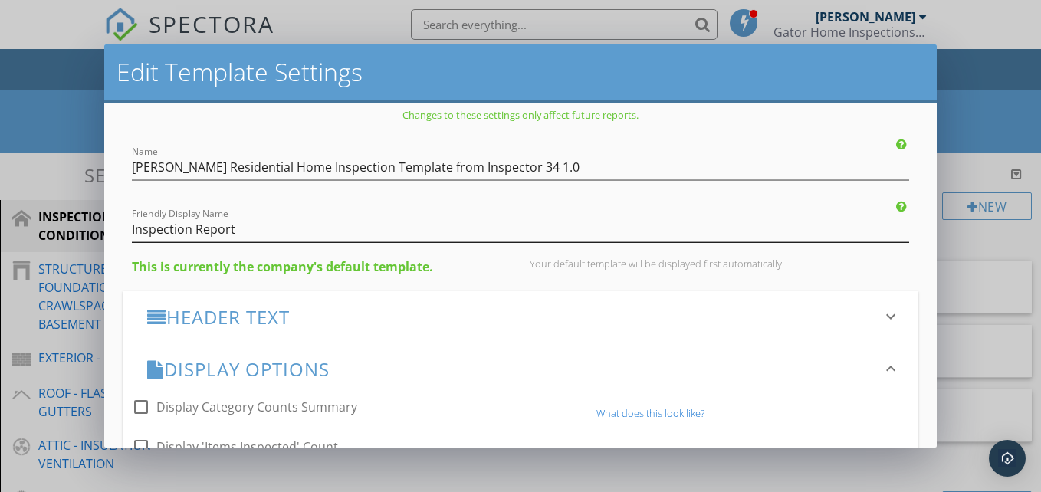
scroll to position [0, 0]
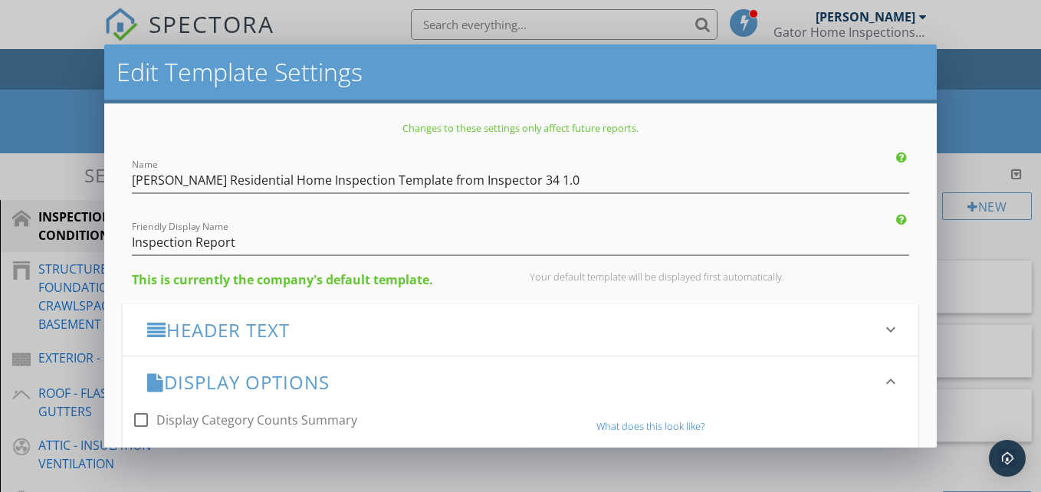
click at [349, 324] on h3 "Header Text" at bounding box center [511, 330] width 728 height 21
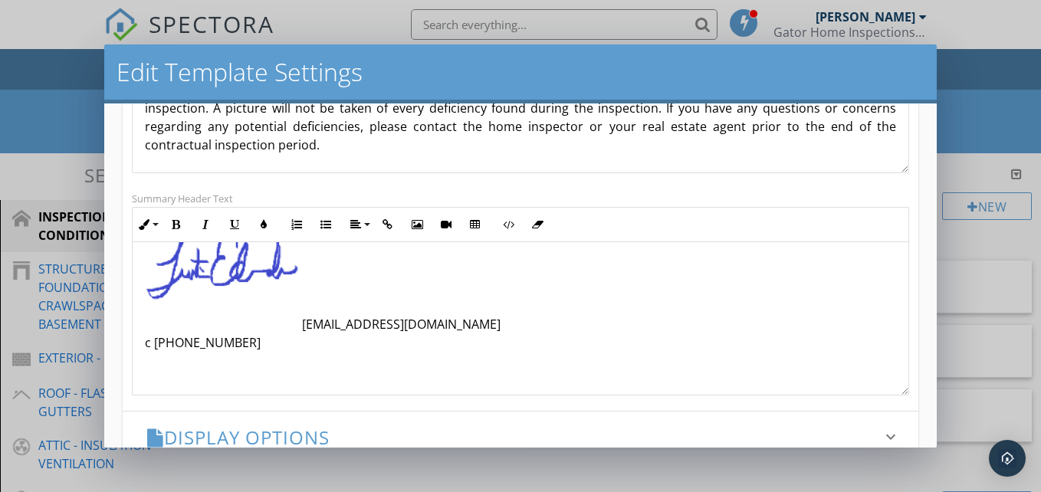
scroll to position [388, 0]
click at [320, 298] on p at bounding box center [520, 300] width 751 height 18
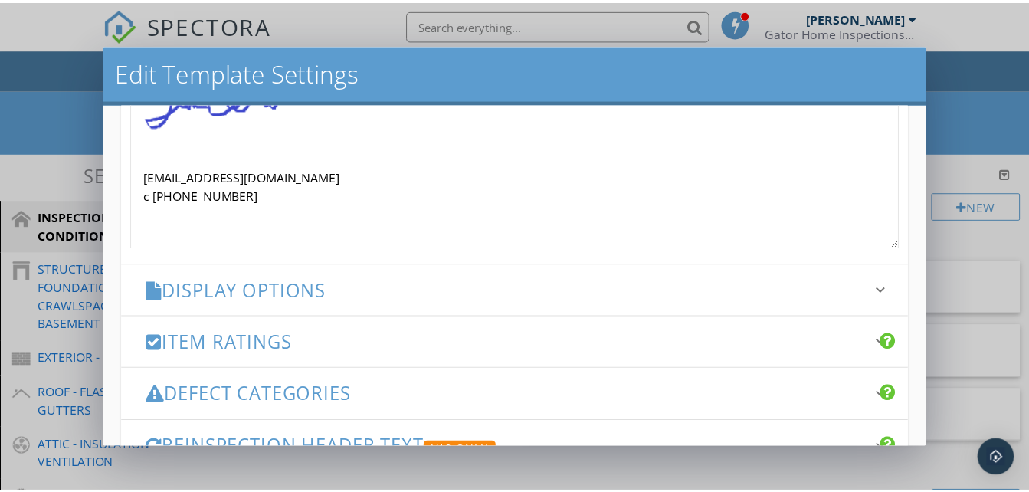
scroll to position [695, 0]
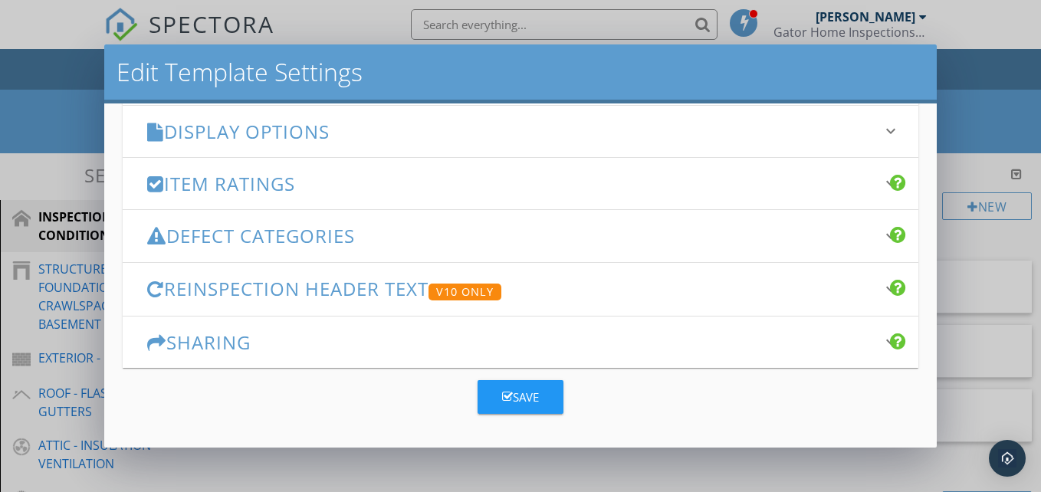
click at [534, 395] on button "Save" at bounding box center [520, 397] width 86 height 34
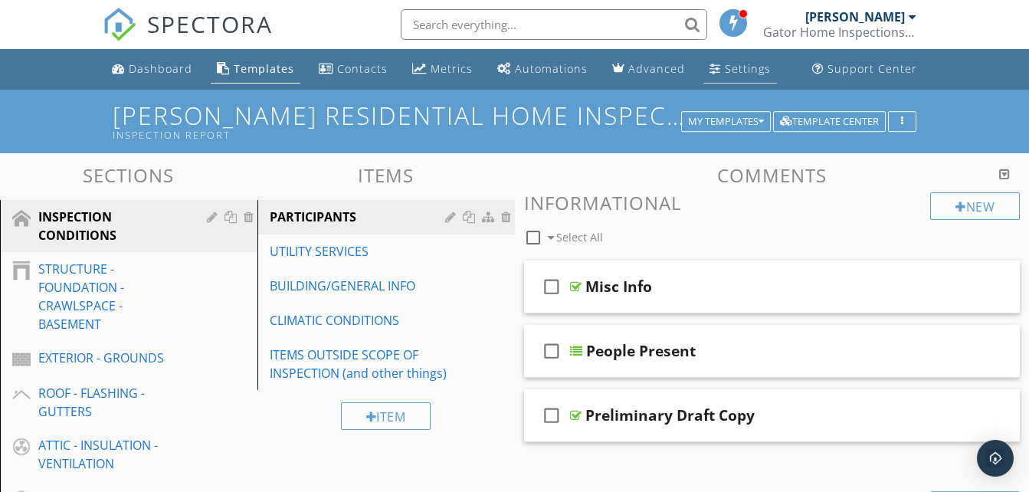
click at [725, 70] on div "Settings" at bounding box center [748, 68] width 46 height 15
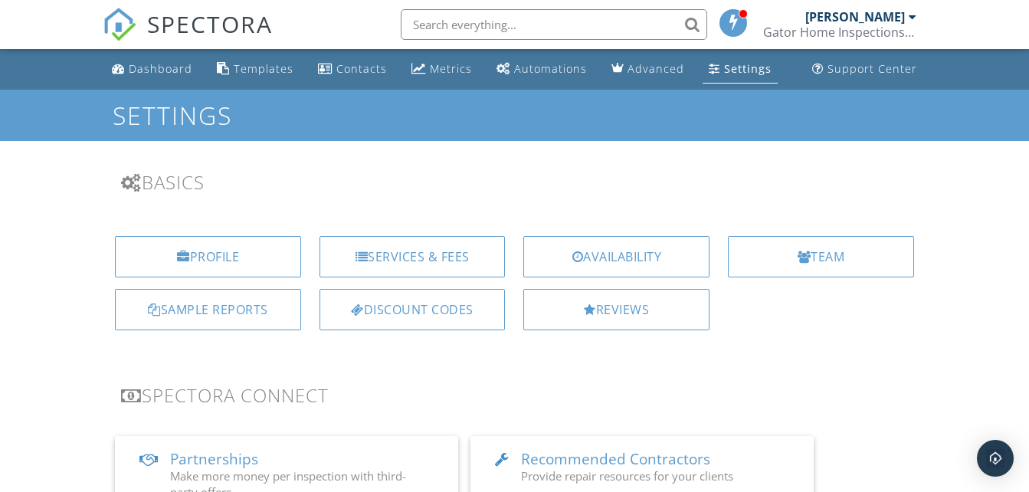
click at [264, 80] on link "Templates" at bounding box center [255, 69] width 89 height 28
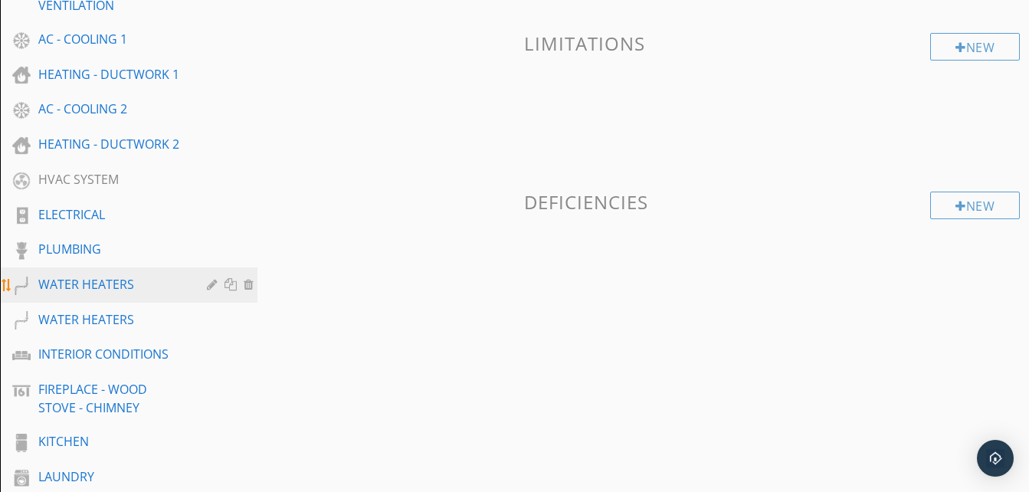
scroll to position [460, 0]
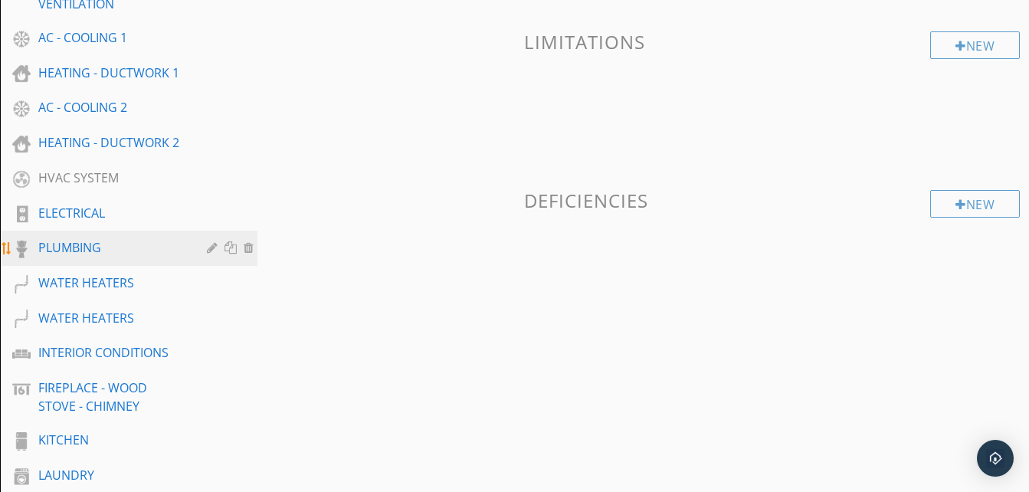
click at [94, 244] on div "PLUMBING" at bounding box center [111, 247] width 146 height 18
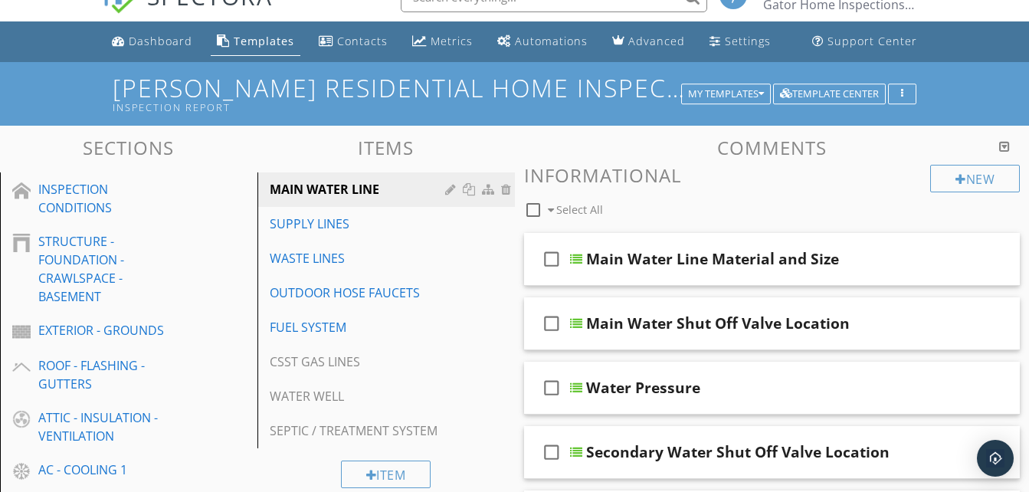
scroll to position [0, 0]
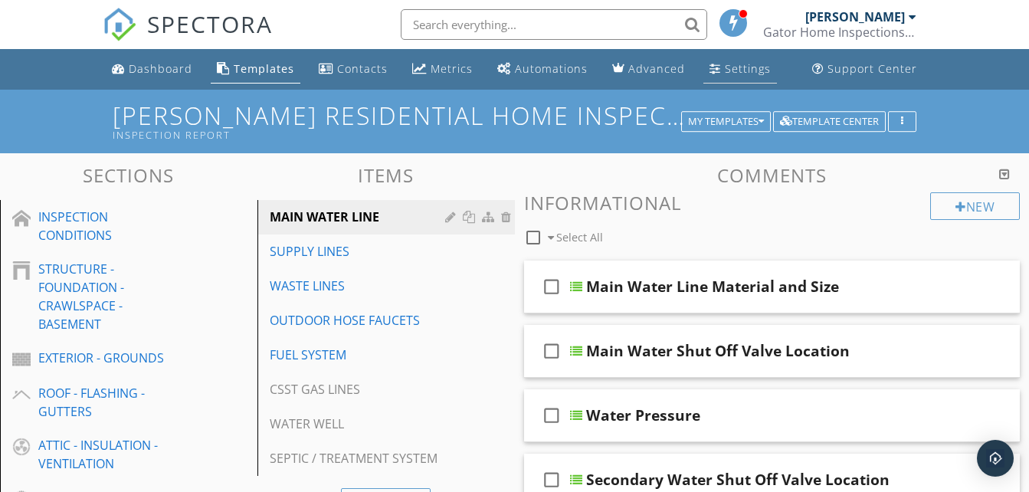
click at [743, 63] on div "Settings" at bounding box center [748, 68] width 46 height 15
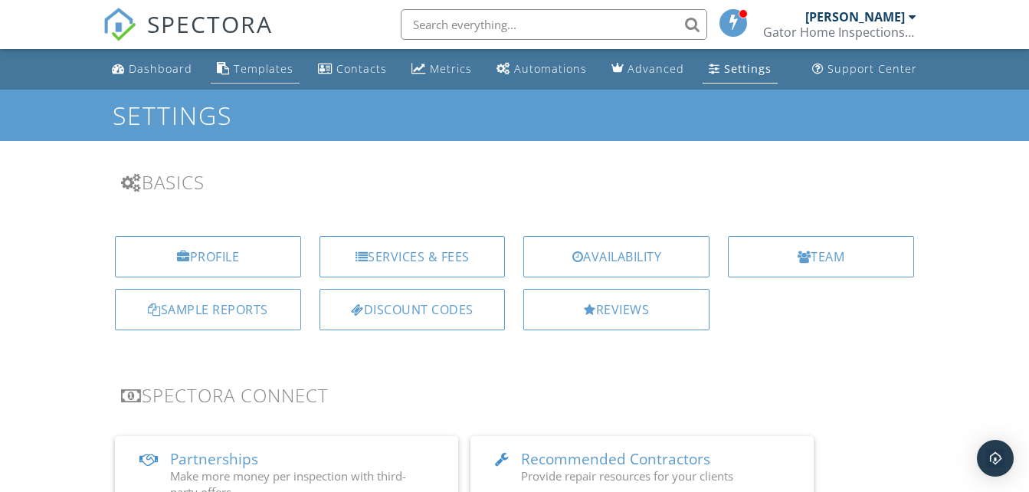
click at [243, 62] on div "Templates" at bounding box center [264, 68] width 60 height 15
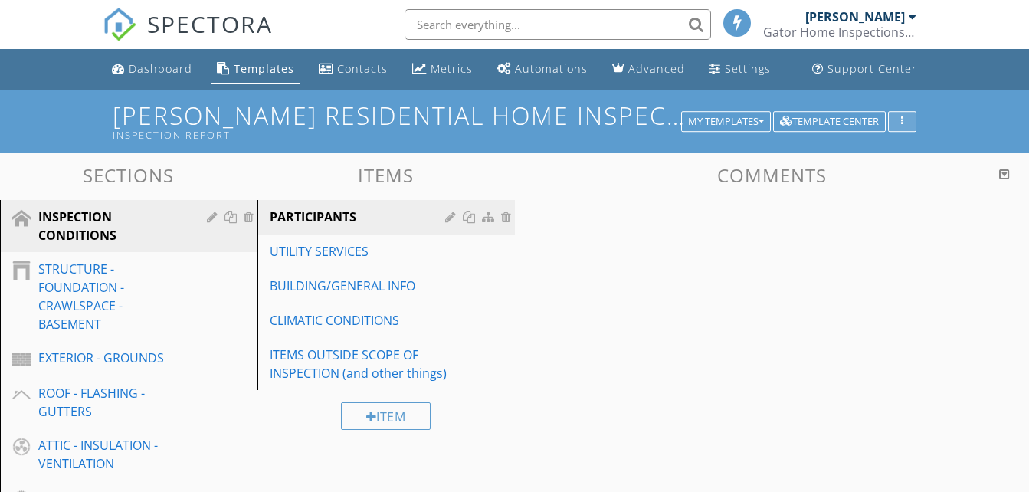
click at [910, 116] on button "button" at bounding box center [902, 121] width 28 height 21
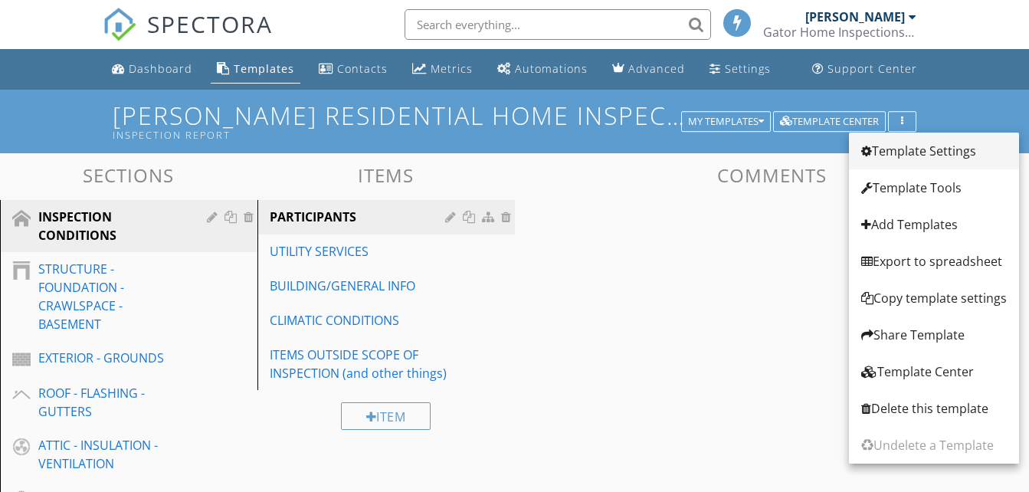
click at [913, 149] on div "Template Settings" at bounding box center [934, 151] width 146 height 18
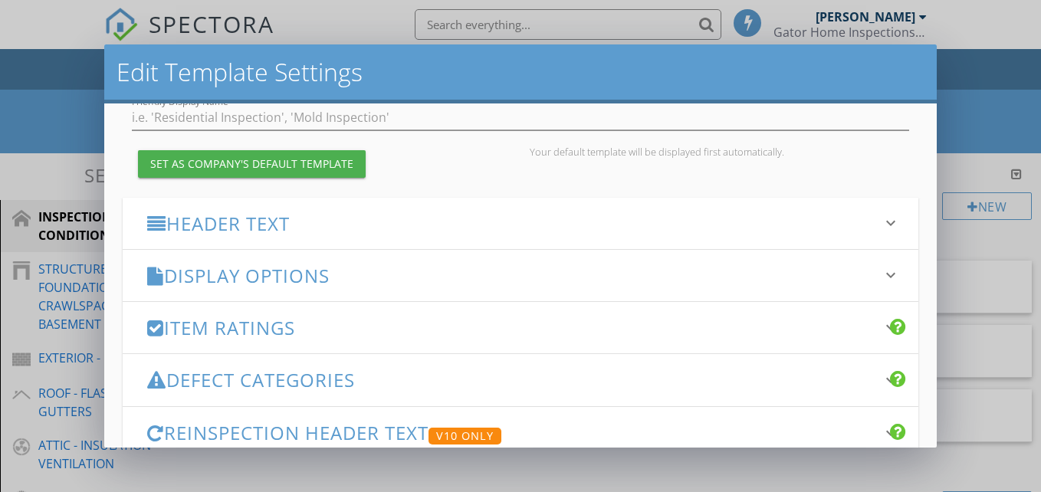
scroll to position [153, 0]
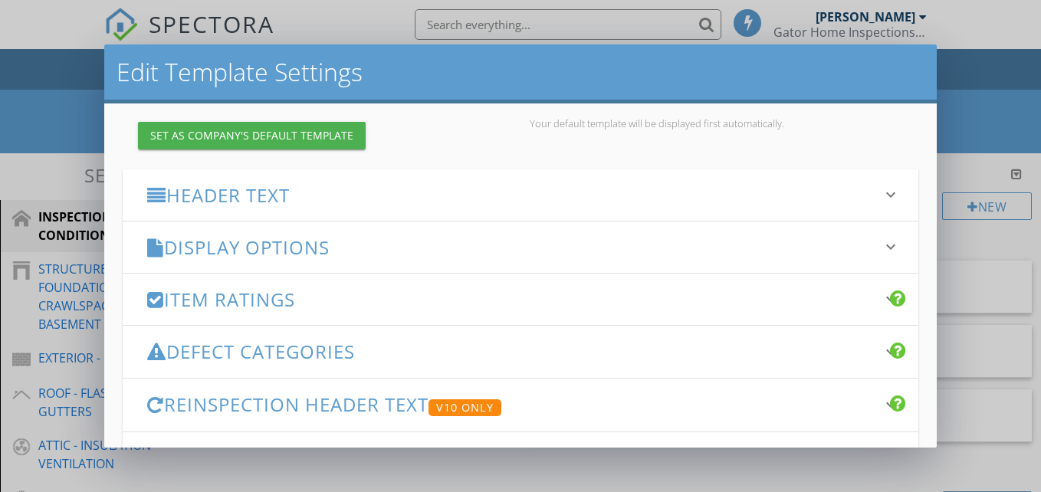
type input "[PERSON_NAME] Residential Home Inspection Template from Inspector 34 1.0"
type input "Inspection Report"
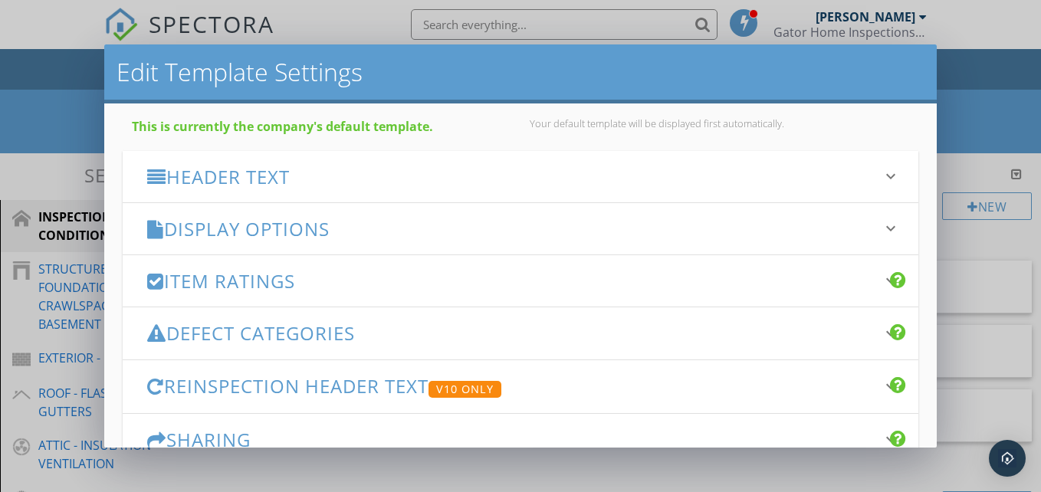
click at [499, 328] on h3 "Defect Categories" at bounding box center [511, 333] width 728 height 21
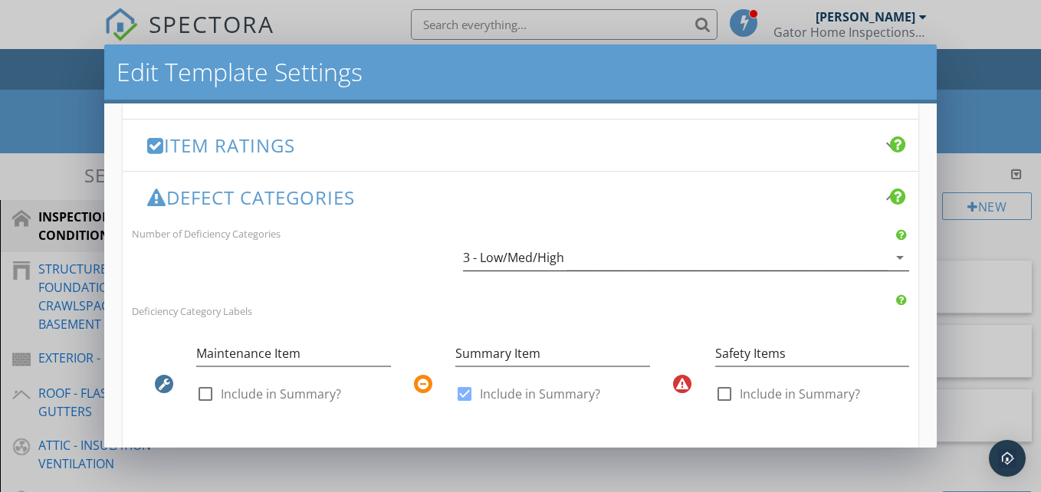
scroll to position [306, 0]
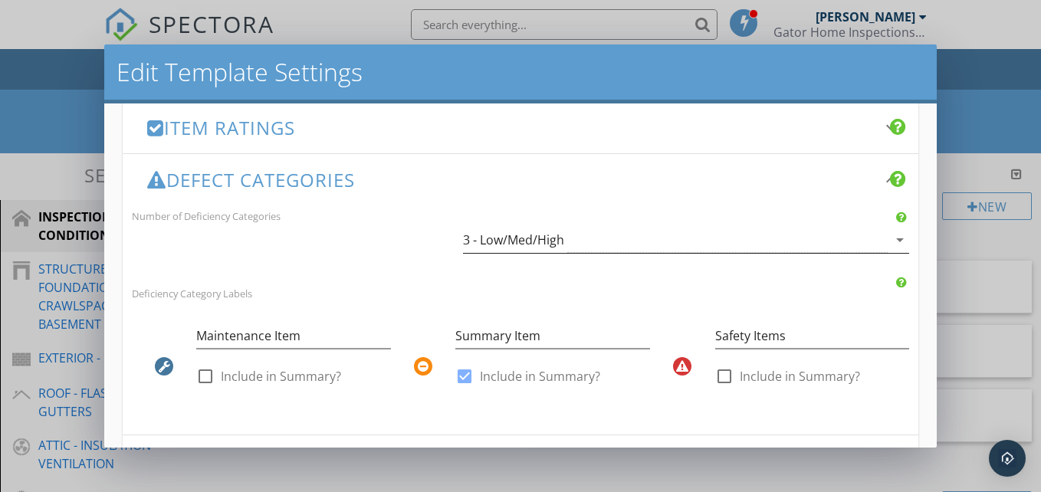
click at [874, 238] on div "3 - Low/Med/High" at bounding box center [675, 240] width 424 height 25
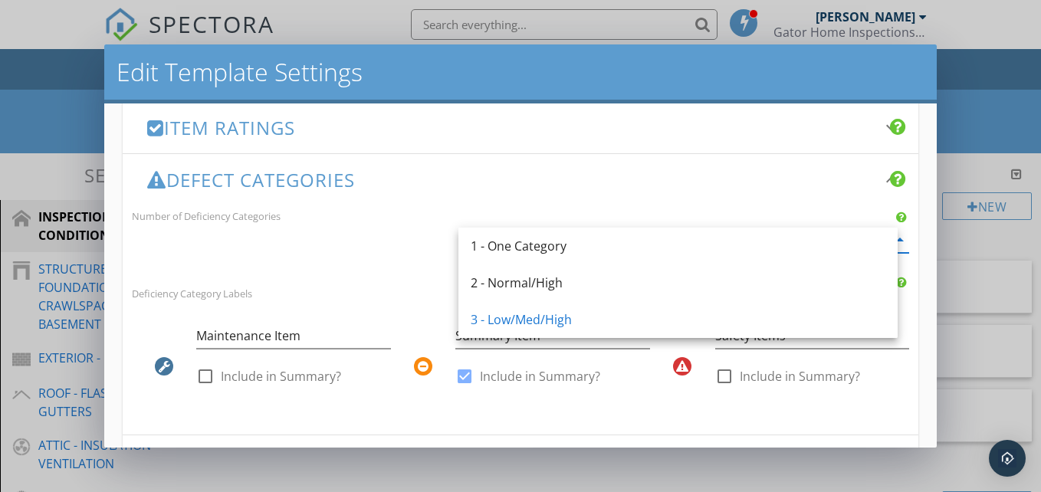
click at [359, 253] on div "Number of Deficiency Categories 3 - Low/Med/High arrow_drop_down" at bounding box center [520, 237] width 795 height 62
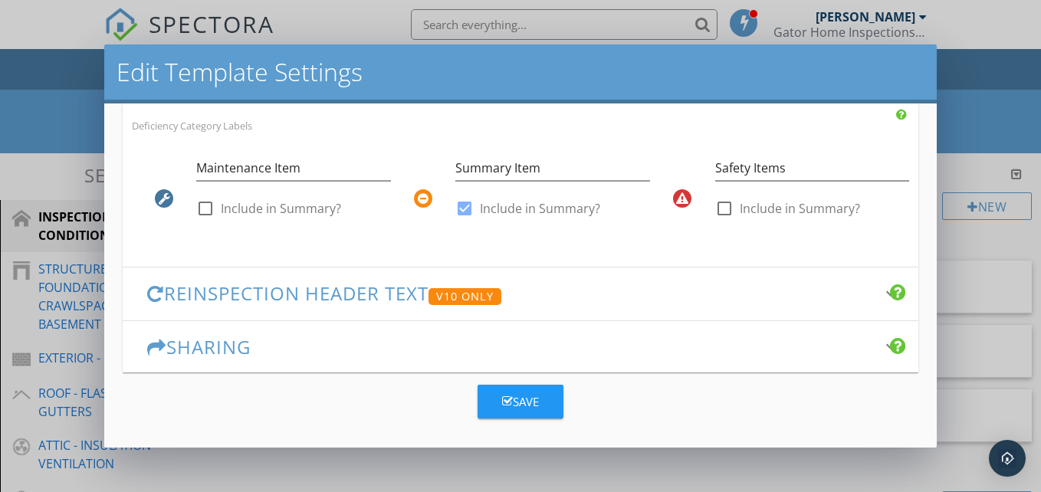
scroll to position [479, 0]
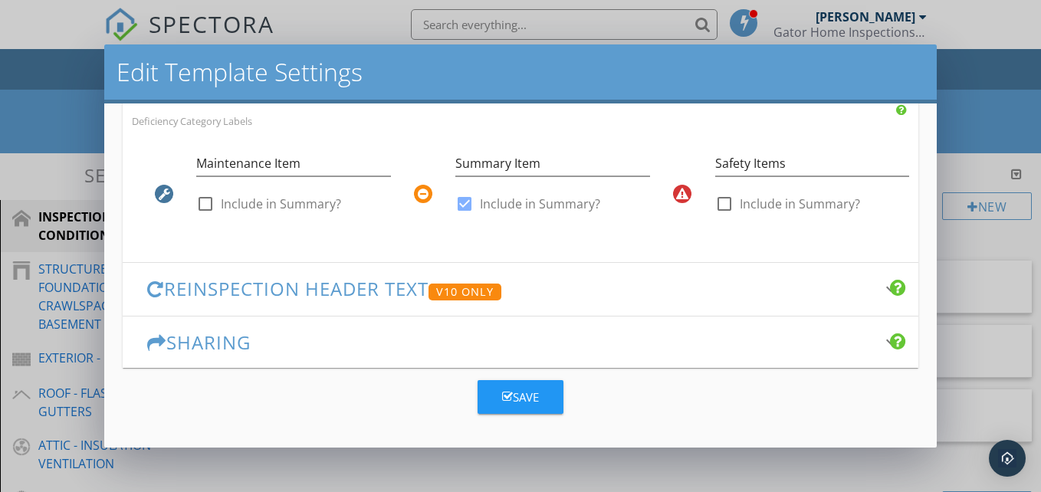
click at [323, 338] on h3 "Sharing" at bounding box center [511, 342] width 728 height 21
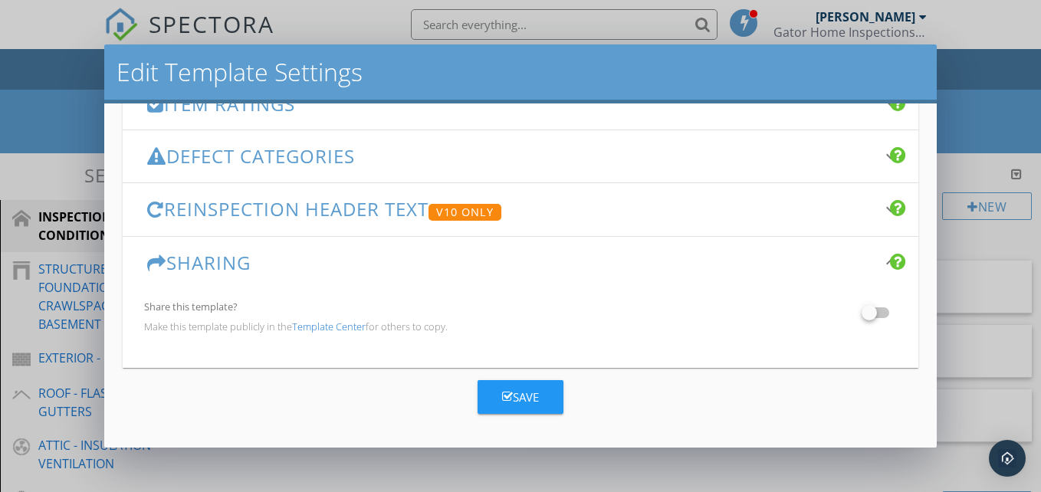
scroll to position [254, 0]
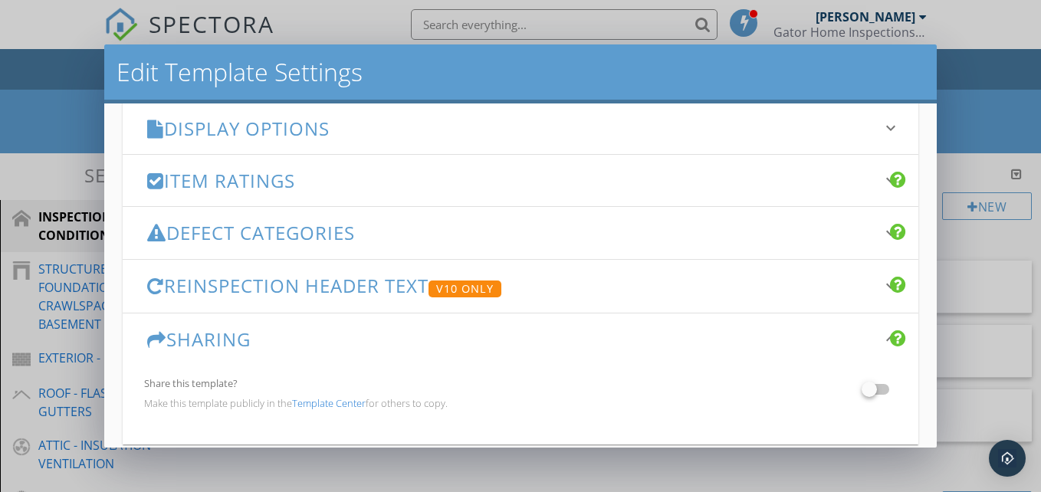
click at [407, 254] on div "Defect Categories keyboard_arrow_down" at bounding box center [520, 232] width 795 height 51
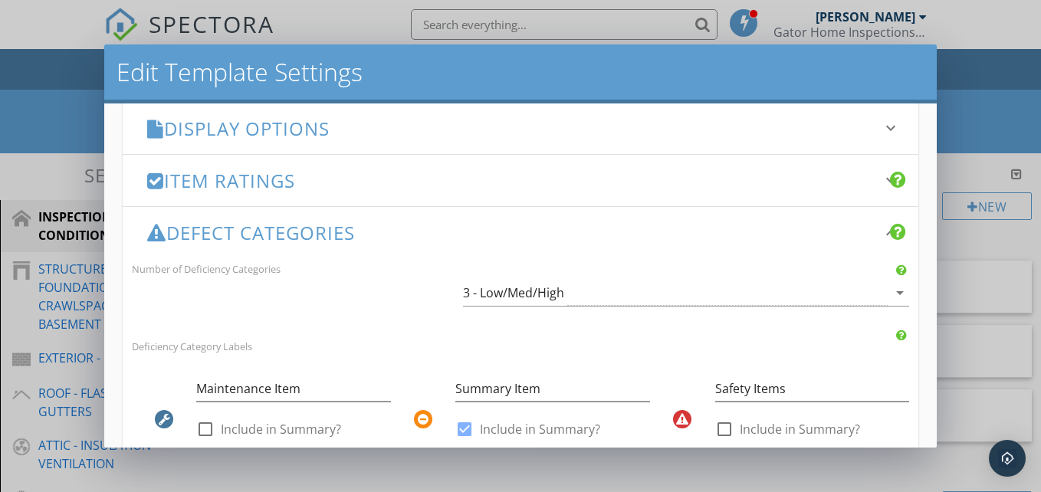
click at [416, 241] on h3 "Defect Categories" at bounding box center [511, 232] width 728 height 21
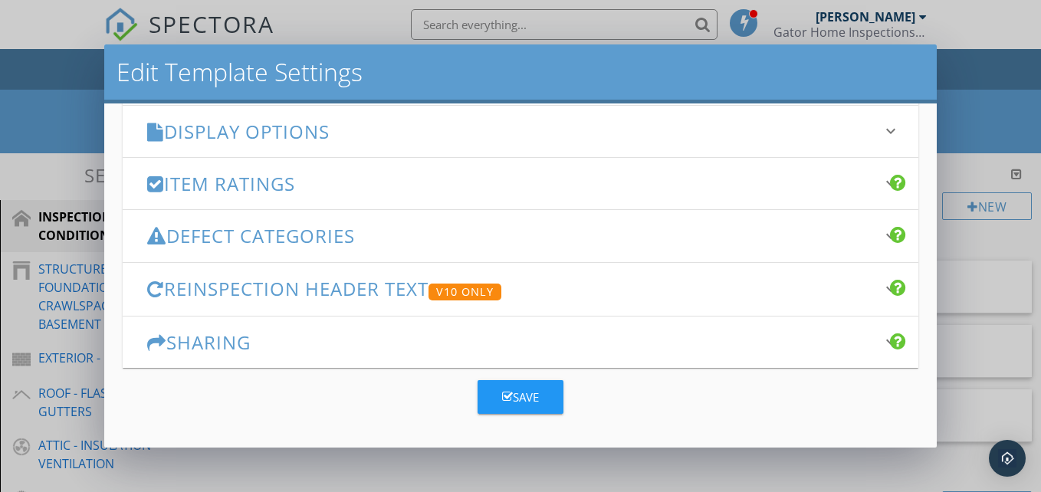
click at [412, 242] on h3 "Defect Categories" at bounding box center [511, 235] width 728 height 21
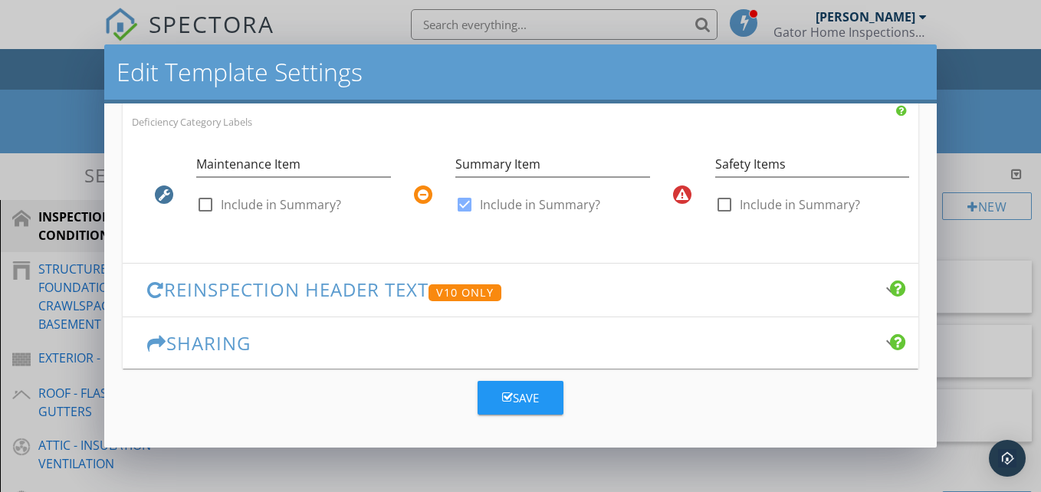
scroll to position [479, 0]
click at [492, 400] on button "Save" at bounding box center [520, 397] width 86 height 34
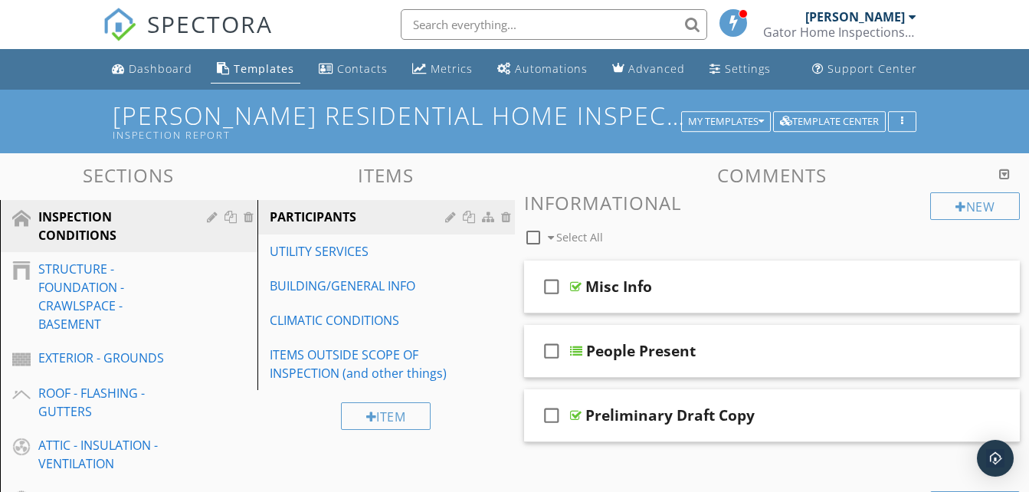
click at [901, 109] on h1 "Joe Cook's Residential Home Inspection Template from Inspector 34 1.0 Inspectio…" at bounding box center [515, 121] width 804 height 39
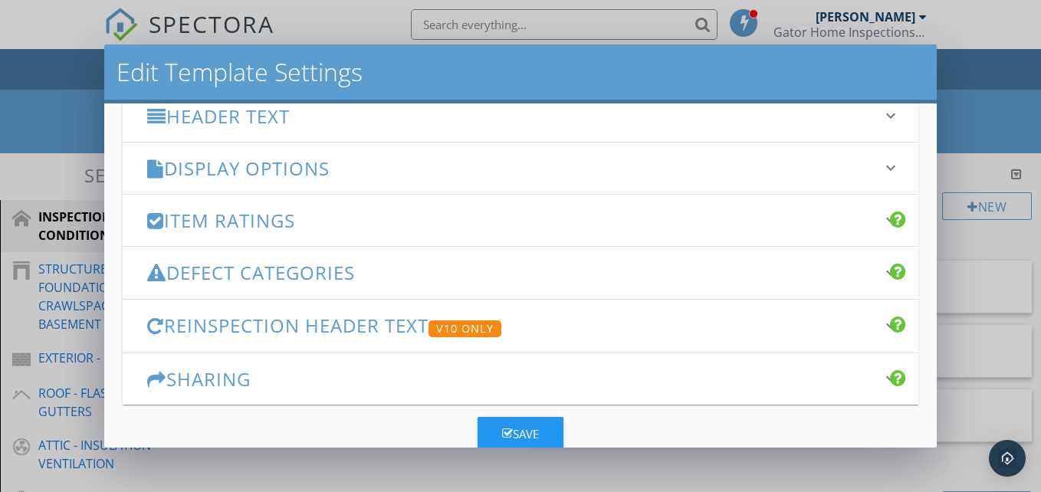
scroll to position [230, 0]
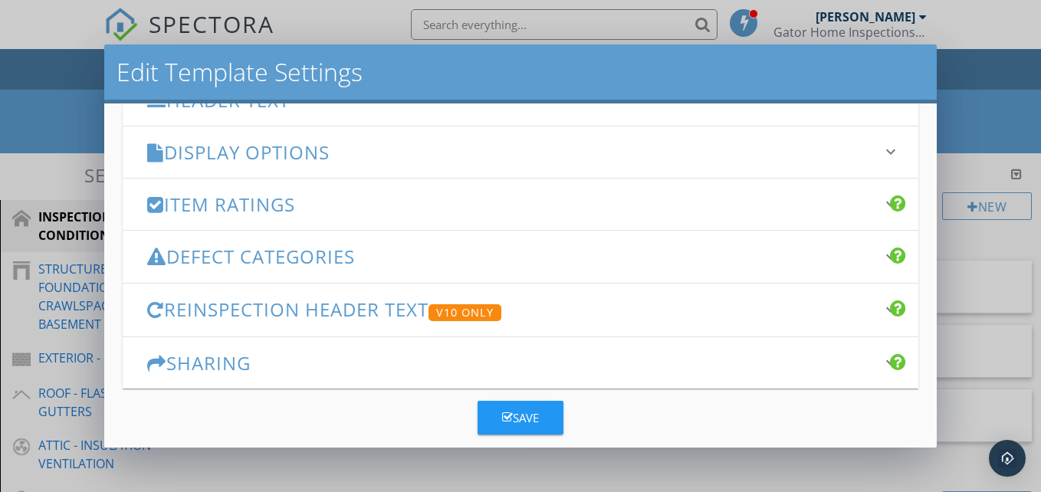
click at [713, 312] on h3 "Reinspection Header Text V10 Only" at bounding box center [511, 310] width 728 height 22
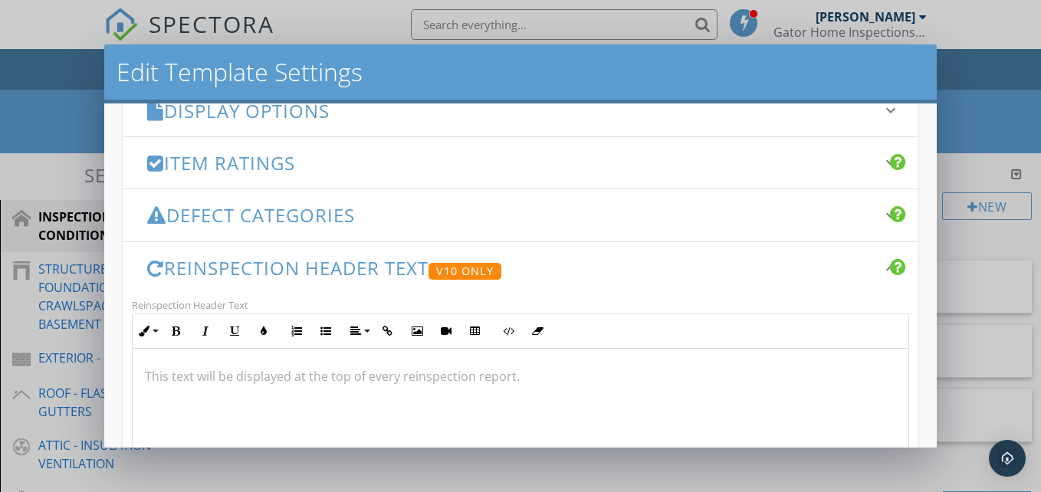
scroll to position [166, 0]
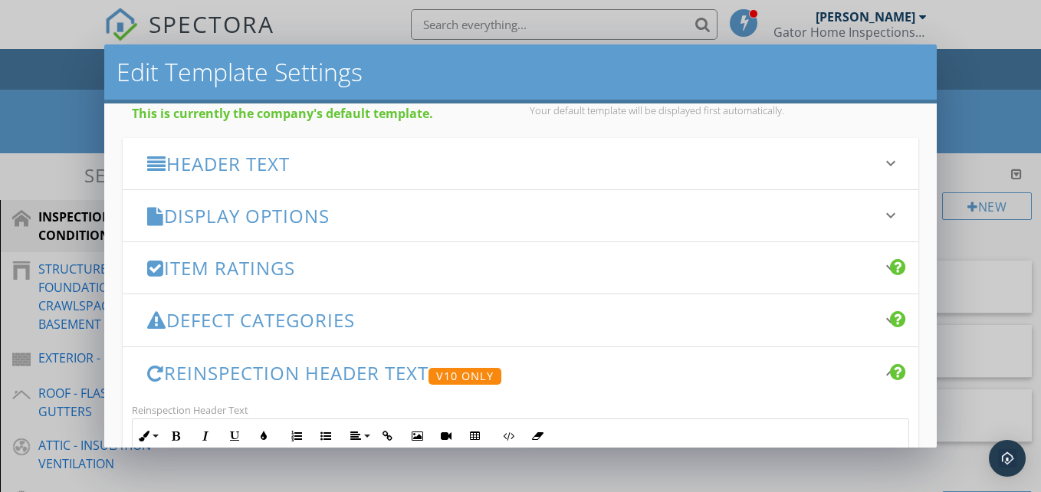
click at [641, 369] on h3 "Reinspection Header Text V10 Only" at bounding box center [511, 373] width 728 height 22
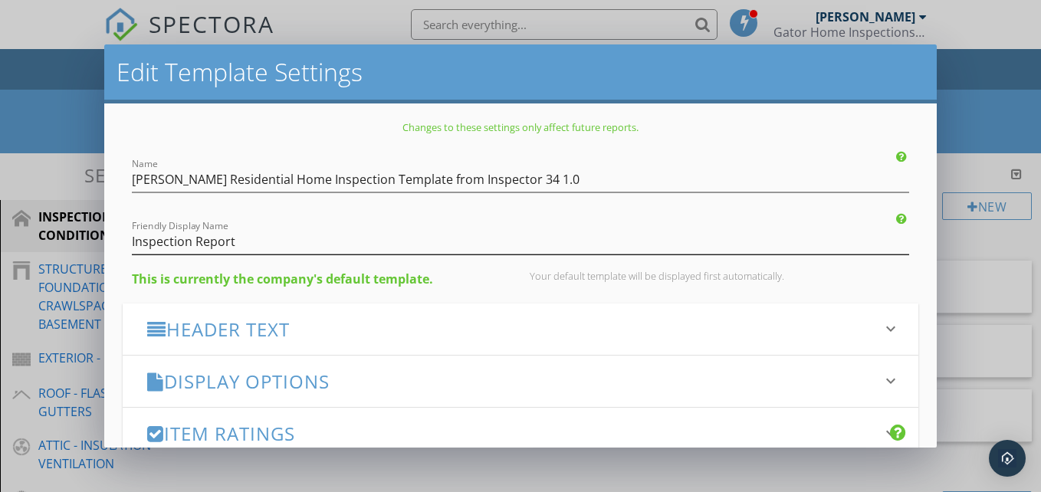
scroll to position [0, 0]
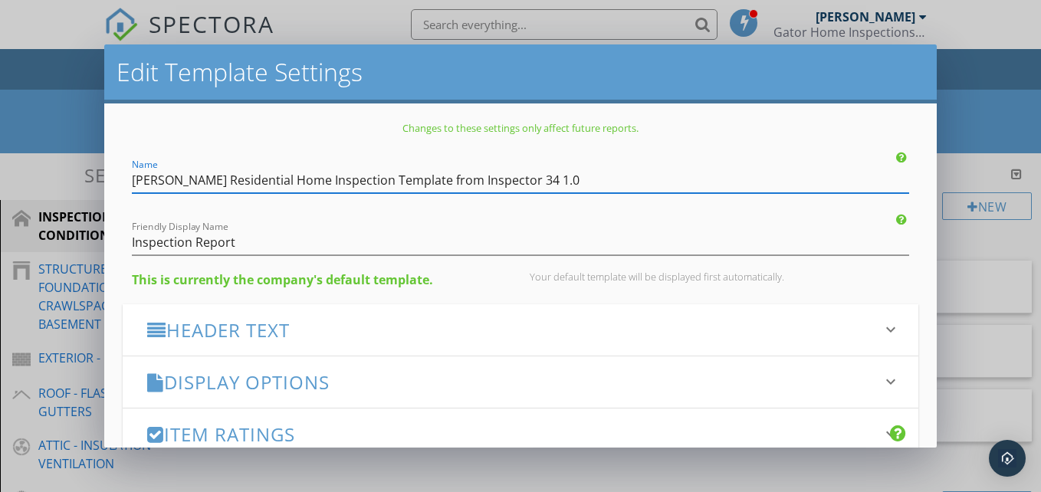
drag, startPoint x: 192, startPoint y: 179, endPoint x: 116, endPoint y: 196, distance: 77.7
click at [116, 196] on div "Changes to these settings only affect future reports. Name Joe Cook's Residenti…" at bounding box center [520, 275] width 832 height 344
click at [639, 222] on div "Friendly Display Name Inspection Report" at bounding box center [520, 238] width 777 height 34
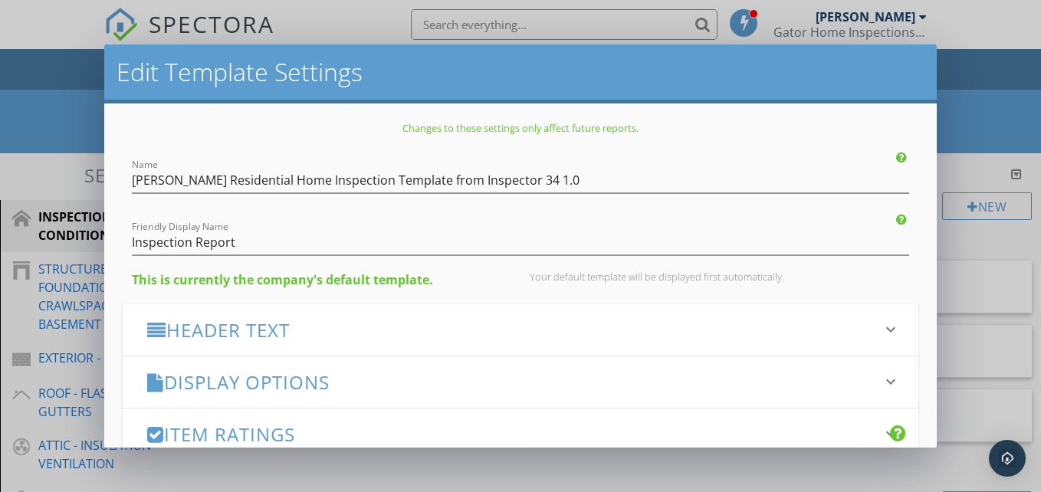
click at [969, 118] on div "Edit Template Settings Changes to these settings only affect future reports. Na…" at bounding box center [520, 246] width 1041 height 492
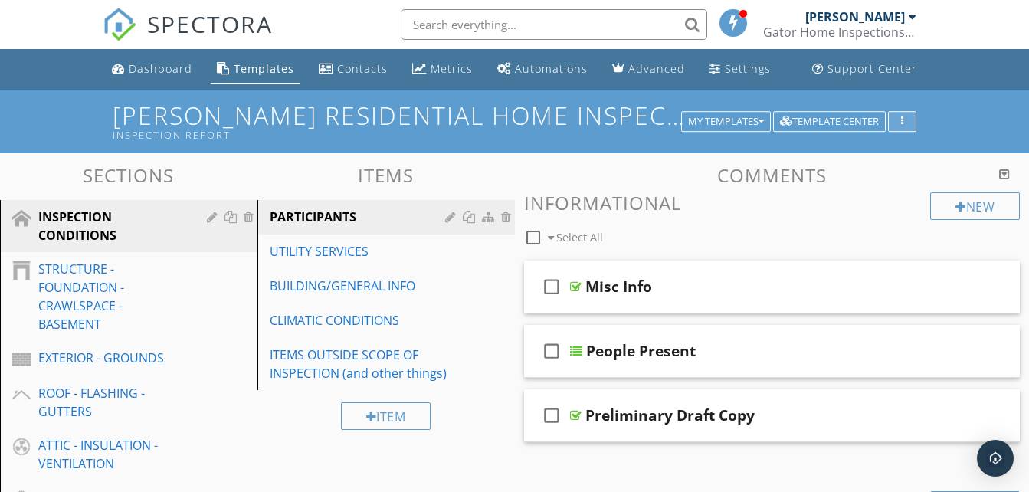
click at [901, 113] on button "button" at bounding box center [902, 121] width 28 height 21
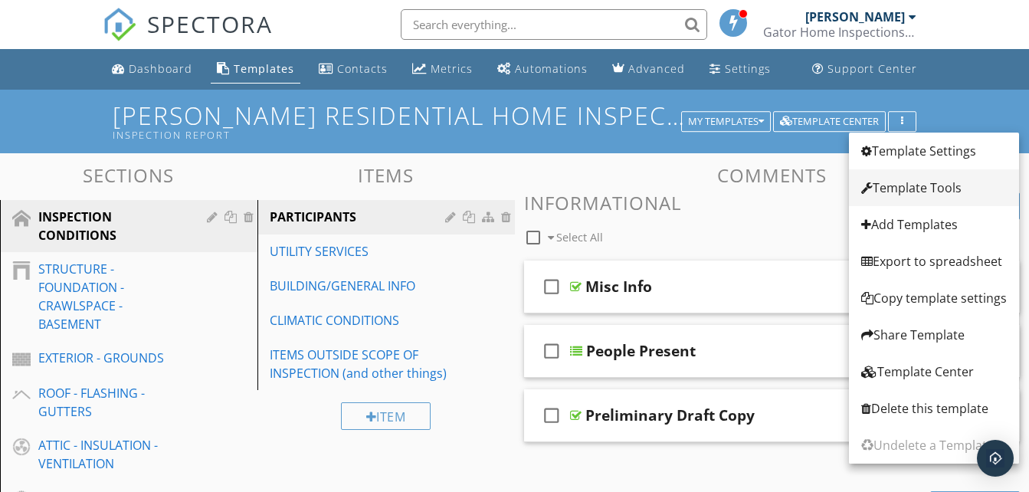
click at [913, 186] on div "Template Tools" at bounding box center [934, 188] width 146 height 18
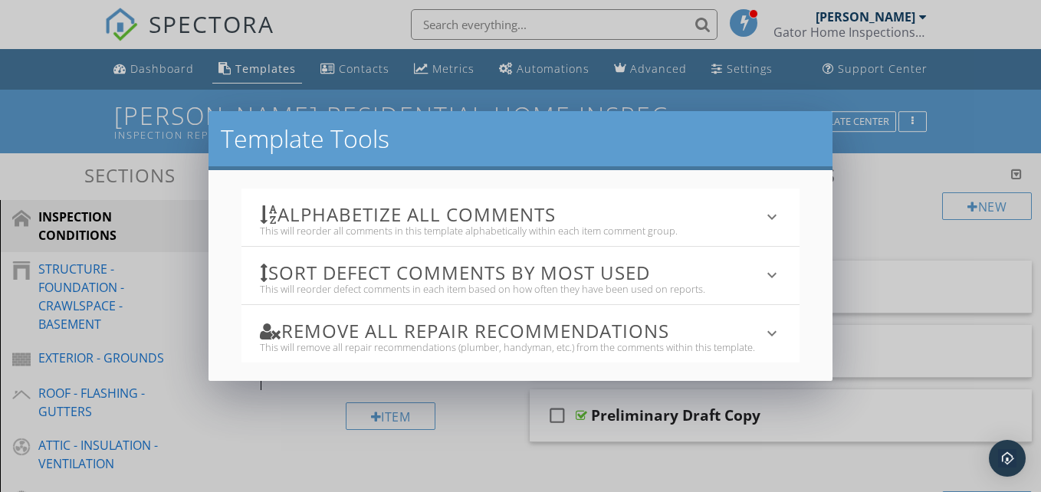
click at [782, 267] on div "Sort defect comments by most used This will reorder defect comments in each ite…" at bounding box center [520, 275] width 558 height 57
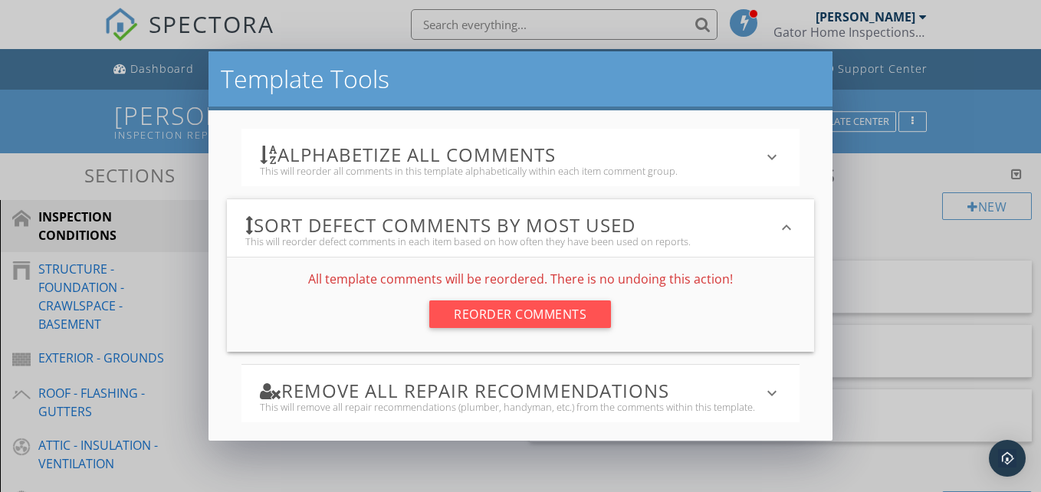
click at [790, 223] on icon "keyboard_arrow_down" at bounding box center [786, 227] width 18 height 18
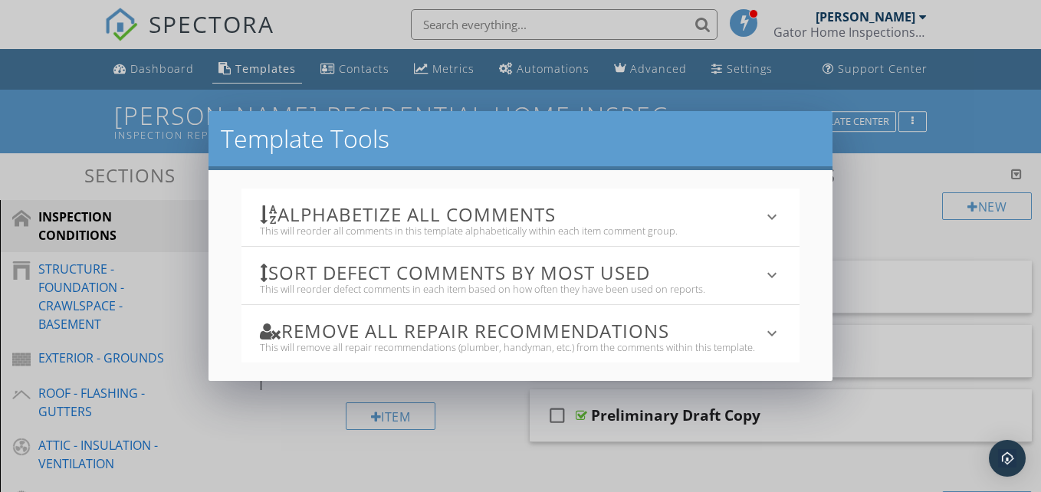
click at [788, 225] on div "Alphabetize All Comments This will reorder all comments in this template alphab…" at bounding box center [520, 216] width 558 height 57
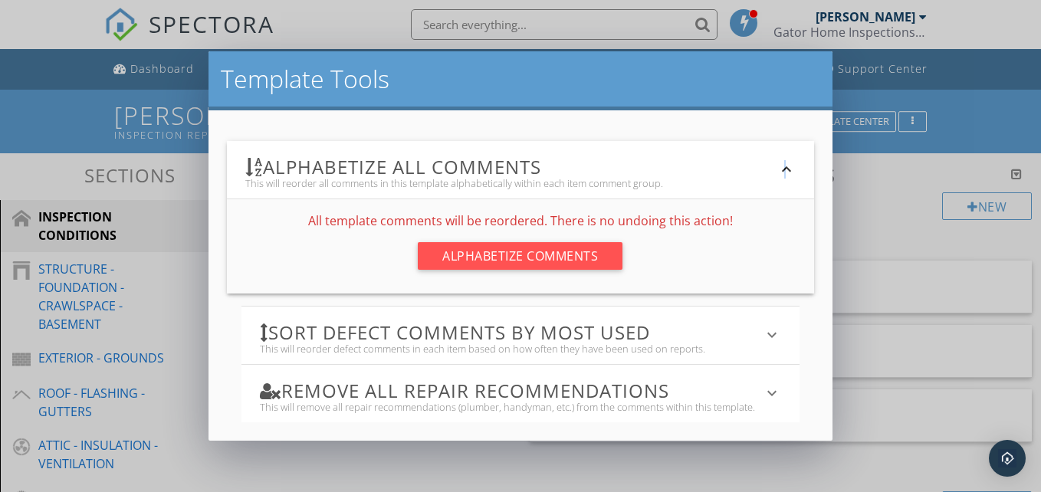
click at [785, 166] on icon "keyboard_arrow_down" at bounding box center [786, 169] width 18 height 18
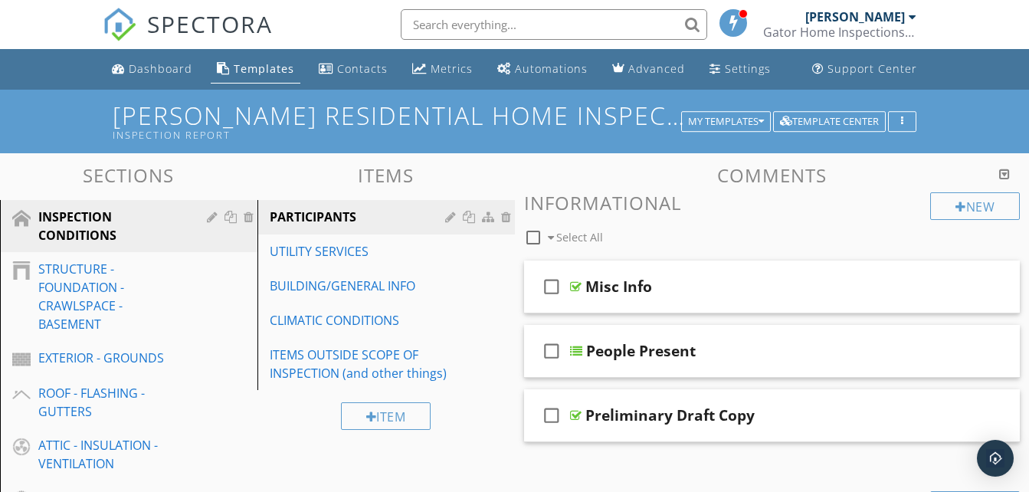
drag, startPoint x: 785, startPoint y: 167, endPoint x: 915, endPoint y: 120, distance: 137.9
click at [915, 120] on div at bounding box center [514, 246] width 1029 height 492
click at [913, 121] on button "button" at bounding box center [902, 121] width 28 height 21
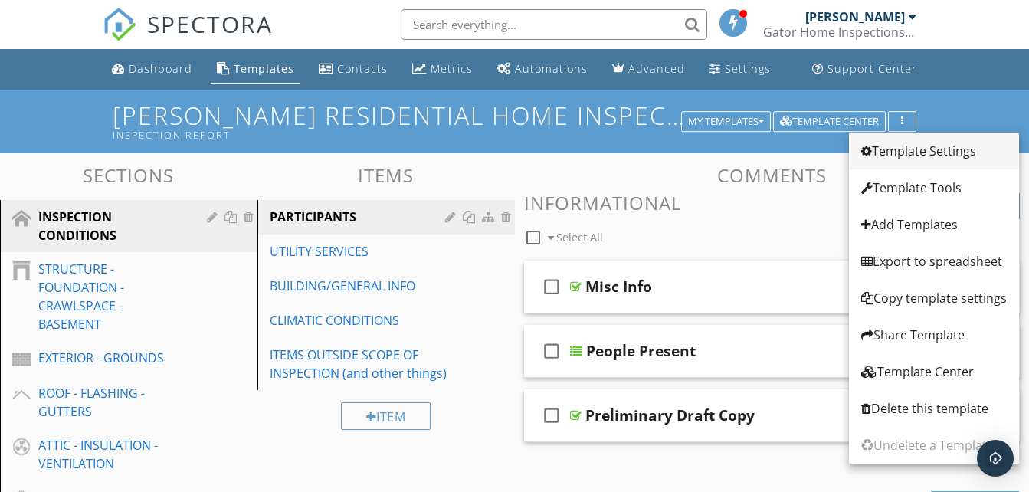
click at [906, 148] on div "Template Settings" at bounding box center [934, 151] width 146 height 18
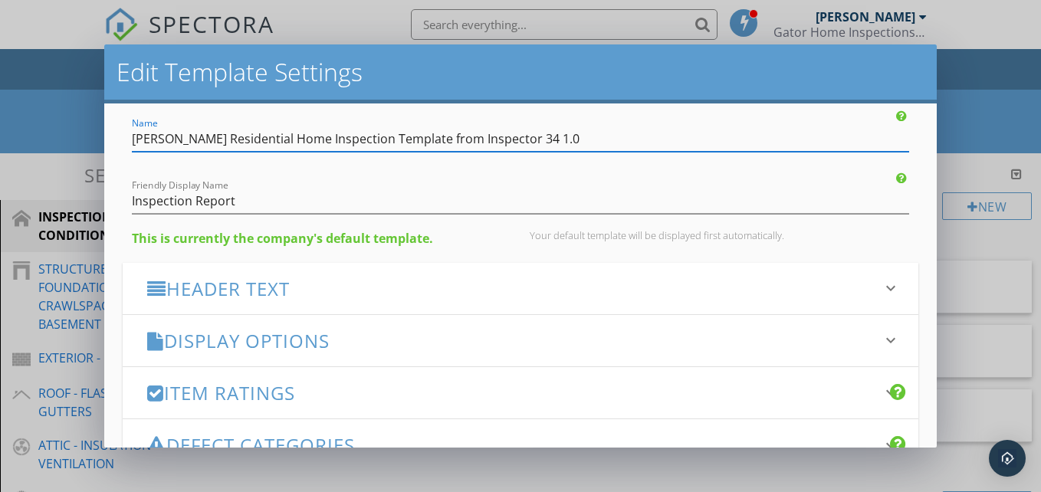
scroll to position [77, 0]
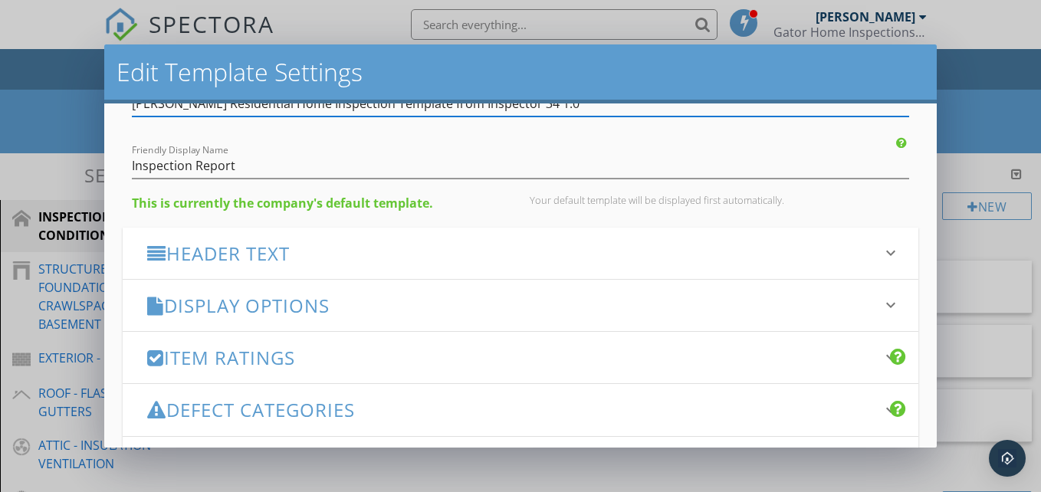
click at [460, 297] on h3 "Display Options" at bounding box center [511, 305] width 728 height 21
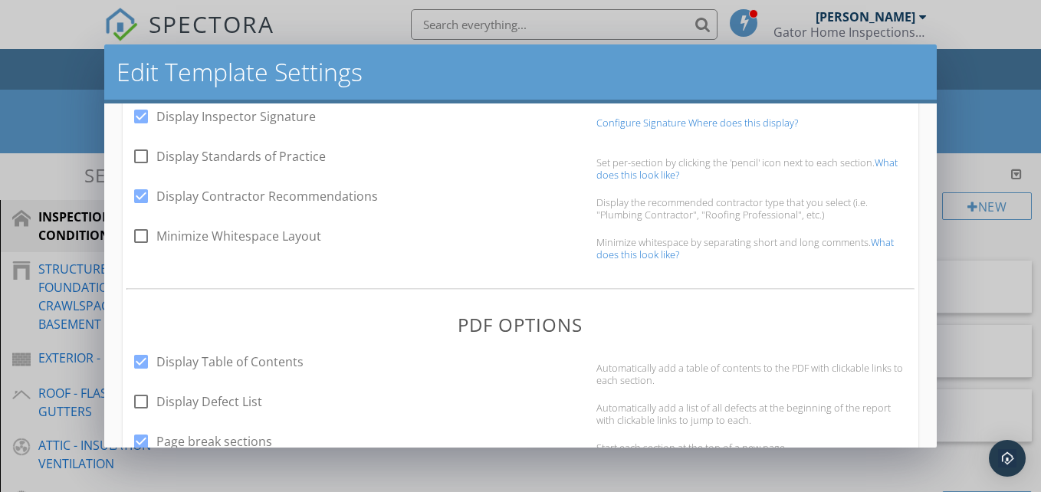
scroll to position [0, 0]
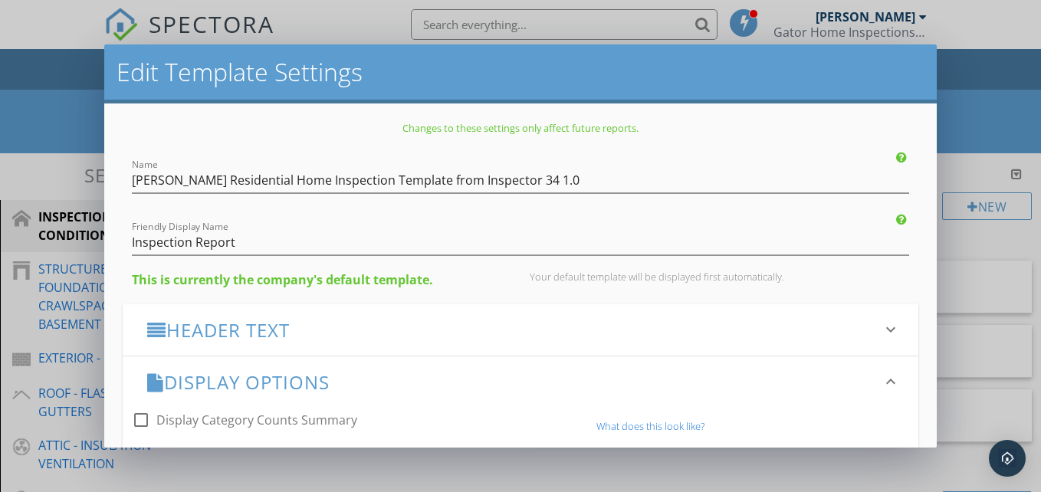
click at [605, 375] on h3 "Display Options" at bounding box center [511, 382] width 728 height 21
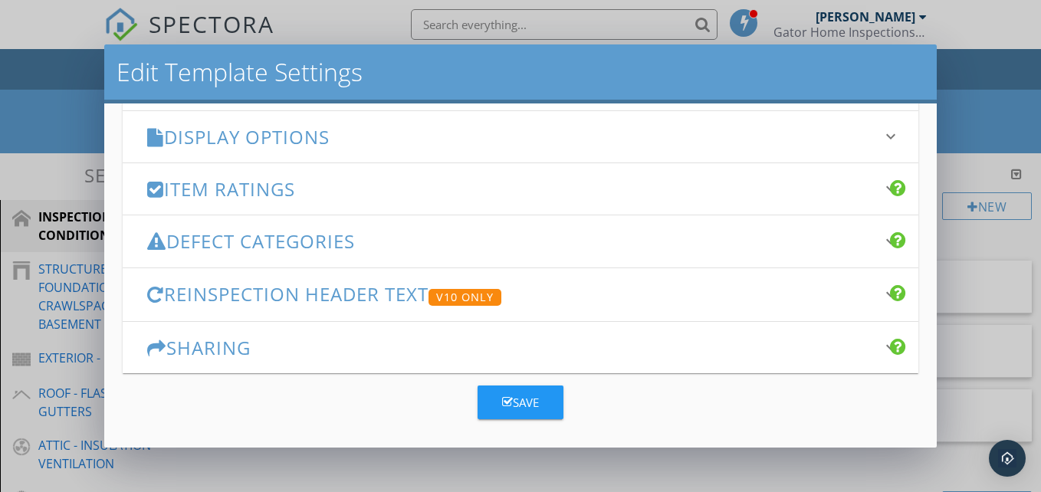
scroll to position [251, 0]
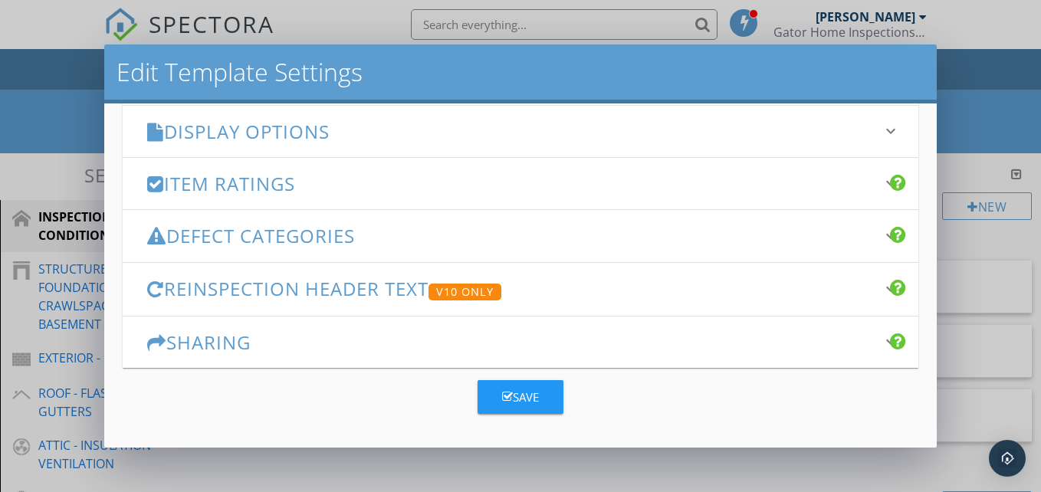
click at [651, 282] on h3 "Reinspection Header Text V10 Only" at bounding box center [511, 289] width 728 height 22
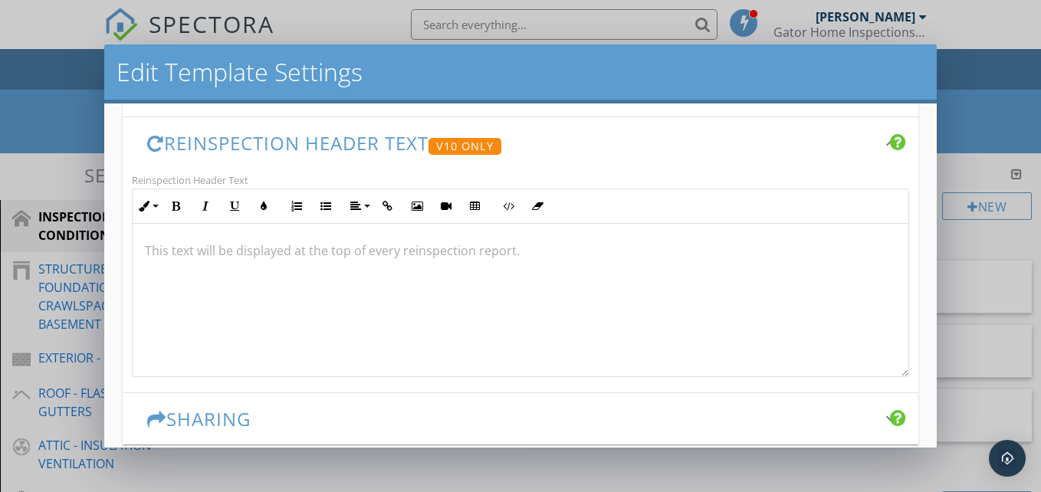
scroll to position [0, 0]
click at [669, 143] on h3 "Reinspection Header Text V10 Only" at bounding box center [511, 144] width 728 height 22
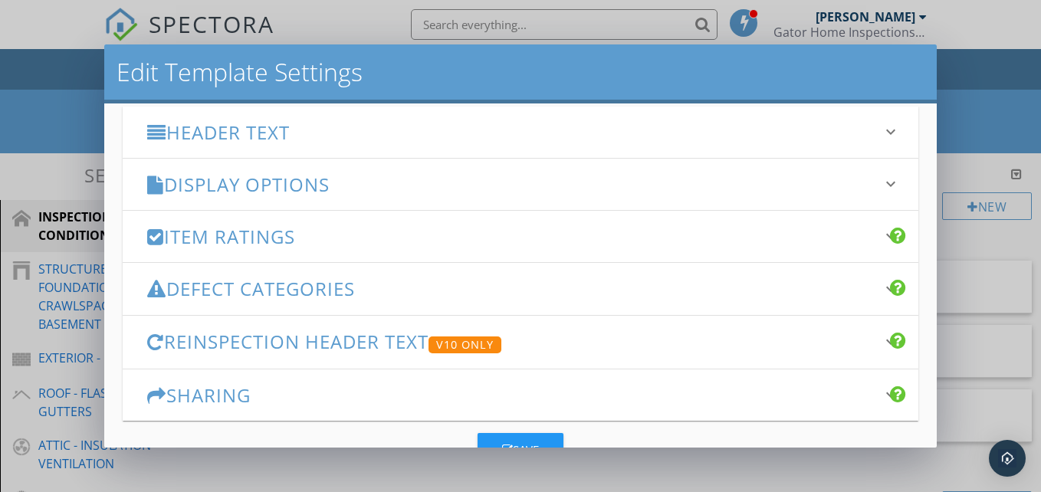
scroll to position [174, 0]
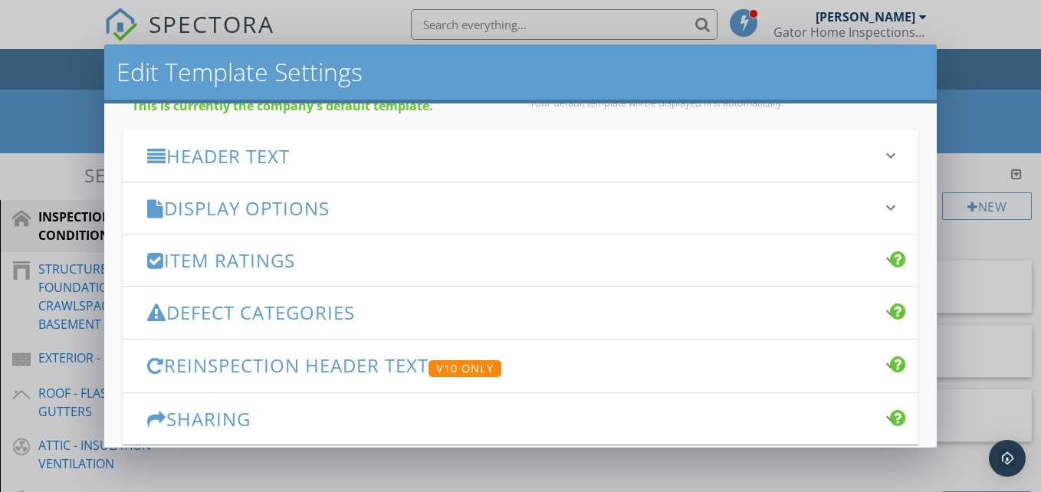
click at [592, 309] on h3 "Defect Categories" at bounding box center [511, 312] width 728 height 21
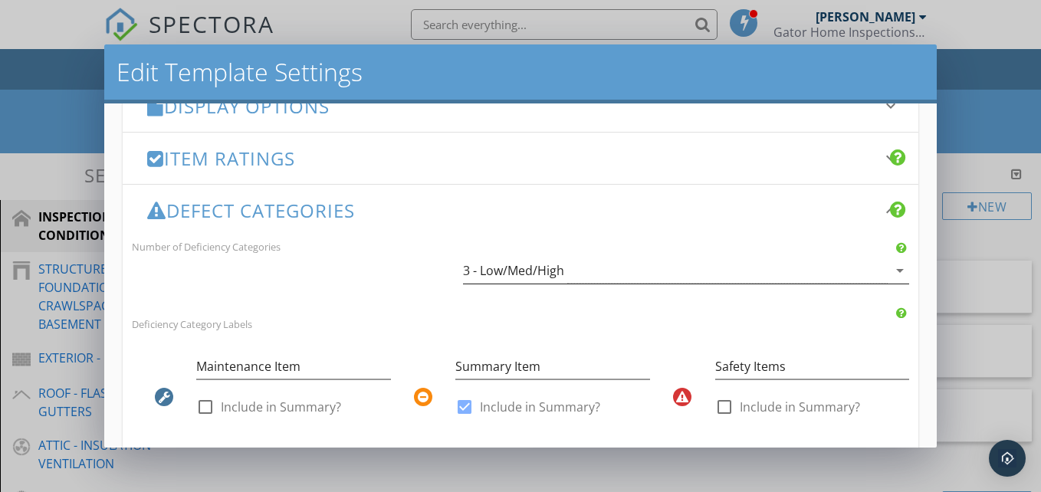
scroll to position [251, 0]
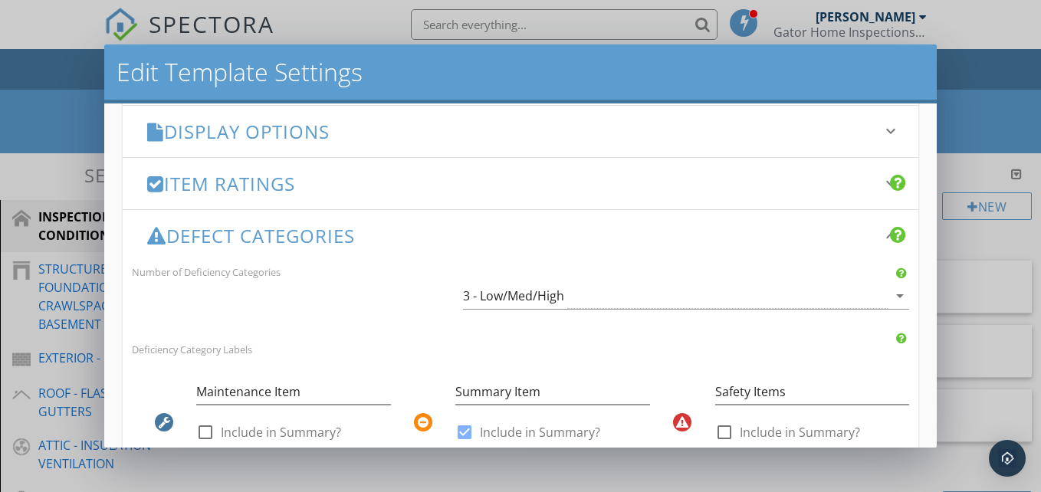
click at [602, 241] on h3 "Defect Categories" at bounding box center [511, 235] width 728 height 21
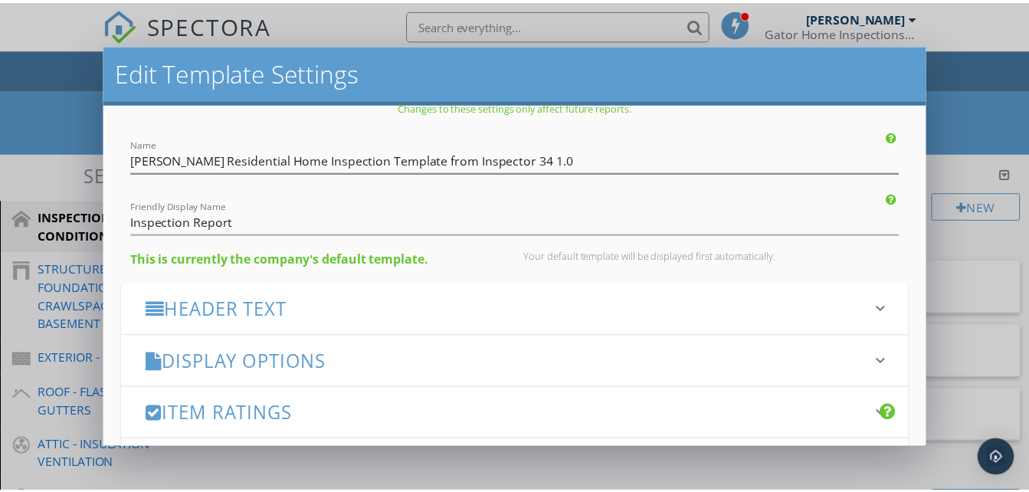
scroll to position [0, 0]
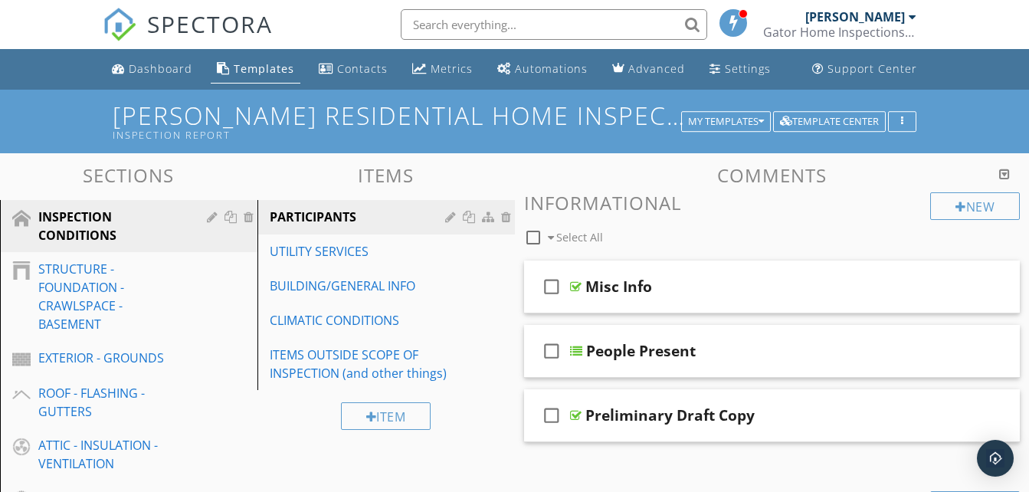
click at [989, 134] on div at bounding box center [514, 246] width 1029 height 492
click at [746, 67] on div "Settings" at bounding box center [748, 68] width 46 height 15
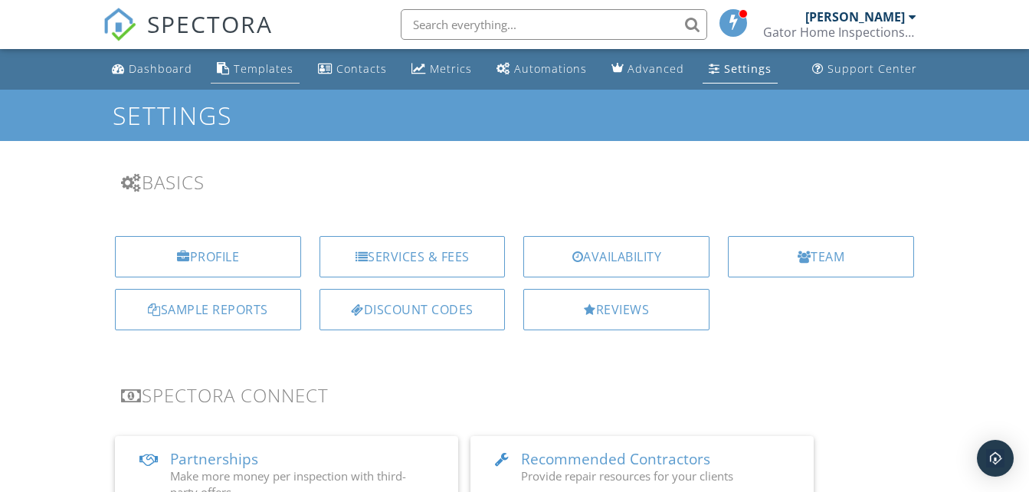
click at [265, 75] on div "Templates" at bounding box center [264, 68] width 60 height 15
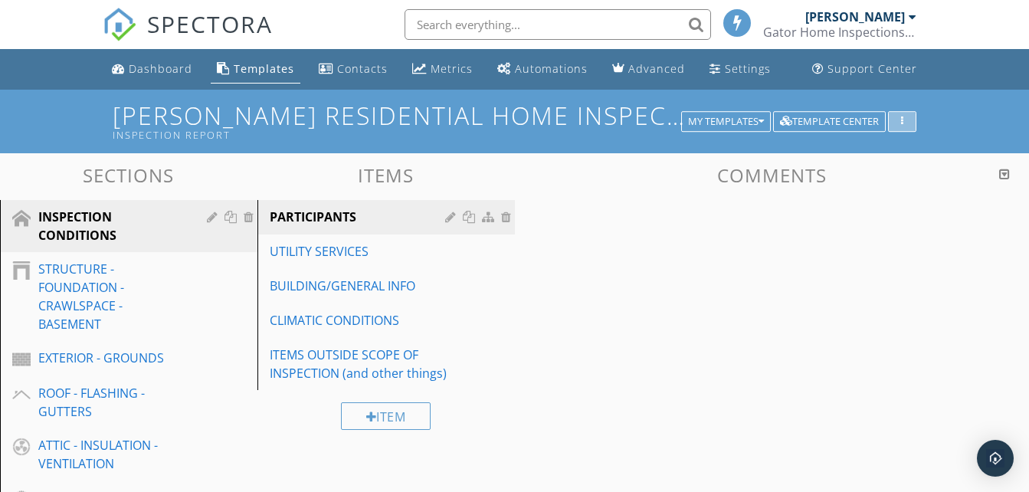
click at [908, 124] on div "button" at bounding box center [902, 121] width 15 height 11
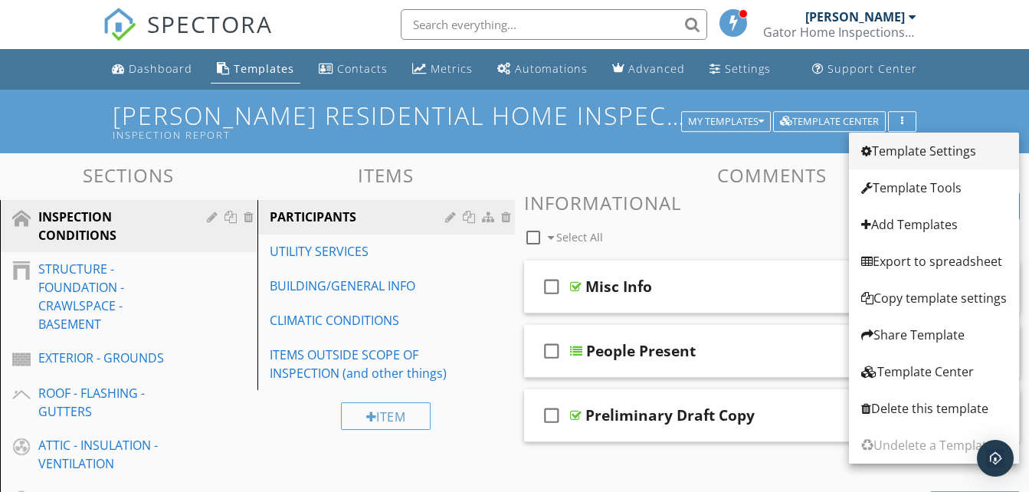
click at [923, 152] on div "Template Settings" at bounding box center [934, 151] width 146 height 18
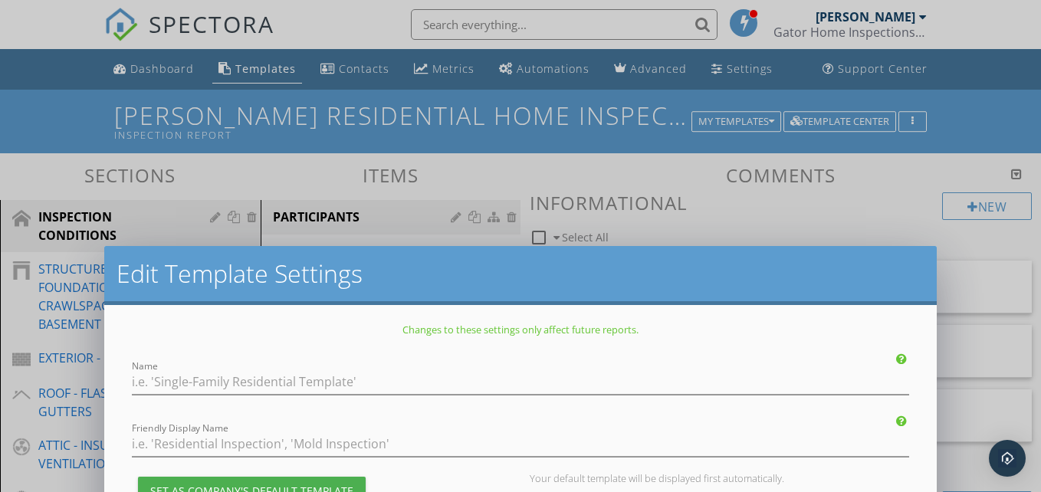
type input "[PERSON_NAME] Residential Home Inspection Template from Inspector 34 1.0"
type input "Inspection Report"
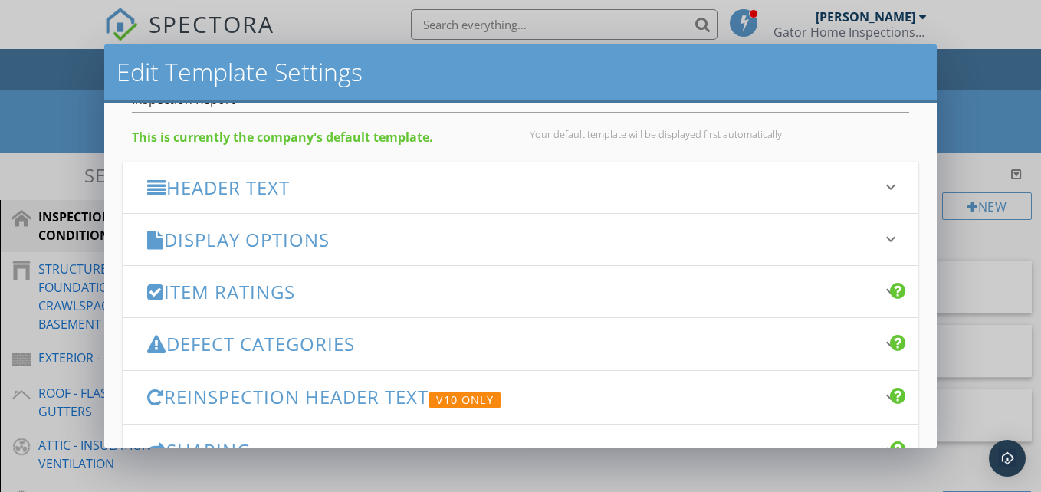
scroll to position [251, 0]
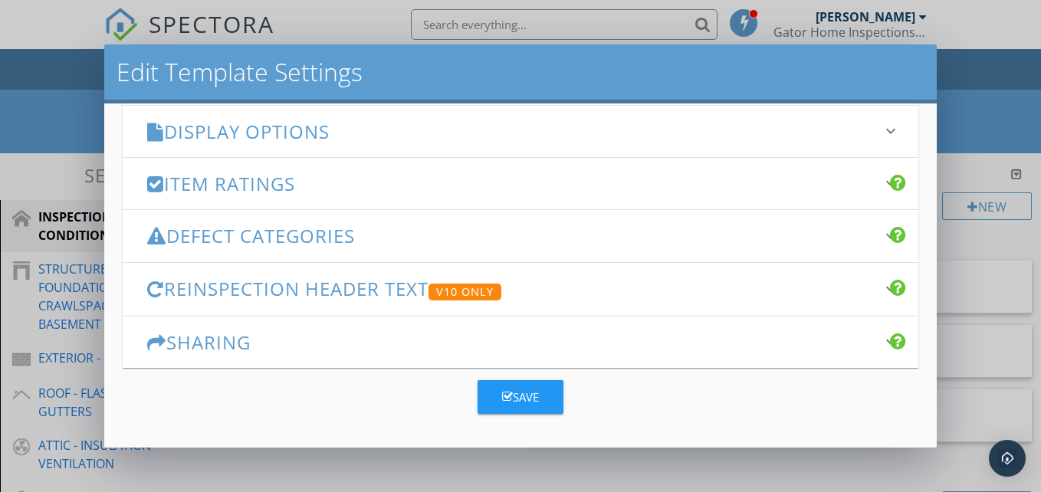
click at [787, 346] on h3 "Sharing" at bounding box center [511, 342] width 728 height 21
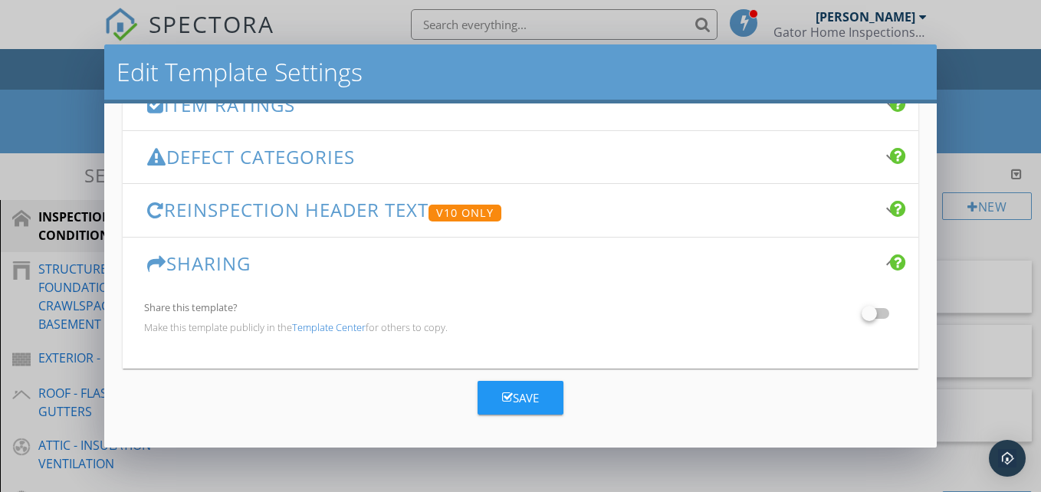
scroll to position [330, 0]
click at [690, 263] on h3 "Sharing" at bounding box center [511, 262] width 728 height 21
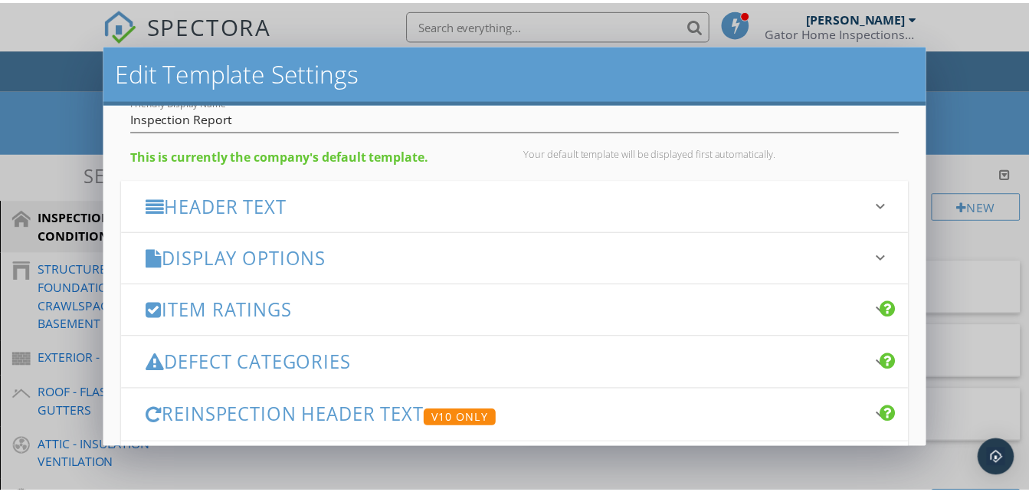
scroll to position [0, 0]
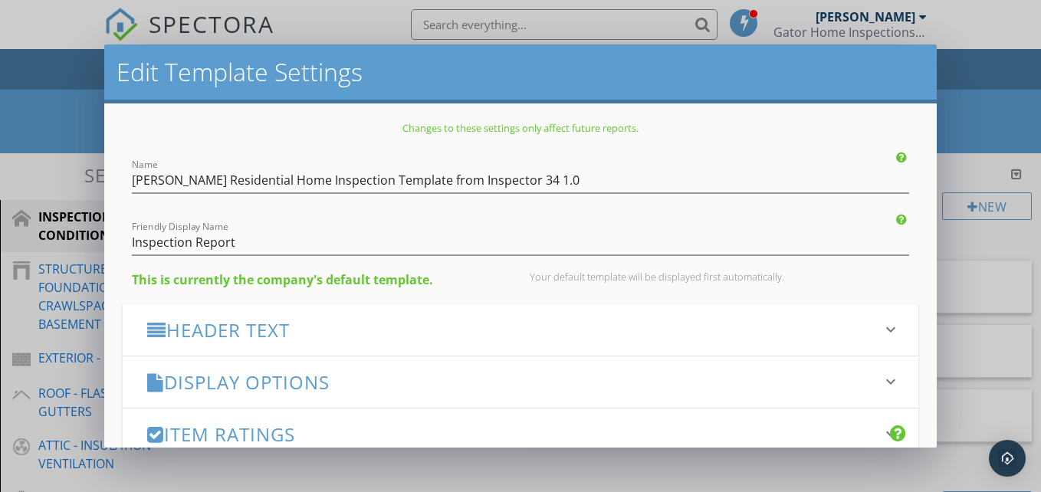
click at [726, 70] on h2 "Edit Template Settings" at bounding box center [520, 72] width 808 height 31
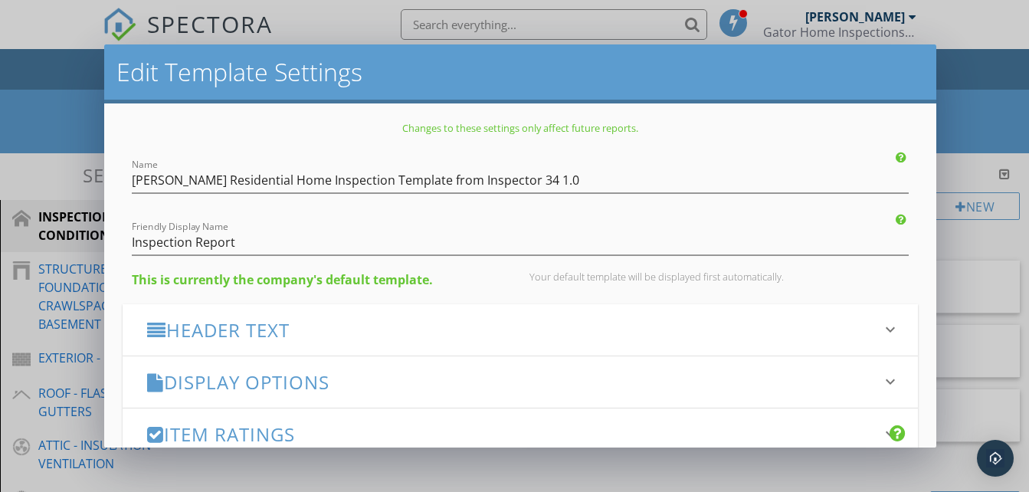
click at [43, 111] on div "Edit Template Settings Changes to these settings only affect future reports. Na…" at bounding box center [514, 246] width 1029 height 492
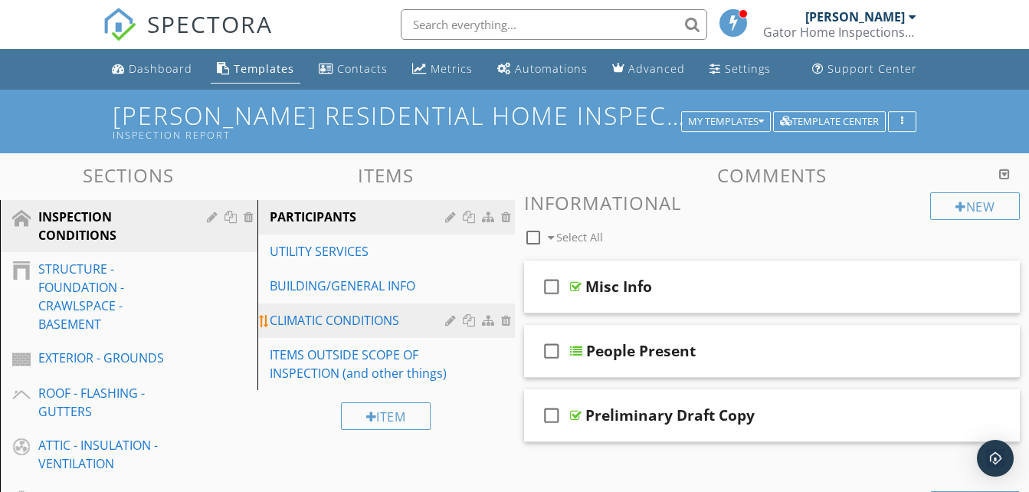
click at [352, 325] on div "CLIMATIC CONDITIONS" at bounding box center [360, 320] width 180 height 18
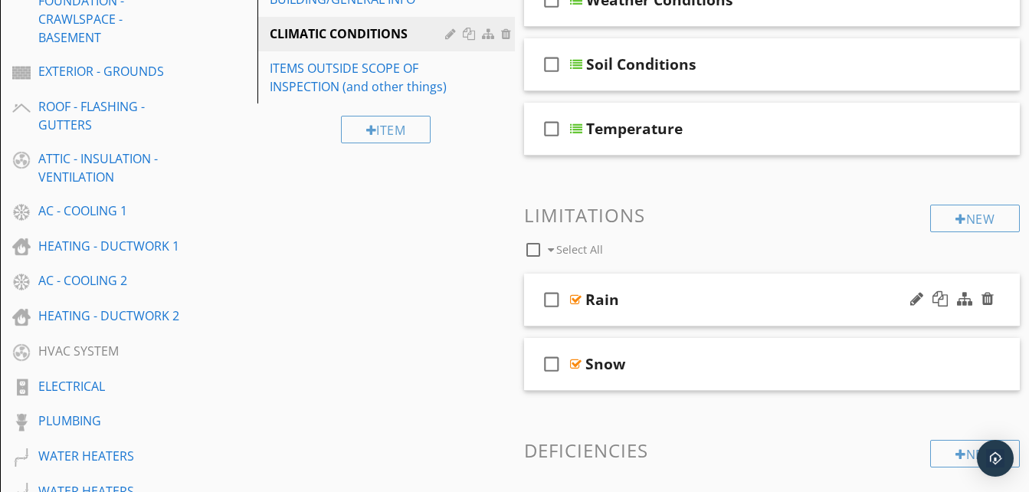
scroll to position [230, 0]
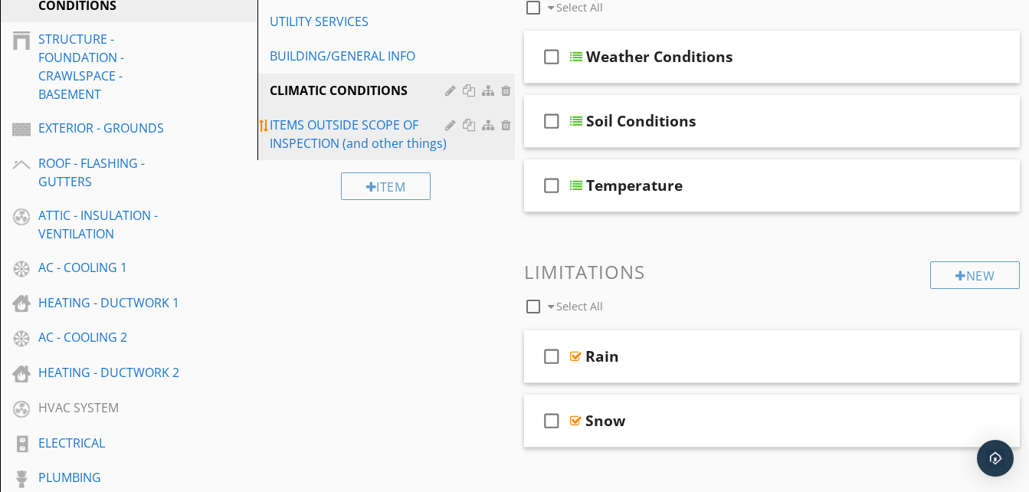
click at [343, 132] on div "ITEMS OUTSIDE SCOPE OF INSPECTION (and other things)" at bounding box center [360, 134] width 180 height 37
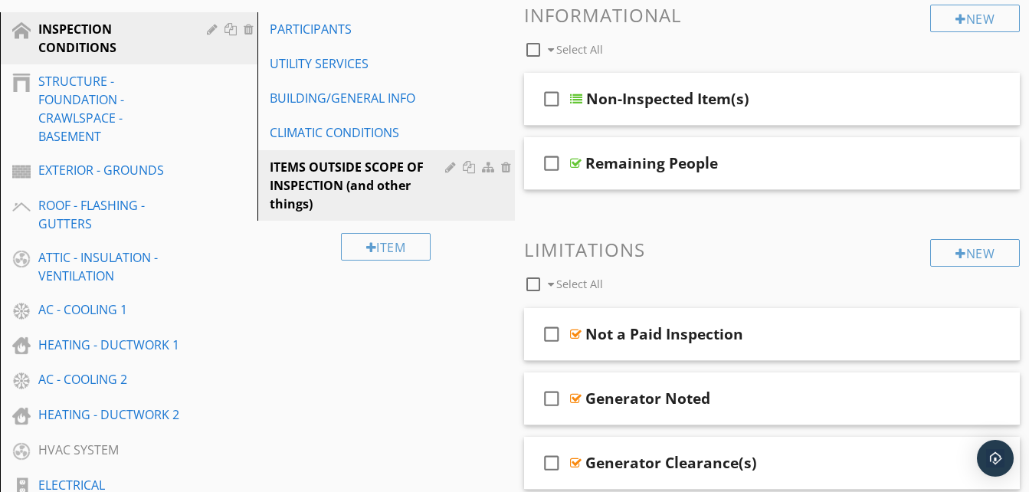
scroll to position [153, 0]
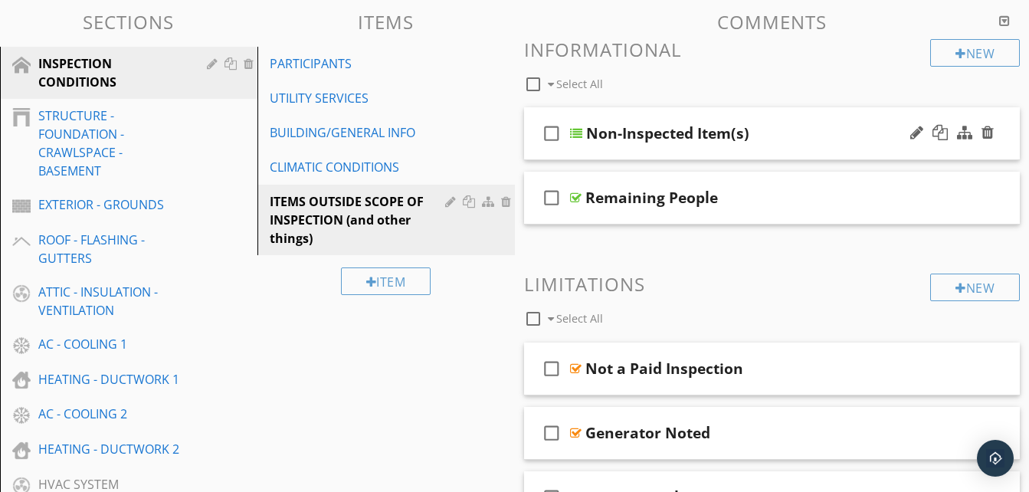
click at [822, 136] on div "Non-Inspected Item(s)" at bounding box center [760, 133] width 349 height 18
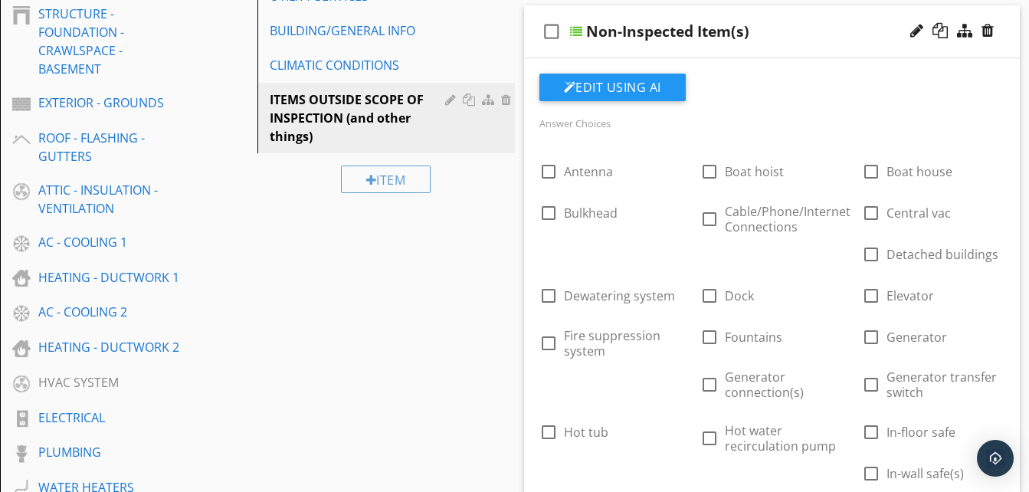
scroll to position [230, 0]
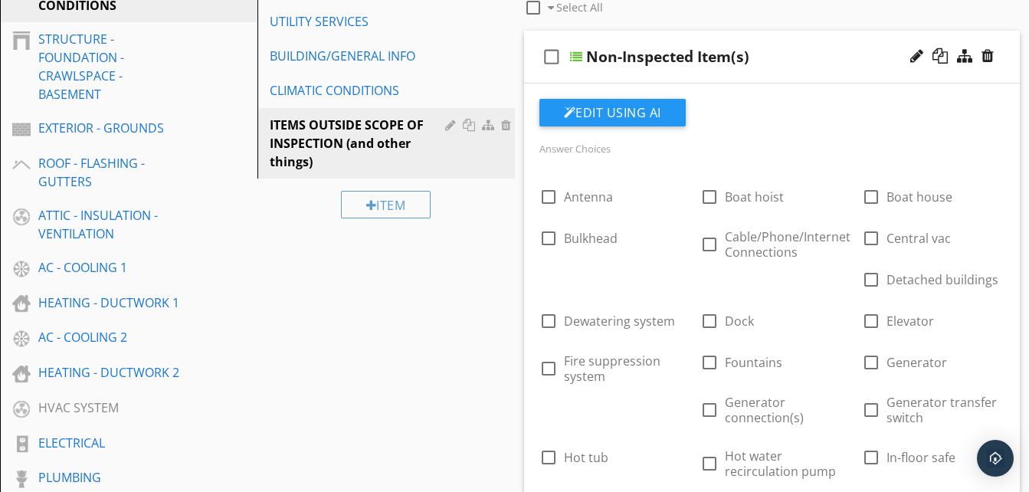
click at [805, 67] on div "check_box_outline_blank Non-Inspected Item(s)" at bounding box center [772, 57] width 497 height 53
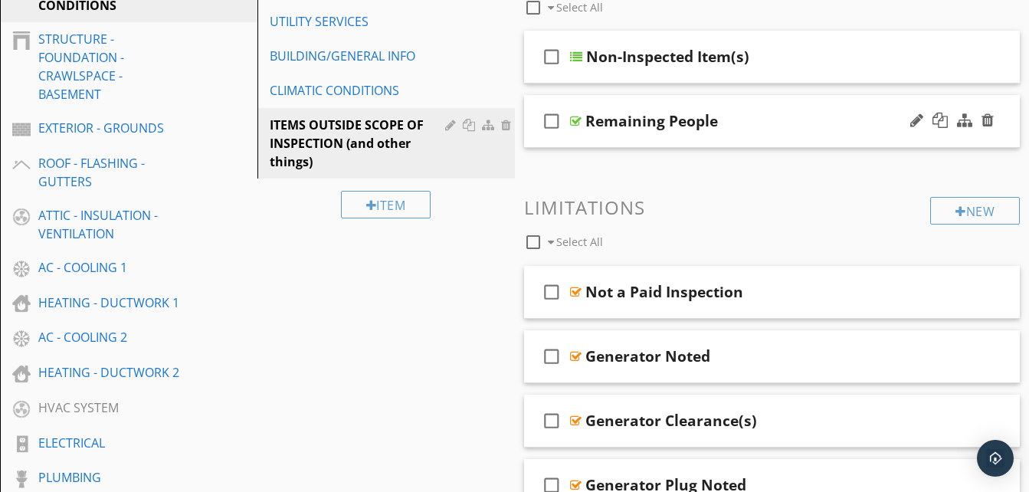
click at [784, 120] on div "Remaining People" at bounding box center [759, 121] width 349 height 18
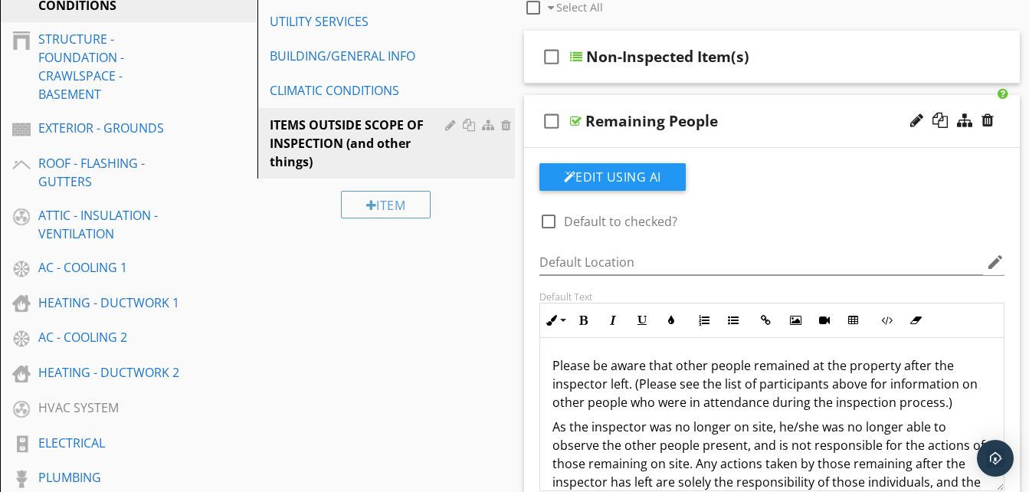
click at [756, 129] on div "Remaining People" at bounding box center [759, 121] width 349 height 18
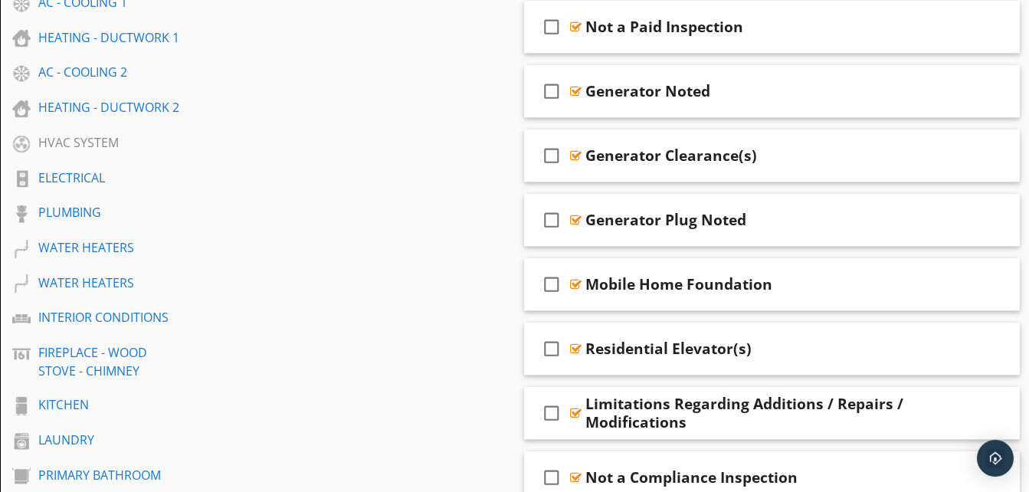
scroll to position [460, 0]
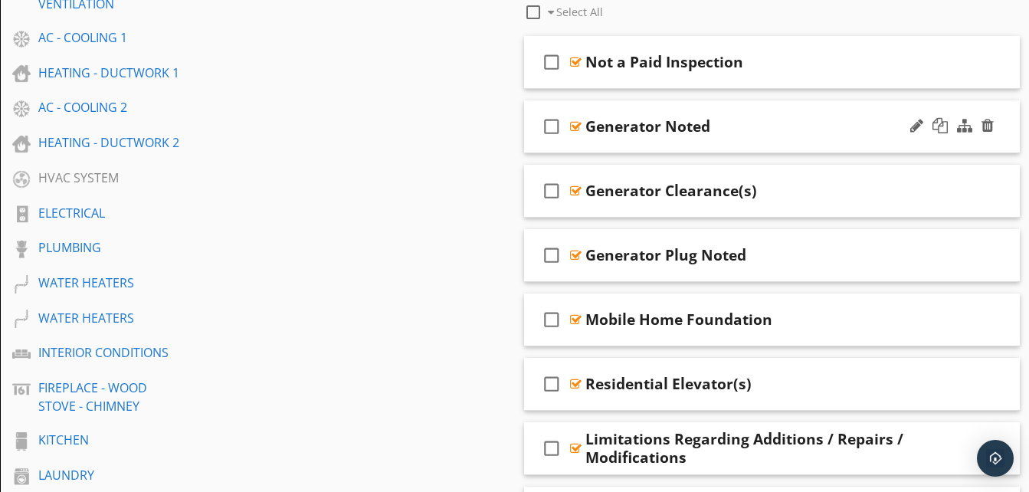
click at [758, 118] on div "check_box_outline_blank Generator Noted" at bounding box center [772, 126] width 497 height 53
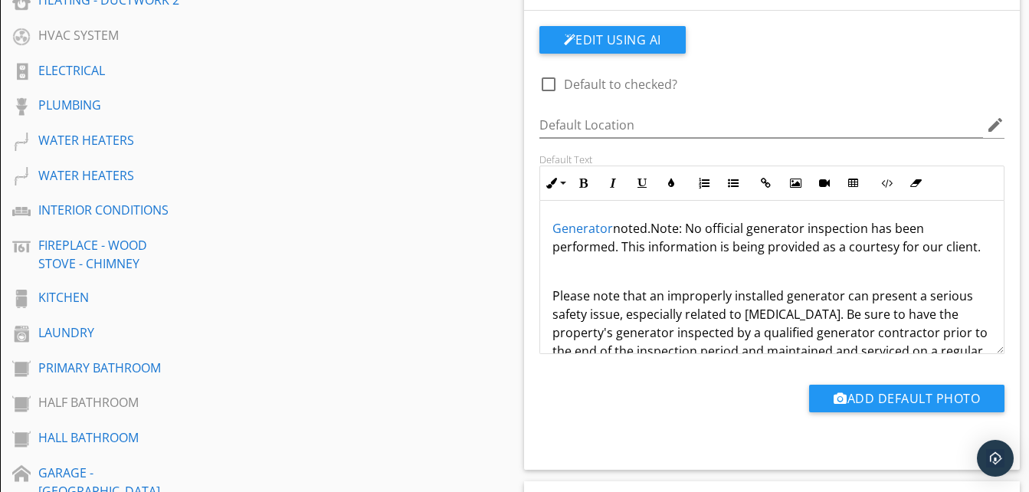
scroll to position [536, 0]
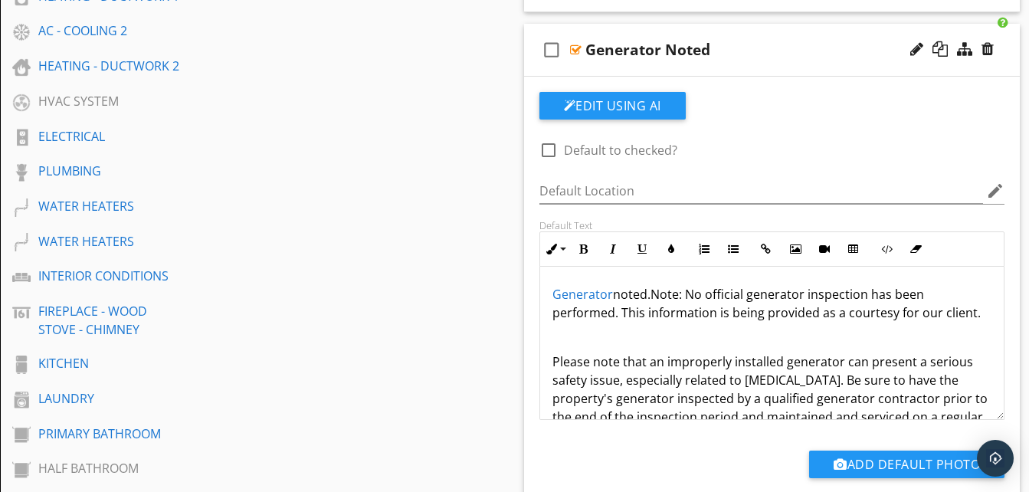
click at [781, 52] on div "Generator Noted" at bounding box center [759, 50] width 349 height 18
type textarea "<p><a draggable="false" fr-original-style="" href="https://www.learnaboutmyinsp…"
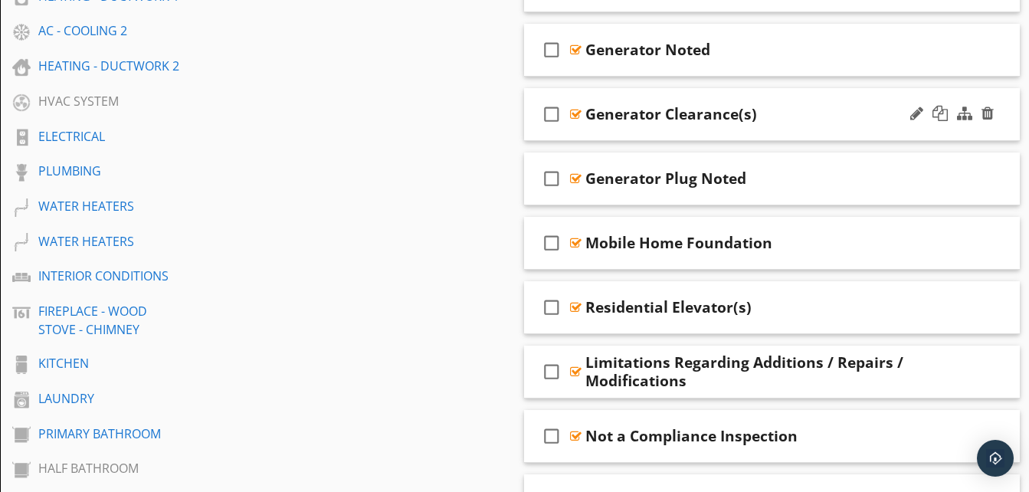
click at [811, 110] on div "Generator Clearance(s)" at bounding box center [759, 114] width 349 height 18
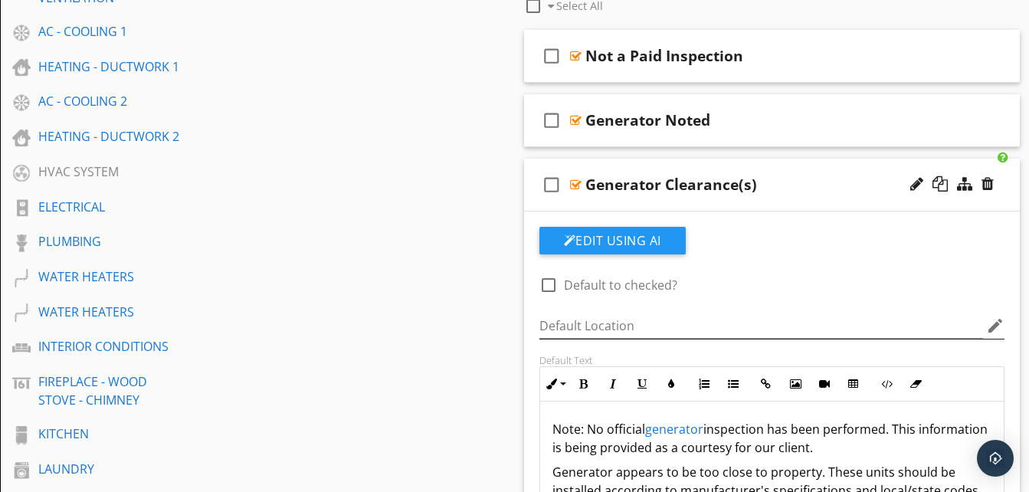
scroll to position [460, 0]
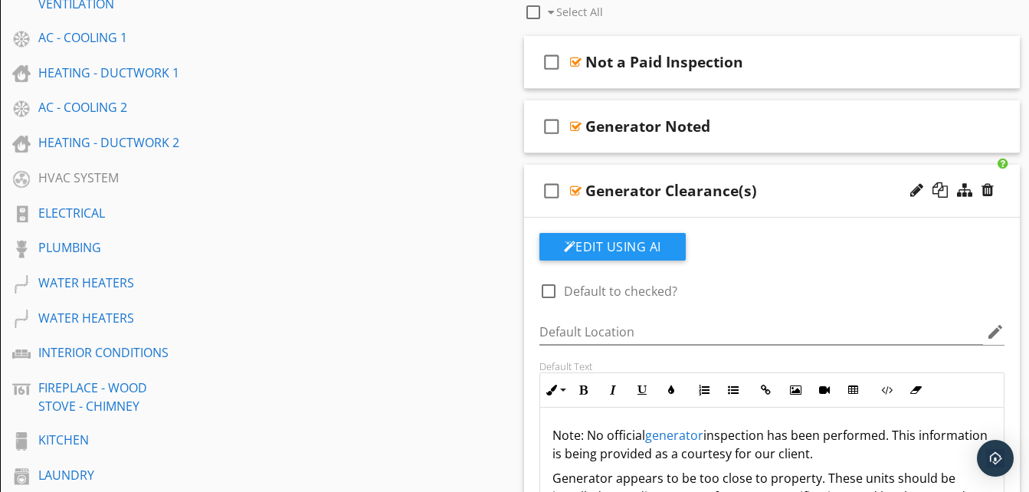
click at [797, 184] on div "Generator Clearance(s)" at bounding box center [759, 191] width 349 height 18
type textarea "<p><span style="color: inherit; background-color: initial;">Note: No official&n…"
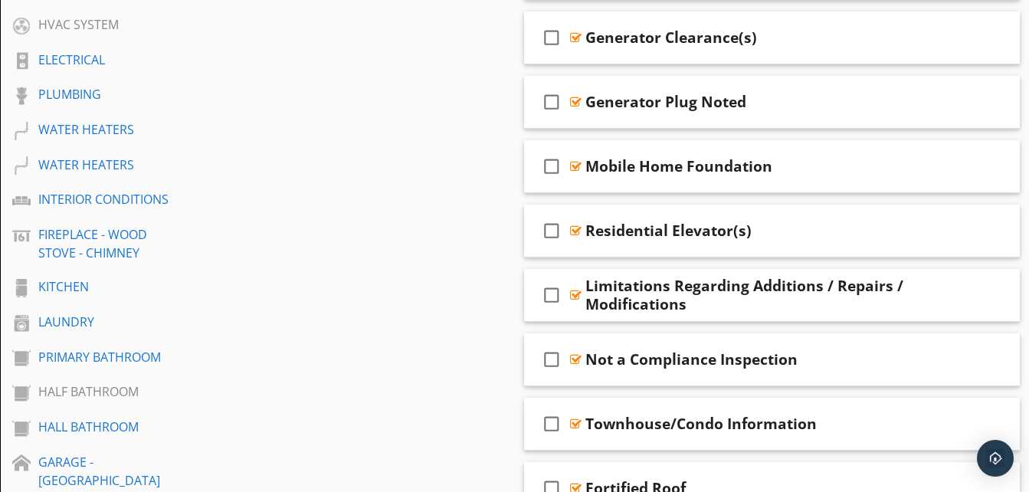
scroll to position [690, 0]
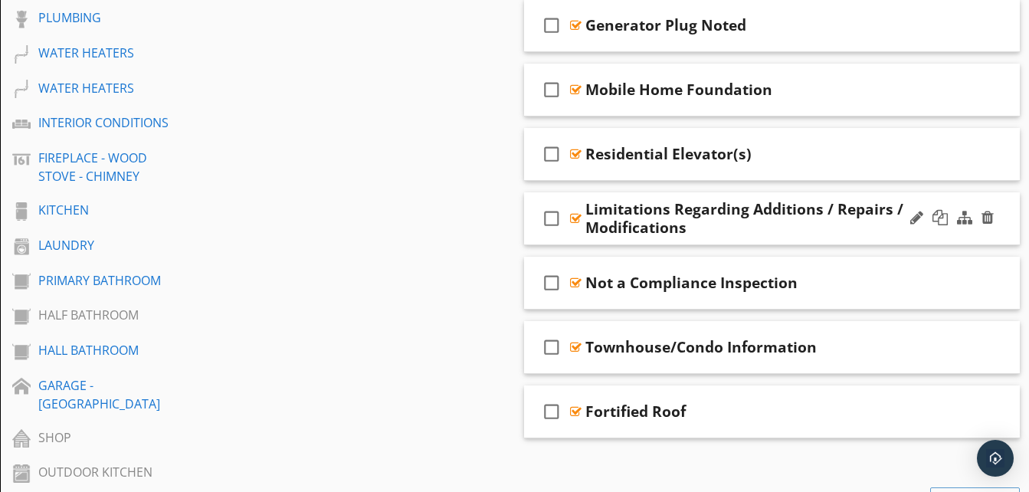
click at [906, 239] on div "check_box_outline_blank Limitations Regarding Additions / Repairs / Modificatio…" at bounding box center [772, 218] width 497 height 53
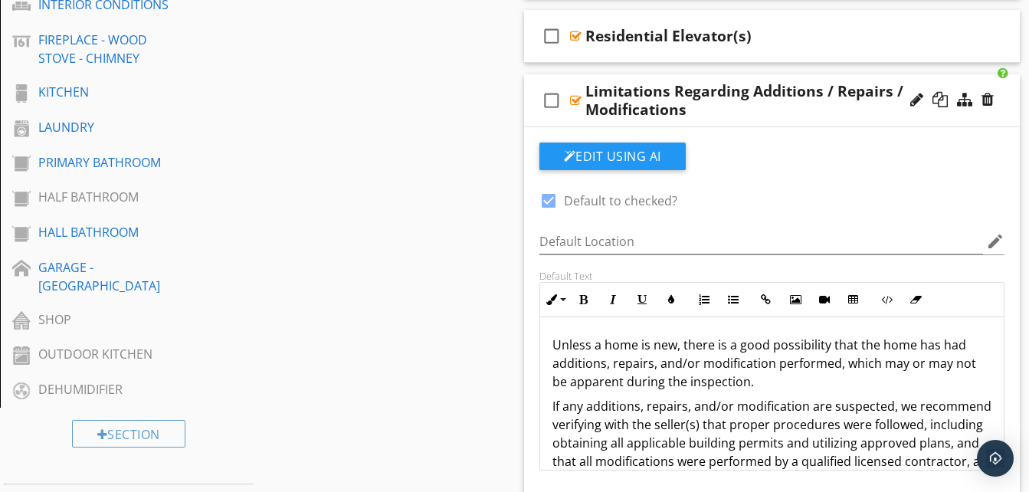
scroll to position [843, 0]
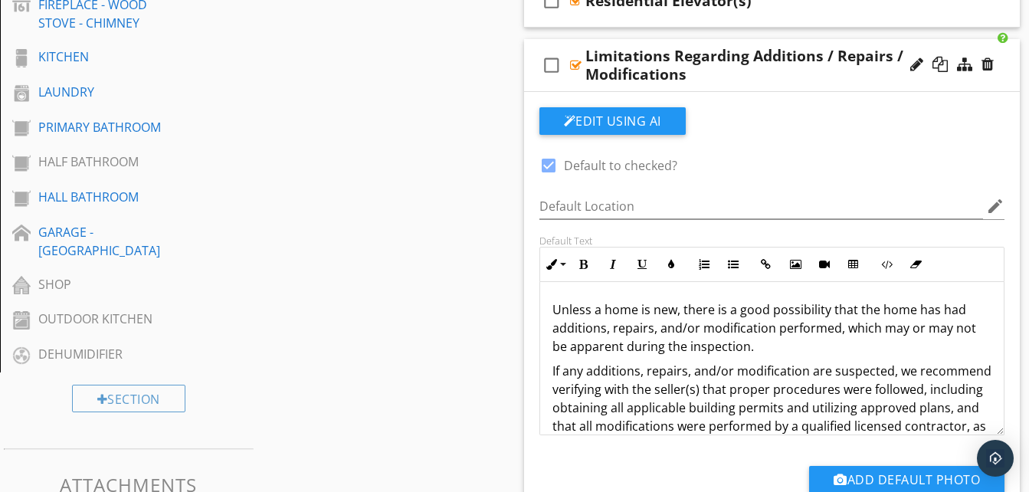
click at [1018, 71] on div "check_box_outline_blank Limitations Regarding Additions / Repairs / Modificatio…" at bounding box center [772, 65] width 497 height 53
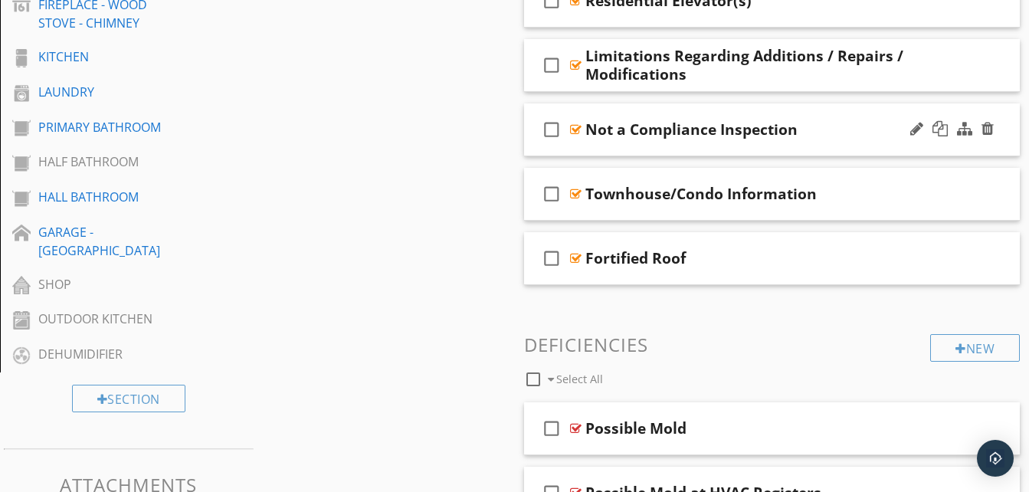
click at [1001, 143] on div "check_box_outline_blank Not a Compliance Inspection" at bounding box center [772, 129] width 497 height 53
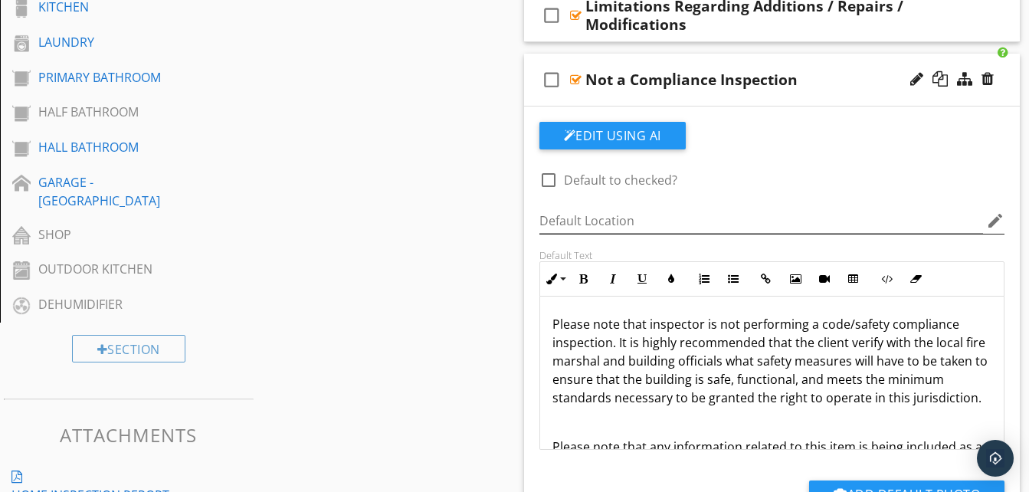
scroll to position [919, 0]
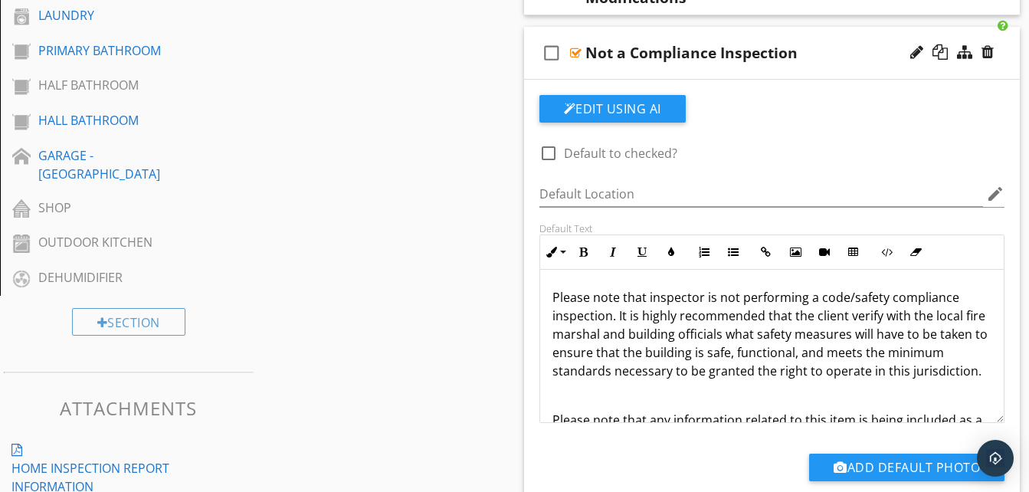
click at [1009, 61] on div "check_box_outline_blank Not a Compliance Inspection" at bounding box center [772, 53] width 497 height 53
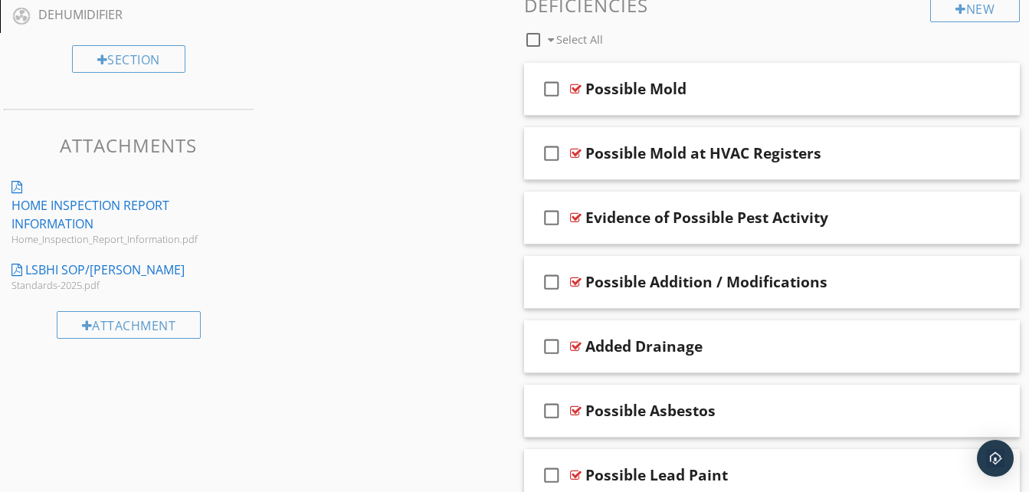
scroll to position [1149, 0]
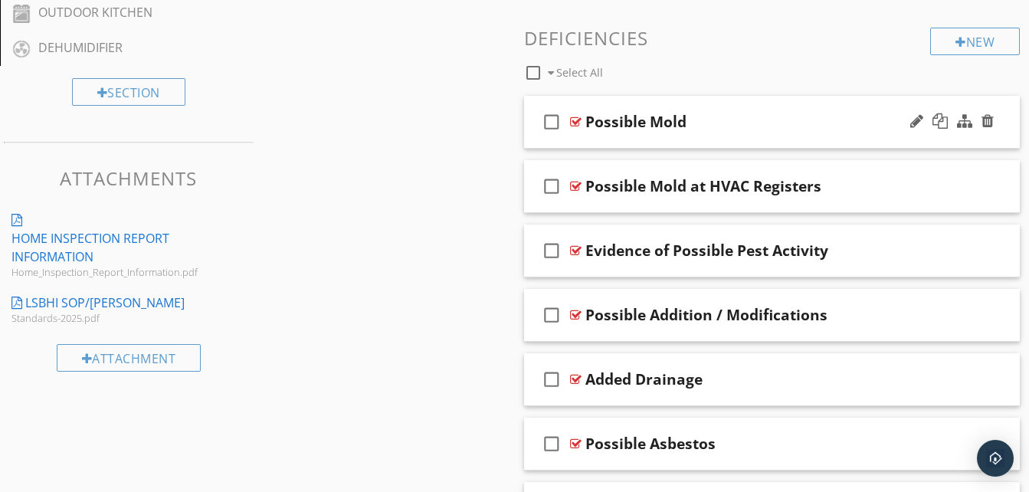
click at [773, 120] on div "Possible Mold" at bounding box center [759, 122] width 349 height 18
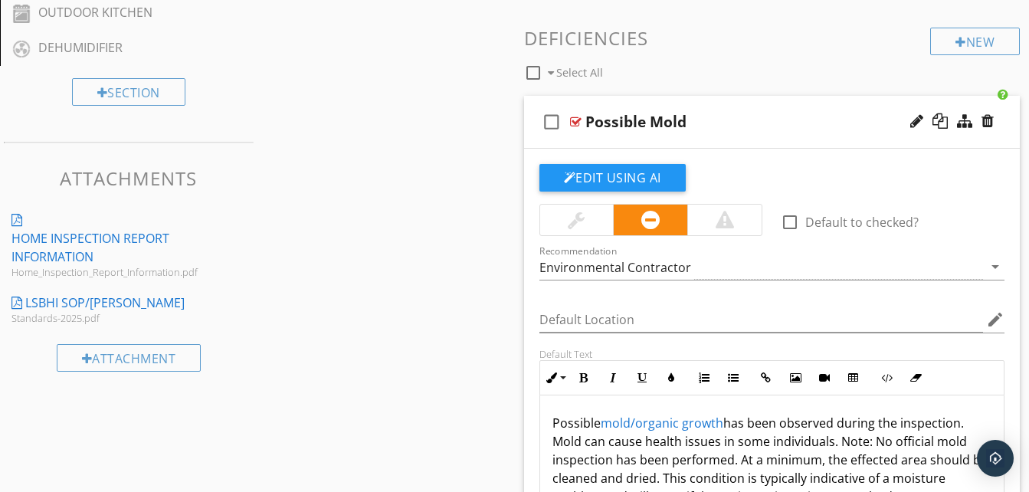
click at [791, 115] on div "Possible Mold" at bounding box center [759, 122] width 349 height 18
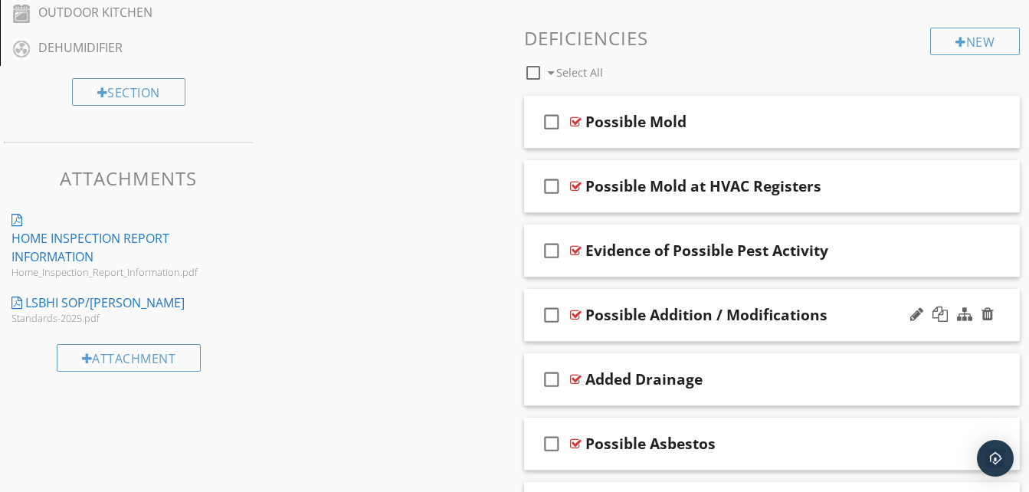
click at [894, 316] on div "Possible Addition / Modifications" at bounding box center [759, 315] width 349 height 18
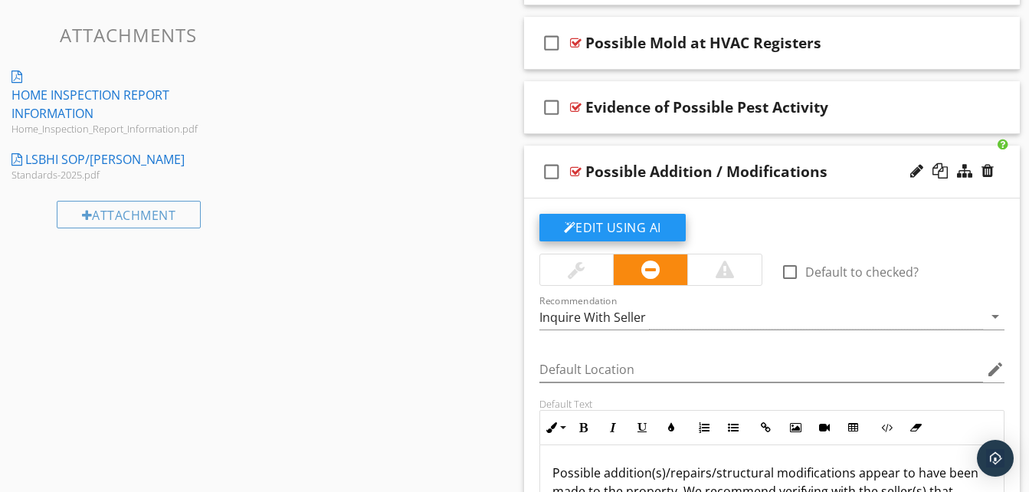
scroll to position [1226, 0]
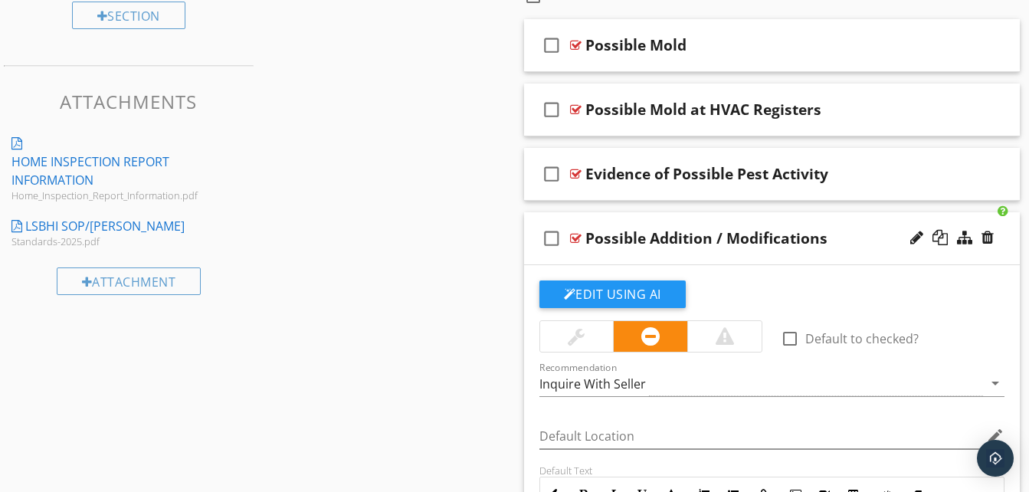
click at [876, 229] on div "check_box_outline_blank Possible Addition / Modifications" at bounding box center [772, 238] width 497 height 53
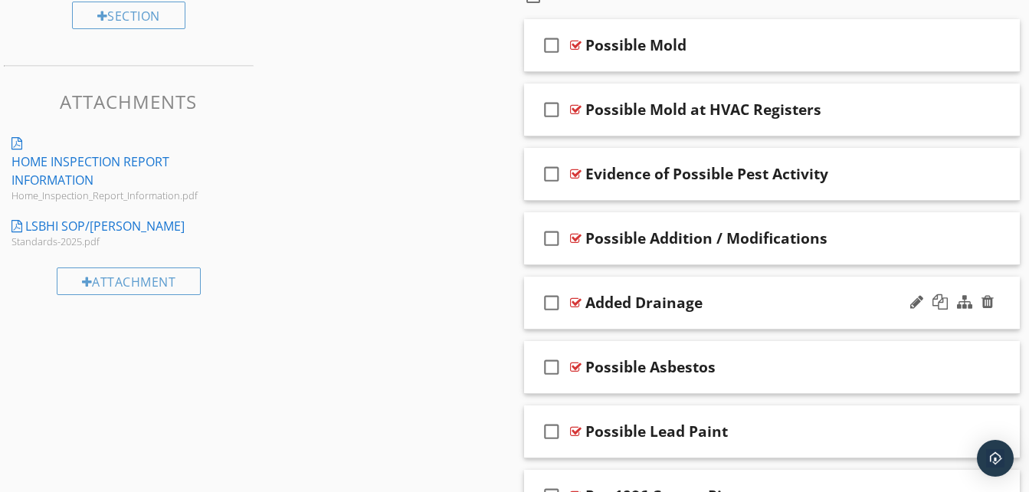
click at [810, 288] on div "check_box_outline_blank Added Drainage" at bounding box center [772, 303] width 497 height 53
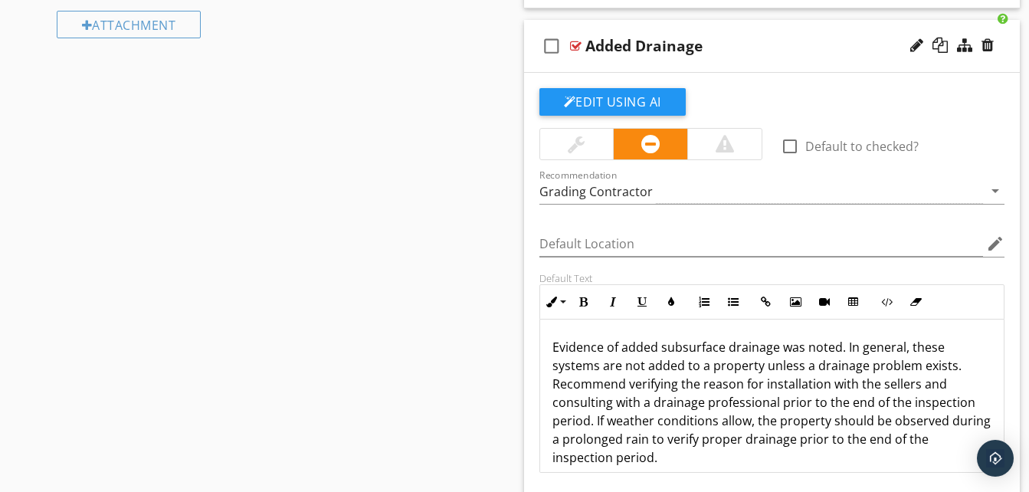
scroll to position [1456, 0]
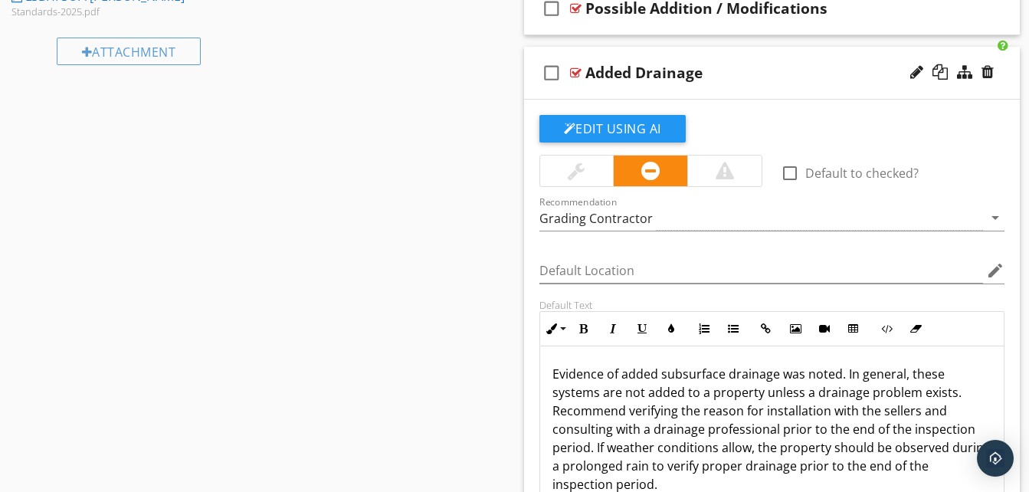
click at [827, 70] on div "Added Drainage" at bounding box center [759, 73] width 349 height 18
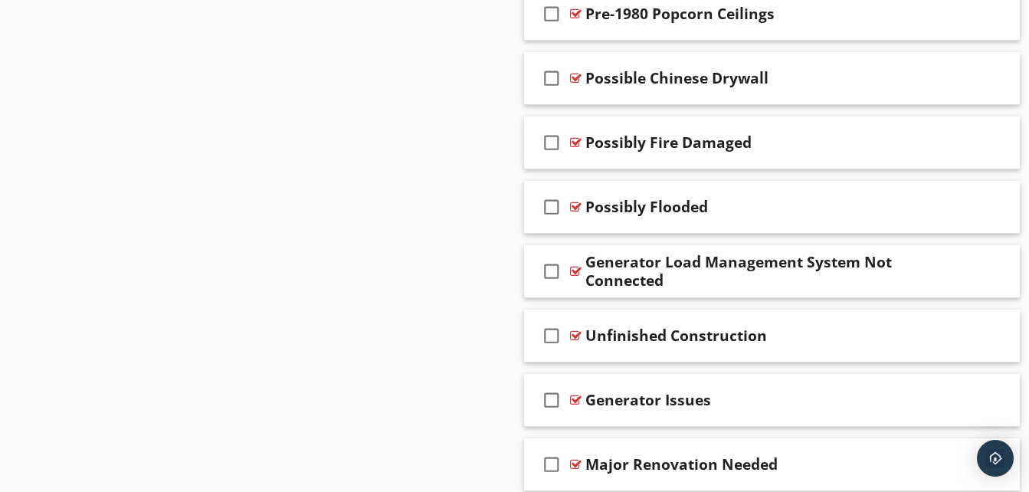
scroll to position [1839, 0]
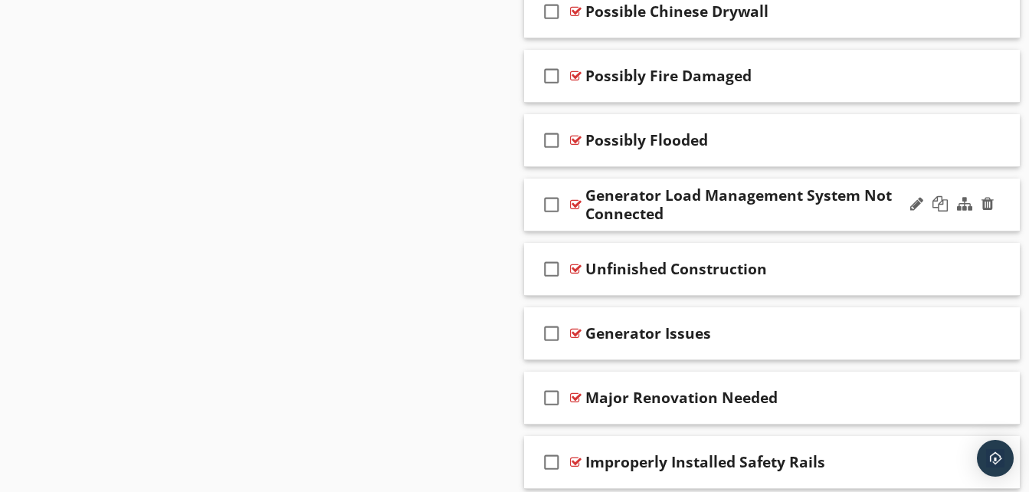
click at [818, 221] on div "Generator Load Management System Not Connected" at bounding box center [759, 204] width 349 height 37
click at [541, 185] on div "check_box_outline_blank Generator Load Management System Not Connected" at bounding box center [772, 205] width 497 height 53
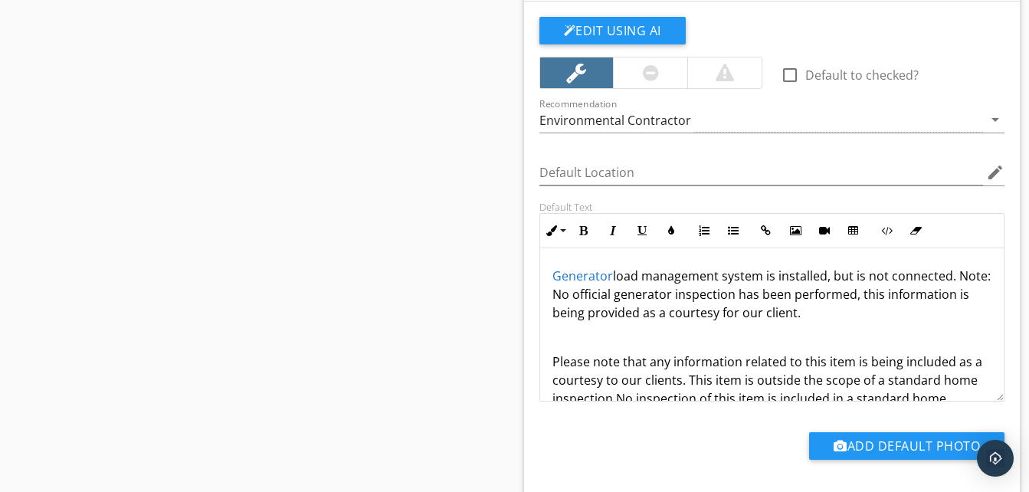
scroll to position [1992, 0]
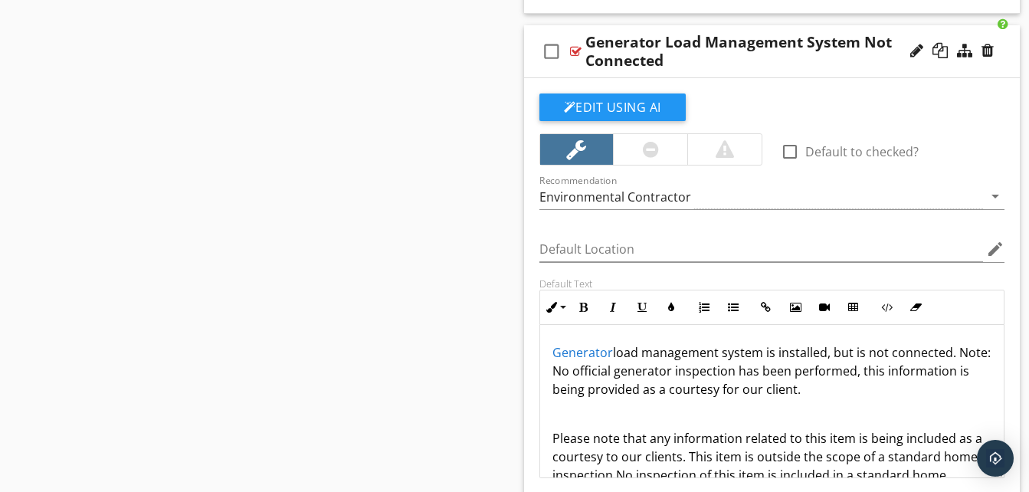
click at [526, 45] on div "check_box_outline_blank Generator Load Management System Not Connected" at bounding box center [772, 51] width 497 height 53
type textarea "<p><a draggable="false" fr-original-style="" href="https://www.learnaboutmyinsp…"
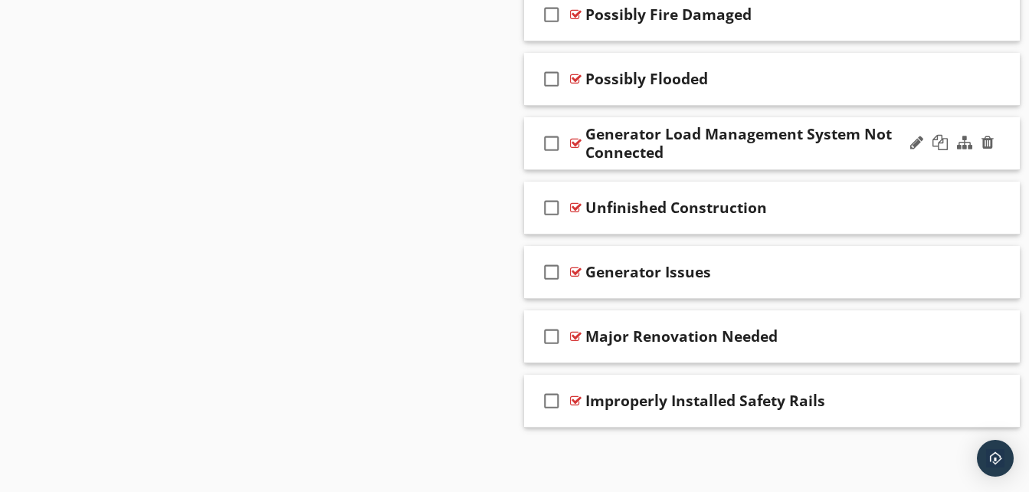
scroll to position [1900, 0]
click at [530, 208] on div "check_box_outline_blank Unfinished Construction" at bounding box center [772, 208] width 497 height 53
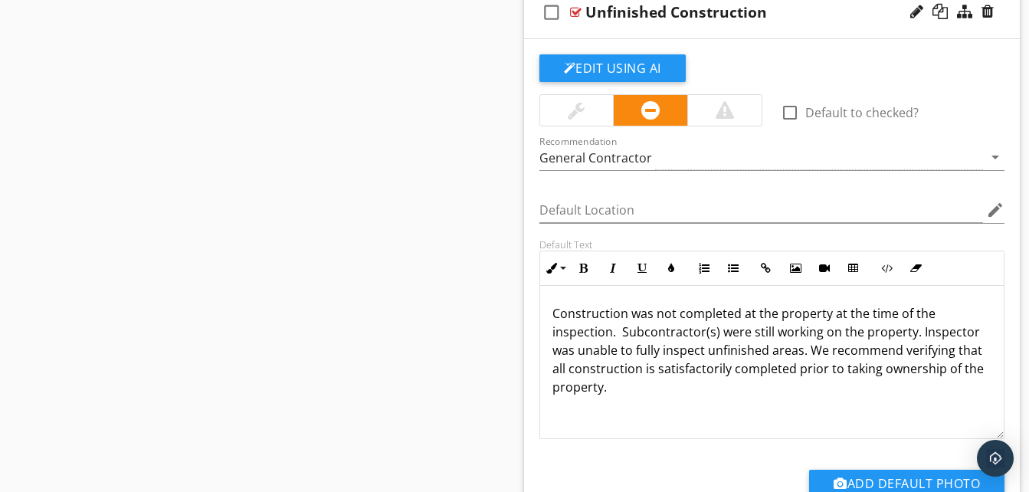
scroll to position [2069, 0]
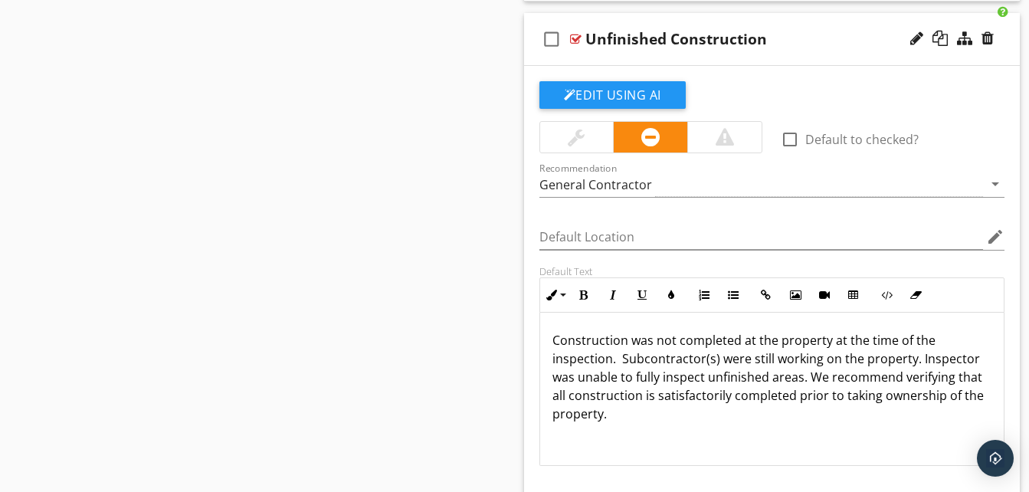
click at [533, 41] on div "check_box_outline_blank Unfinished Construction" at bounding box center [772, 39] width 497 height 53
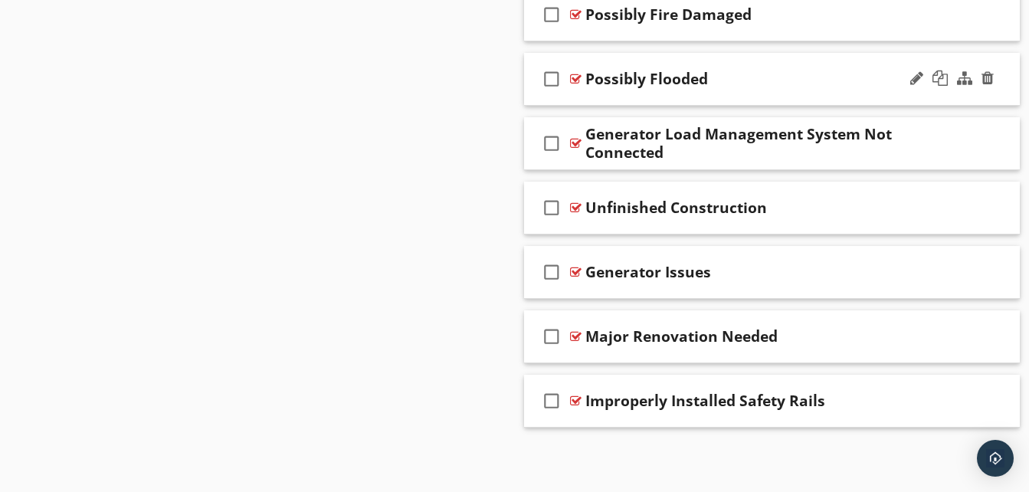
scroll to position [1900, 0]
click at [536, 326] on div "check_box_outline_blank Major Renovation Needed" at bounding box center [772, 336] width 497 height 53
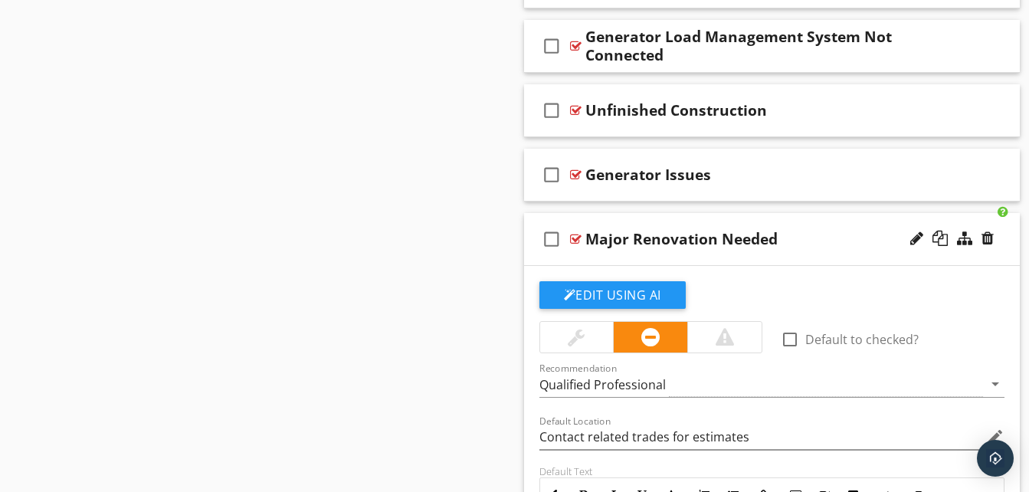
scroll to position [1992, 0]
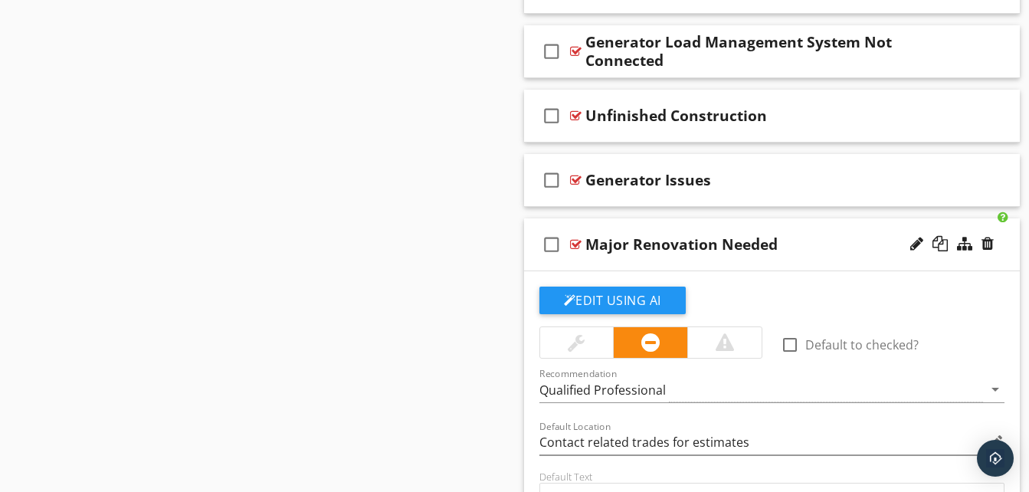
click at [535, 225] on div "check_box_outline_blank Major Renovation Needed" at bounding box center [772, 244] width 497 height 53
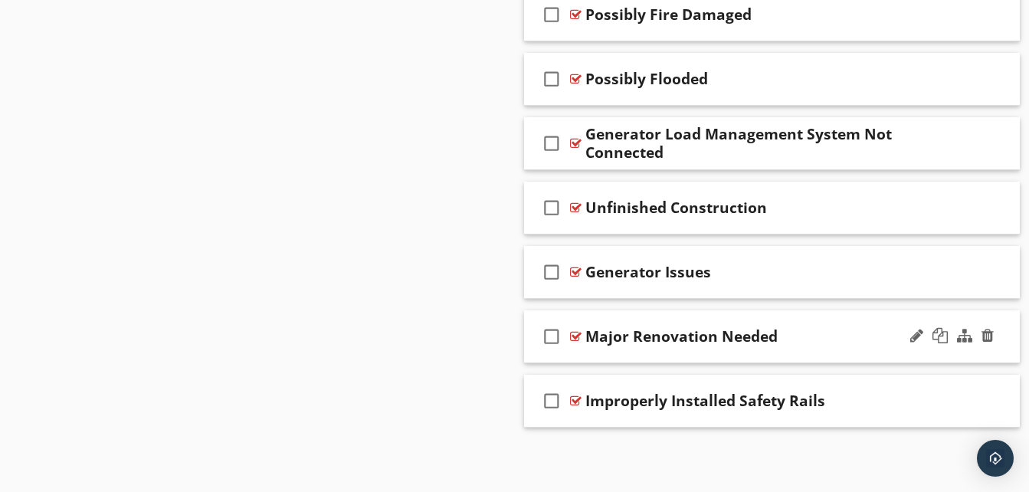
scroll to position [1900, 0]
click at [533, 320] on div "check_box_outline_blank Major Renovation Needed" at bounding box center [772, 336] width 497 height 53
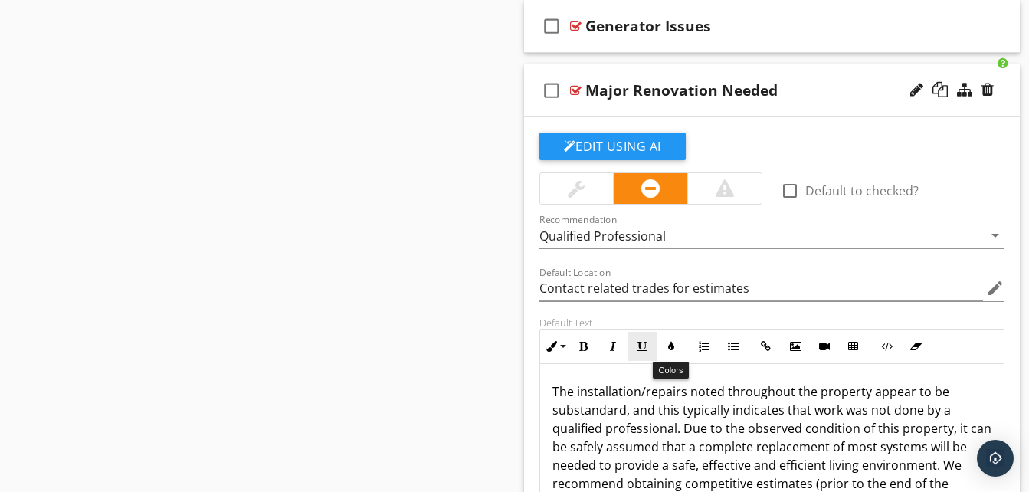
scroll to position [2145, 0]
click at [824, 89] on div "Major Renovation Needed" at bounding box center [759, 91] width 349 height 18
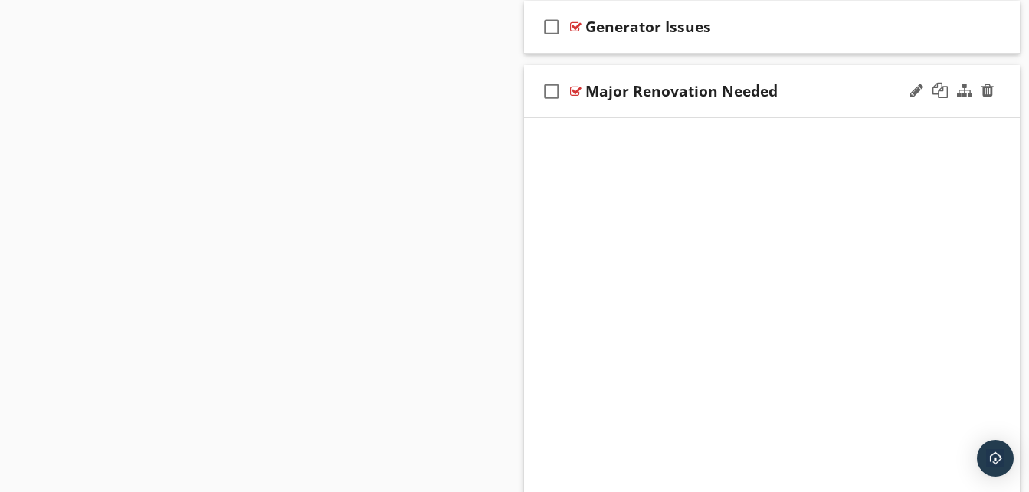
scroll to position [1900, 0]
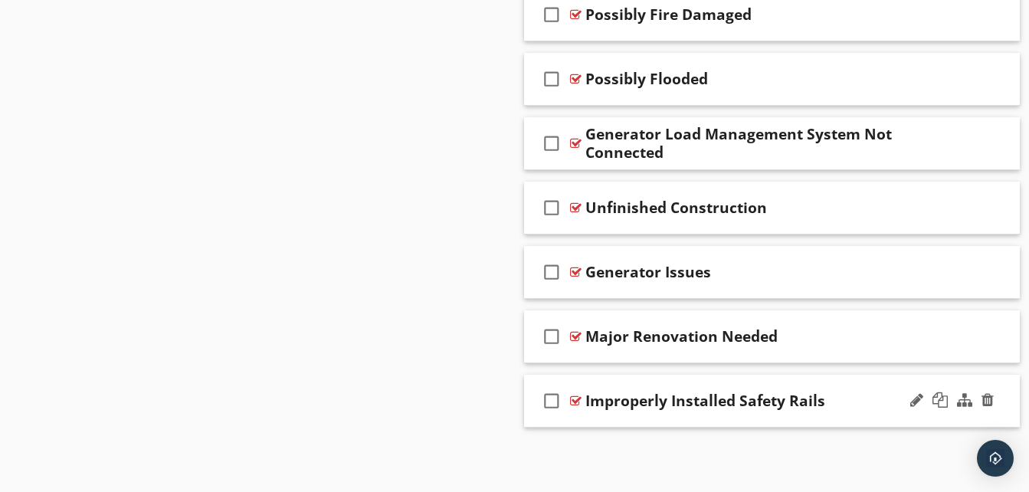
click at [875, 380] on div "check_box_outline_blank Improperly Installed Safety Rails" at bounding box center [772, 401] width 497 height 53
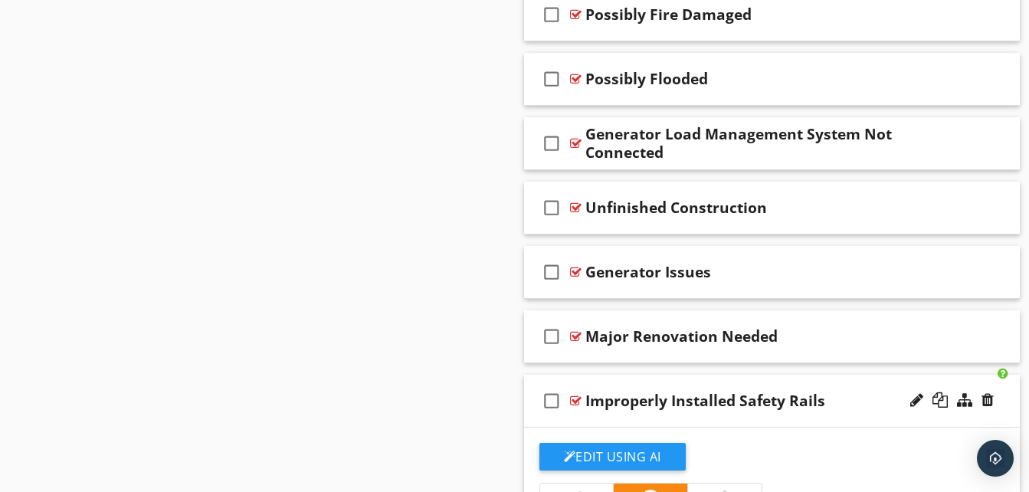
scroll to position [2145, 0]
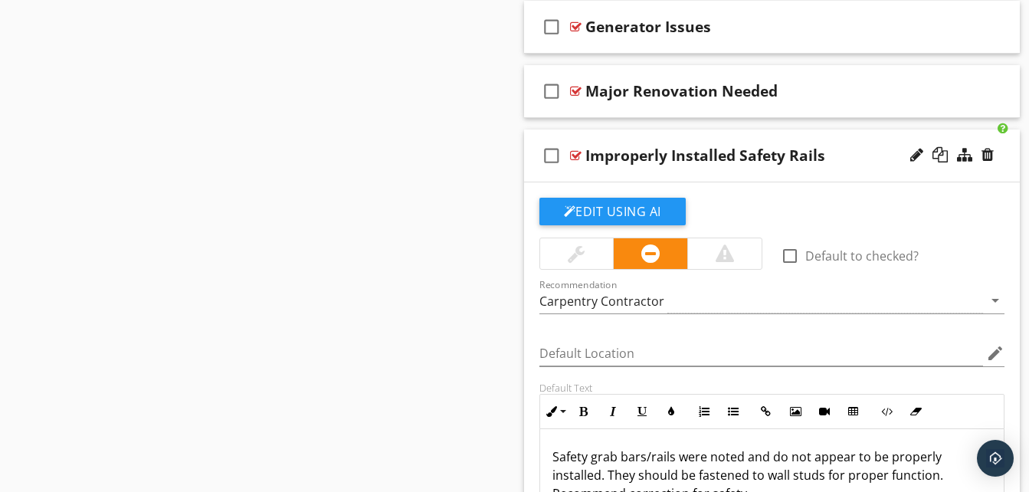
click at [871, 156] on div "Improperly Installed Safety Rails" at bounding box center [759, 155] width 349 height 18
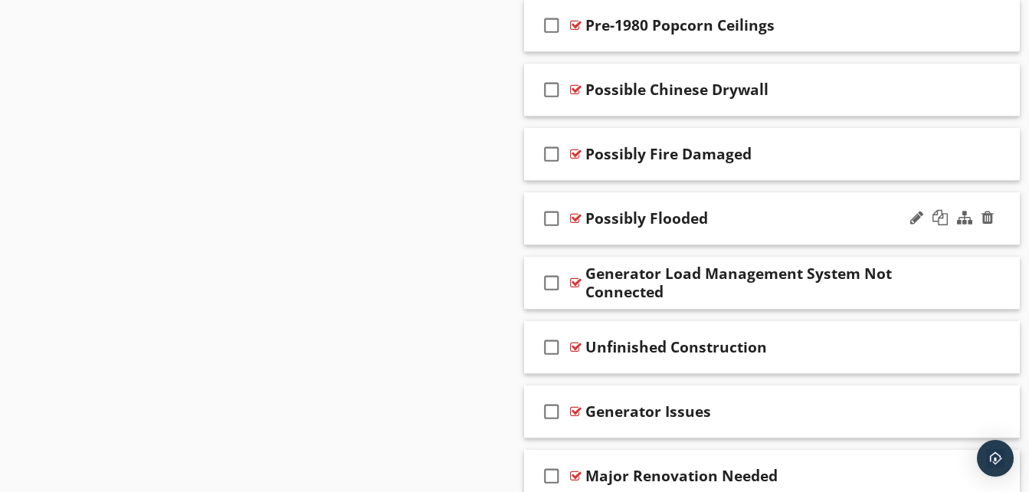
scroll to position [1747, 0]
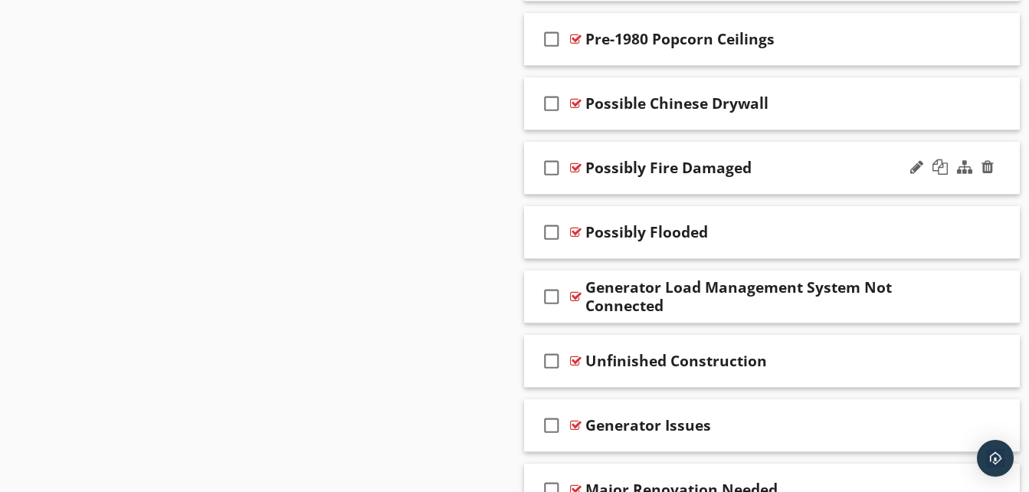
click at [812, 161] on div "Possibly Fire Damaged" at bounding box center [759, 168] width 349 height 18
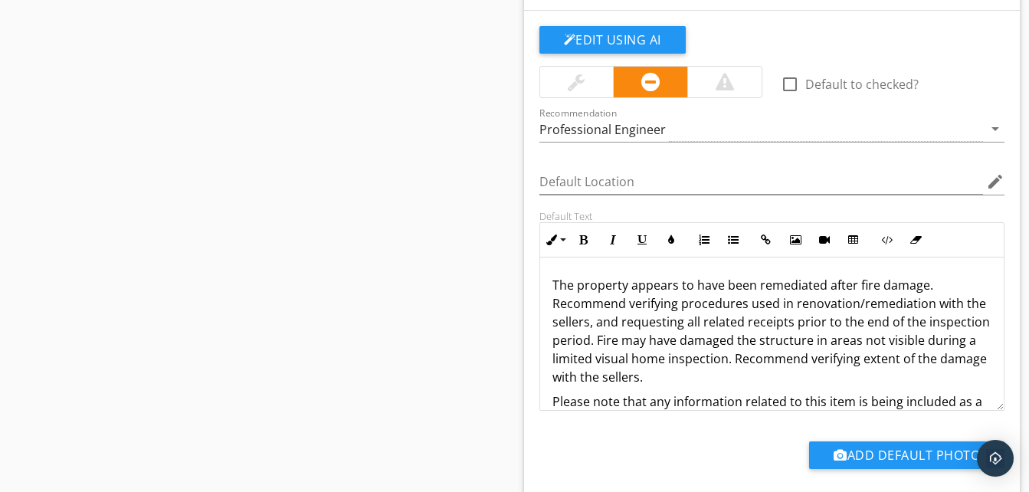
scroll to position [1824, 0]
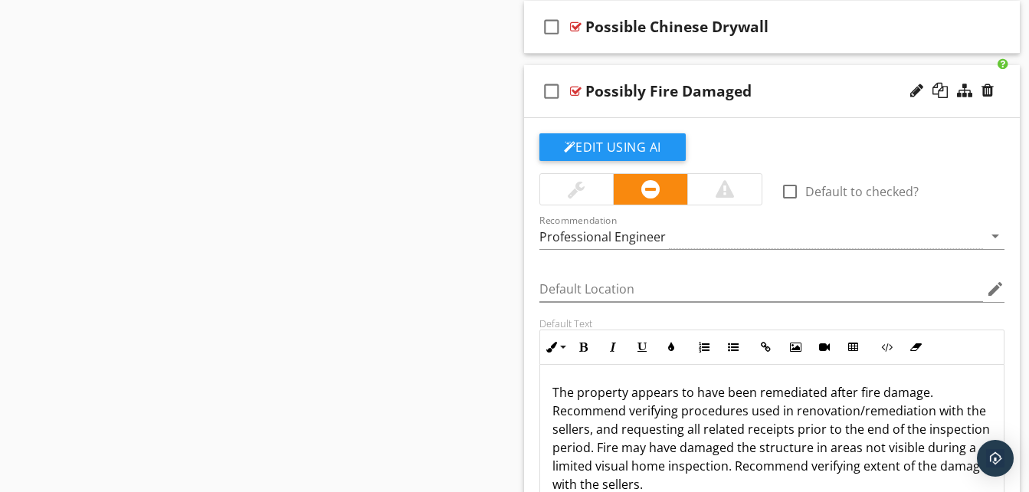
click at [820, 74] on div "check_box_outline_blank Possibly Fire Damaged" at bounding box center [772, 91] width 497 height 53
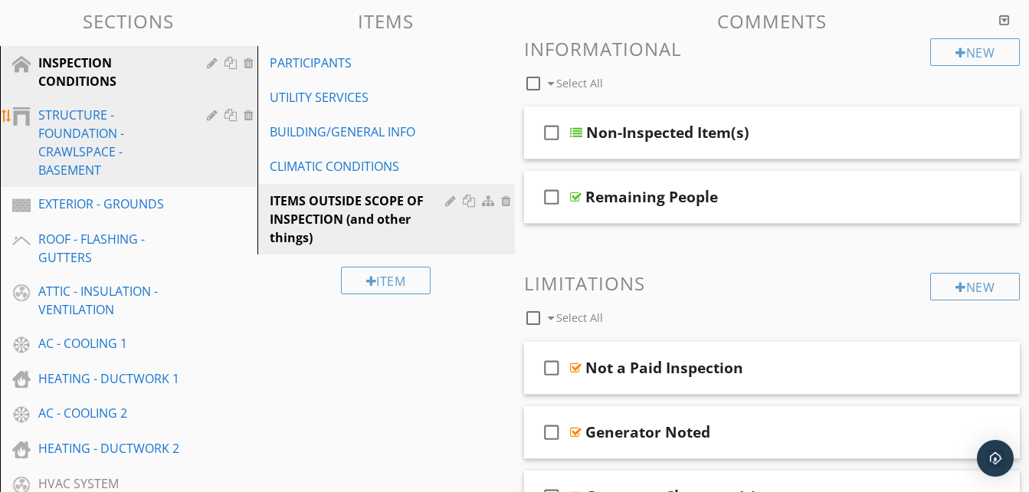
scroll to position [153, 0]
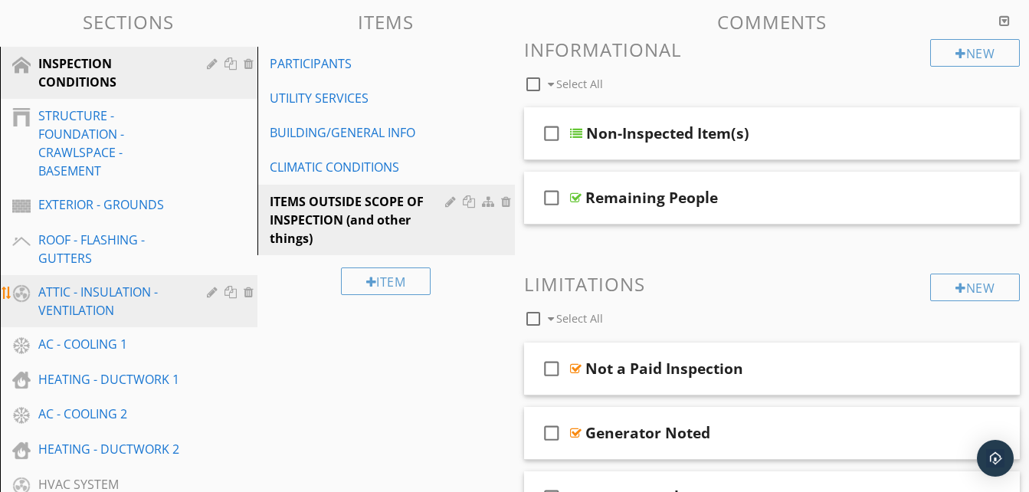
click at [119, 299] on div "ATTIC - INSULATION - VENTILATION" at bounding box center [111, 301] width 146 height 37
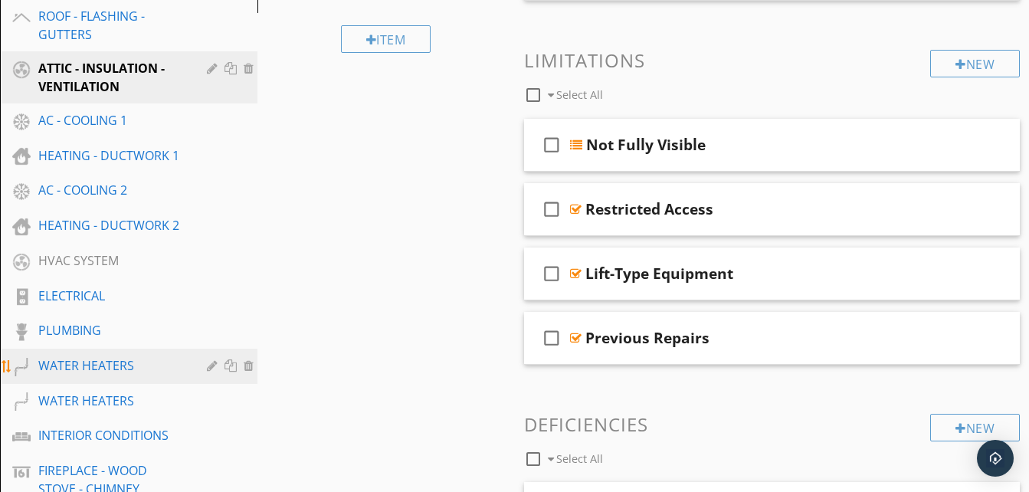
scroll to position [383, 0]
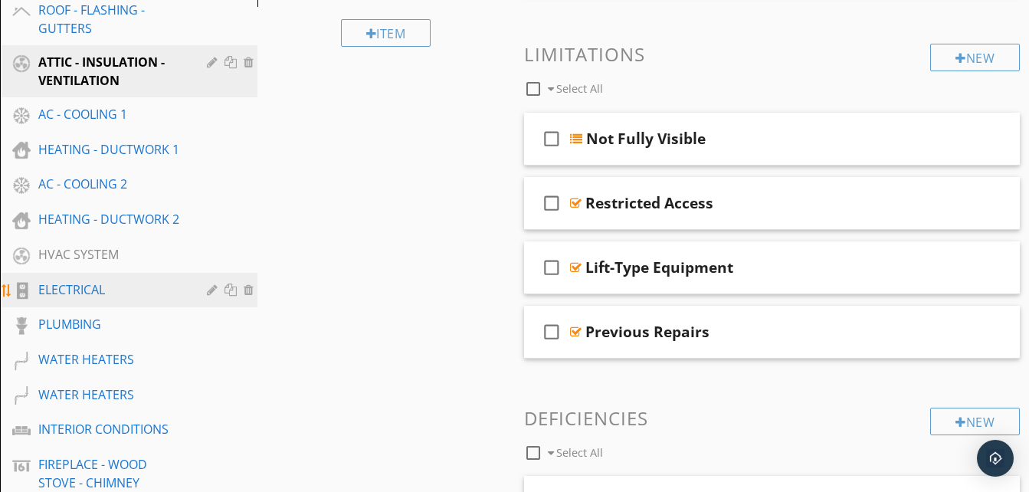
click at [146, 284] on div "ELECTRICAL" at bounding box center [111, 289] width 146 height 18
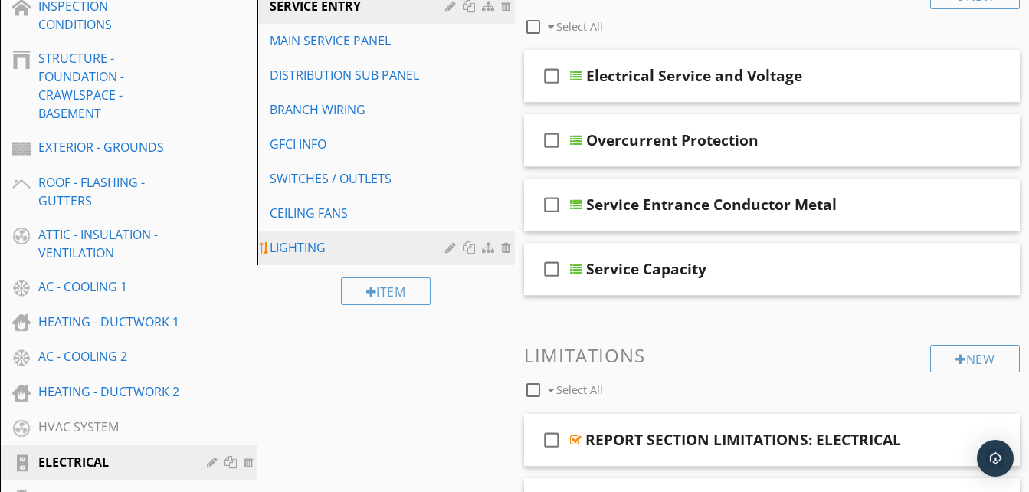
scroll to position [153, 0]
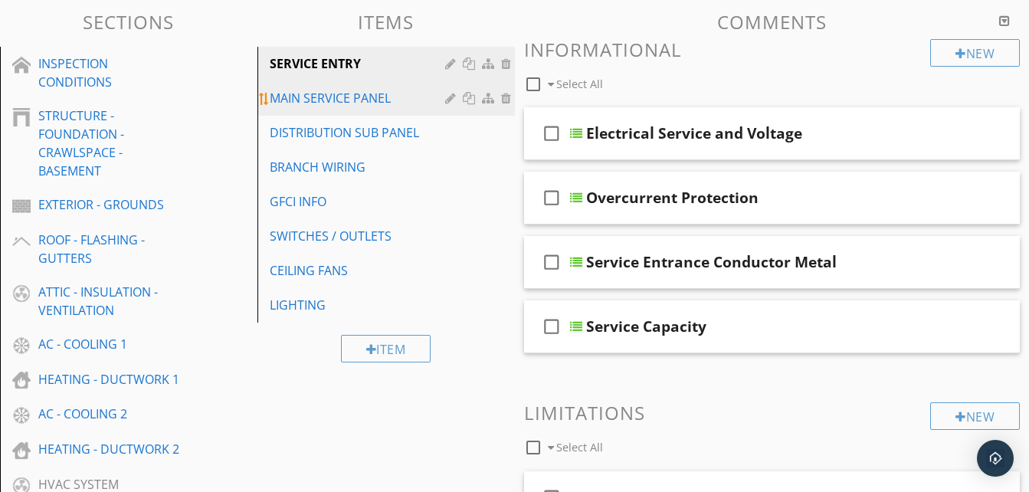
click at [390, 103] on div "MAIN SERVICE PANEL" at bounding box center [360, 98] width 180 height 18
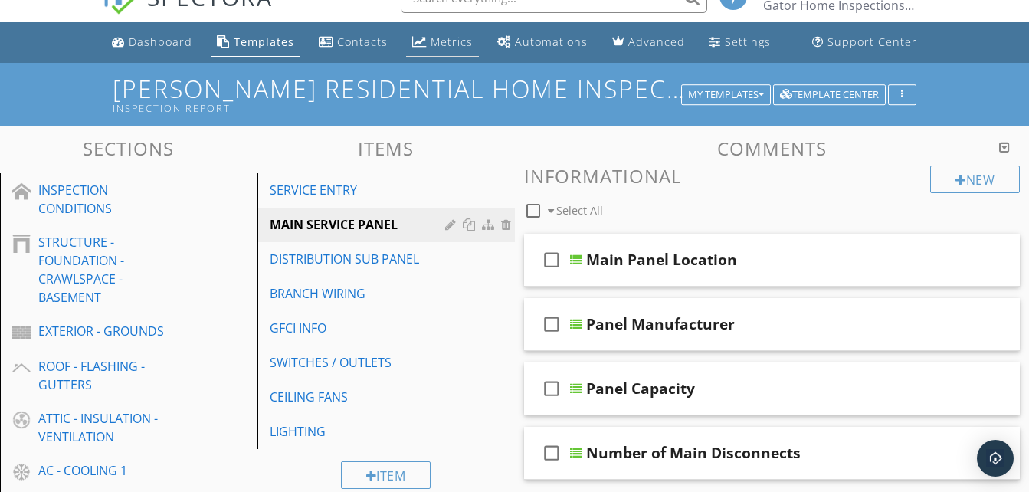
scroll to position [0, 0]
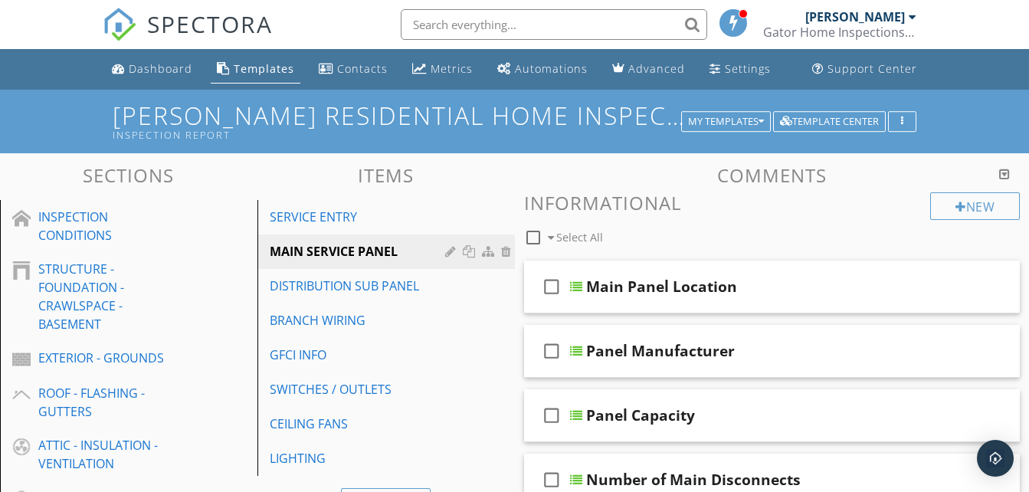
click at [736, 20] on span at bounding box center [733, 22] width 15 height 14
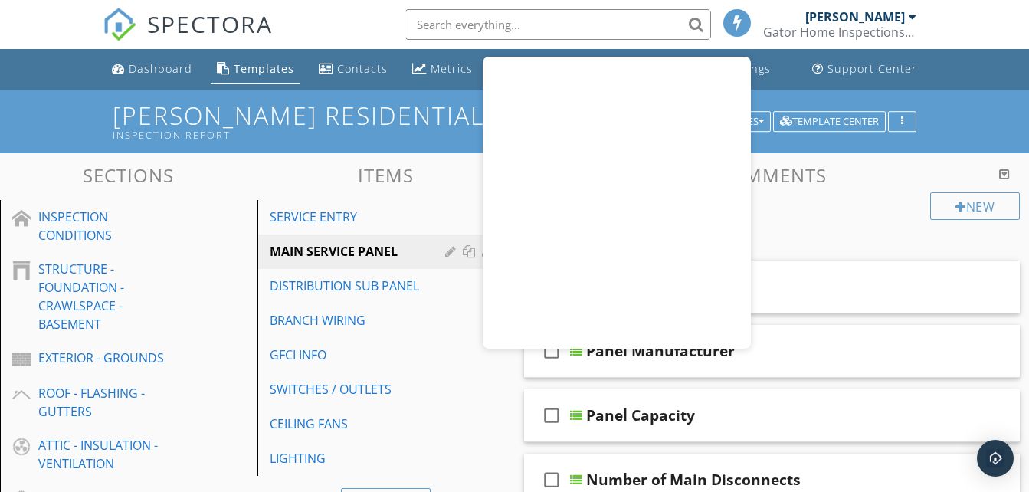
click at [342, 18] on div "SPECTORA Justin Edwards Gator Home Inspections, LLC LHI# 11372 Role: Inspector …" at bounding box center [514, 24] width 823 height 49
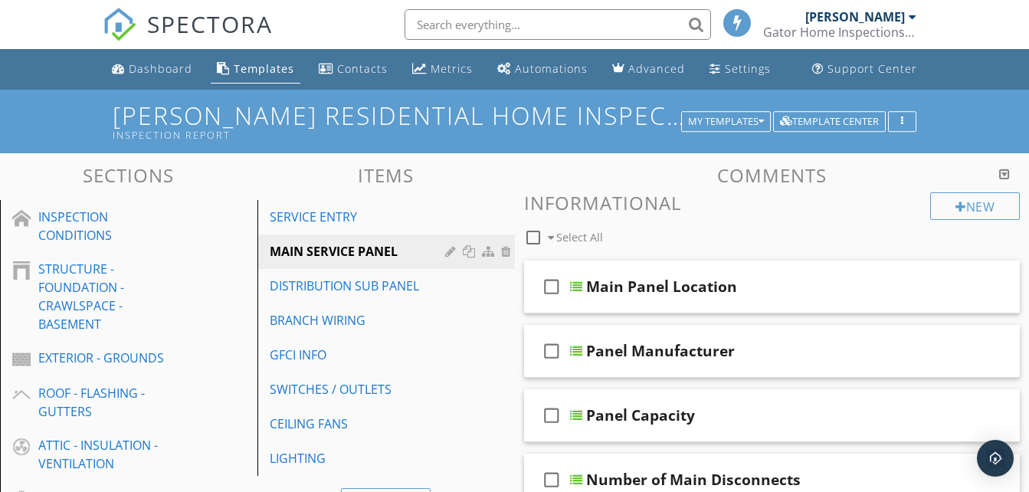
click at [913, 21] on div at bounding box center [913, 17] width 8 height 12
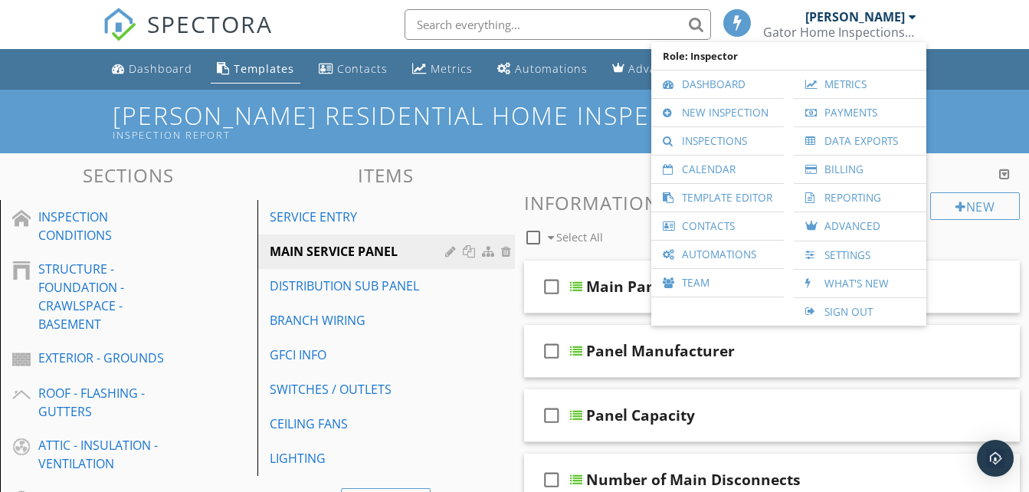
click at [330, 11] on div "SPECTORA Justin Edwards Gator Home Inspections, LLC LHI# 11372 Role: Inspector …" at bounding box center [514, 24] width 823 height 49
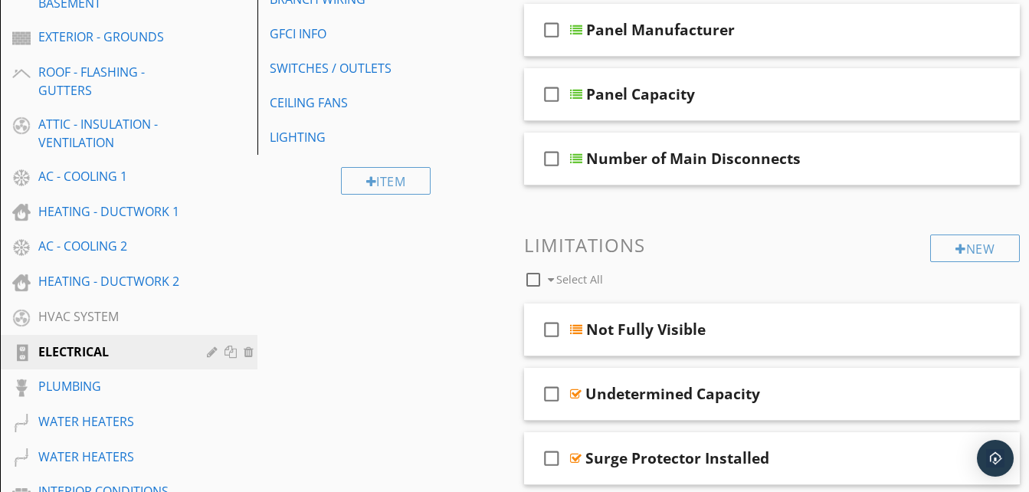
scroll to position [230, 0]
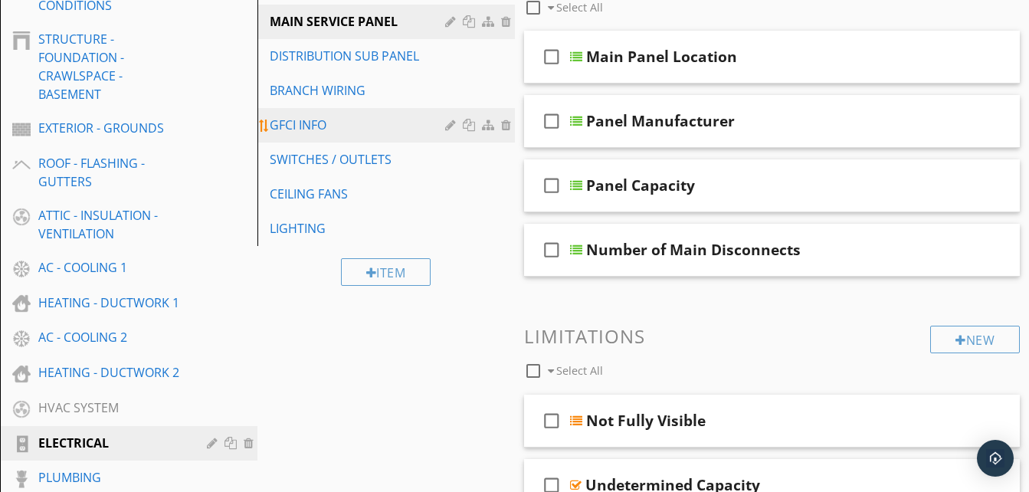
click at [325, 125] on div "GFCI INFO" at bounding box center [360, 125] width 180 height 18
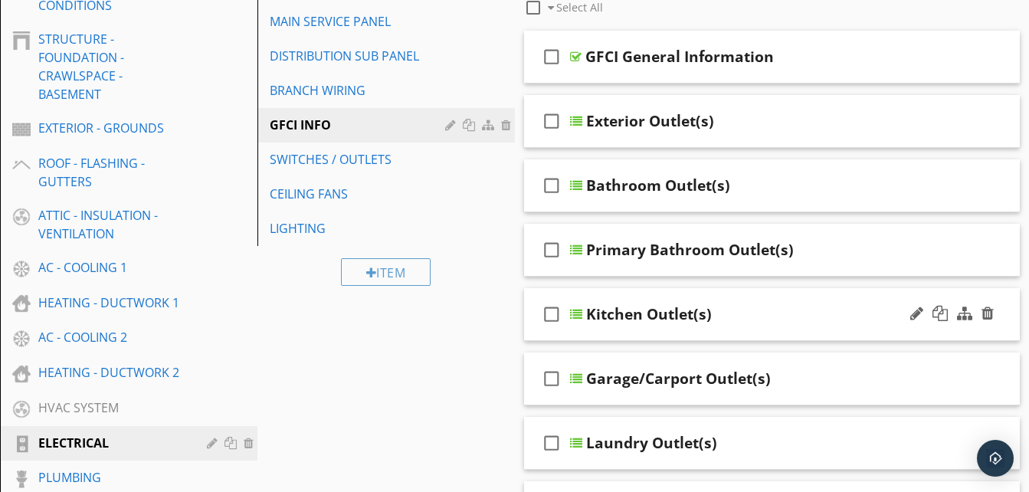
click at [797, 328] on div "check_box_outline_blank Kitchen Outlet(s)" at bounding box center [772, 314] width 497 height 53
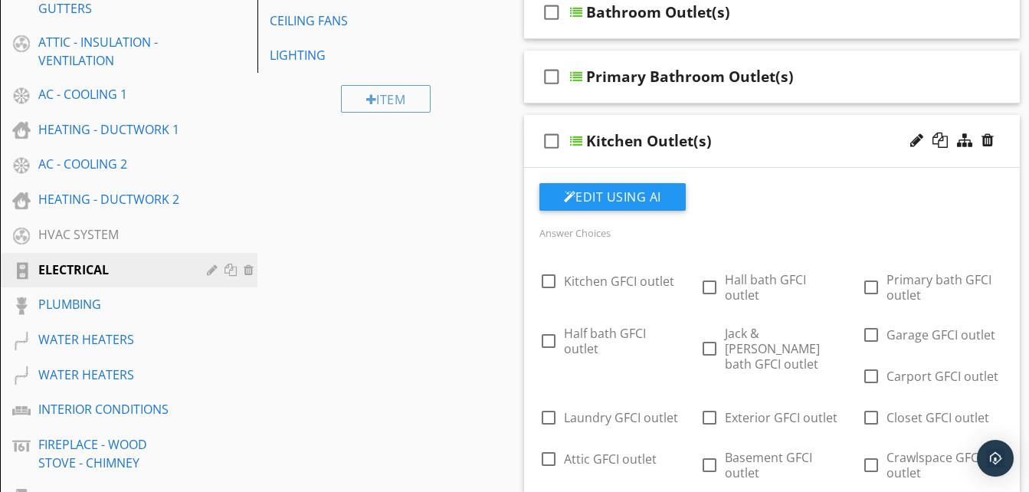
scroll to position [383, 0]
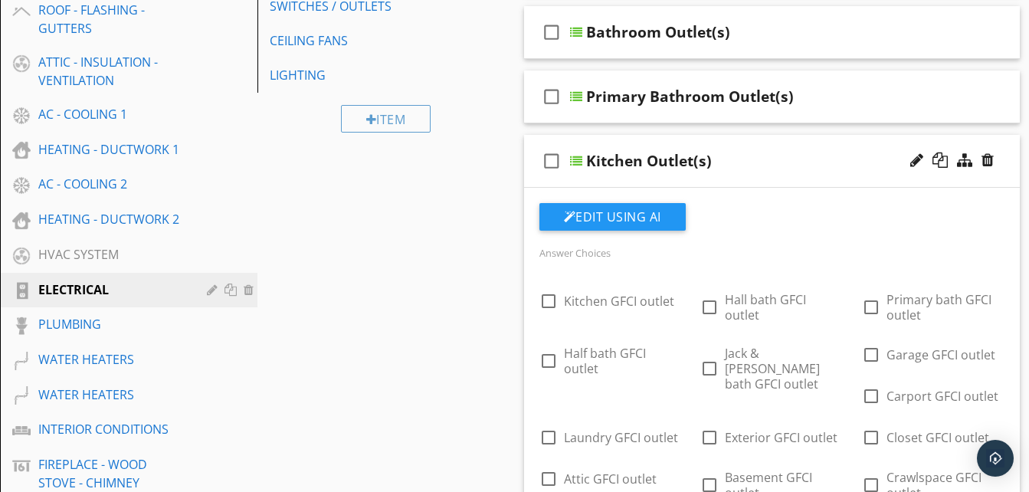
click at [763, 153] on div "Kitchen Outlet(s)" at bounding box center [760, 161] width 349 height 18
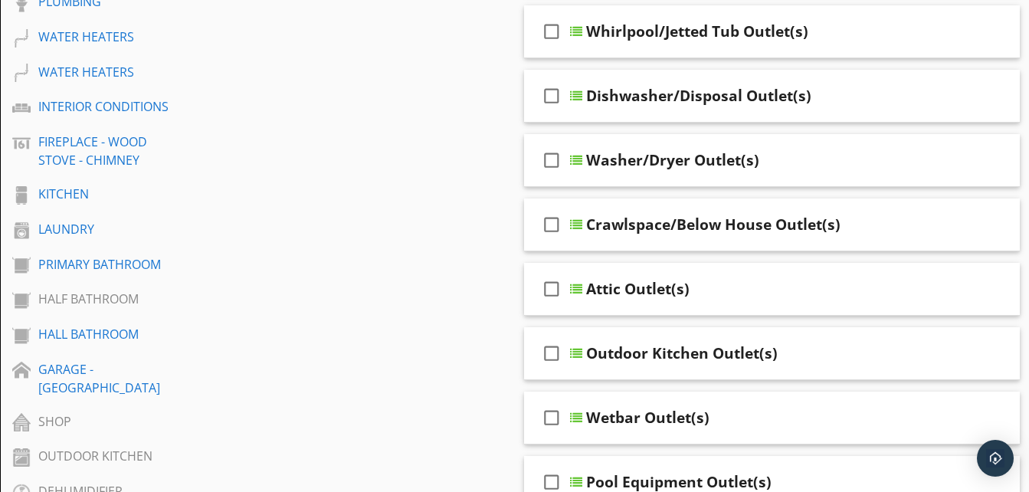
scroll to position [706, 0]
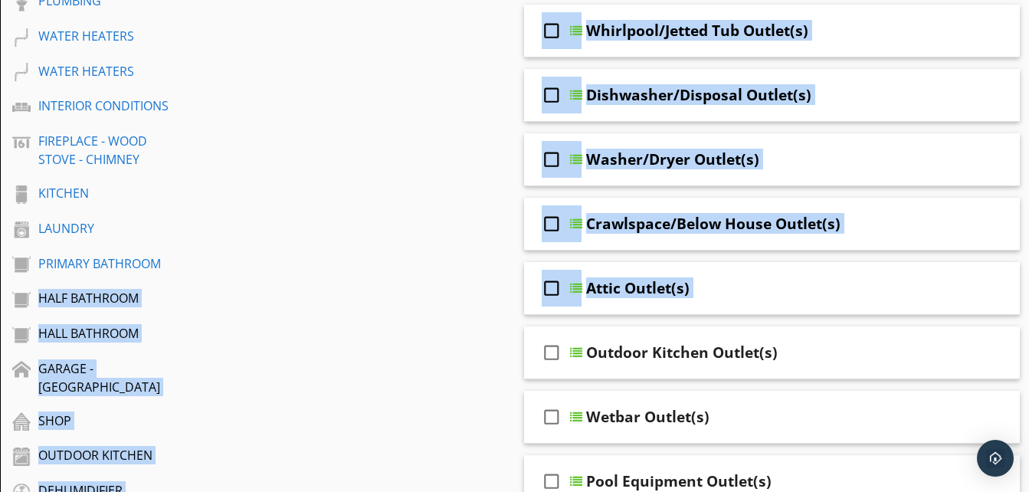
drag, startPoint x: 447, startPoint y: 323, endPoint x: 357, endPoint y: 275, distance: 102.5
drag, startPoint x: 357, startPoint y: 275, endPoint x: 387, endPoint y: 336, distance: 67.5
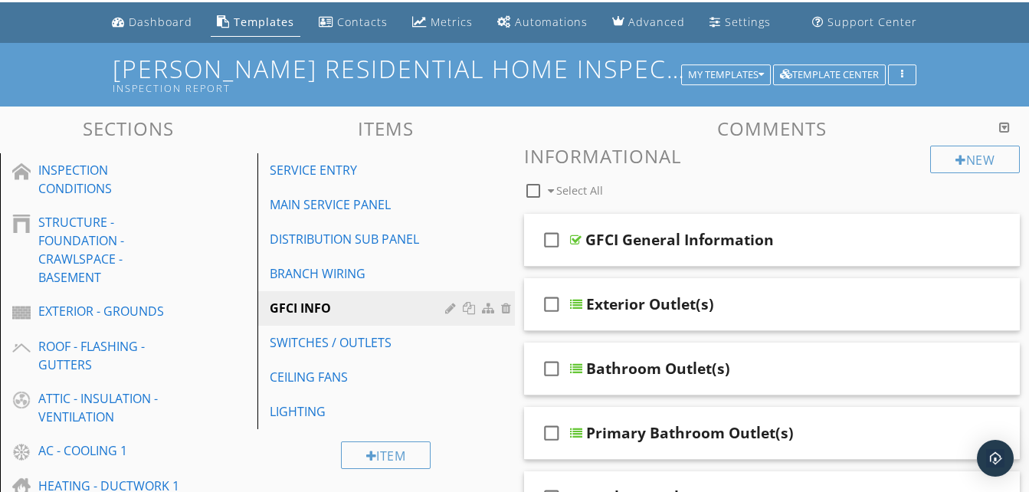
scroll to position [0, 0]
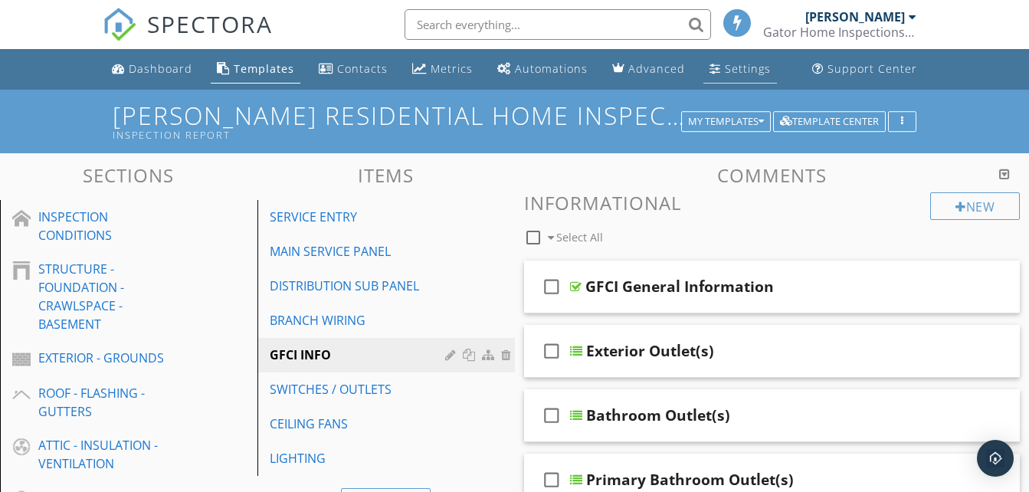
click at [727, 67] on div "Settings" at bounding box center [748, 68] width 46 height 15
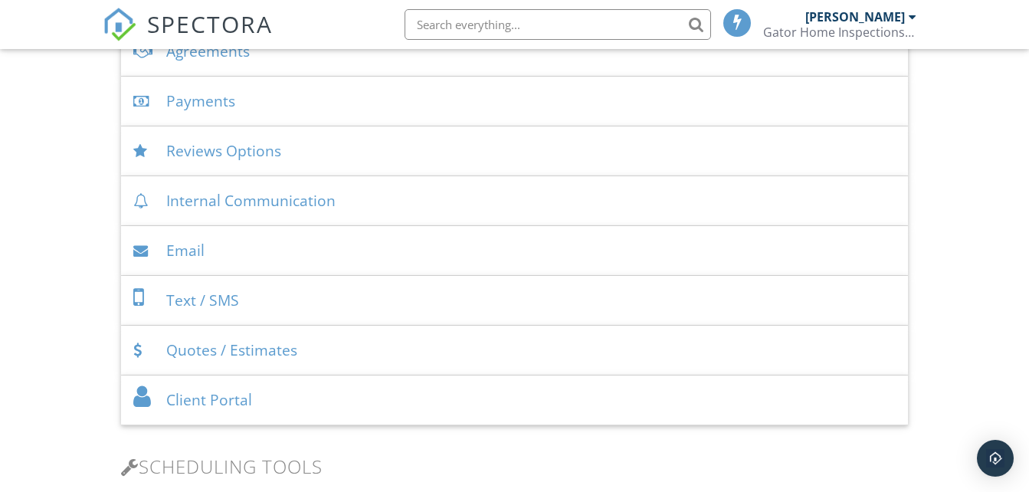
scroll to position [613, 0]
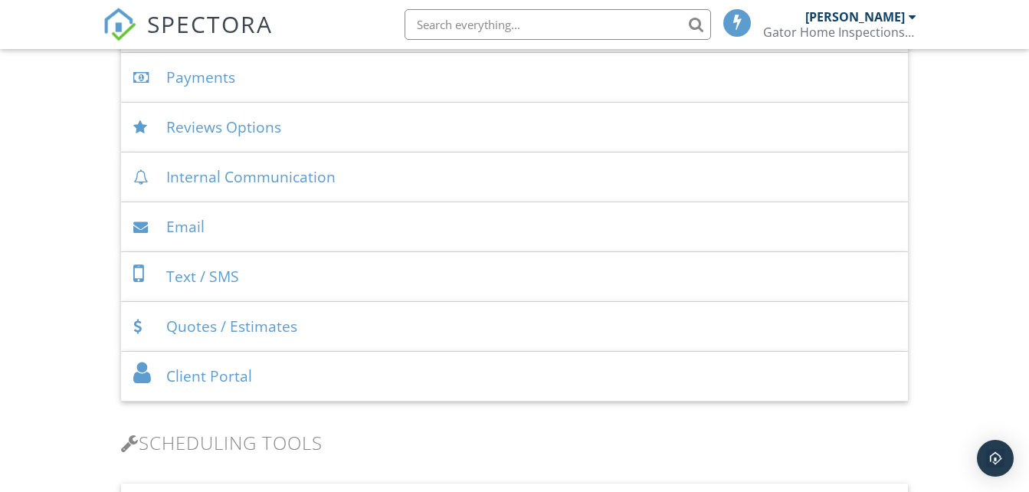
click at [277, 275] on div "Text / SMS" at bounding box center [514, 277] width 786 height 50
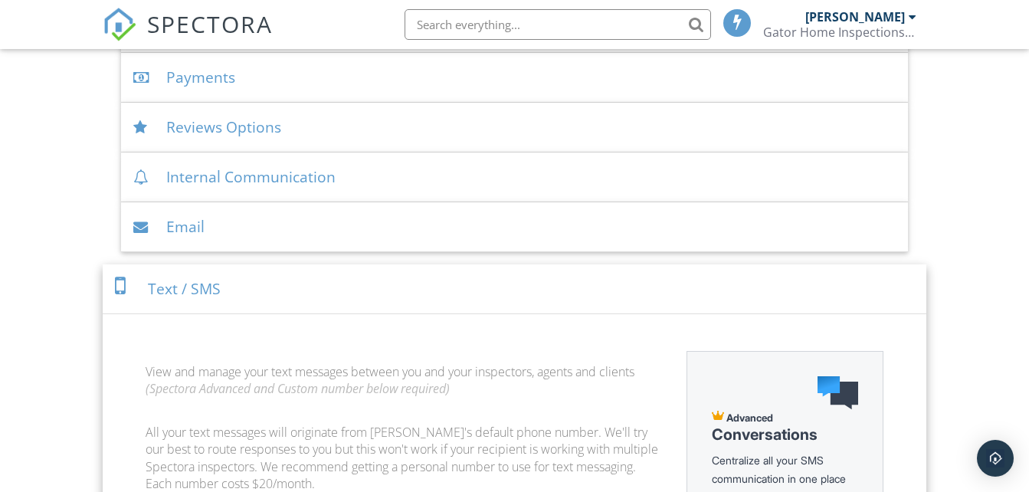
click at [273, 275] on div "Text / SMS" at bounding box center [514, 289] width 823 height 50
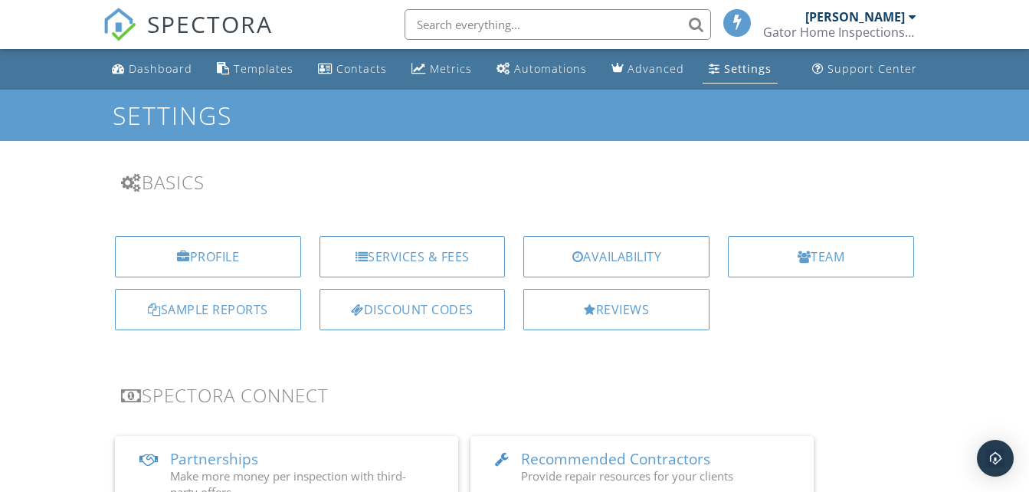
drag, startPoint x: 567, startPoint y: 72, endPoint x: 558, endPoint y: 76, distance: 10.0
click at [565, 73] on div "Automations" at bounding box center [550, 68] width 73 height 15
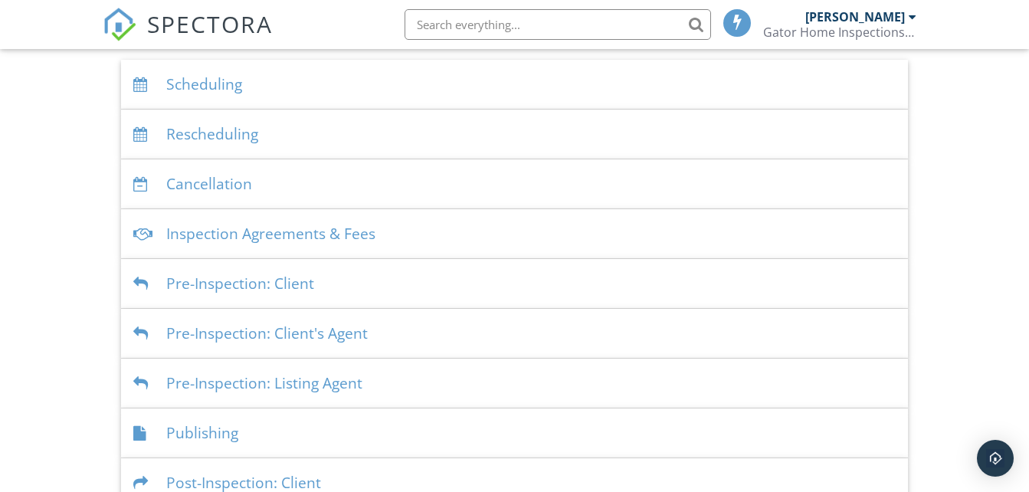
scroll to position [383, 0]
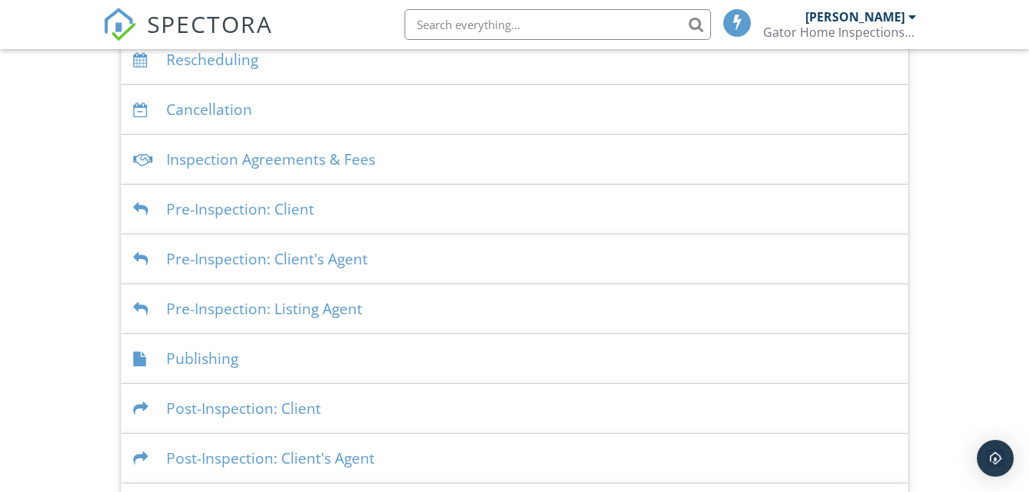
click at [473, 166] on div "Inspection Agreements & Fees" at bounding box center [514, 160] width 786 height 50
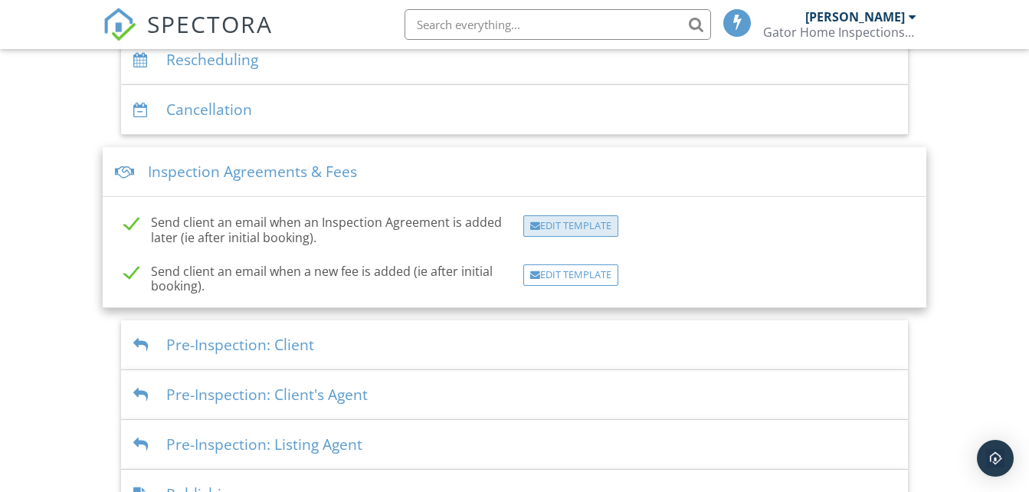
click at [569, 230] on div "Edit Template" at bounding box center [570, 225] width 95 height 21
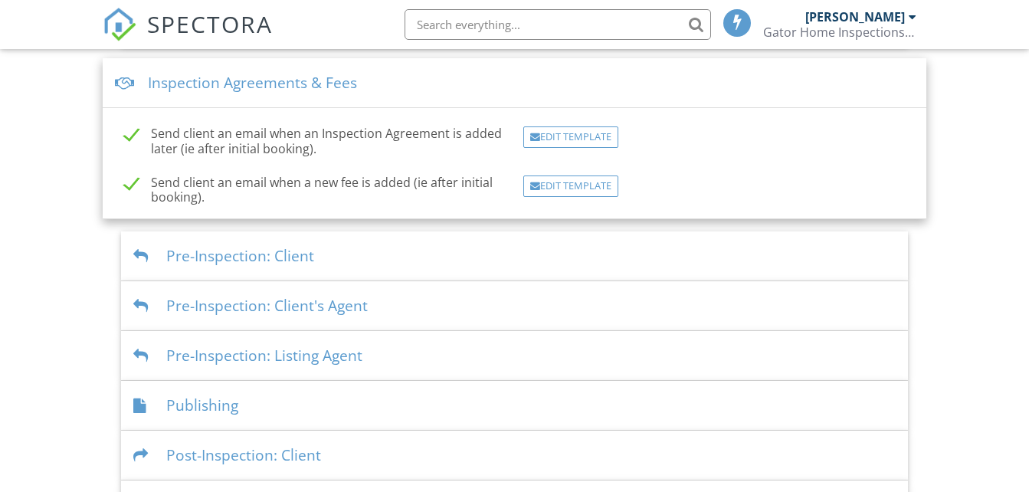
scroll to position [383, 0]
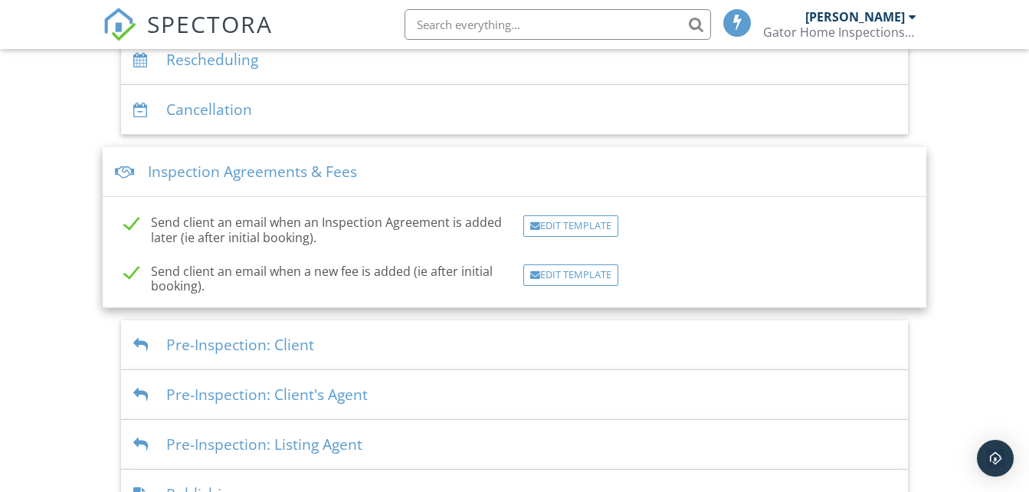
click at [440, 166] on div "Inspection Agreements & Fees" at bounding box center [514, 172] width 823 height 50
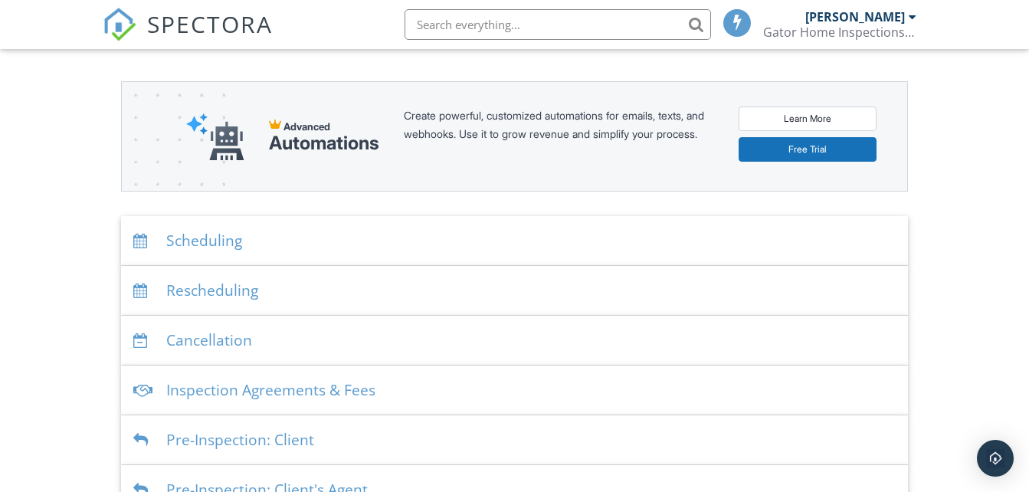
scroll to position [153, 0]
click at [338, 238] on div "Scheduling" at bounding box center [514, 240] width 786 height 50
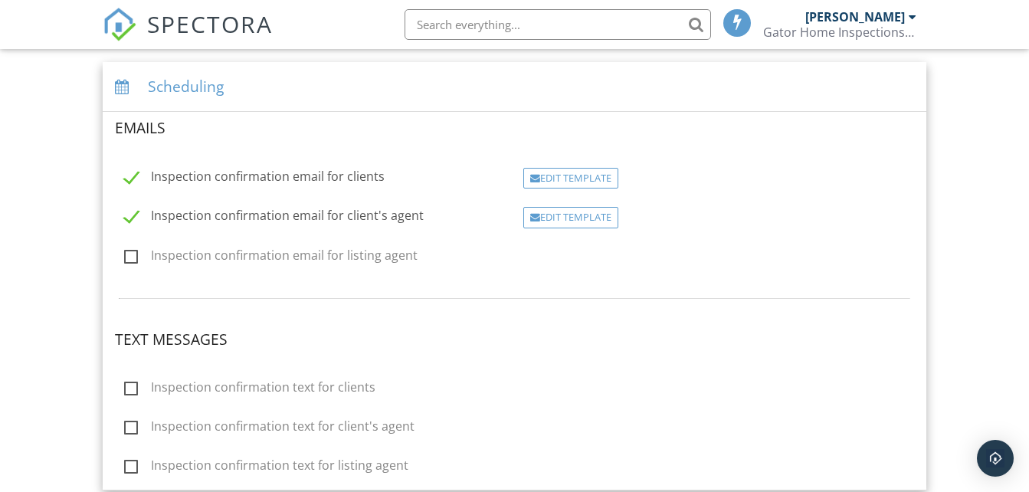
scroll to position [383, 0]
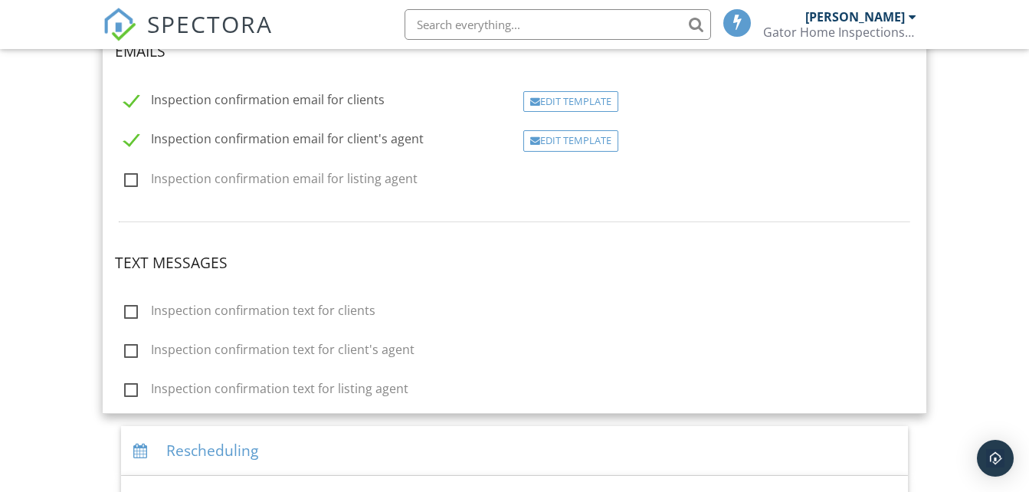
click at [131, 310] on label "Inspection confirmation text for clients" at bounding box center [249, 312] width 251 height 19
click at [125, 310] on input "Inspection confirmation text for clients" at bounding box center [120, 313] width 10 height 10
checkbox input "true"
click at [128, 347] on label "Inspection confirmation text for client's agent" at bounding box center [269, 352] width 290 height 19
click at [125, 348] on input "Inspection confirmation text for client's agent" at bounding box center [120, 353] width 10 height 10
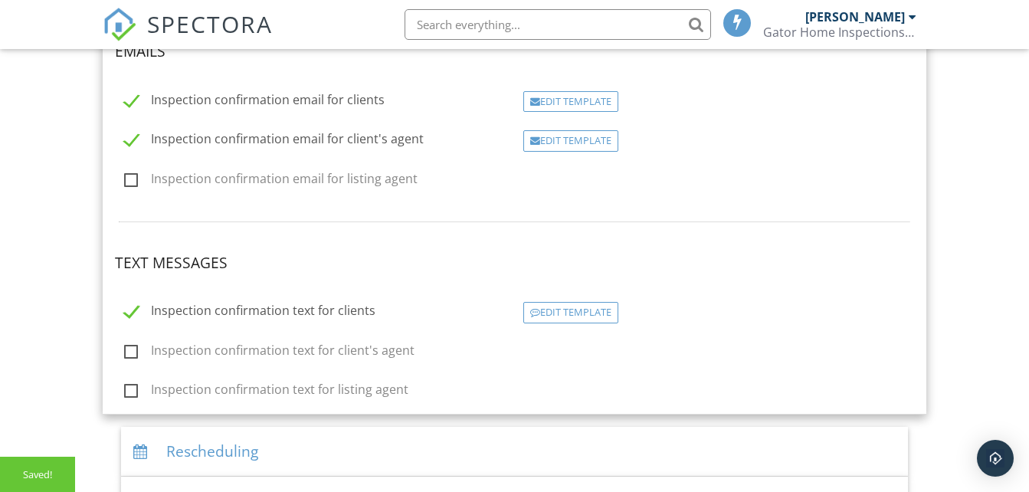
checkbox input "true"
click at [577, 311] on div "Edit Template" at bounding box center [570, 312] width 95 height 21
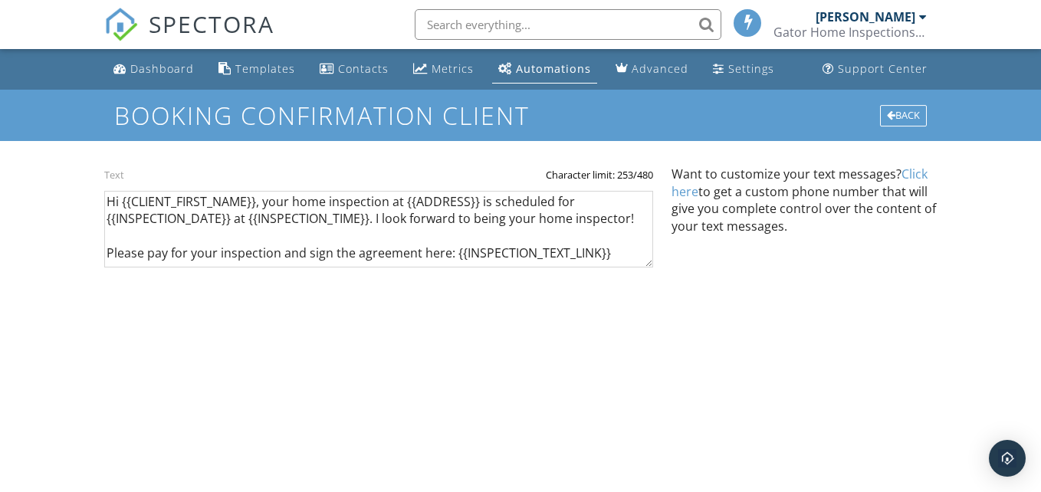
click at [170, 173] on div "Text" at bounding box center [241, 174] width 274 height 17
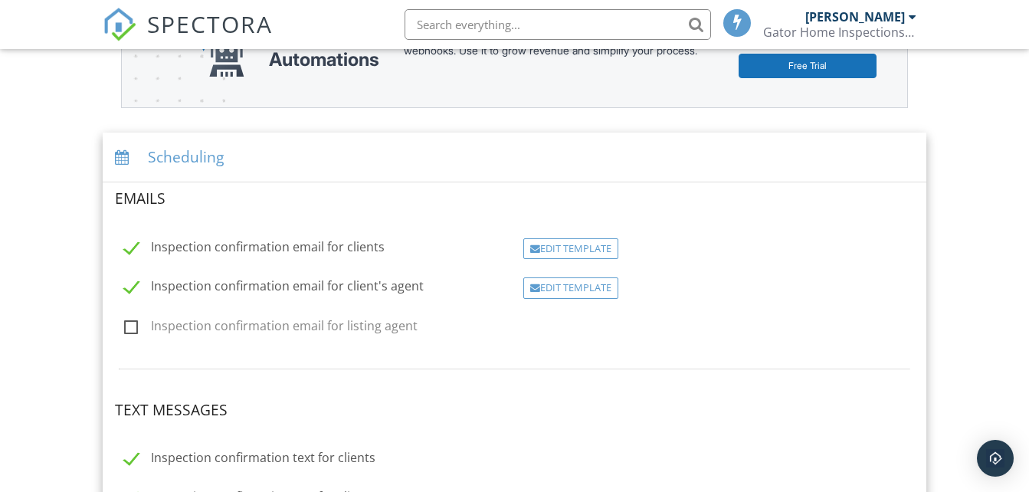
scroll to position [230, 0]
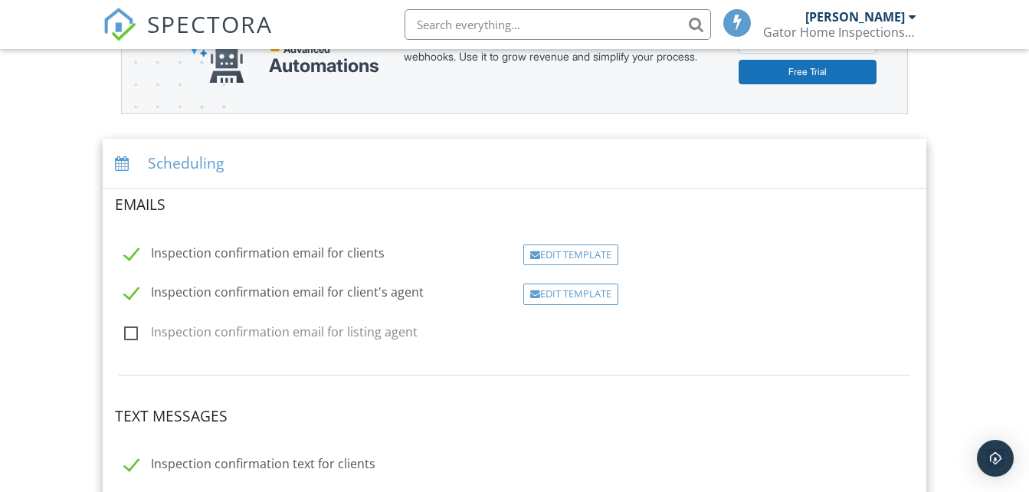
click at [243, 208] on h4 "Emails" at bounding box center [514, 205] width 798 height 20
click at [327, 165] on div "Scheduling" at bounding box center [514, 164] width 823 height 50
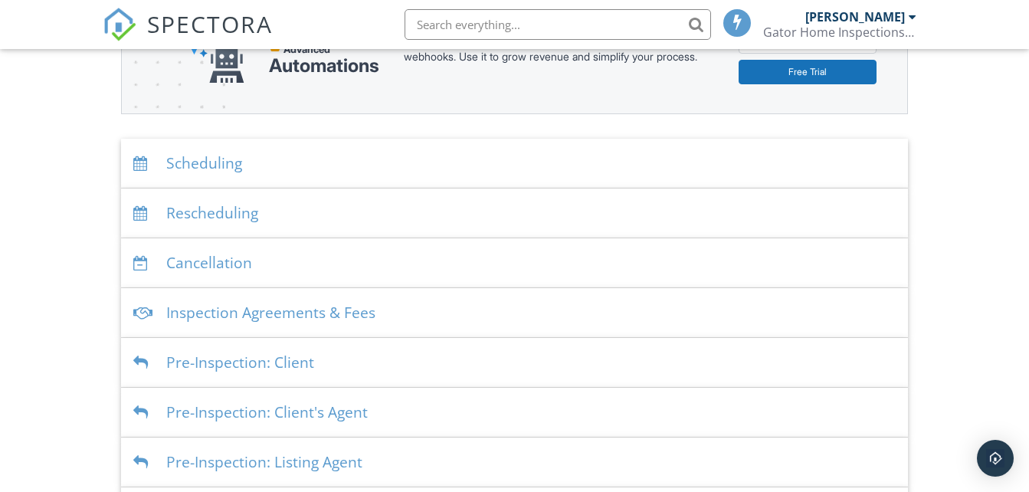
click at [349, 259] on div "Cancellation" at bounding box center [514, 263] width 786 height 50
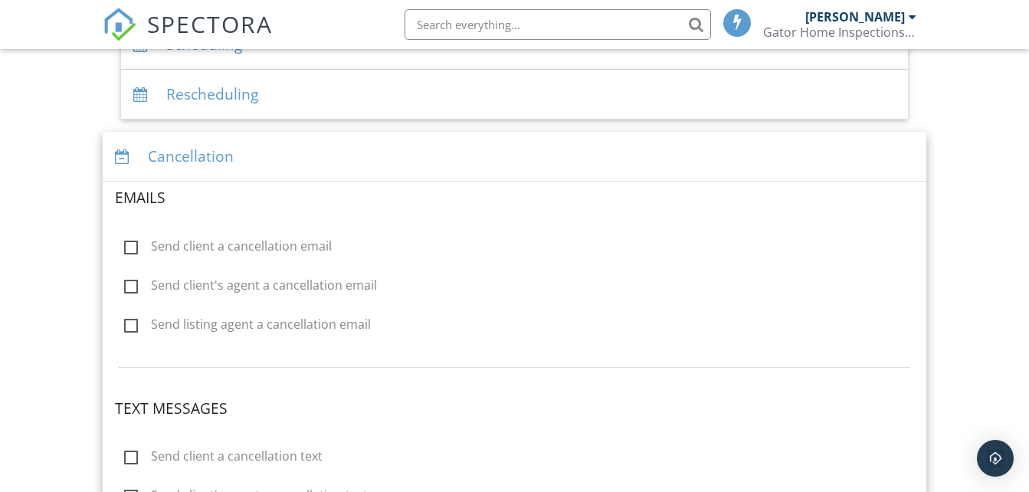
scroll to position [306, 0]
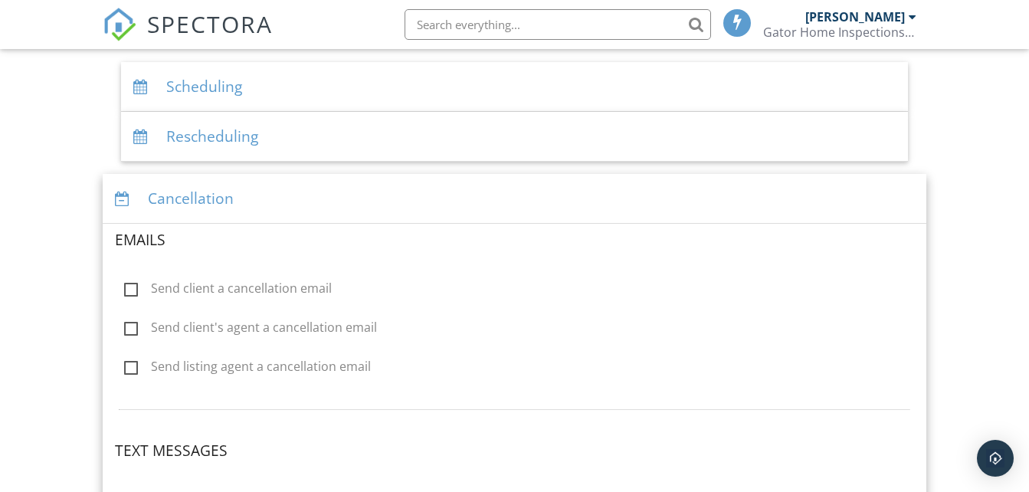
click at [306, 208] on div "Cancellation" at bounding box center [514, 199] width 823 height 50
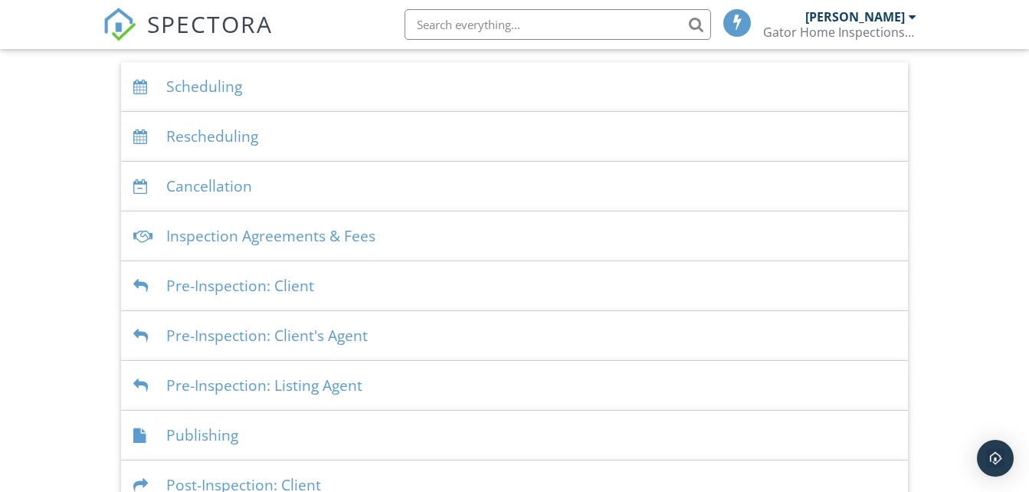
click at [424, 234] on div "Inspection Agreements & Fees" at bounding box center [514, 236] width 786 height 50
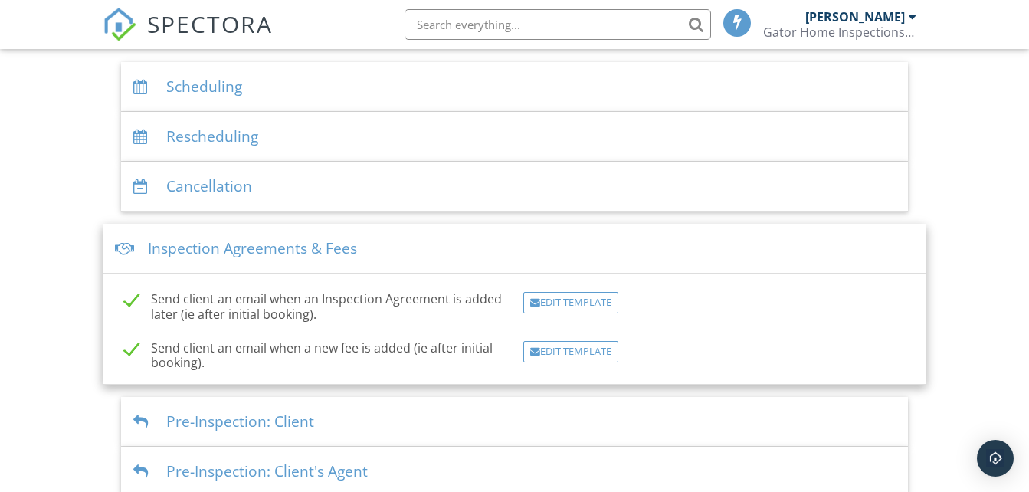
click at [418, 240] on div "Inspection Agreements & Fees" at bounding box center [514, 249] width 823 height 50
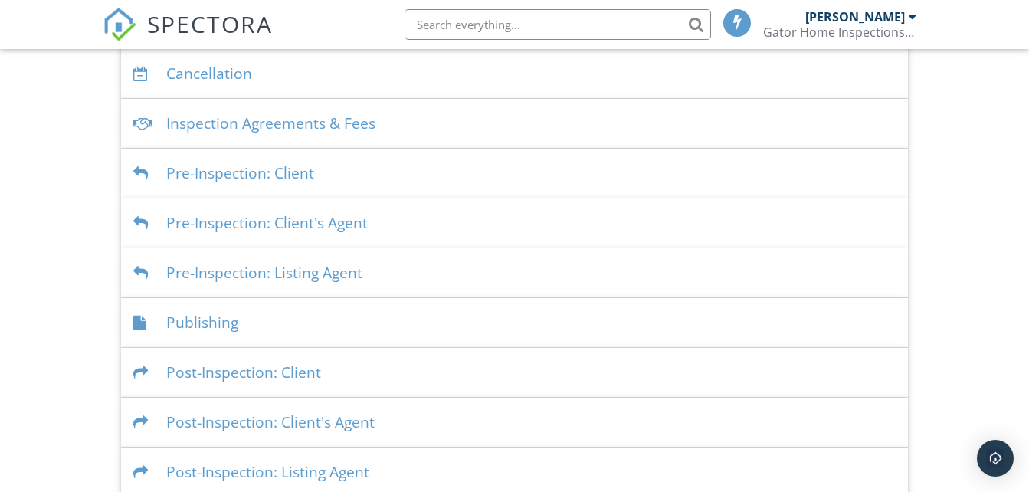
scroll to position [437, 0]
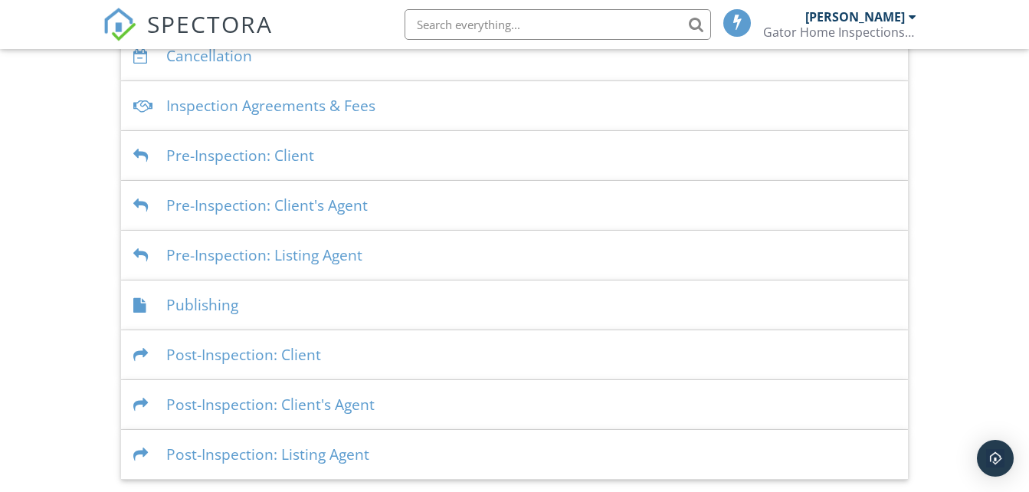
click at [350, 302] on div "Publishing" at bounding box center [514, 305] width 786 height 50
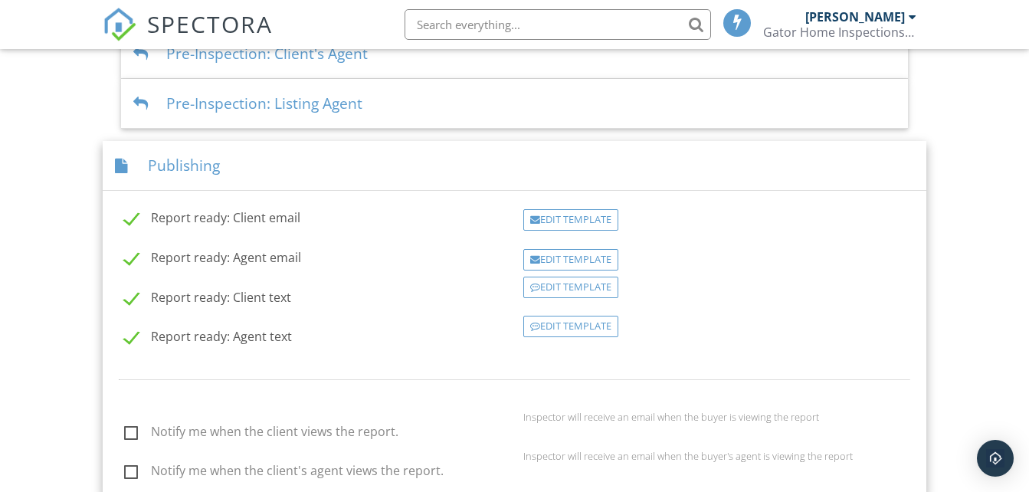
scroll to position [590, 0]
click at [310, 171] on div "Publishing" at bounding box center [514, 164] width 823 height 50
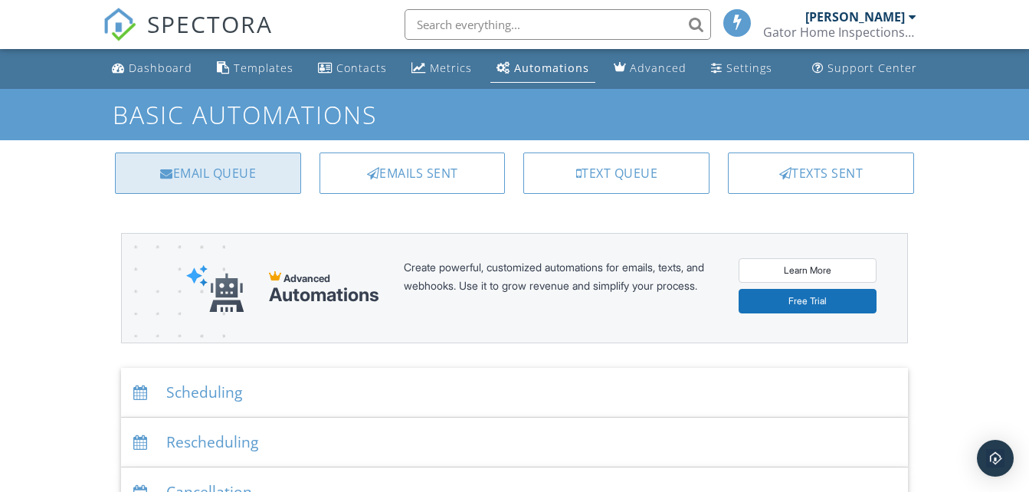
scroll to position [0, 0]
